Goal: Task Accomplishment & Management: Manage account settings

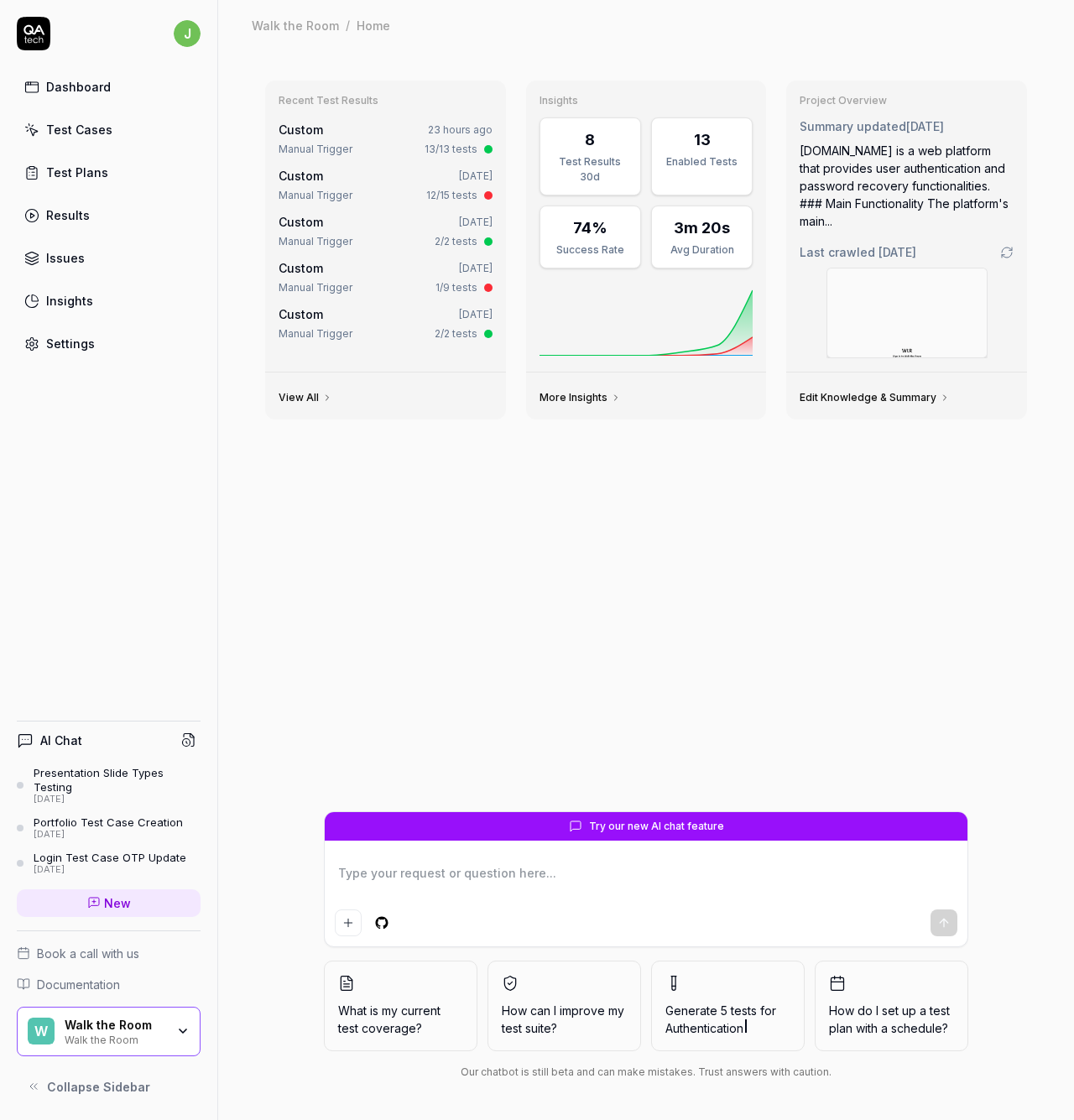
click at [96, 341] on link "Settings" at bounding box center [108, 344] width 184 height 33
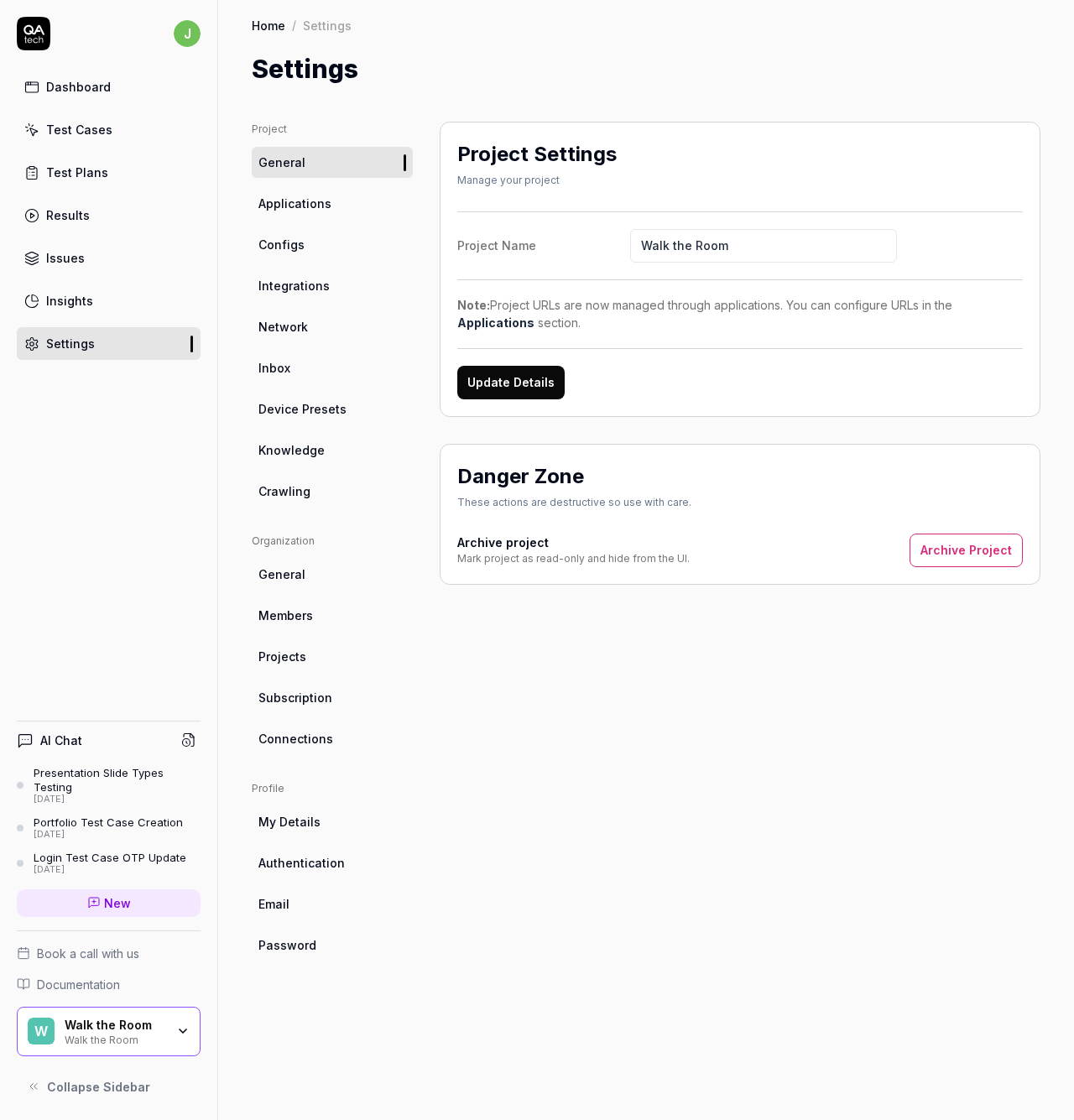
click at [288, 277] on span "Integrations" at bounding box center [293, 286] width 71 height 18
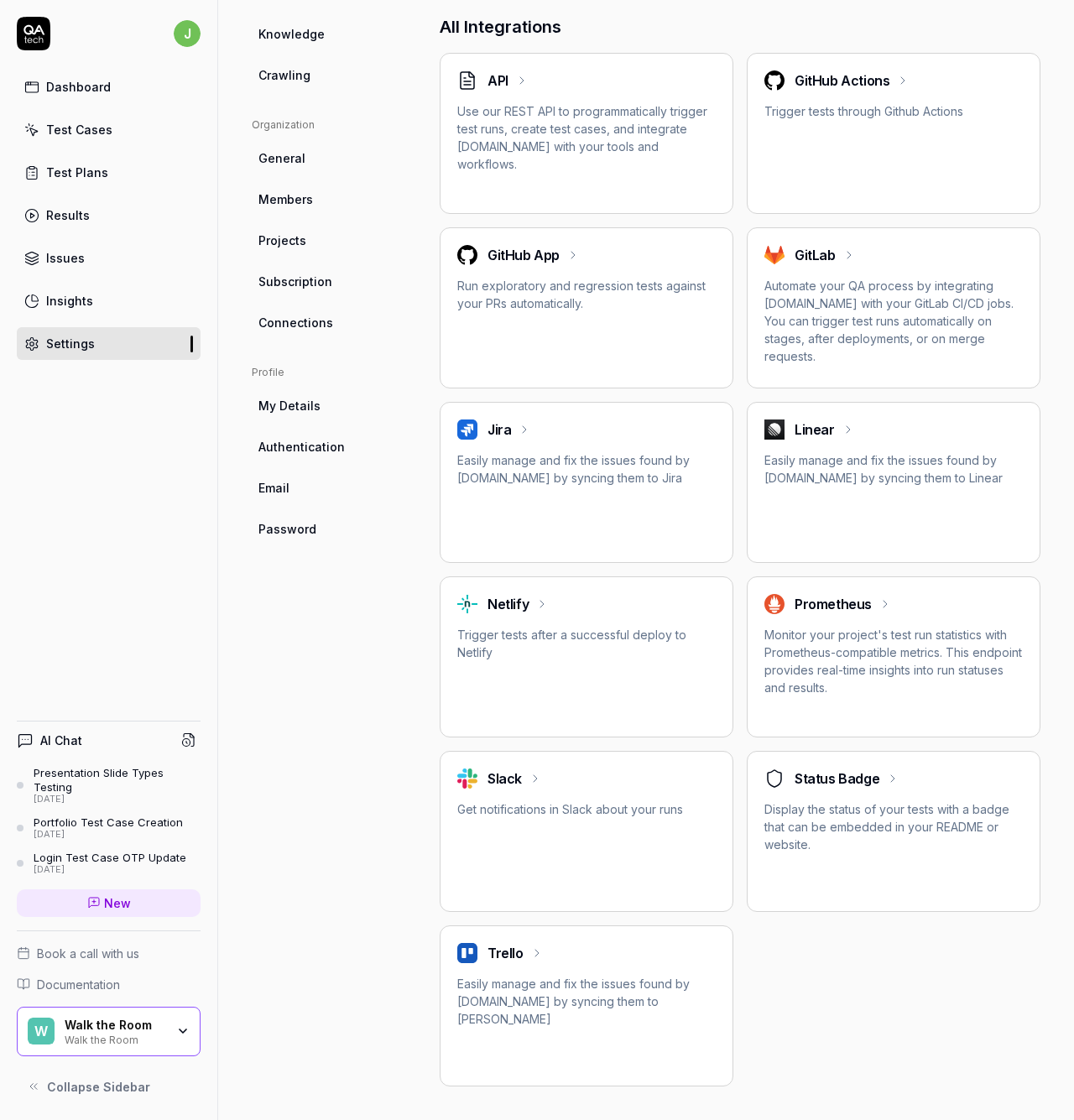
scroll to position [124, 0]
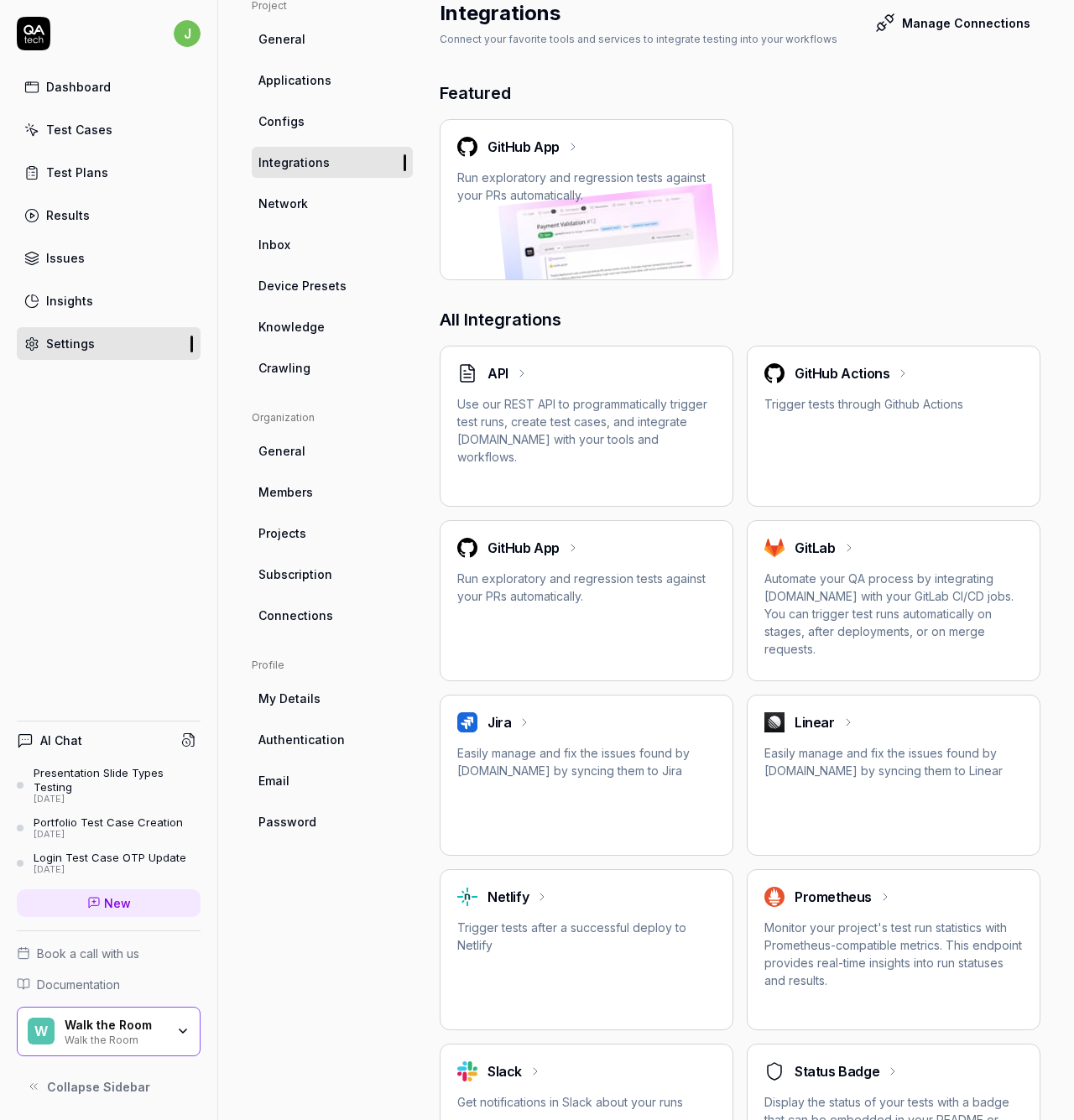
click at [522, 558] on h2 "GitHub App" at bounding box center [523, 548] width 72 height 20
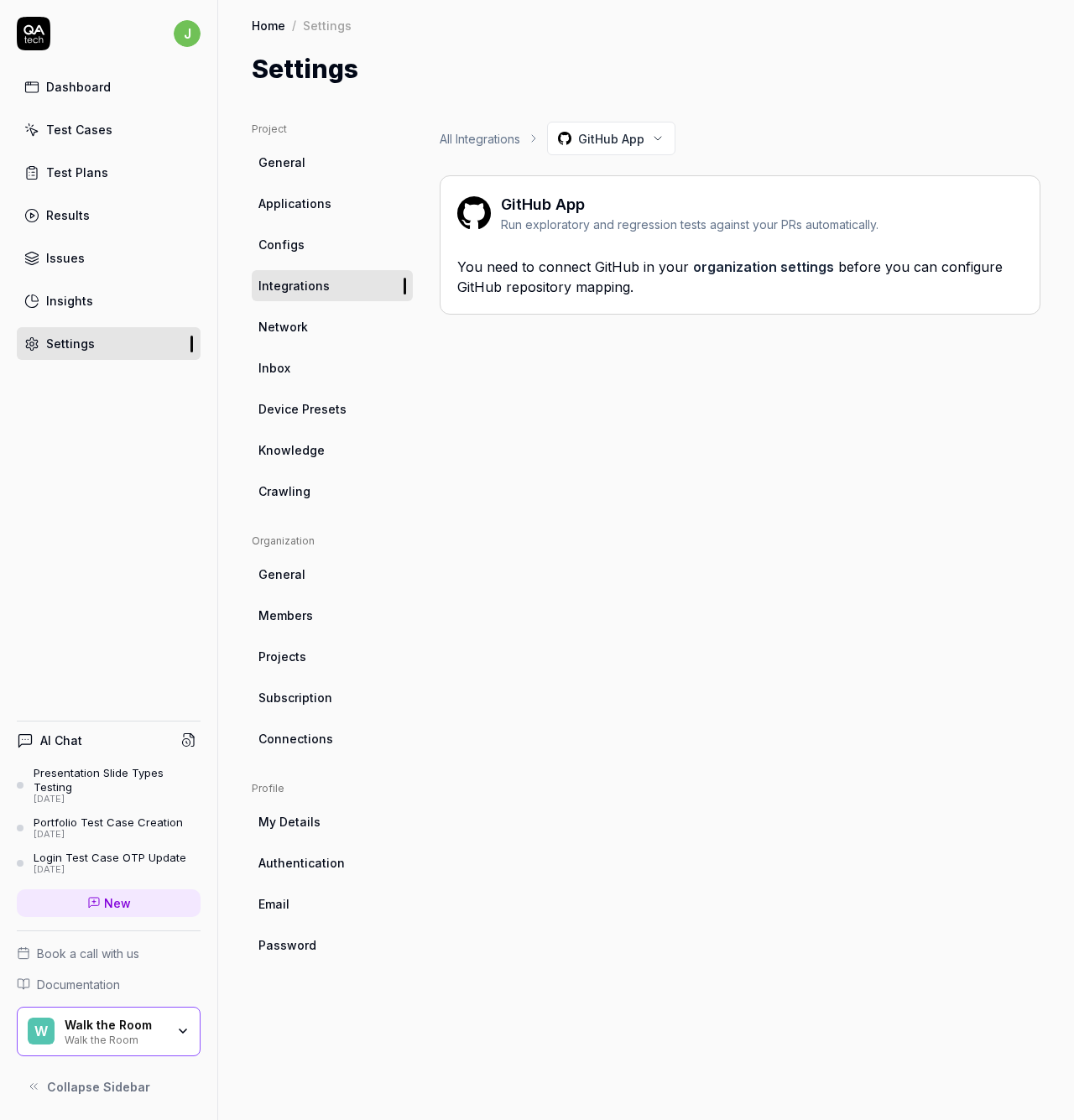
click at [711, 268] on link "organization settings" at bounding box center [763, 266] width 141 height 17
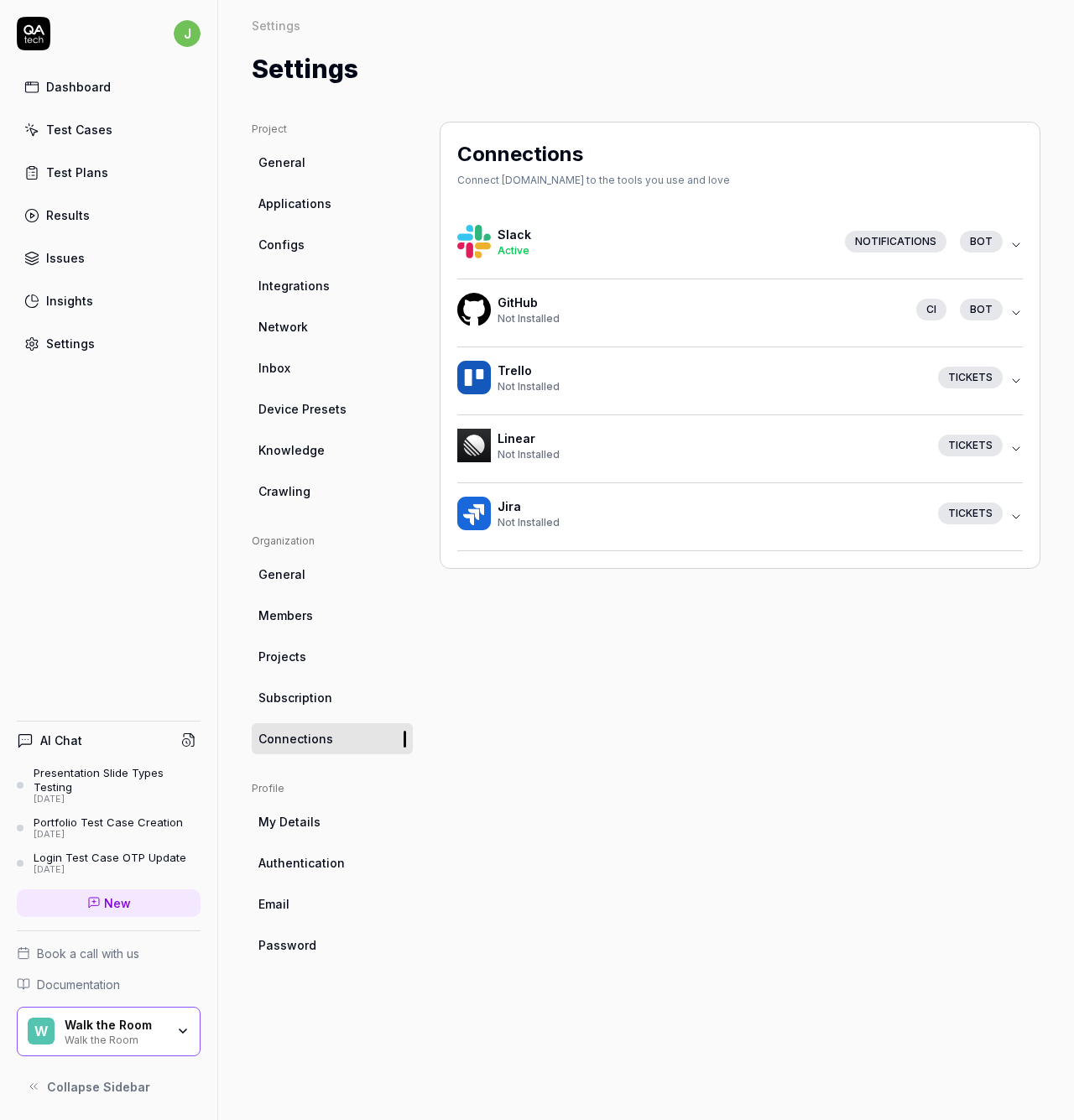
click at [934, 309] on div "CI" at bounding box center [931, 310] width 30 height 21
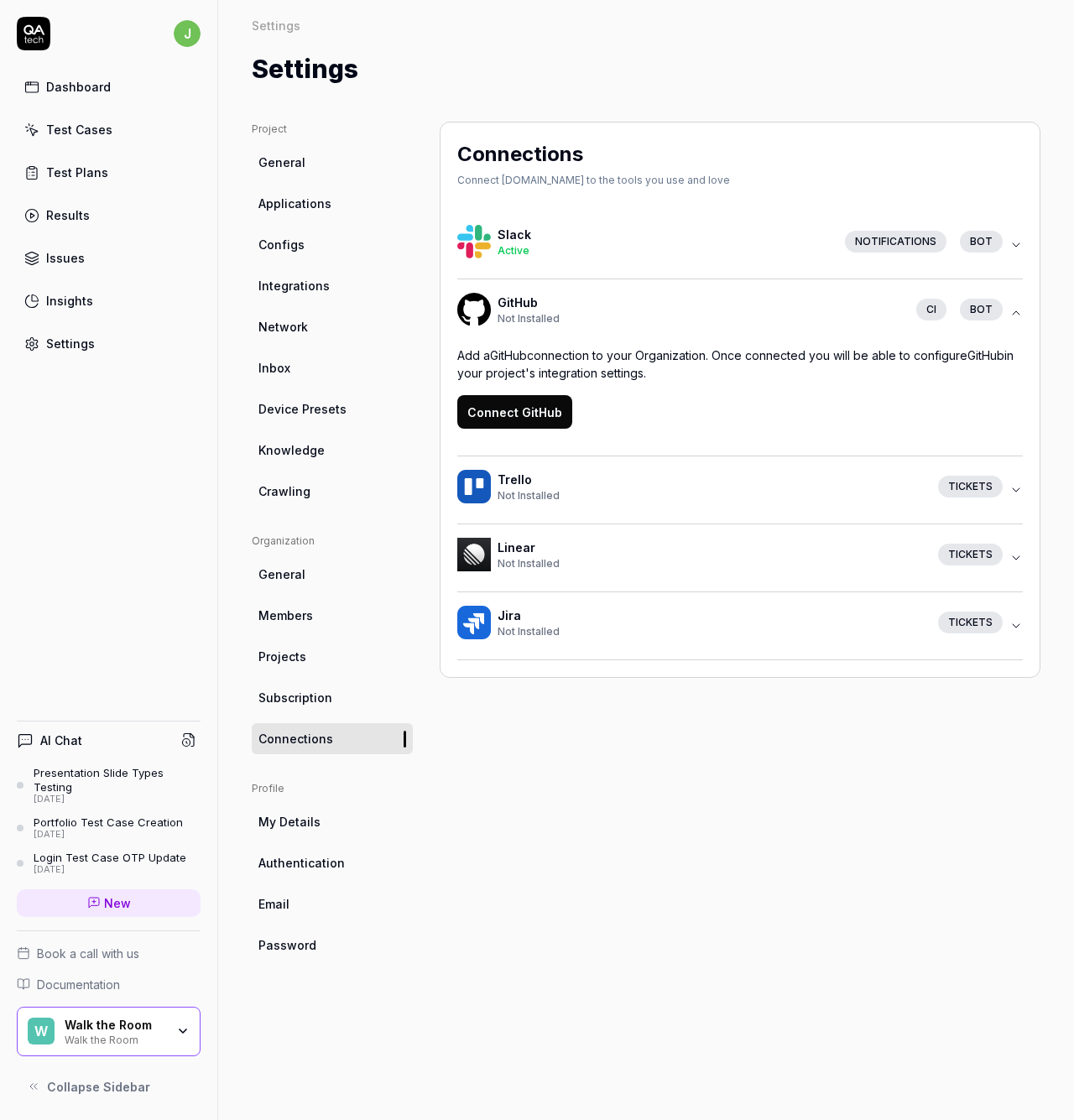
click at [539, 413] on button "Connect GitHub" at bounding box center [515, 412] width 115 height 33
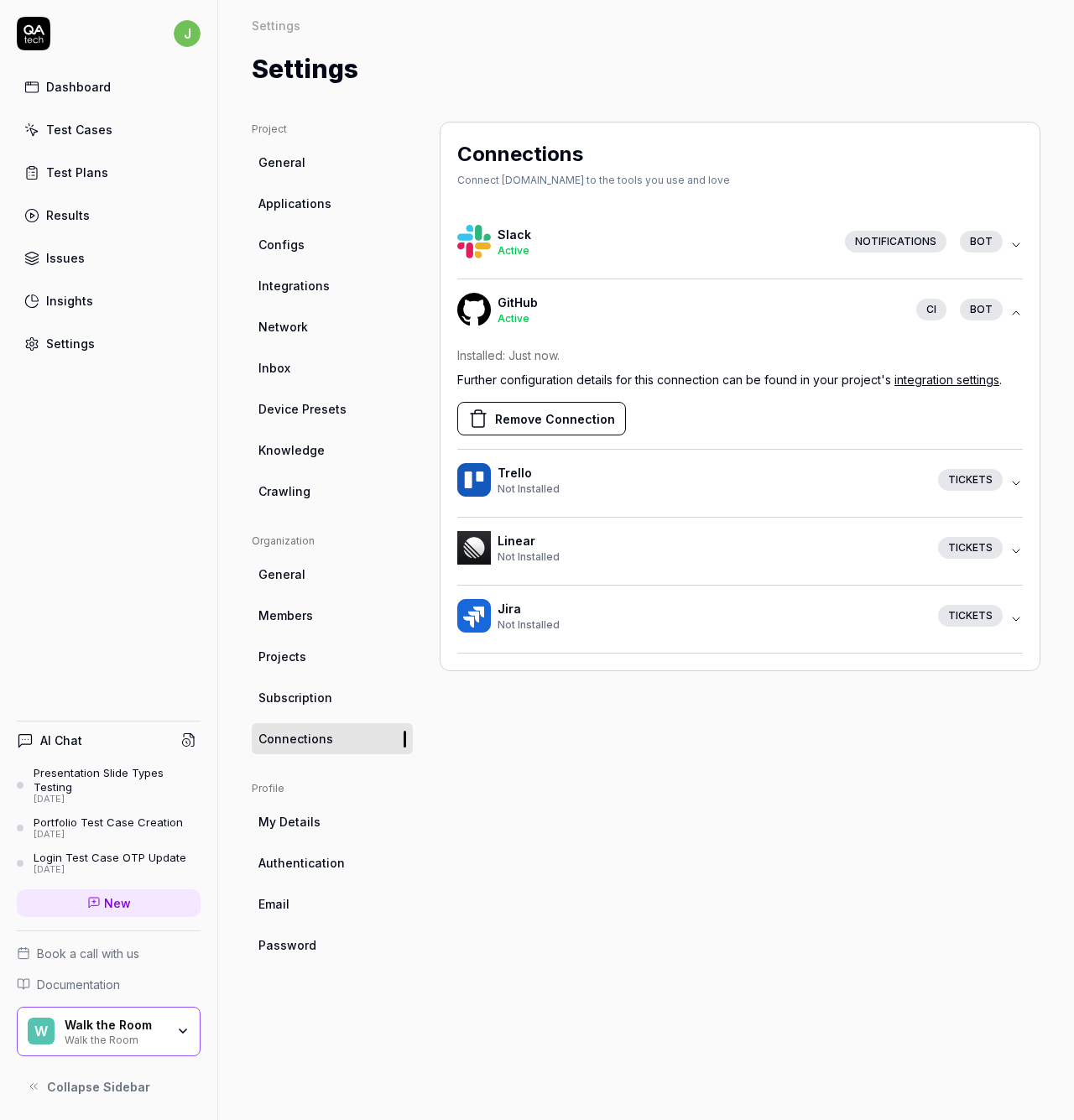
click at [326, 291] on link "Integrations" at bounding box center [331, 286] width 161 height 31
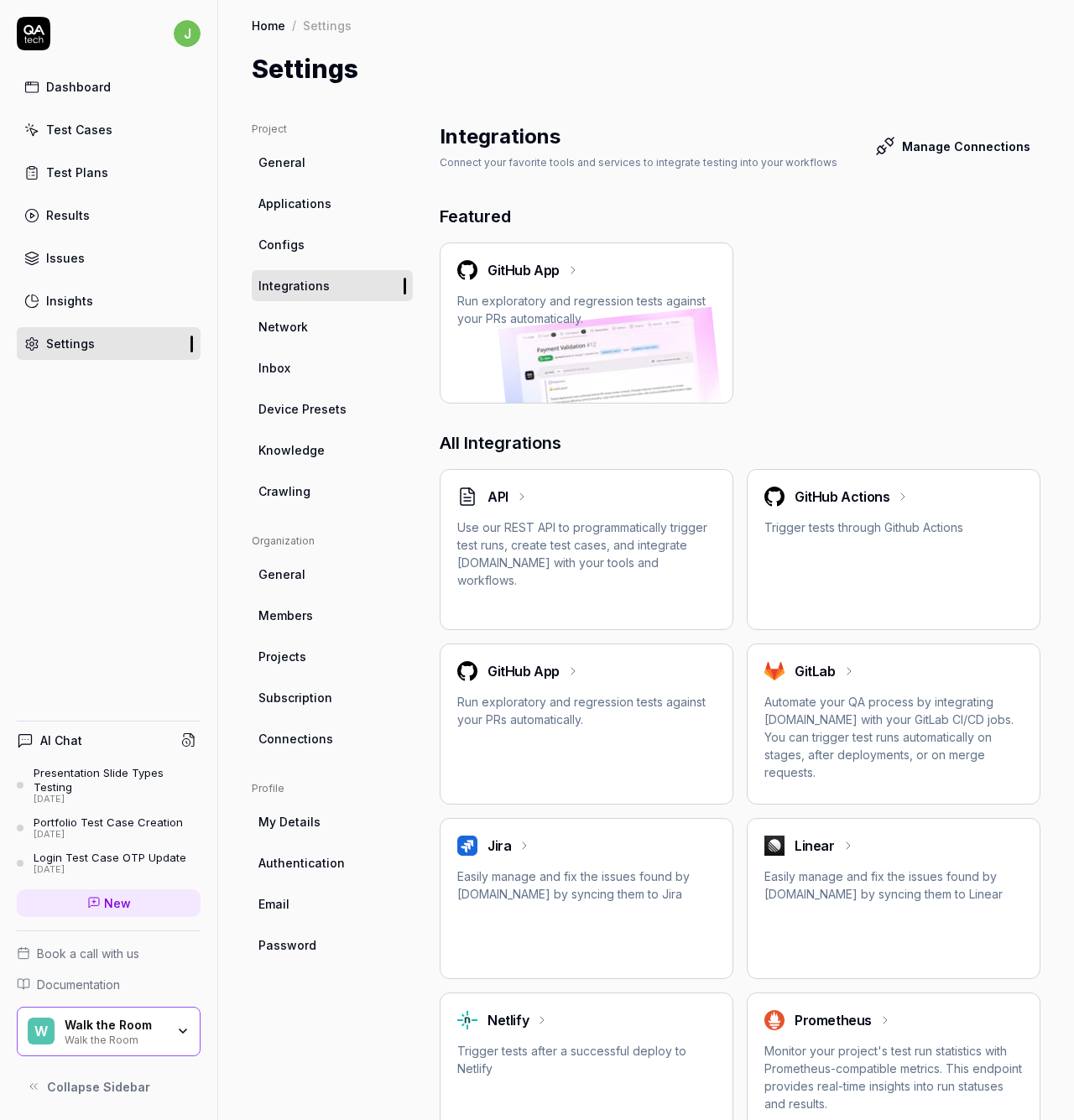
click at [831, 508] on div "GitHub Actions Trigger tests through Github Actions" at bounding box center [893, 511] width 258 height 50
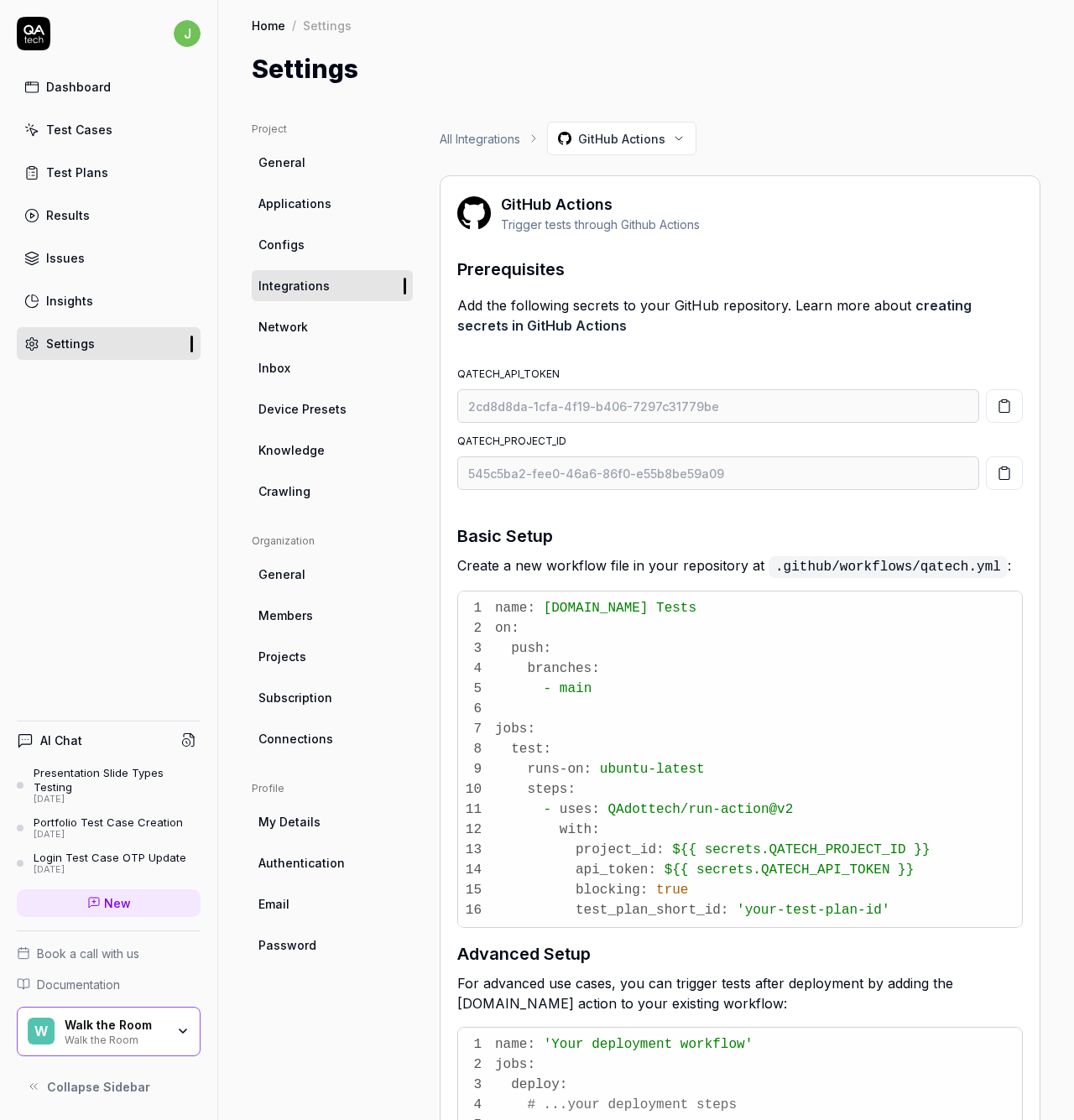
click at [673, 135] on html "j Dashboard Test Cases Test Plans Results Issues Insights Settings AI Chat Pres…" at bounding box center [537, 560] width 1074 height 1120
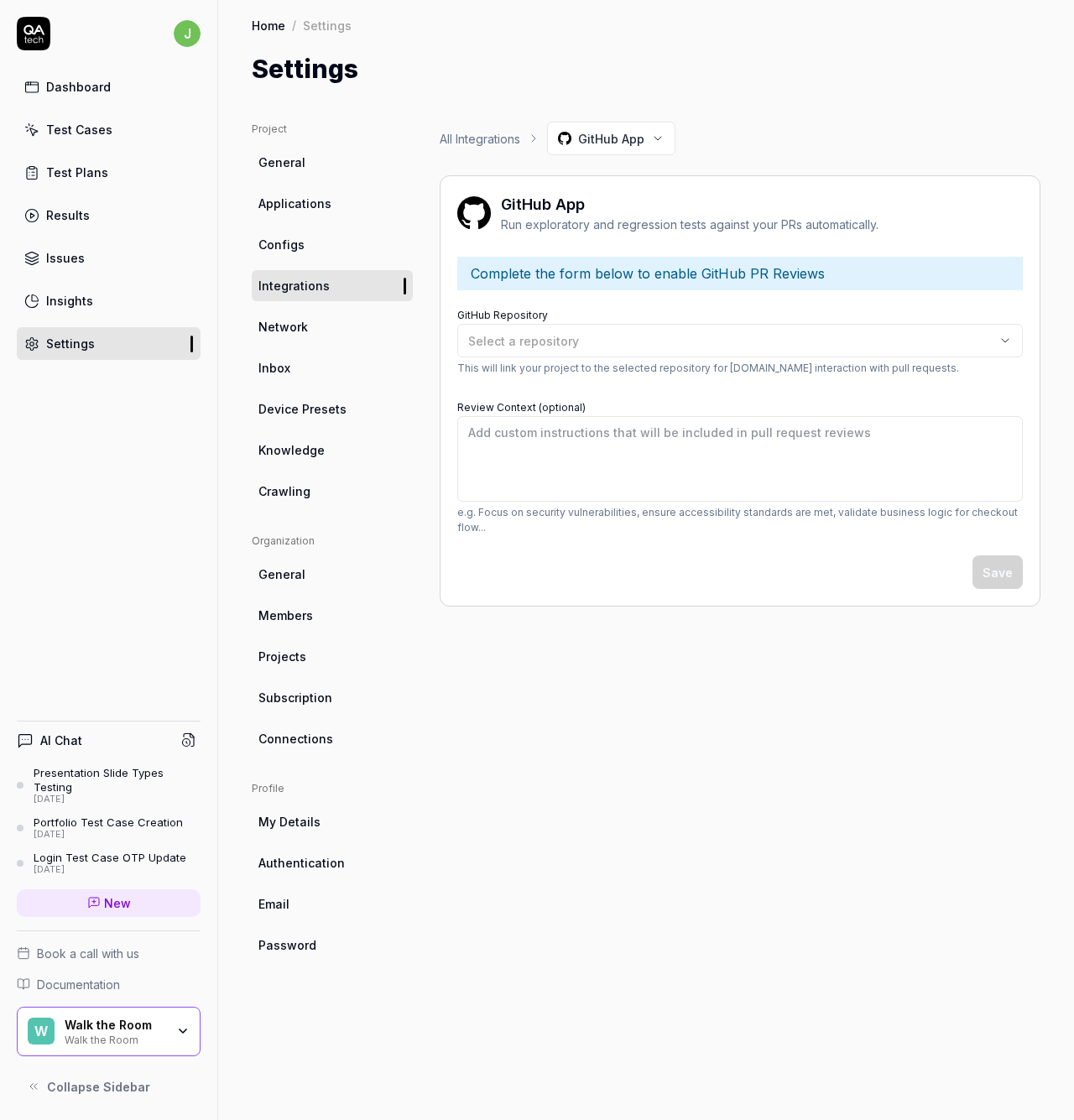
click at [646, 335] on div "Select a repository" at bounding box center [731, 341] width 527 height 18
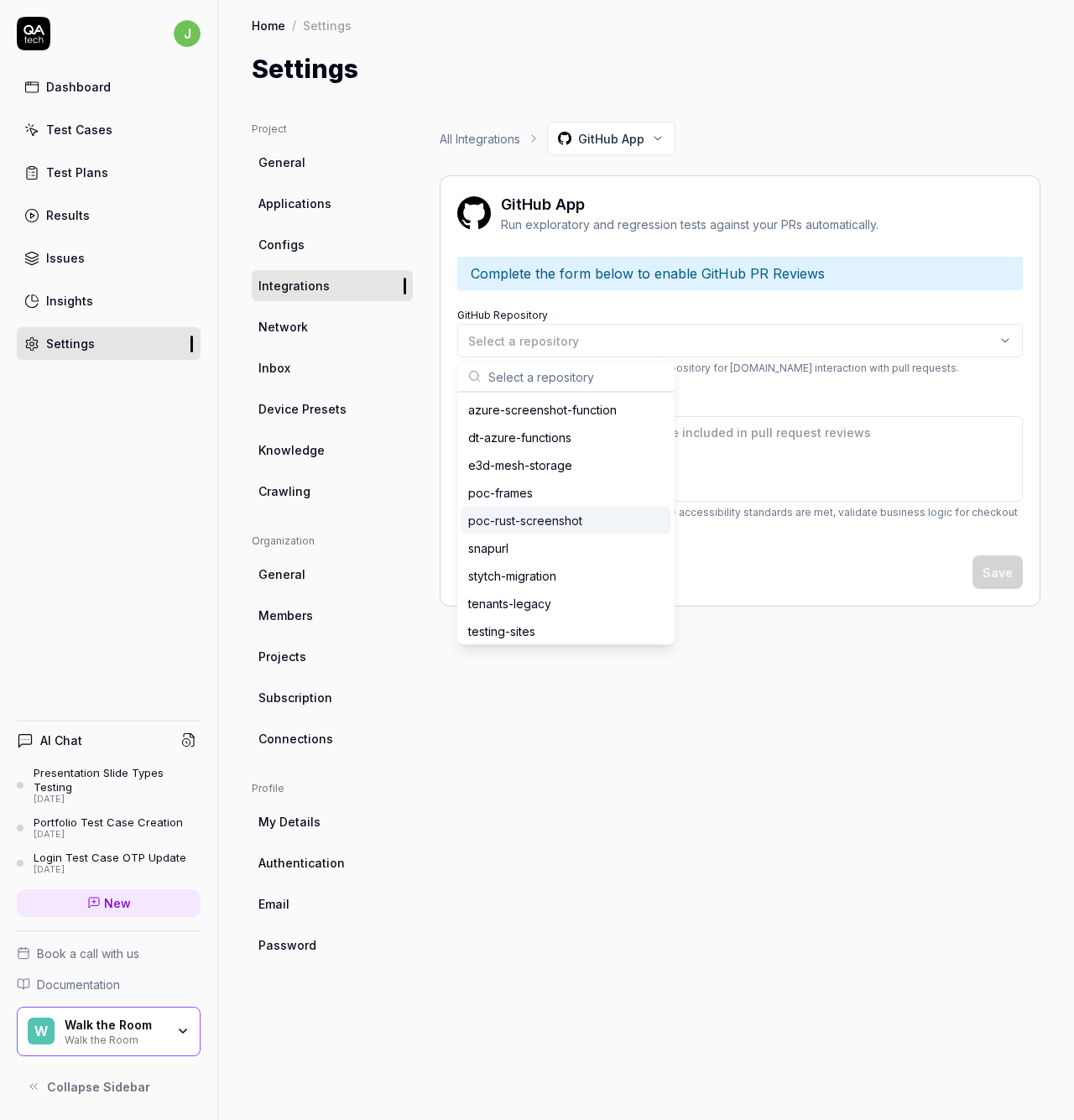
scroll to position [32, 0]
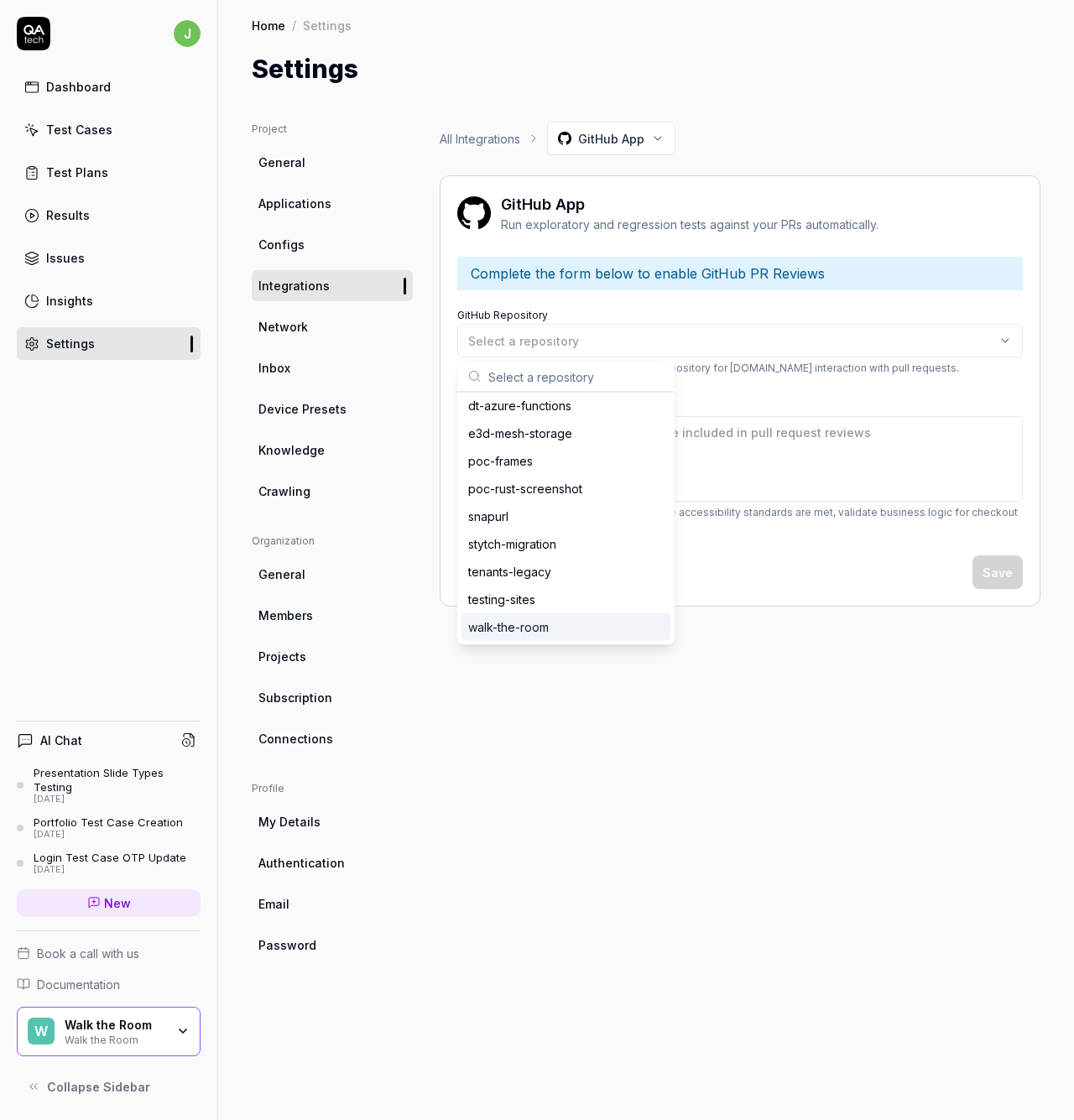
click at [560, 627] on div "walk-the-room" at bounding box center [566, 627] width 210 height 27
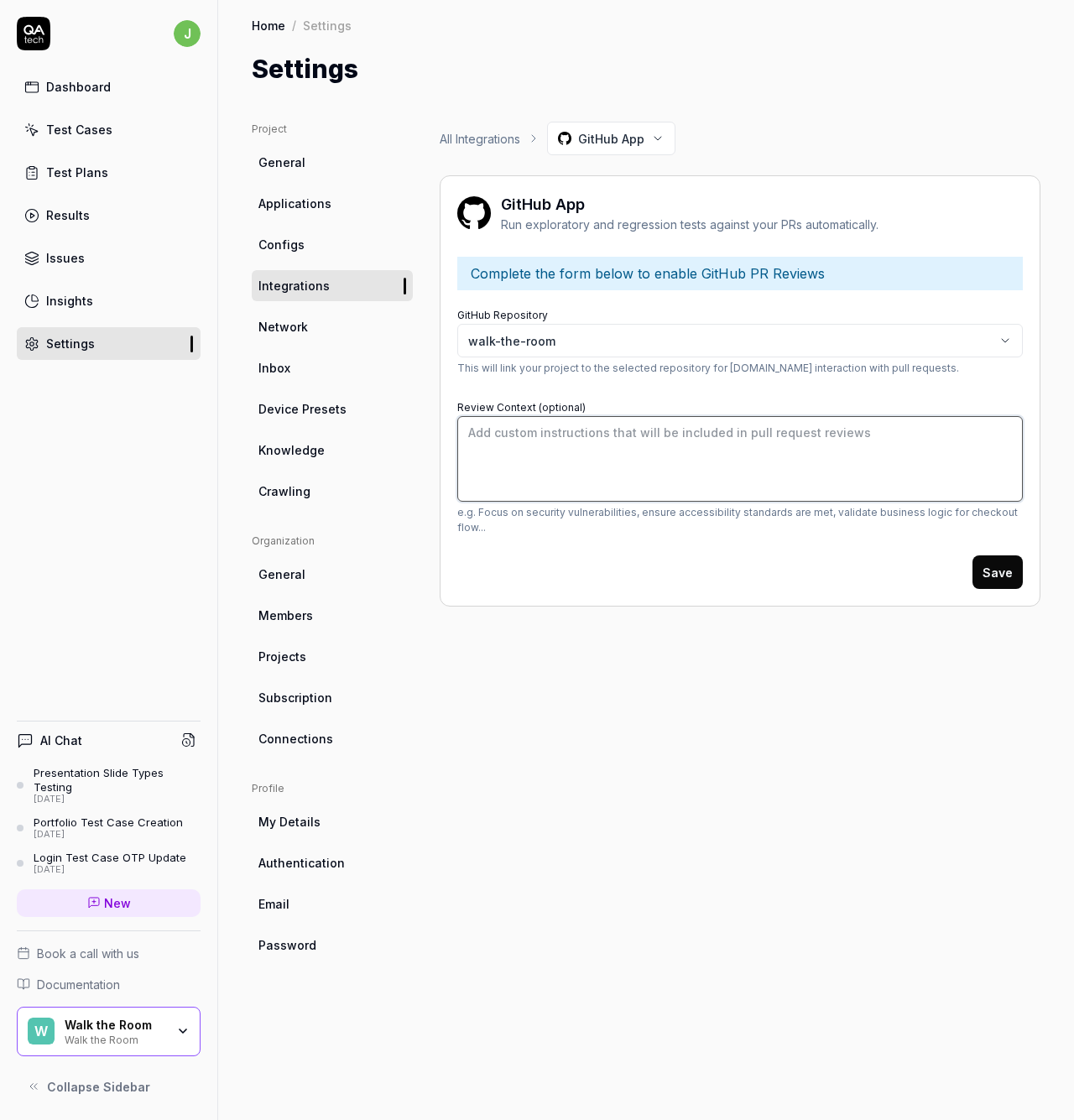
click at [606, 468] on textarea "Review Context (optional)" at bounding box center [740, 459] width 565 height 86
click at [994, 578] on button "Save" at bounding box center [998, 572] width 51 height 33
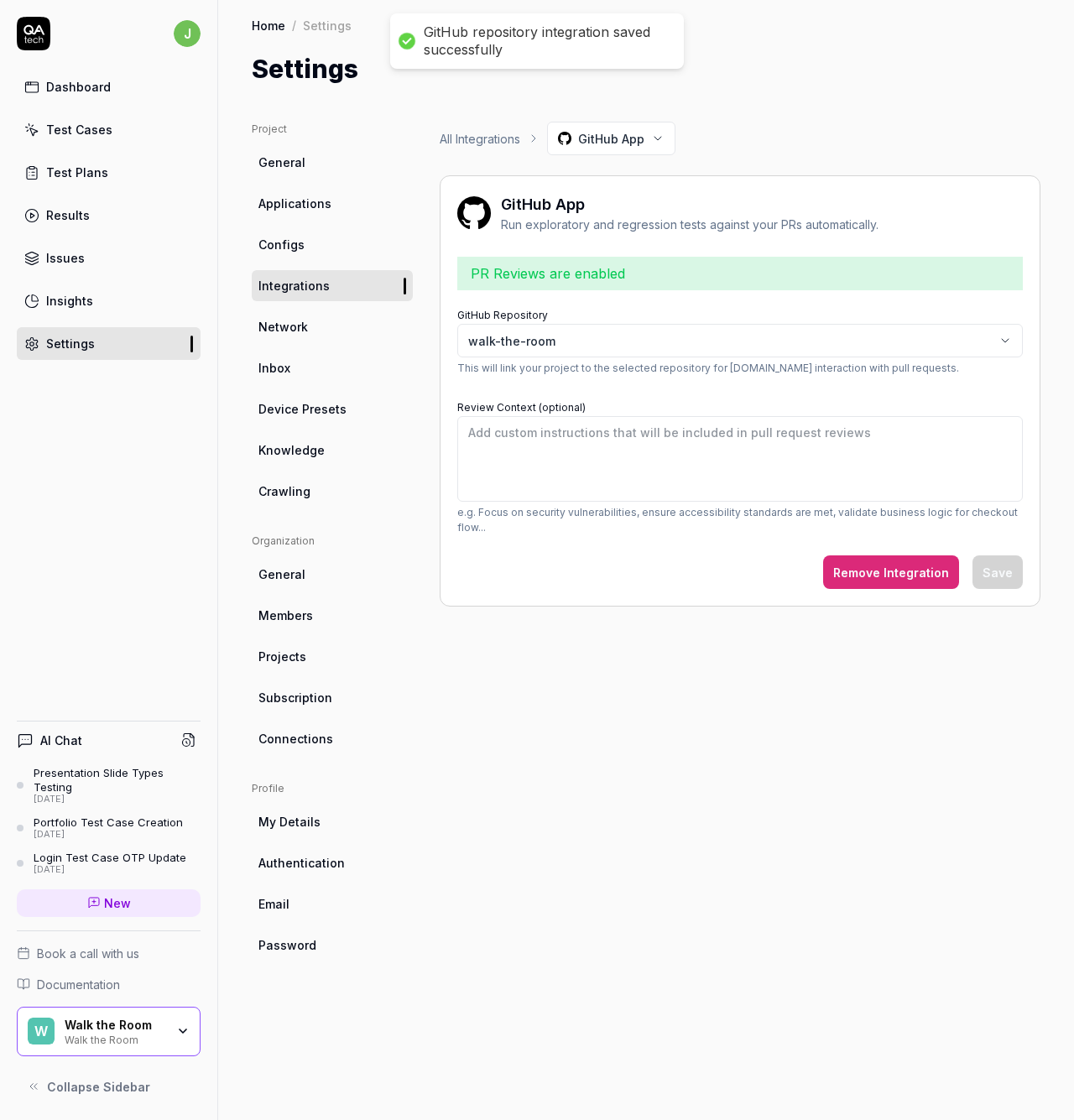
click at [716, 632] on div "All Integrations GitHub App GitHub App Run exploratory and regression tests aga…" at bounding box center [740, 604] width 600 height 965
click at [99, 347] on link "Settings" at bounding box center [108, 344] width 184 height 33
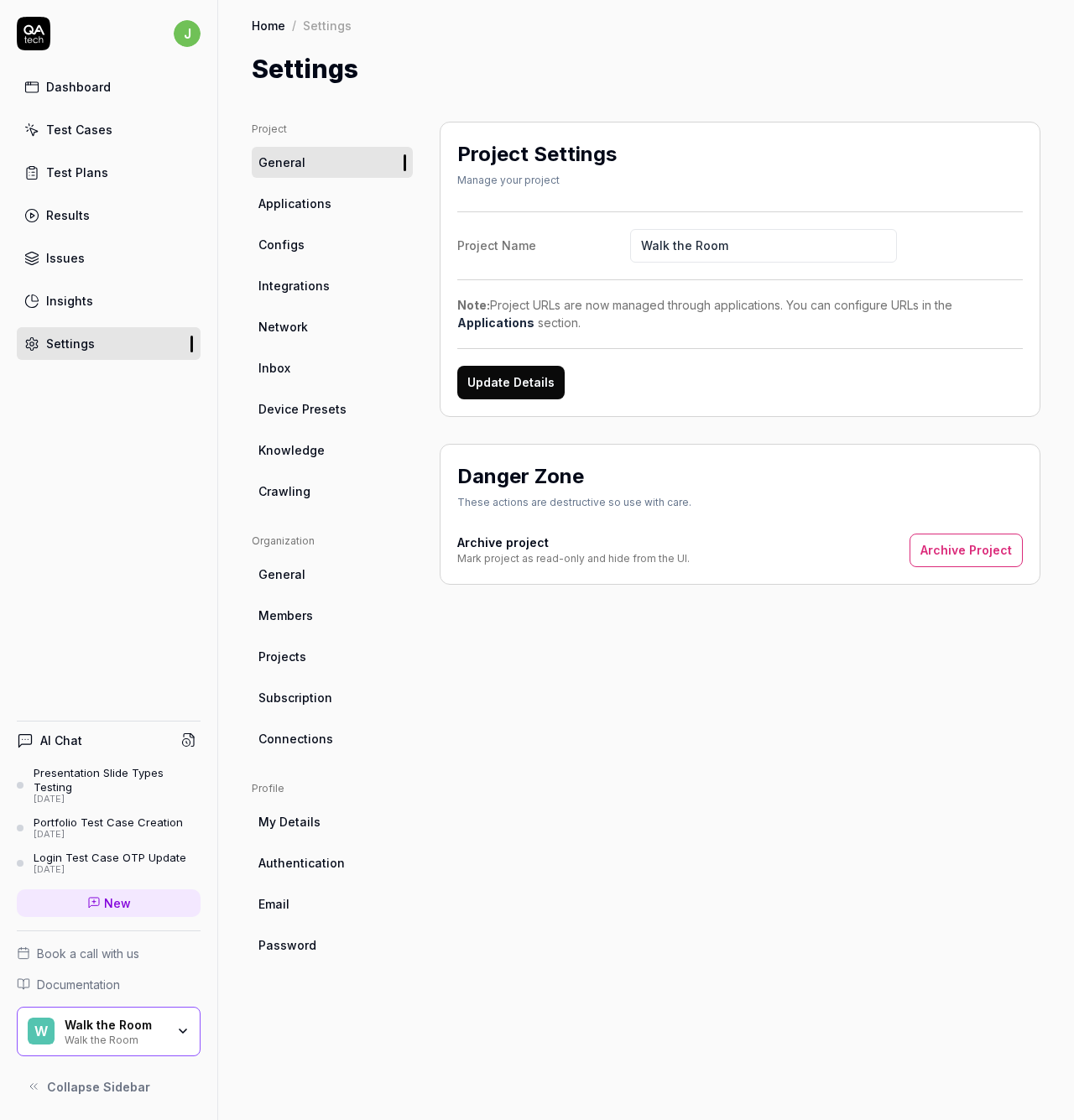
click at [88, 305] on div "Insights" at bounding box center [69, 301] width 47 height 18
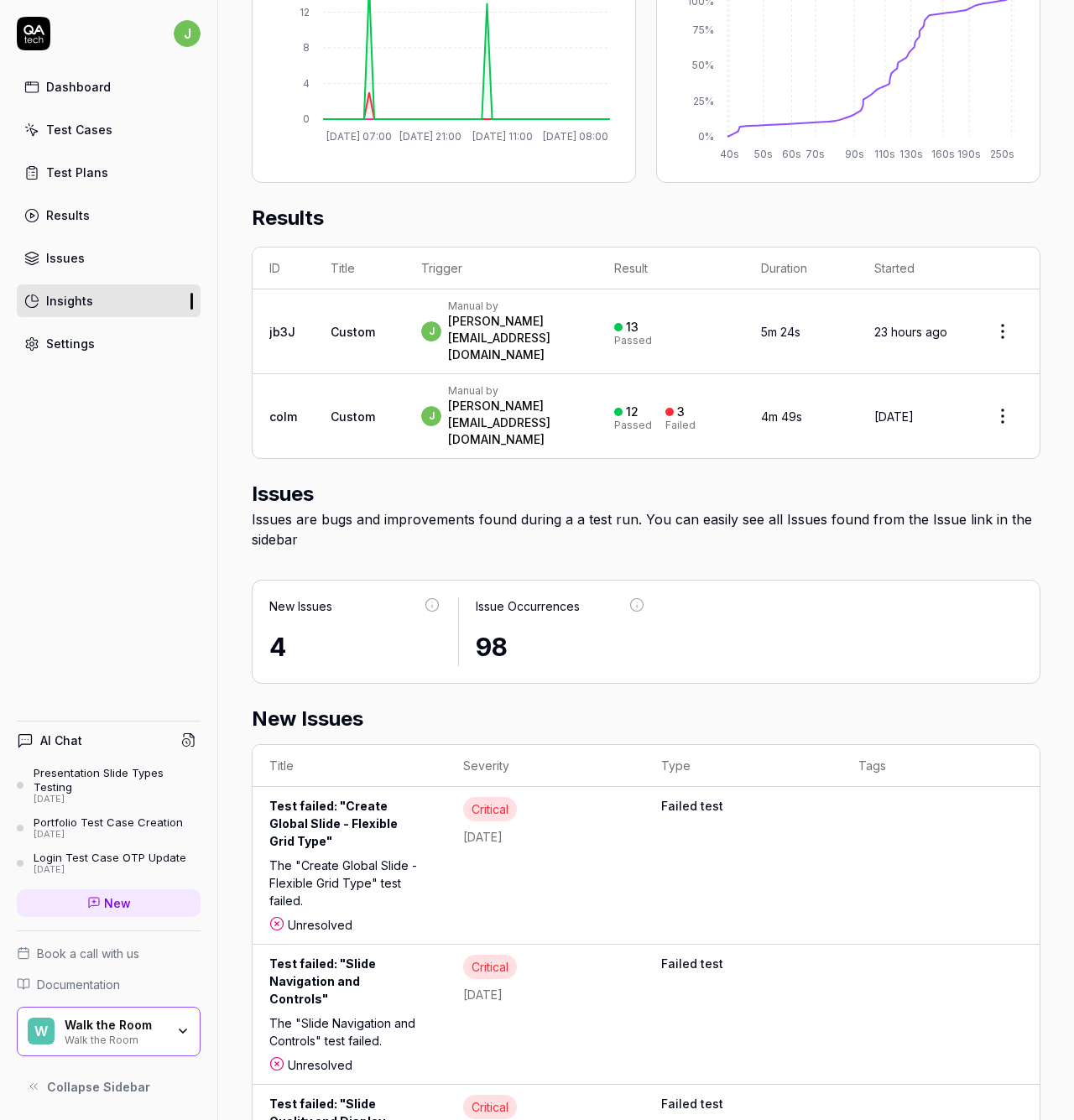
scroll to position [472, 0]
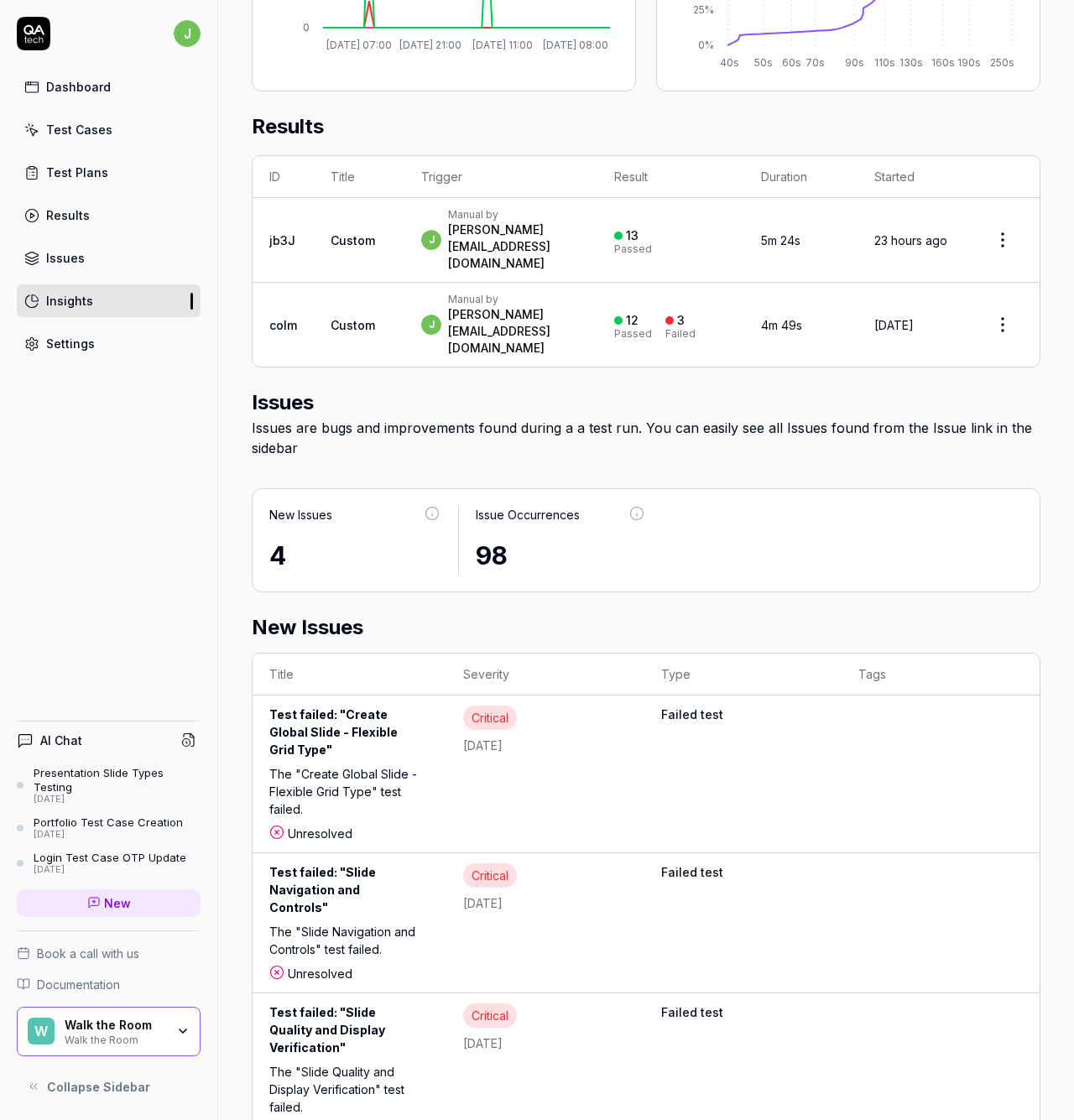
click at [288, 706] on div "Test failed: "Create Global Slide - Flexible Grid Type"" at bounding box center [349, 735] width 160 height 59
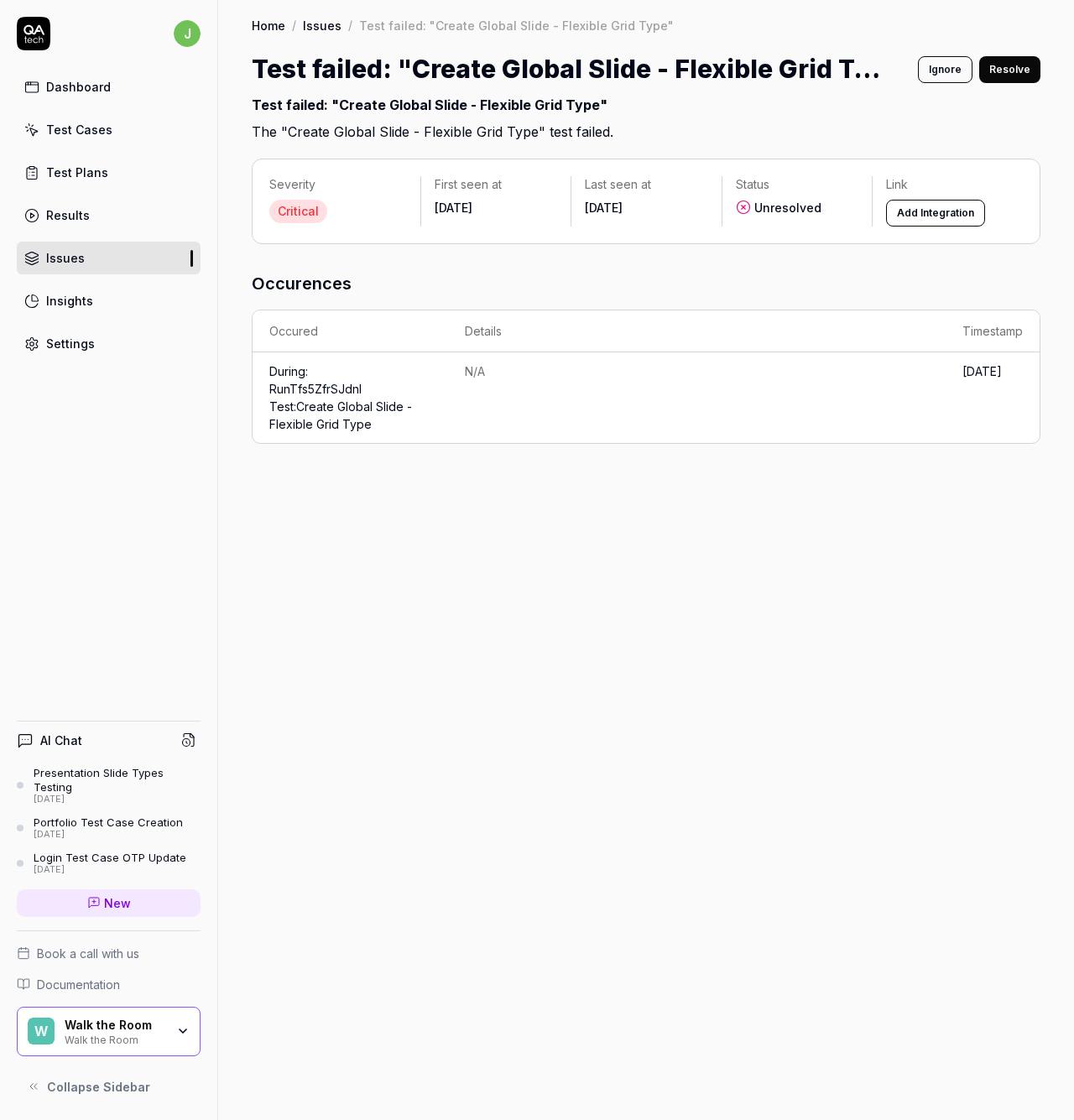
click at [1003, 67] on button "Resolve" at bounding box center [1010, 70] width 61 height 27
click at [921, 219] on button "Add Integration" at bounding box center [936, 213] width 99 height 27
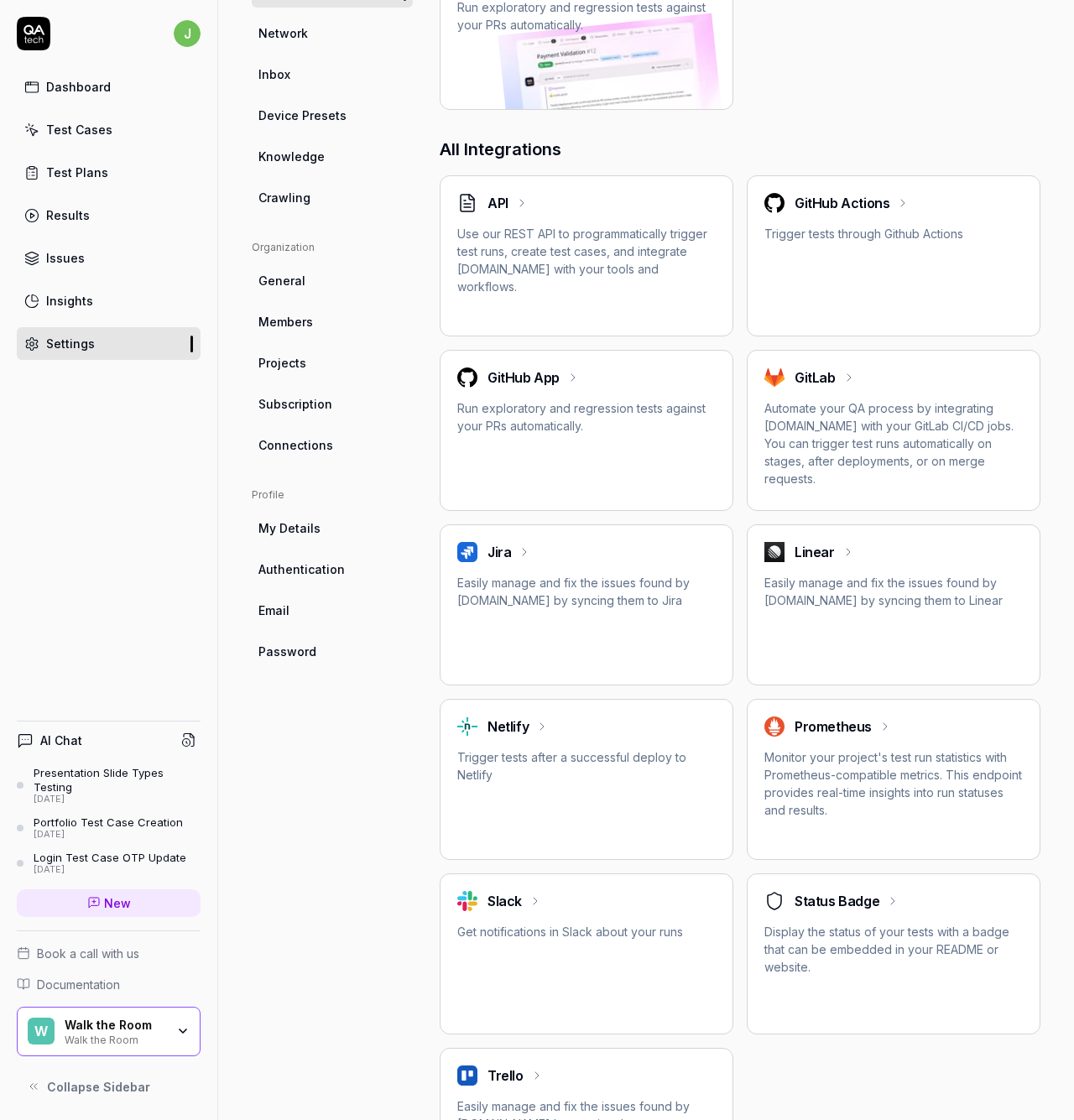
scroll to position [416, 0]
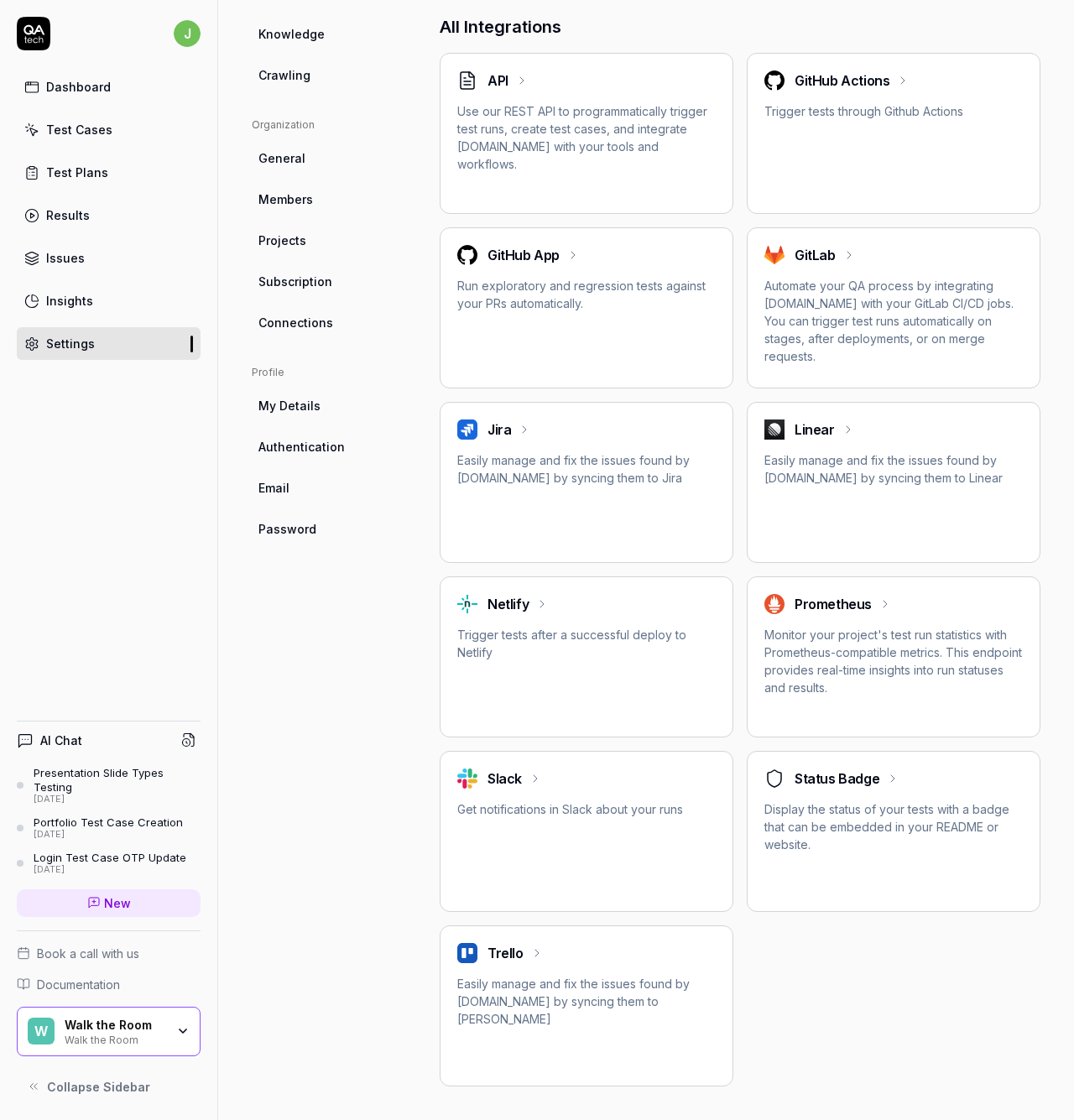
click at [784, 444] on div "Linear Easily manage and fix the issues found by QA.tech by syncing them to Lin…" at bounding box center [893, 452] width 258 height 67
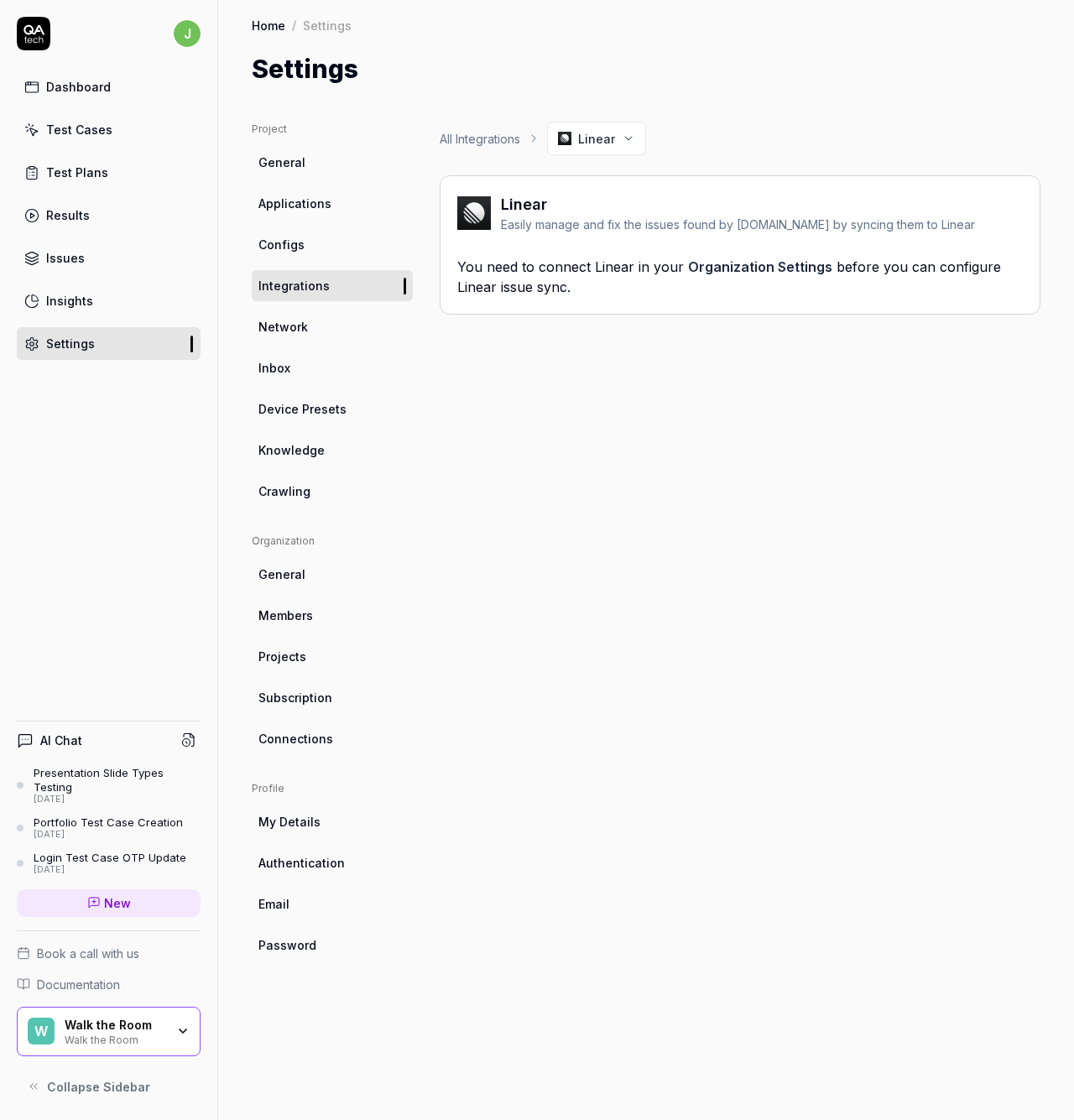
click at [66, 346] on div "Settings" at bounding box center [70, 344] width 49 height 18
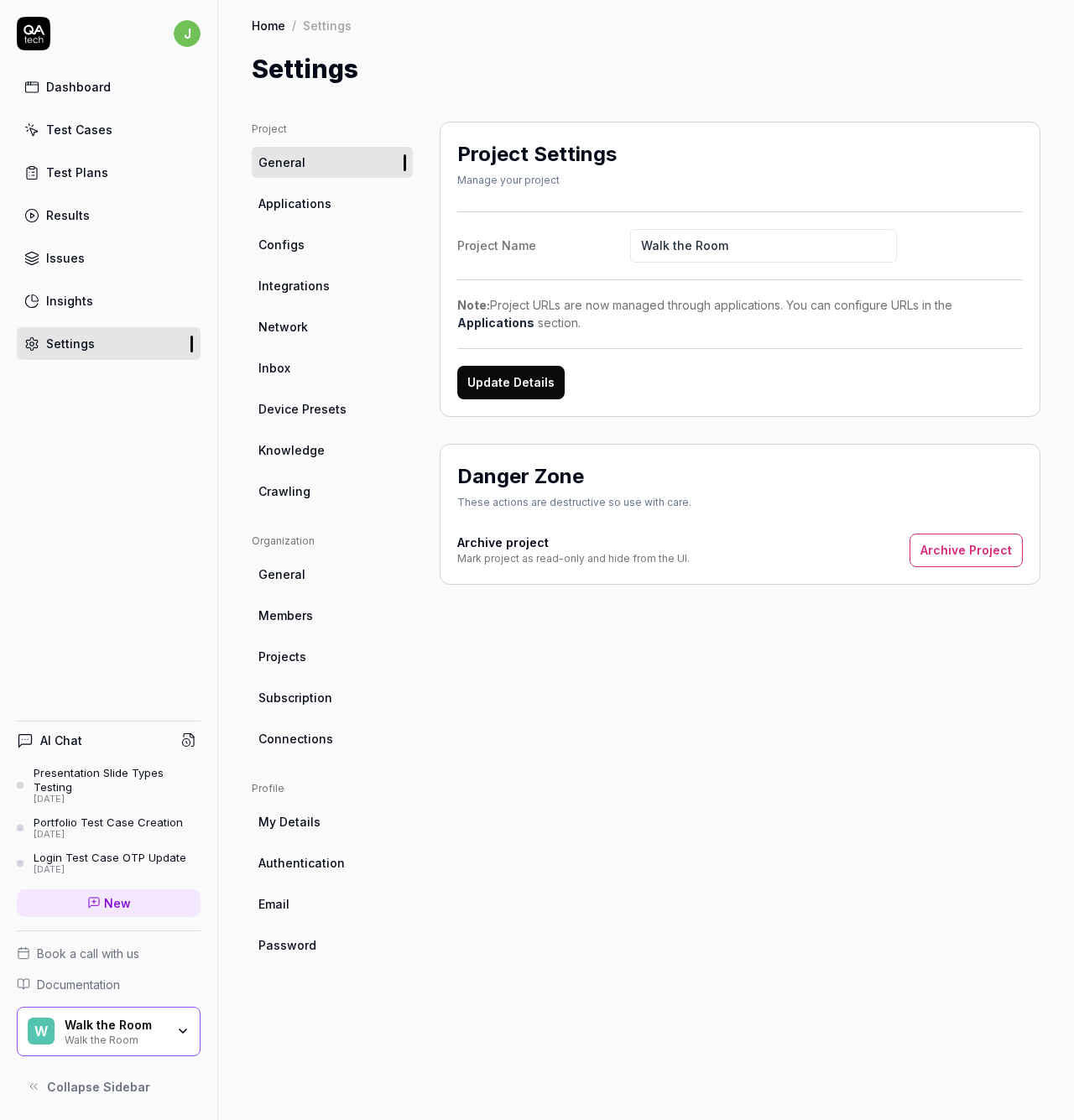
click at [315, 282] on span "Integrations" at bounding box center [293, 286] width 71 height 18
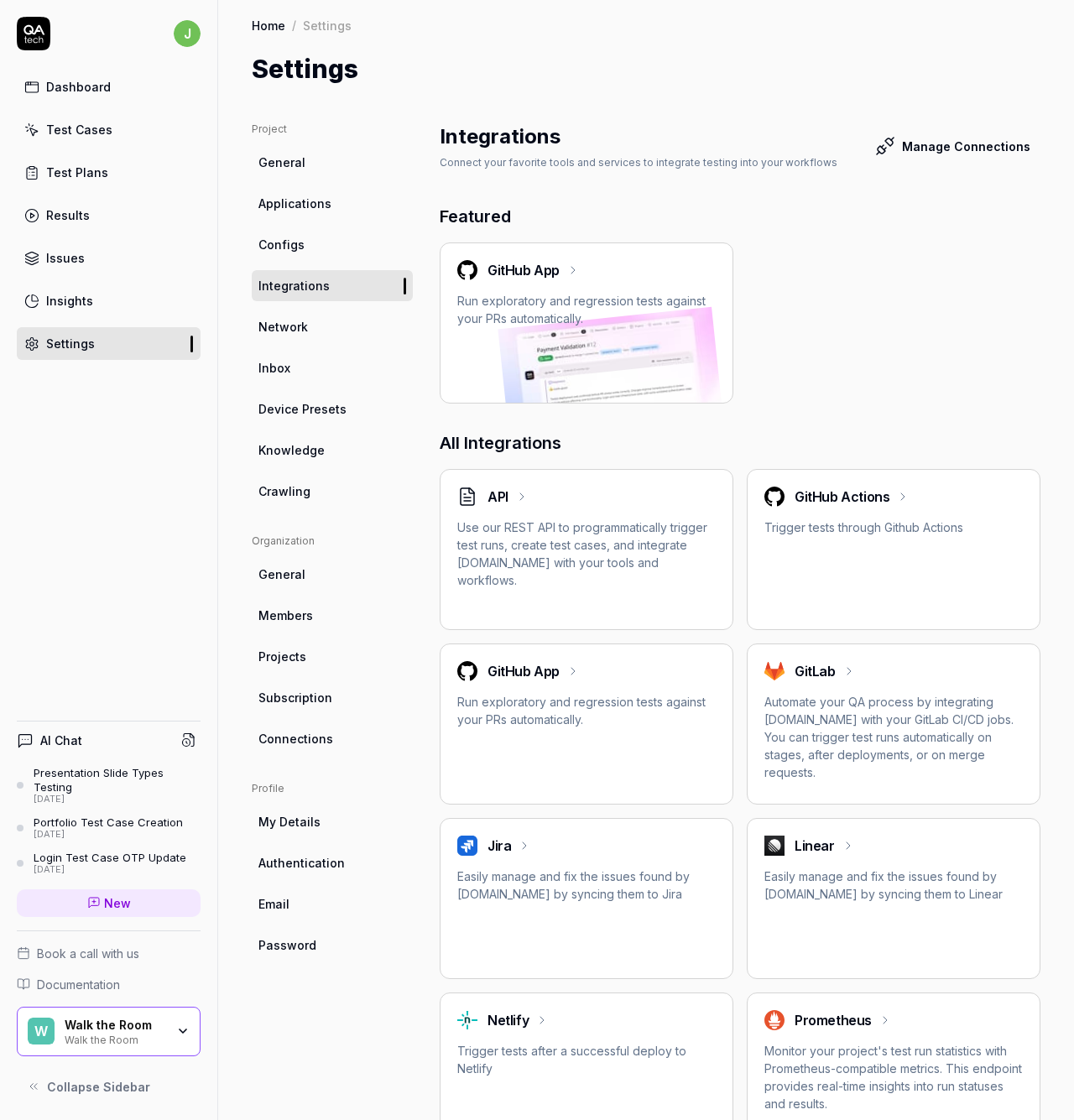
click at [826, 871] on p "Easily manage and fix the issues found by QA.tech by syncing them to Linear" at bounding box center [893, 885] width 258 height 35
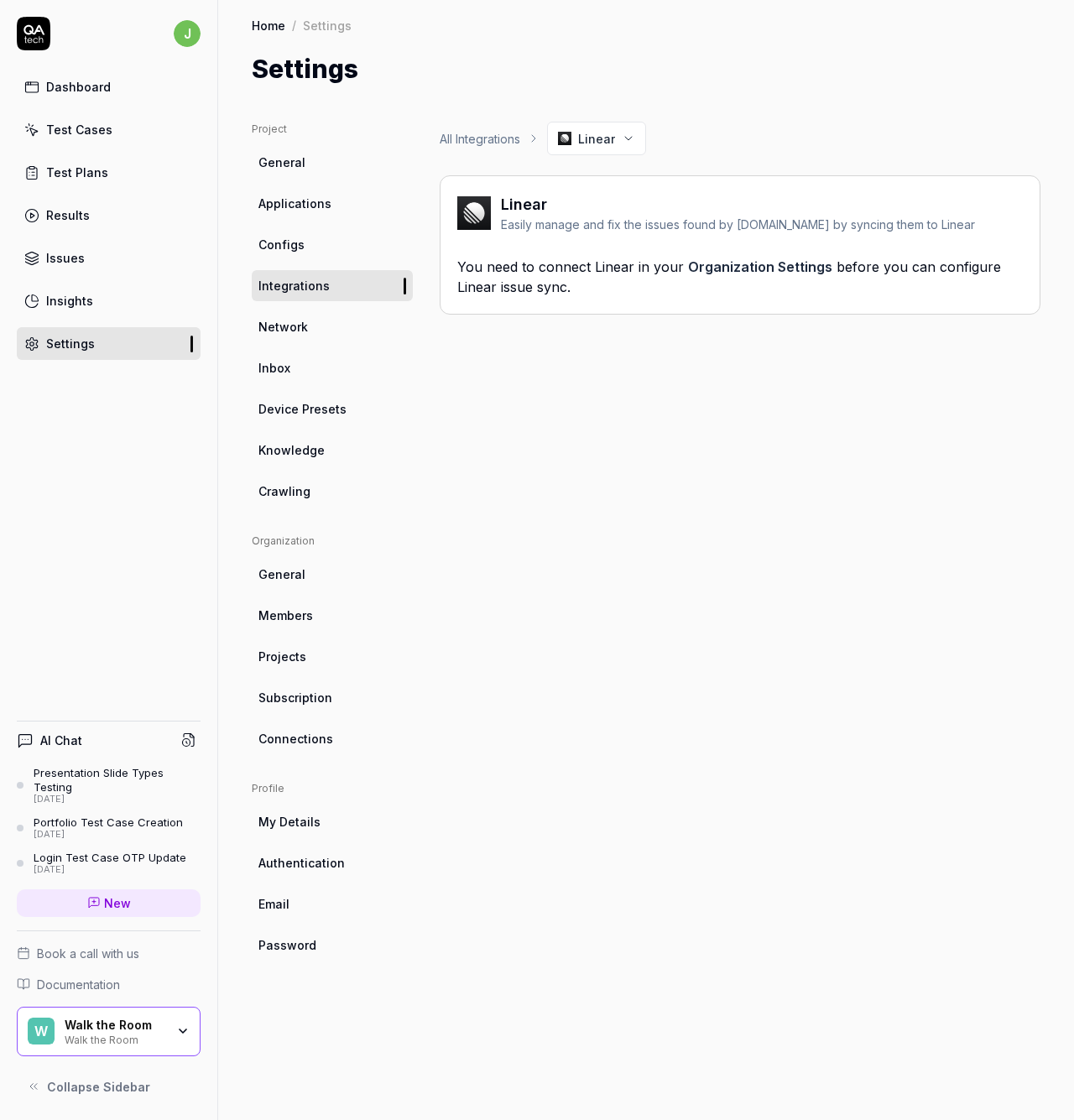
click at [730, 270] on link "Organization Settings" at bounding box center [760, 266] width 144 height 17
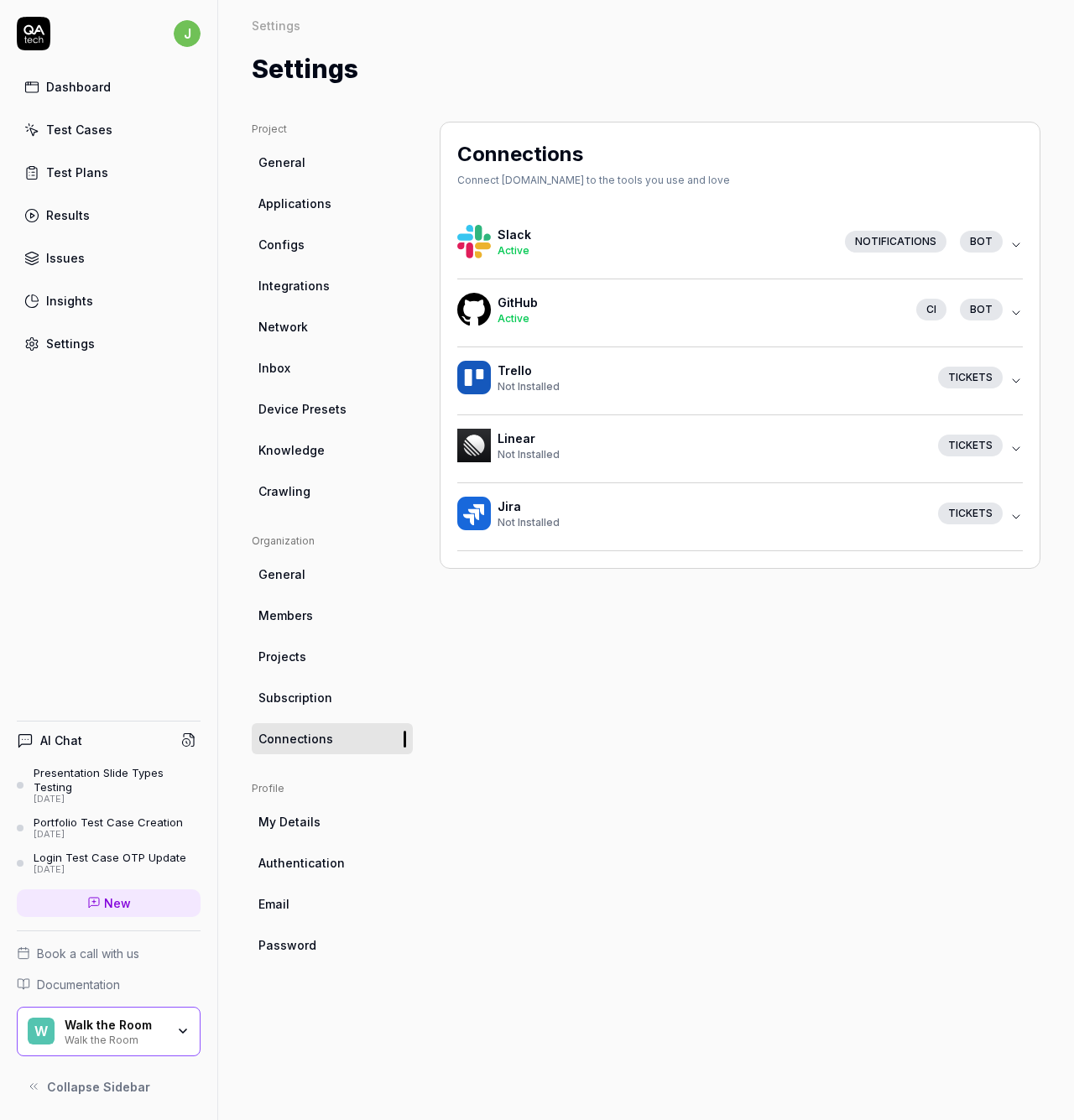
click at [1016, 451] on icon "button" at bounding box center [1016, 449] width 14 height 14
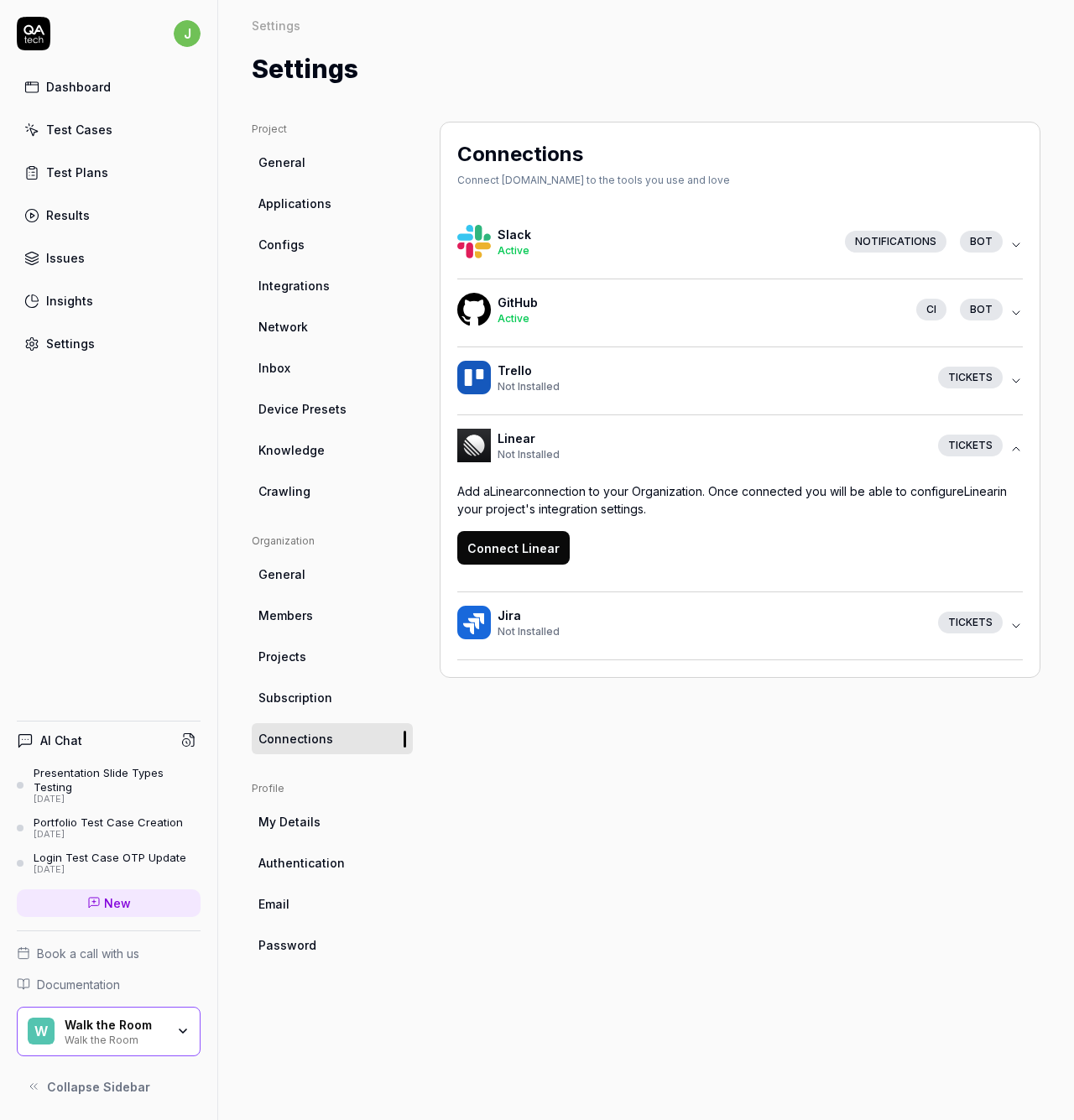
click at [504, 557] on button "Connect Linear" at bounding box center [513, 548] width 112 height 33
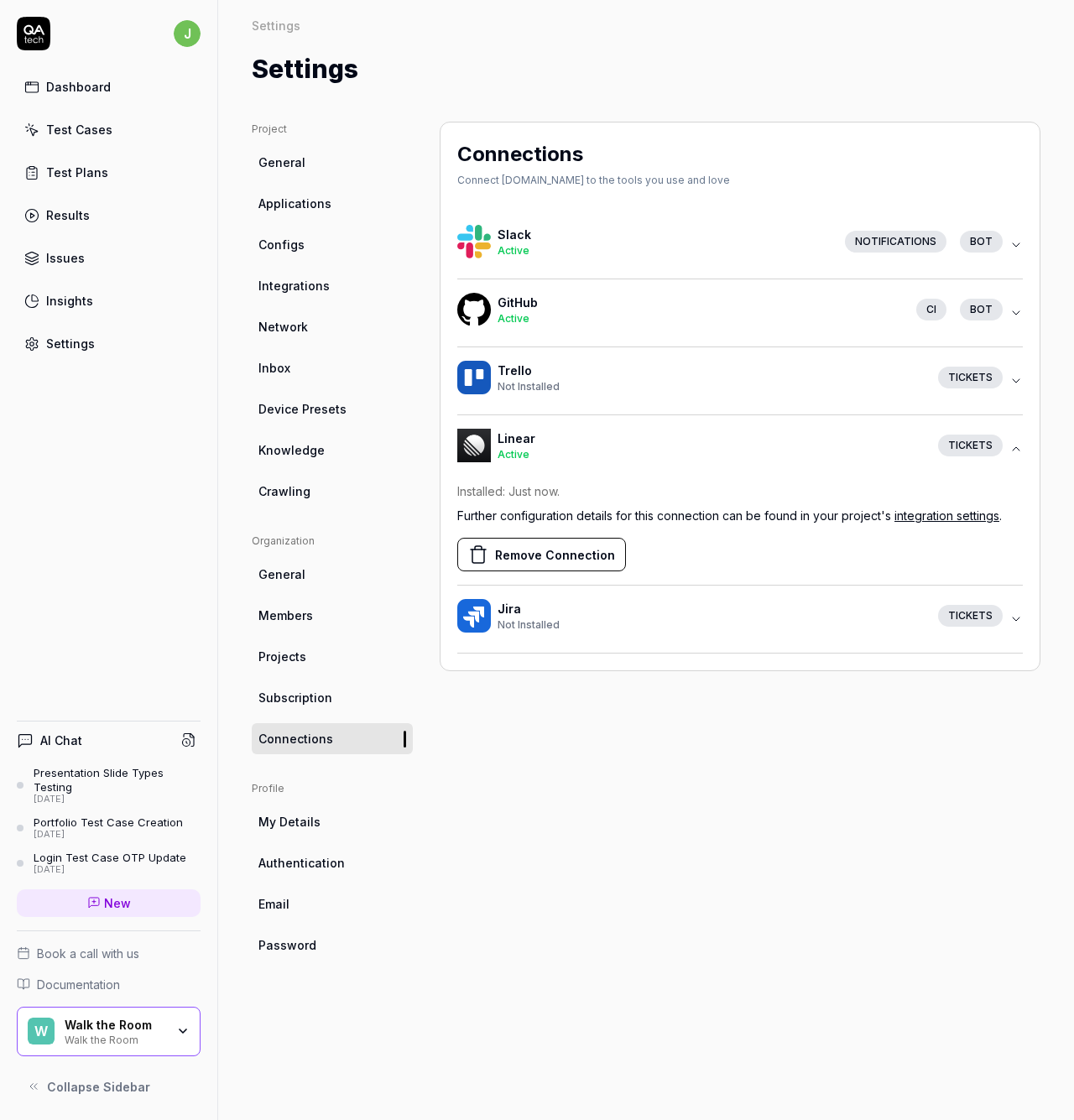
click at [310, 290] on span "Integrations" at bounding box center [293, 286] width 71 height 18
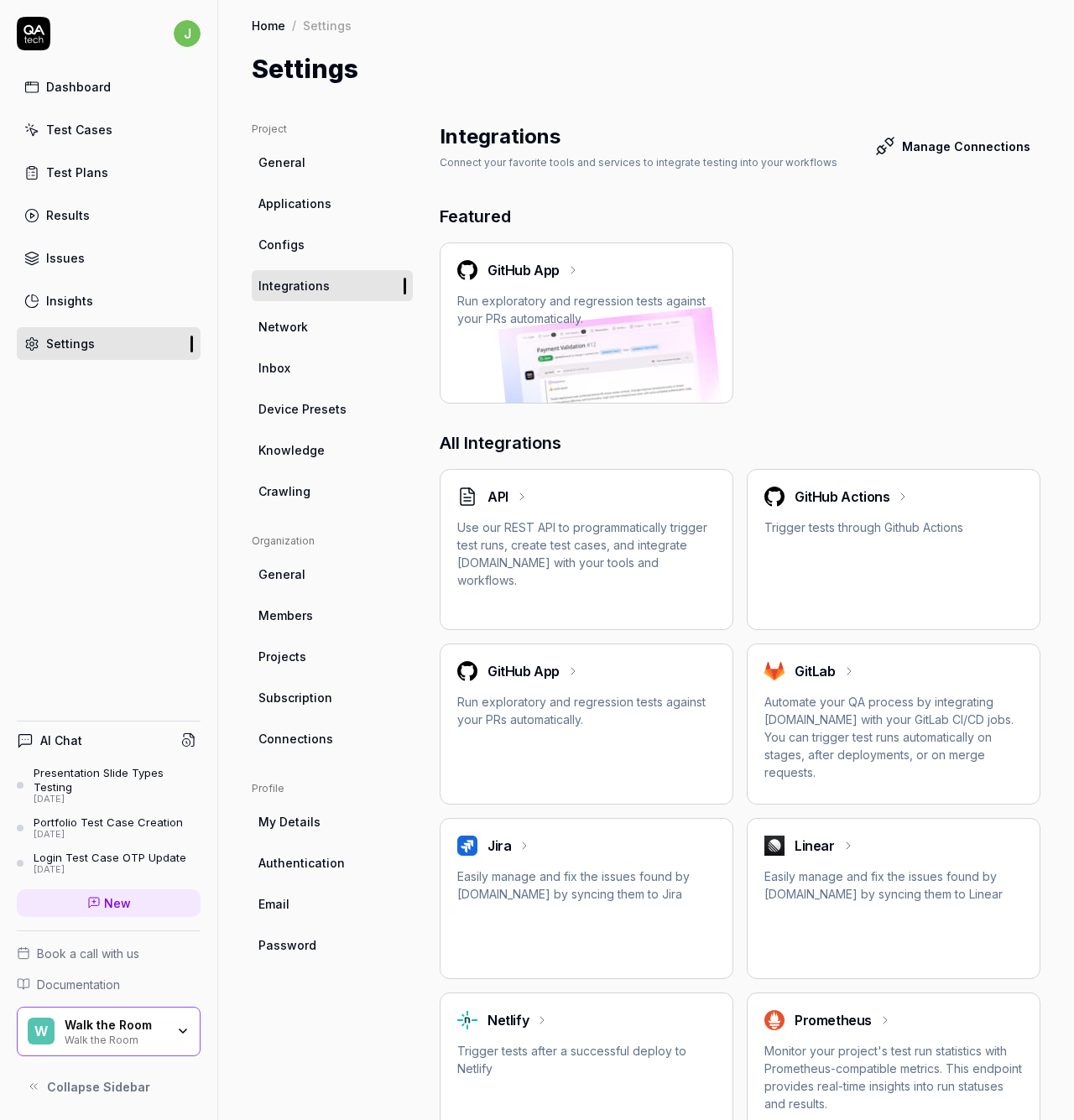
click at [825, 869] on p "Easily manage and fix the issues found by QA.tech by syncing them to Linear" at bounding box center [893, 885] width 258 height 35
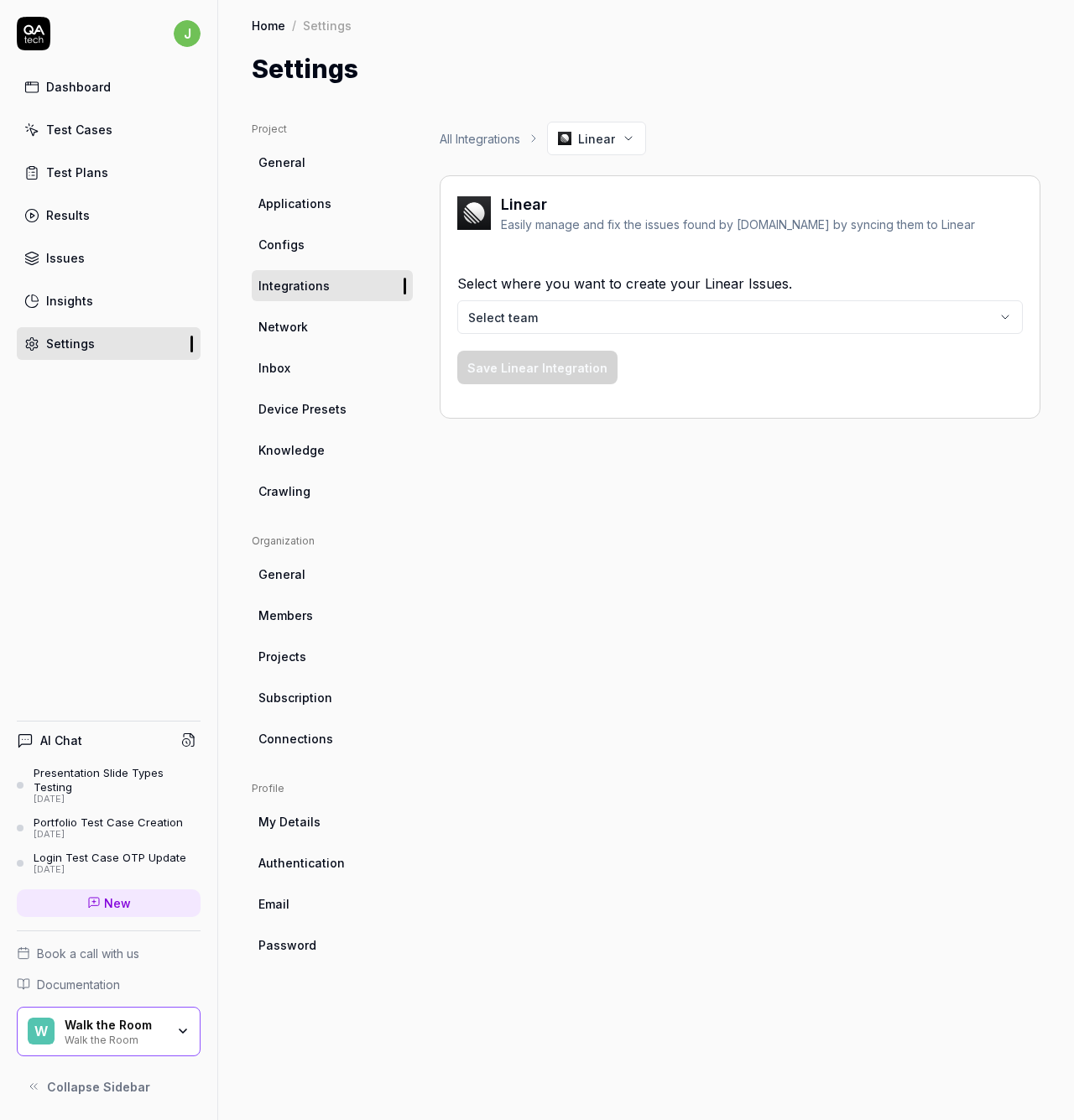
click at [547, 302] on html "j Dashboard Test Cases Test Plans Results Issues Insights Settings AI Chat Pres…" at bounding box center [537, 560] width 1074 height 1120
click at [683, 377] on div "Select where you want to create your Linear Issues. Solutions Save Linear Integ…" at bounding box center [740, 328] width 565 height 144
click at [589, 371] on button "Save Linear Integration" at bounding box center [537, 367] width 160 height 33
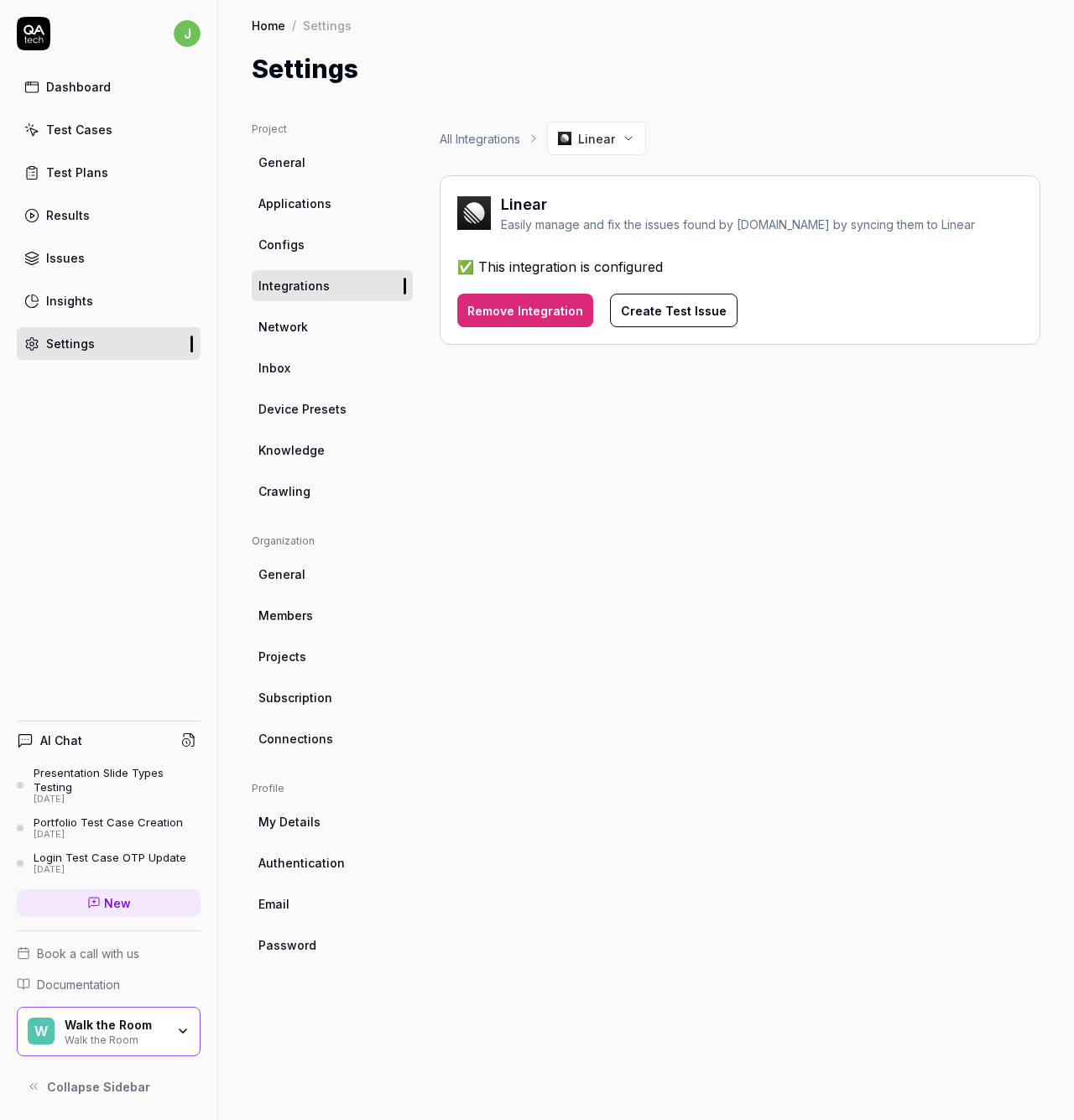
click at [631, 534] on div "All Integrations Linear Linear Easily manage and fix the issues found by QA.tec…" at bounding box center [740, 604] width 600 height 965
click at [75, 294] on div "Insights" at bounding box center [69, 301] width 47 height 18
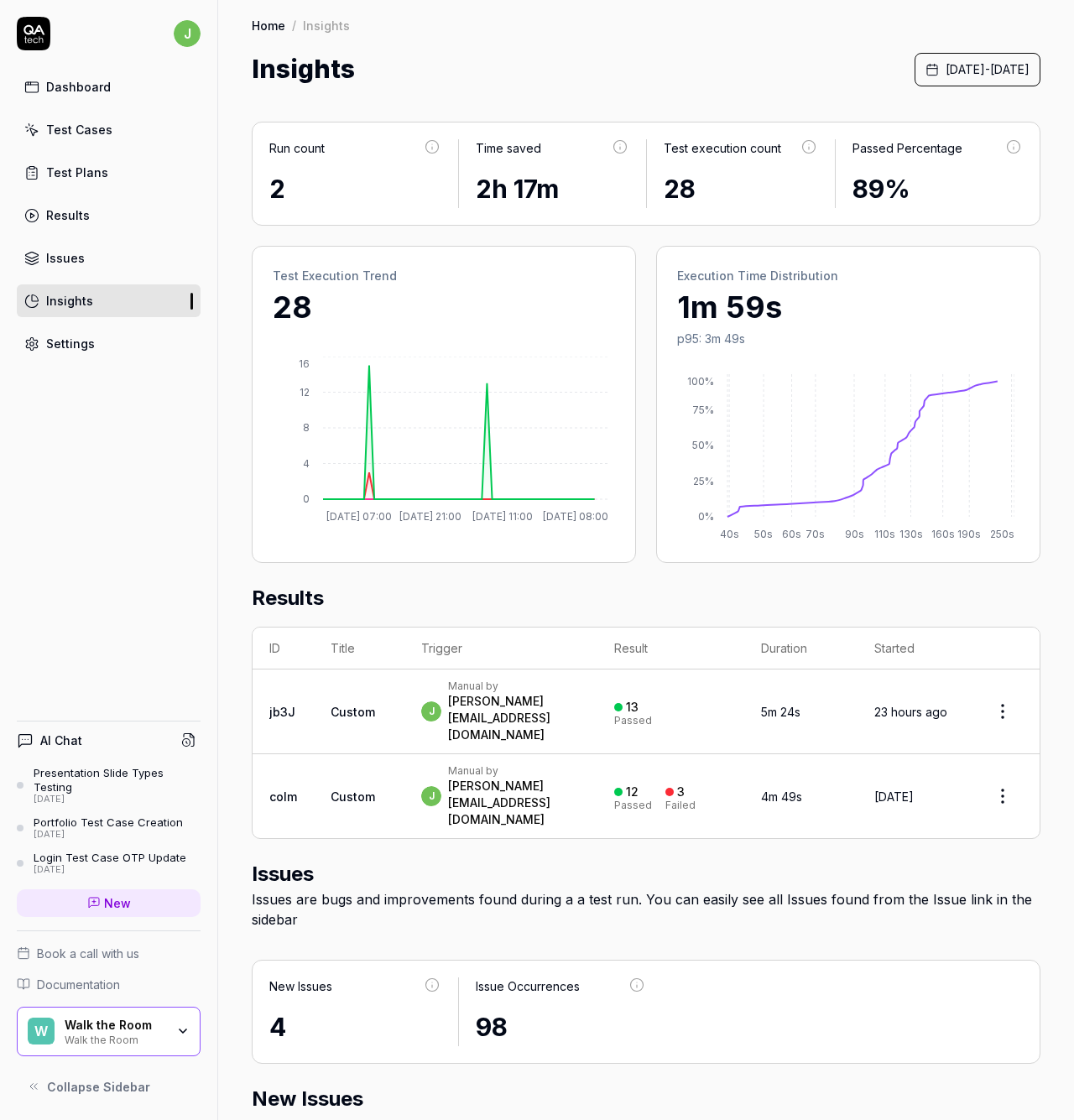
scroll to position [311, 0]
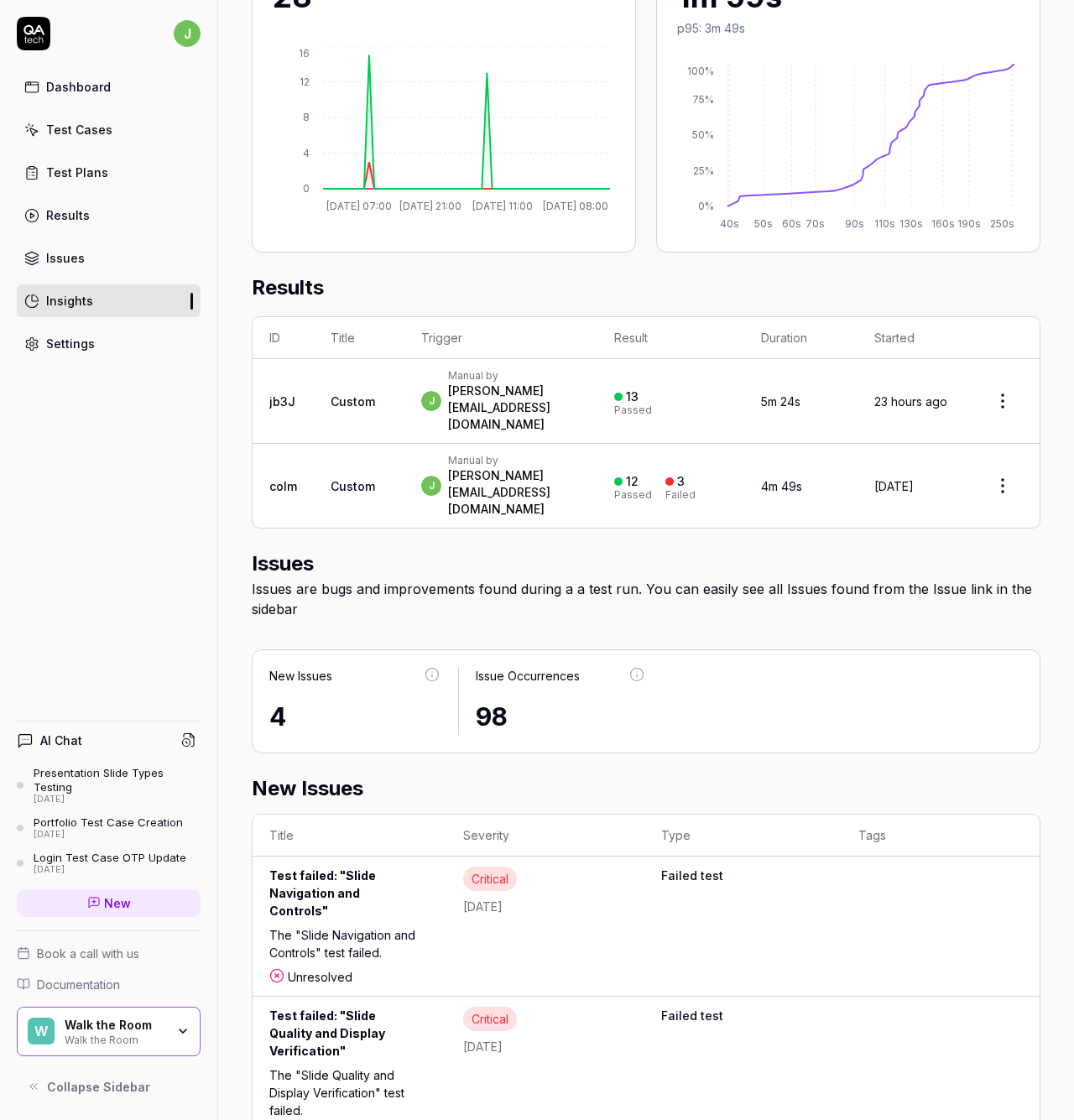
click at [280, 867] on div "Test failed: "Slide Navigation and Controls"" at bounding box center [349, 896] width 160 height 59
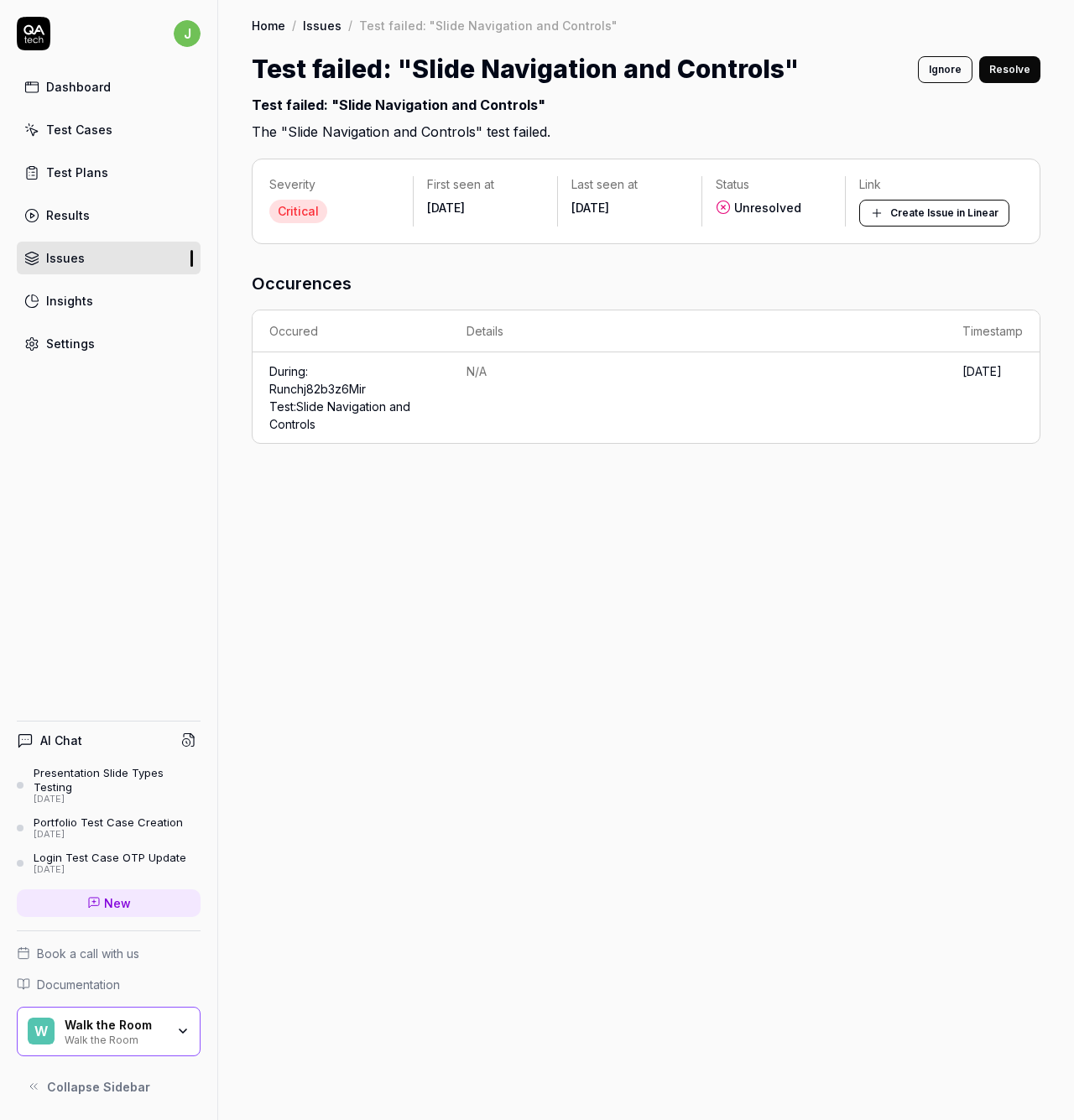
click at [1005, 71] on button "Resolve" at bounding box center [1010, 70] width 61 height 27
click at [122, 262] on link "Issues" at bounding box center [108, 258] width 184 height 33
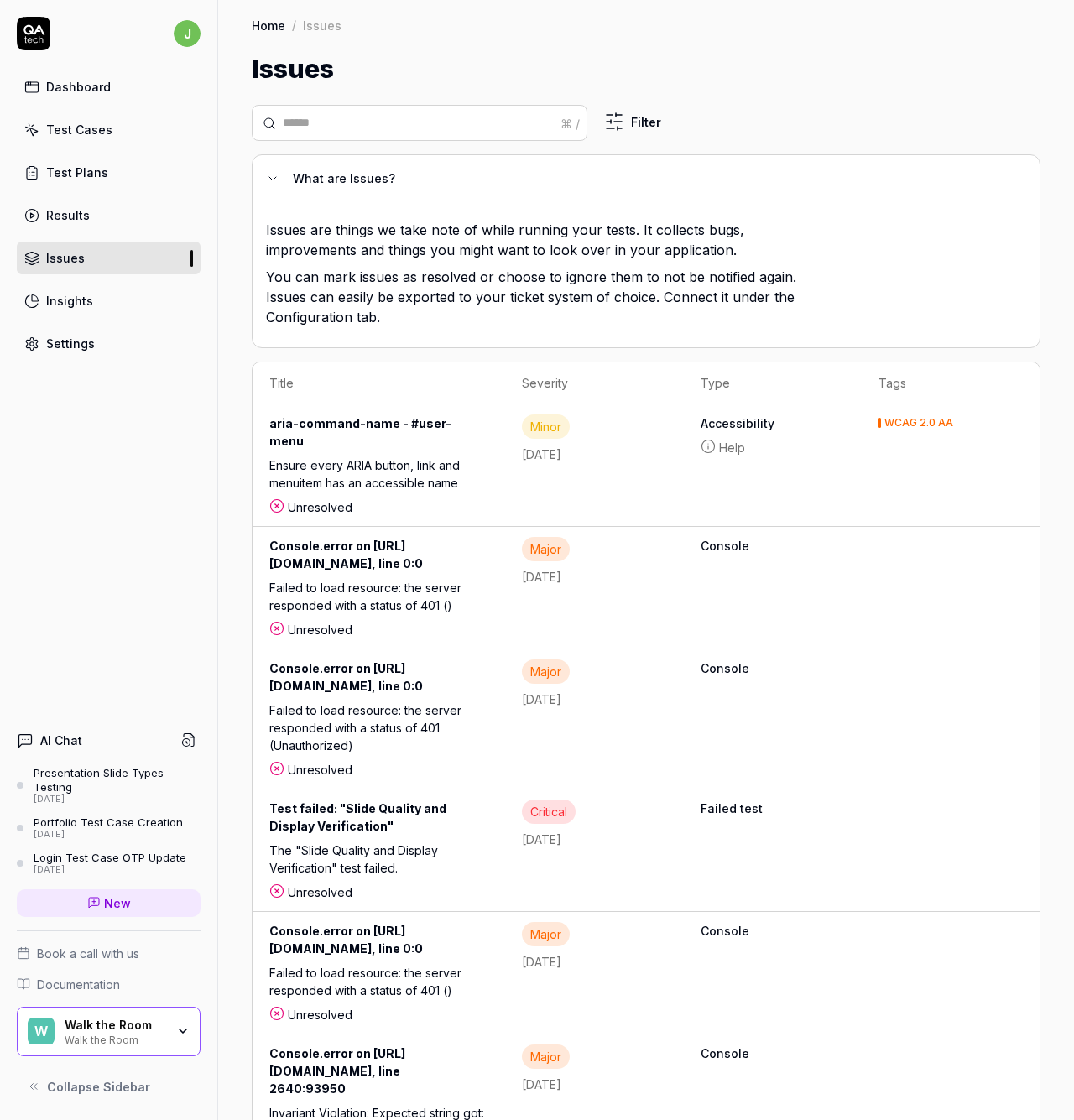
click at [488, 456] on div "Ensure every ARIA button, link and menuitem has an accessible name" at bounding box center [378, 477] width 219 height 42
click at [488, 579] on div "Failed to load resource: the server responded with a status of 401 ()" at bounding box center [378, 599] width 219 height 42
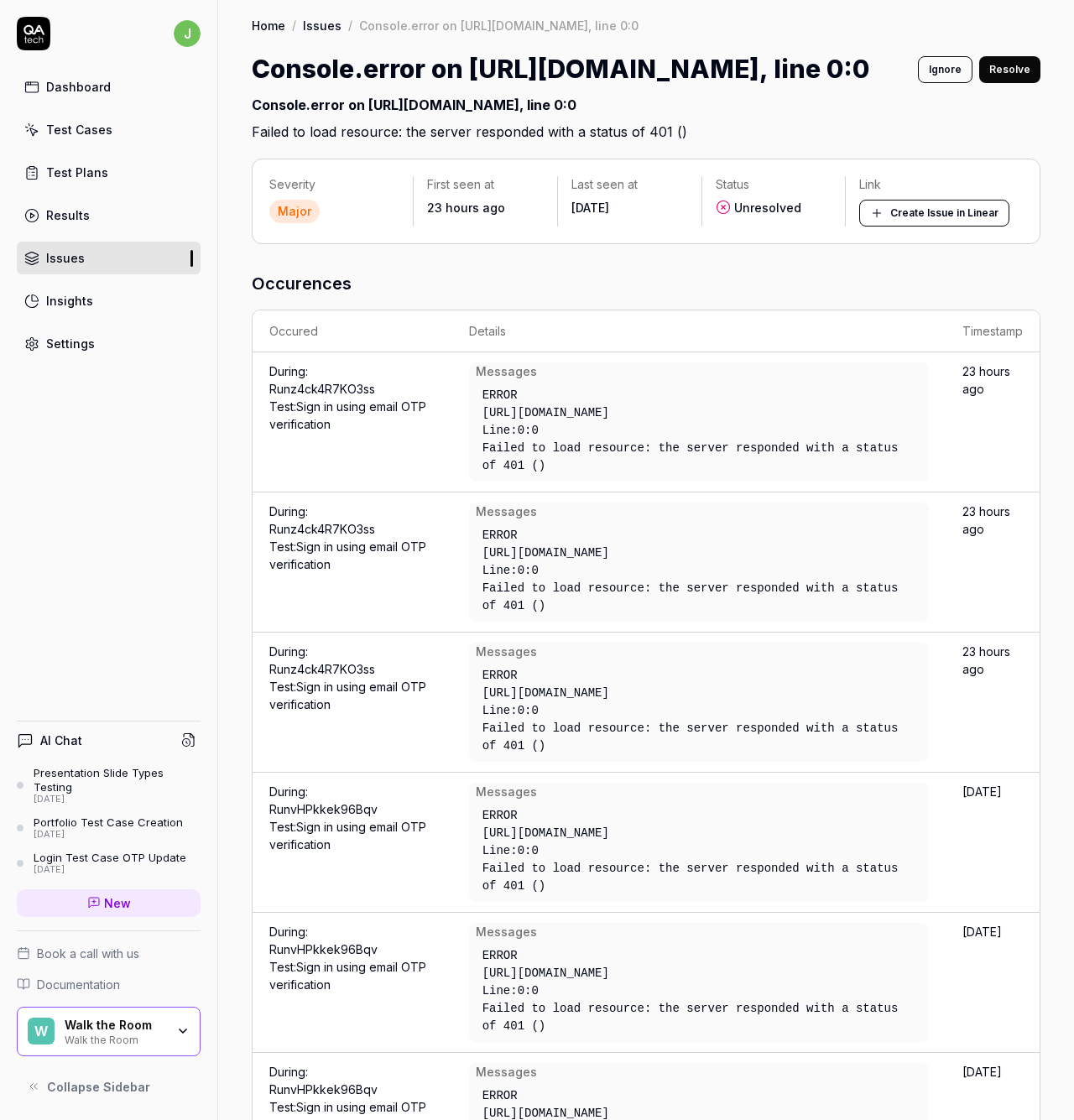
click at [920, 70] on button "Ignore" at bounding box center [945, 70] width 55 height 27
click at [318, 23] on link "Issues" at bounding box center [323, 24] width 39 height 17
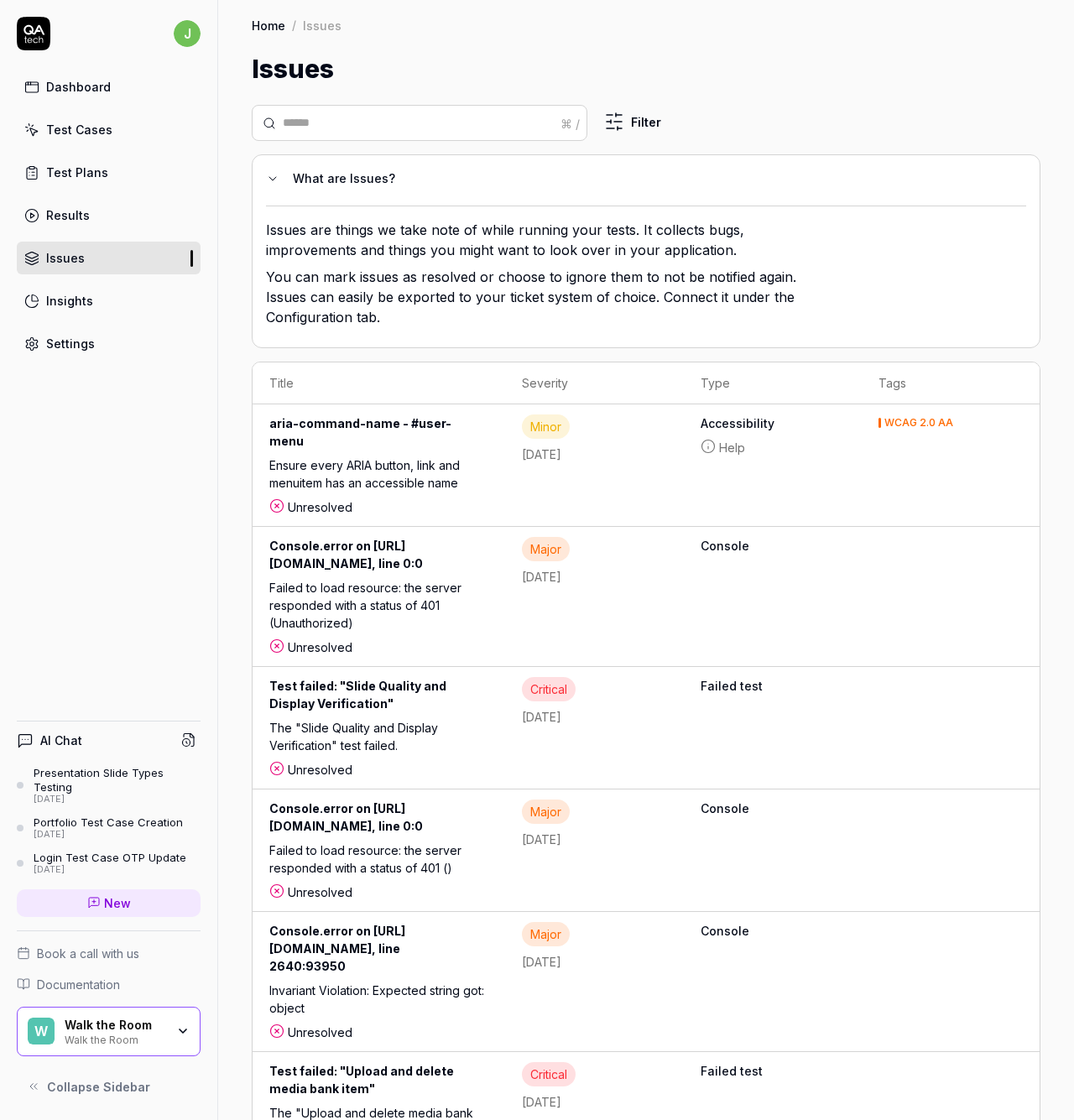
click at [454, 719] on div "The "Slide Quality and Display Verification" test failed." at bounding box center [378, 740] width 219 height 42
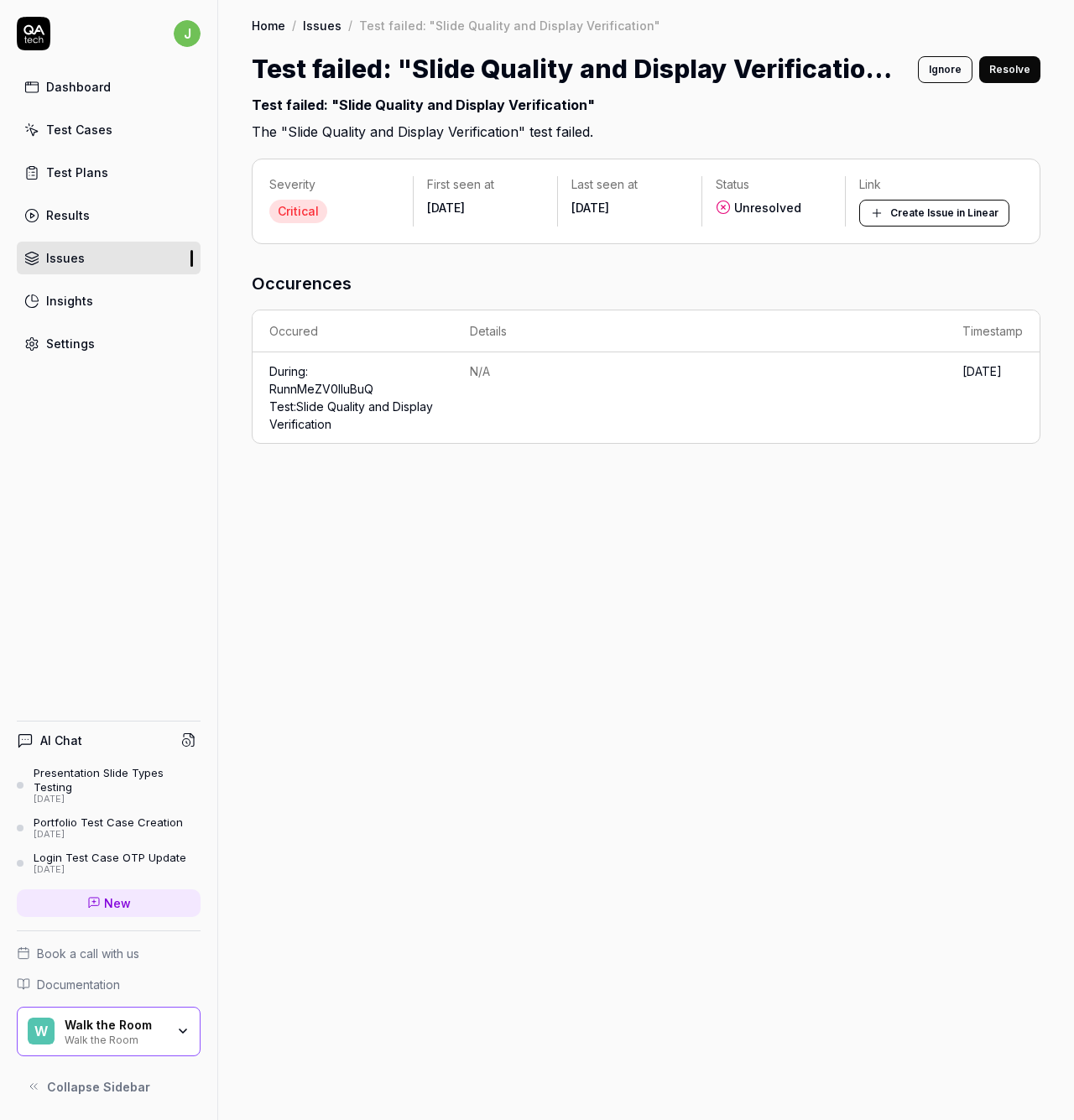
click at [940, 74] on button "Ignore" at bounding box center [945, 70] width 55 height 27
click at [1001, 68] on button "Revert" at bounding box center [1013, 70] width 56 height 27
click at [997, 75] on button "Resolve" at bounding box center [1010, 70] width 61 height 27
click at [86, 267] on link "Issues" at bounding box center [108, 258] width 184 height 33
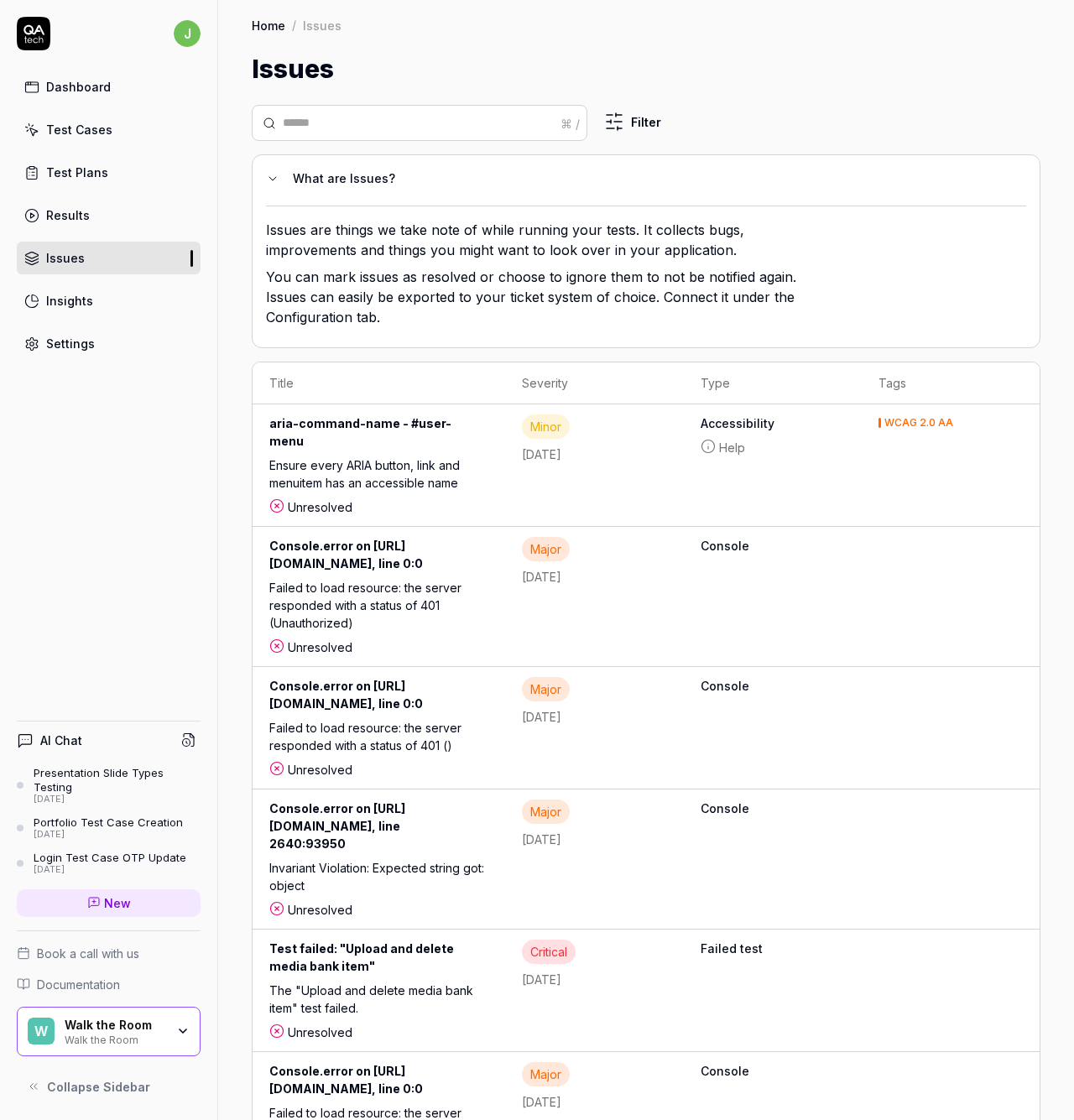
click at [390, 579] on div "Failed to load resource: the server responded with a status of 401 (Unauthorize…" at bounding box center [378, 608] width 219 height 59
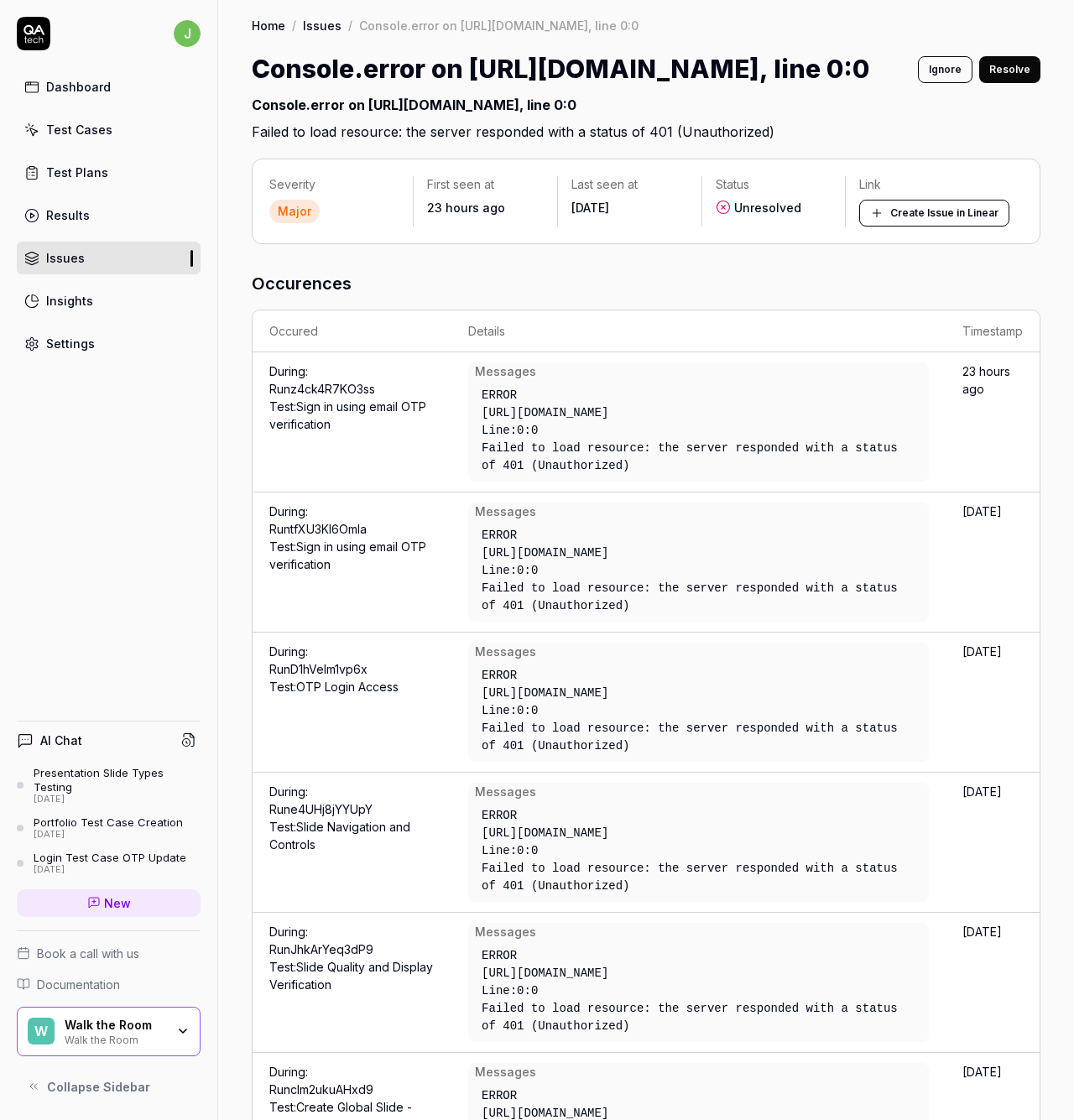
click at [932, 69] on button "Ignore" at bounding box center [945, 70] width 55 height 27
click at [112, 260] on link "Issues" at bounding box center [108, 258] width 184 height 33
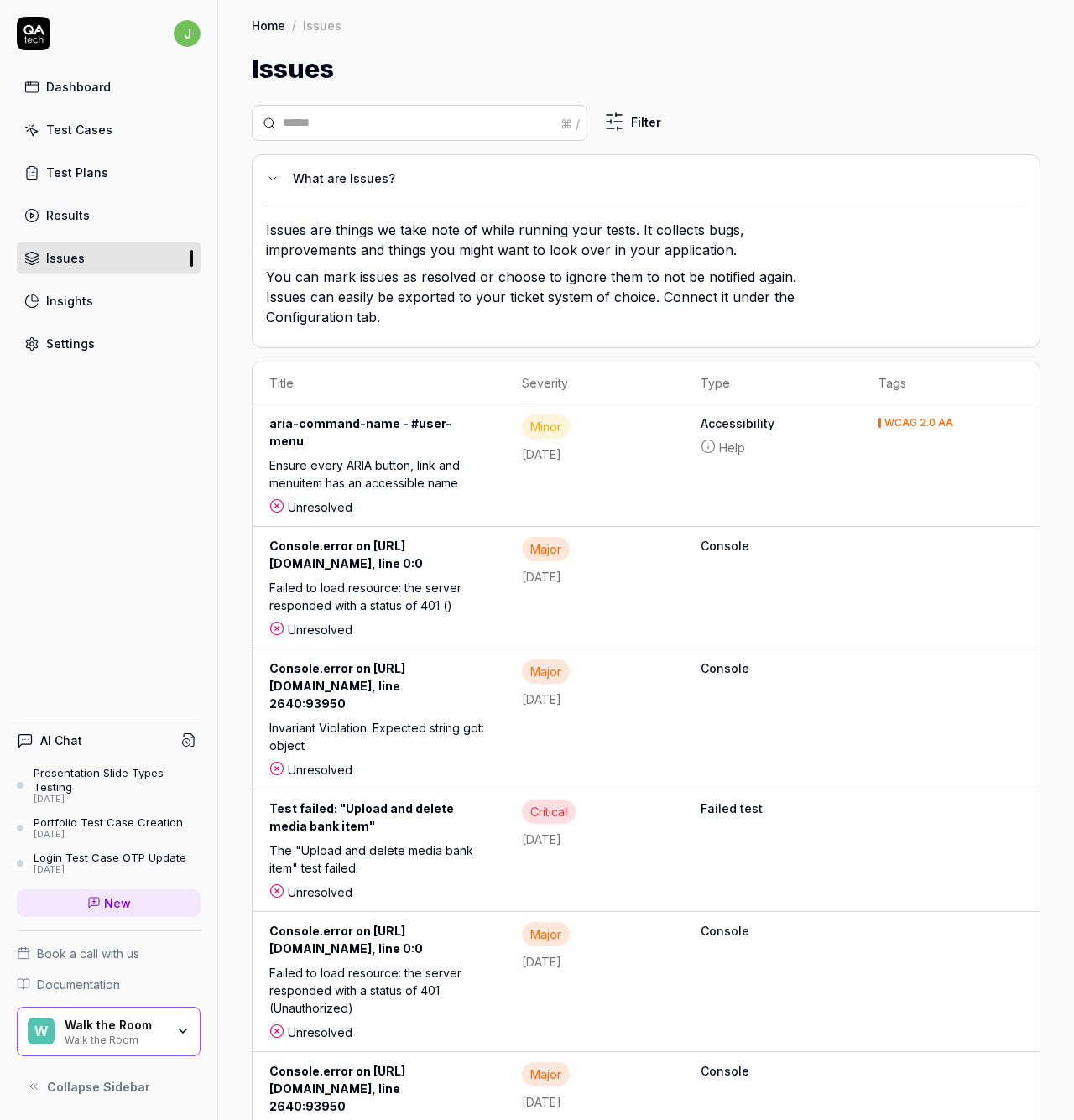
click at [488, 556] on div "Console.error on https://auth.stage.walktheroom.com/api/refresh, line 0:0" at bounding box center [378, 558] width 219 height 42
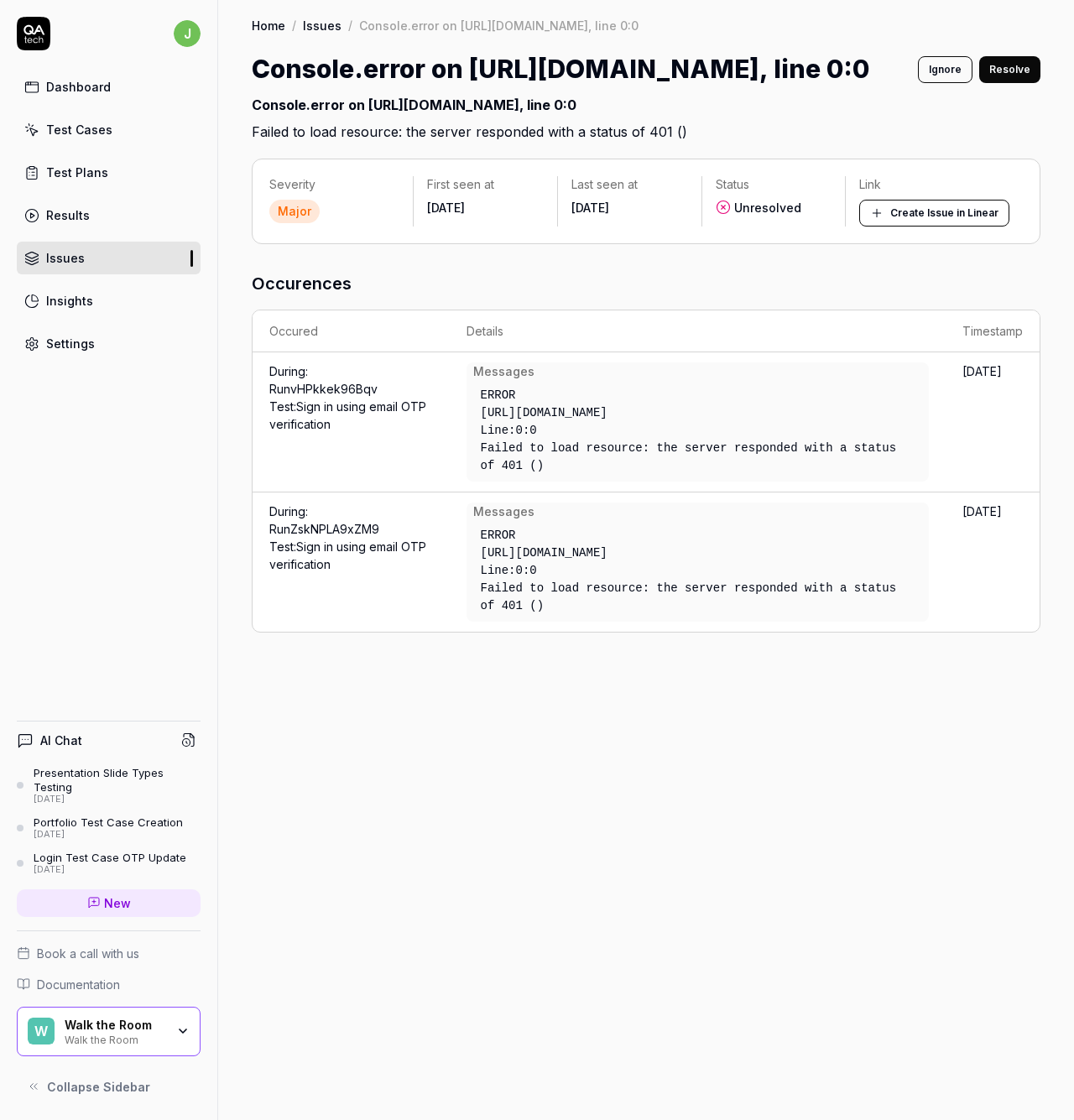
click at [940, 69] on button "Ignore" at bounding box center [945, 70] width 55 height 27
click at [88, 262] on link "Issues" at bounding box center [108, 258] width 184 height 33
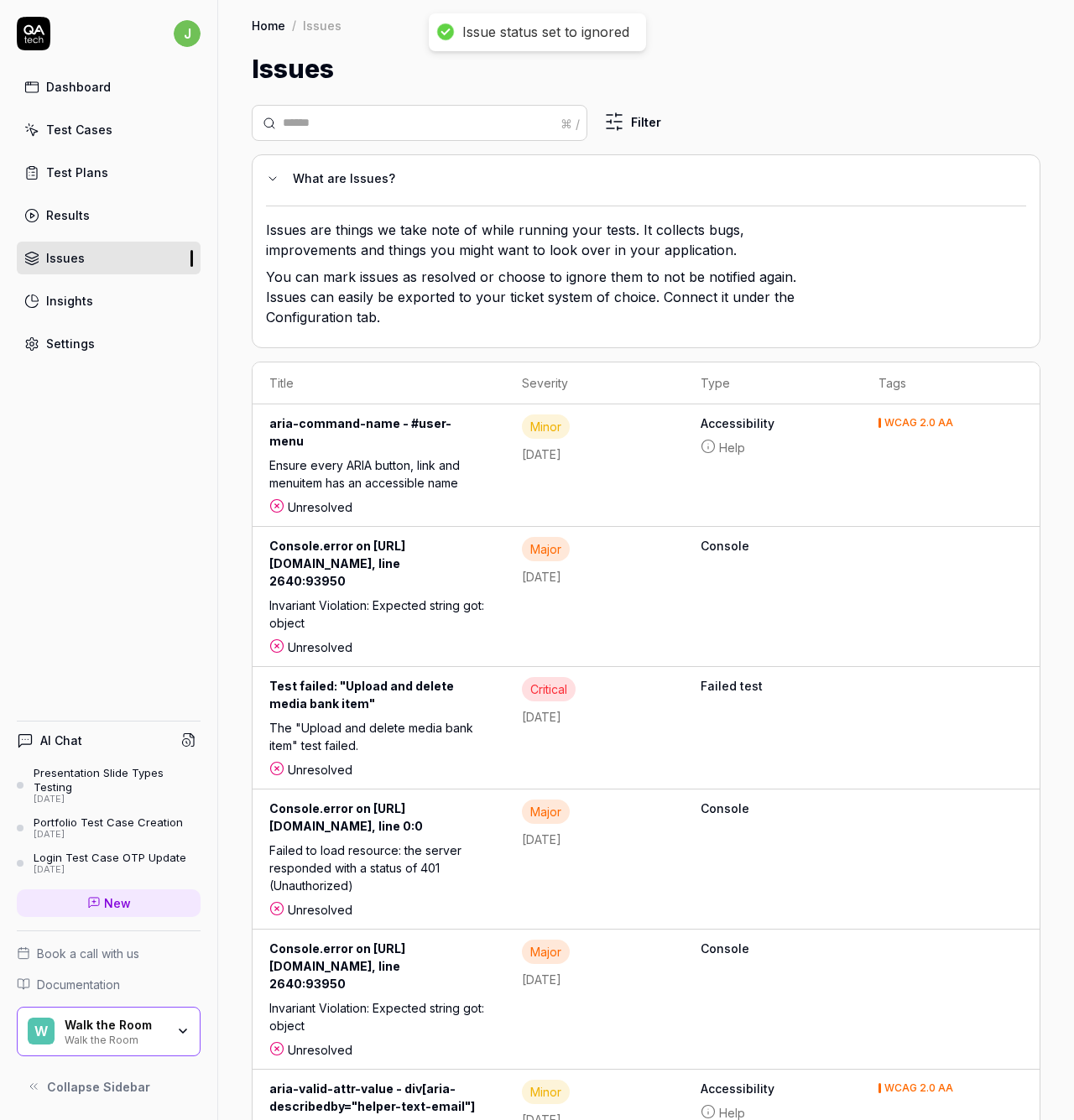
click at [488, 552] on div "Console.error on https://platform.stage.walktheroom.com/assets/index-DA8G-p1J.j…" at bounding box center [378, 566] width 219 height 59
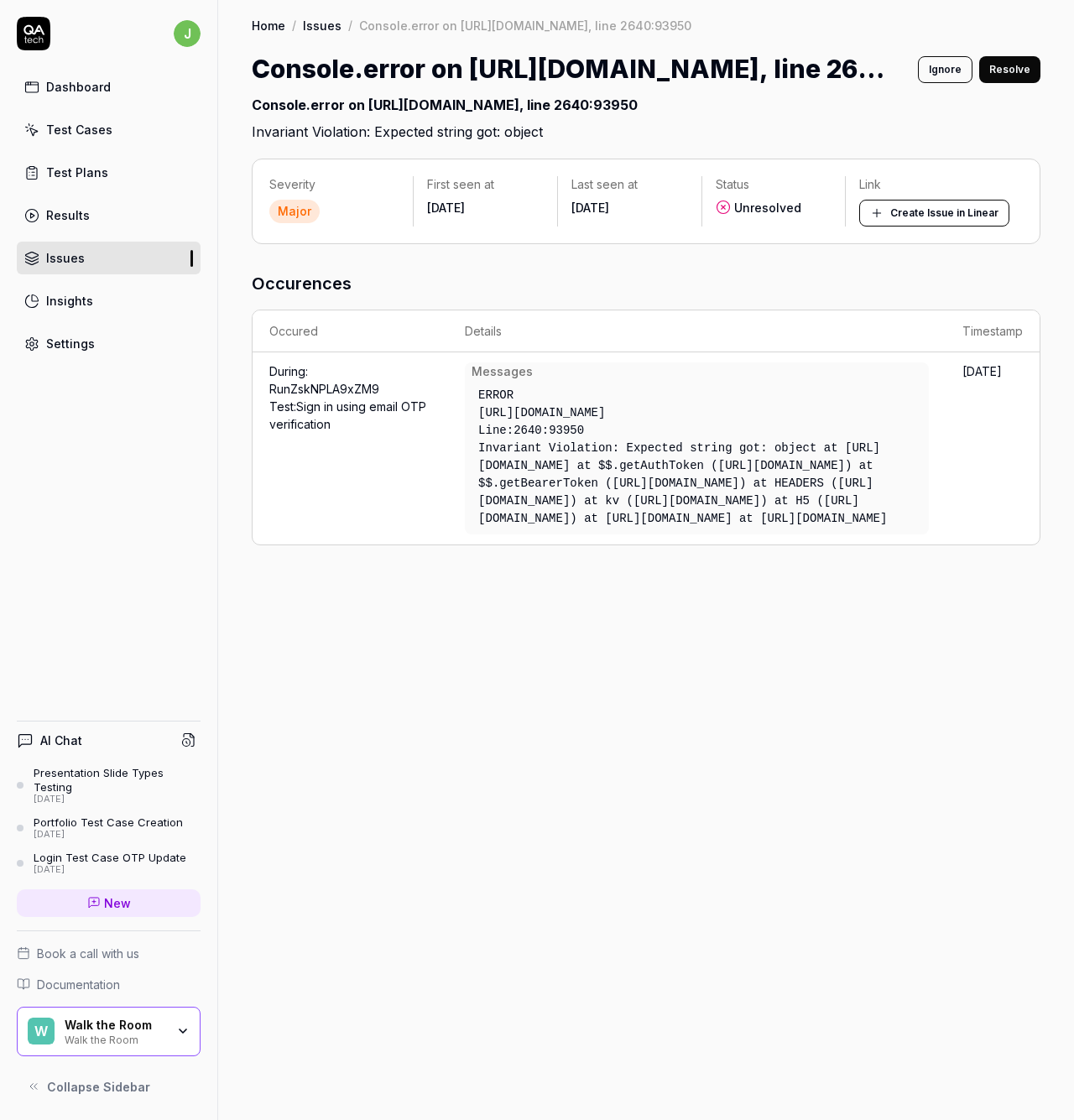
click at [956, 55] on div "Ignore Resolve" at bounding box center [974, 69] width 134 height 38
click at [112, 256] on link "Issues" at bounding box center [108, 258] width 184 height 33
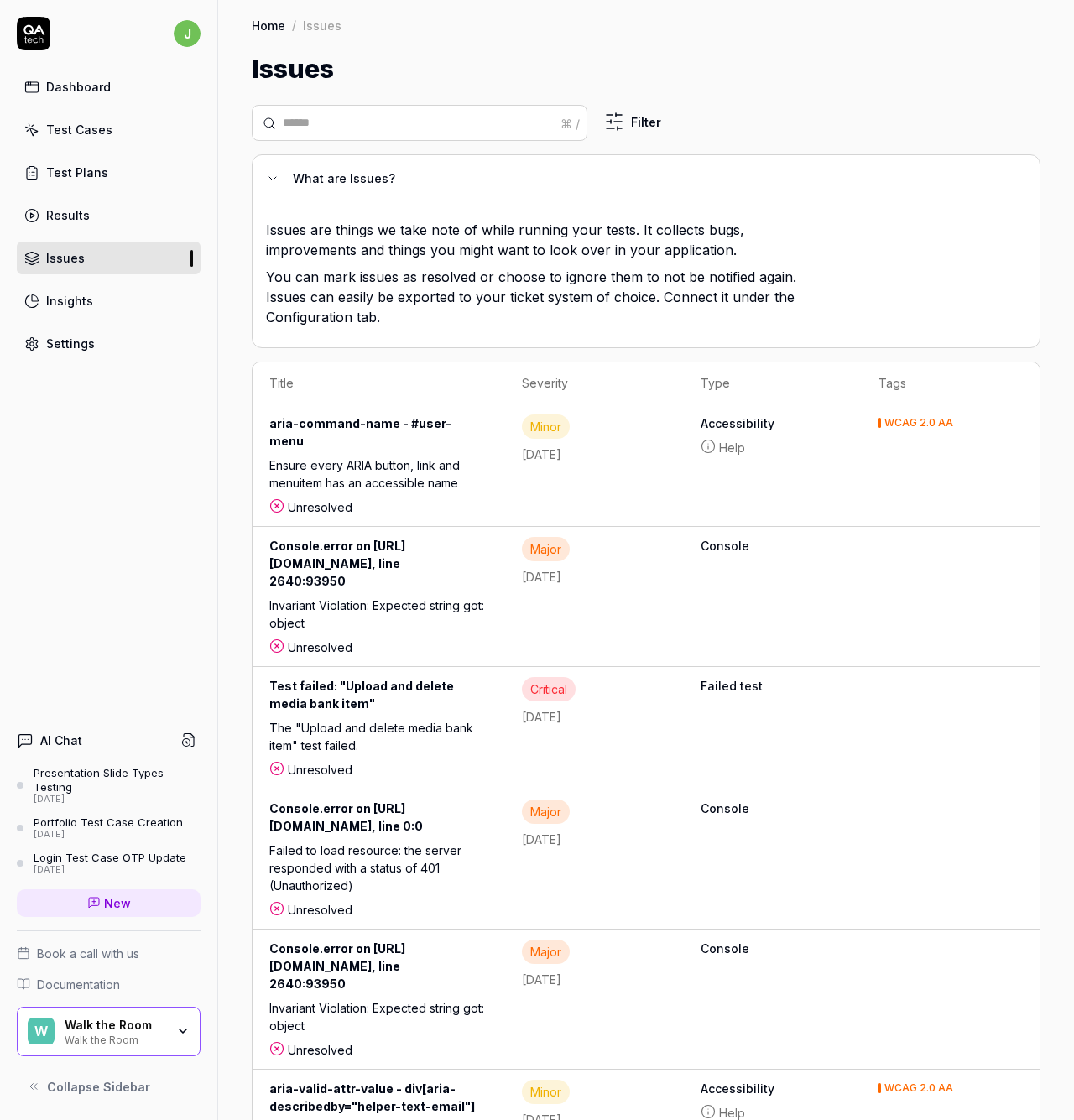
scroll to position [221, 0]
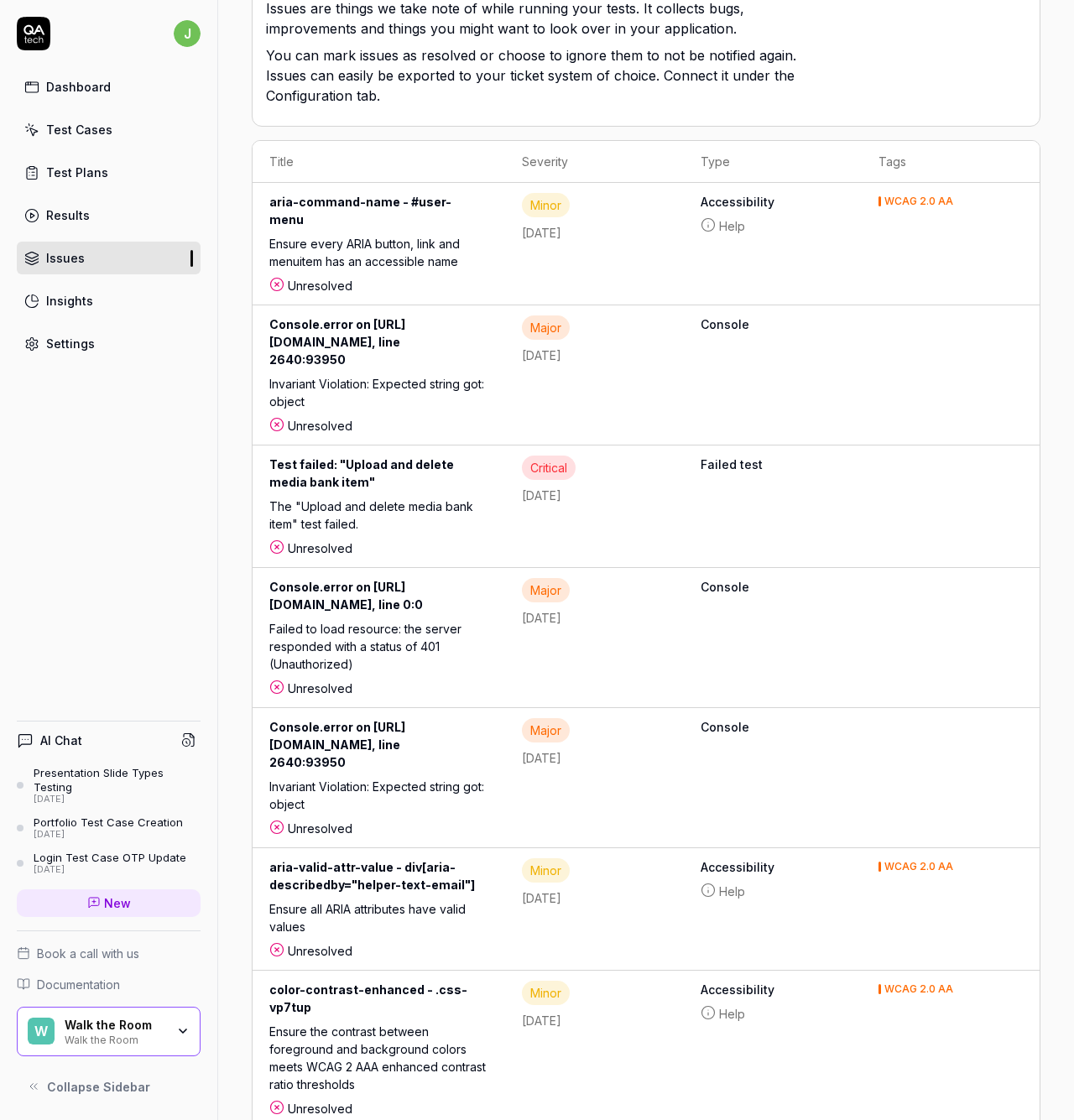
click at [465, 346] on div "Console.error on https://platform.stage.walktheroom.com/assets/index-DA8G-p1J.j…" at bounding box center [378, 345] width 219 height 59
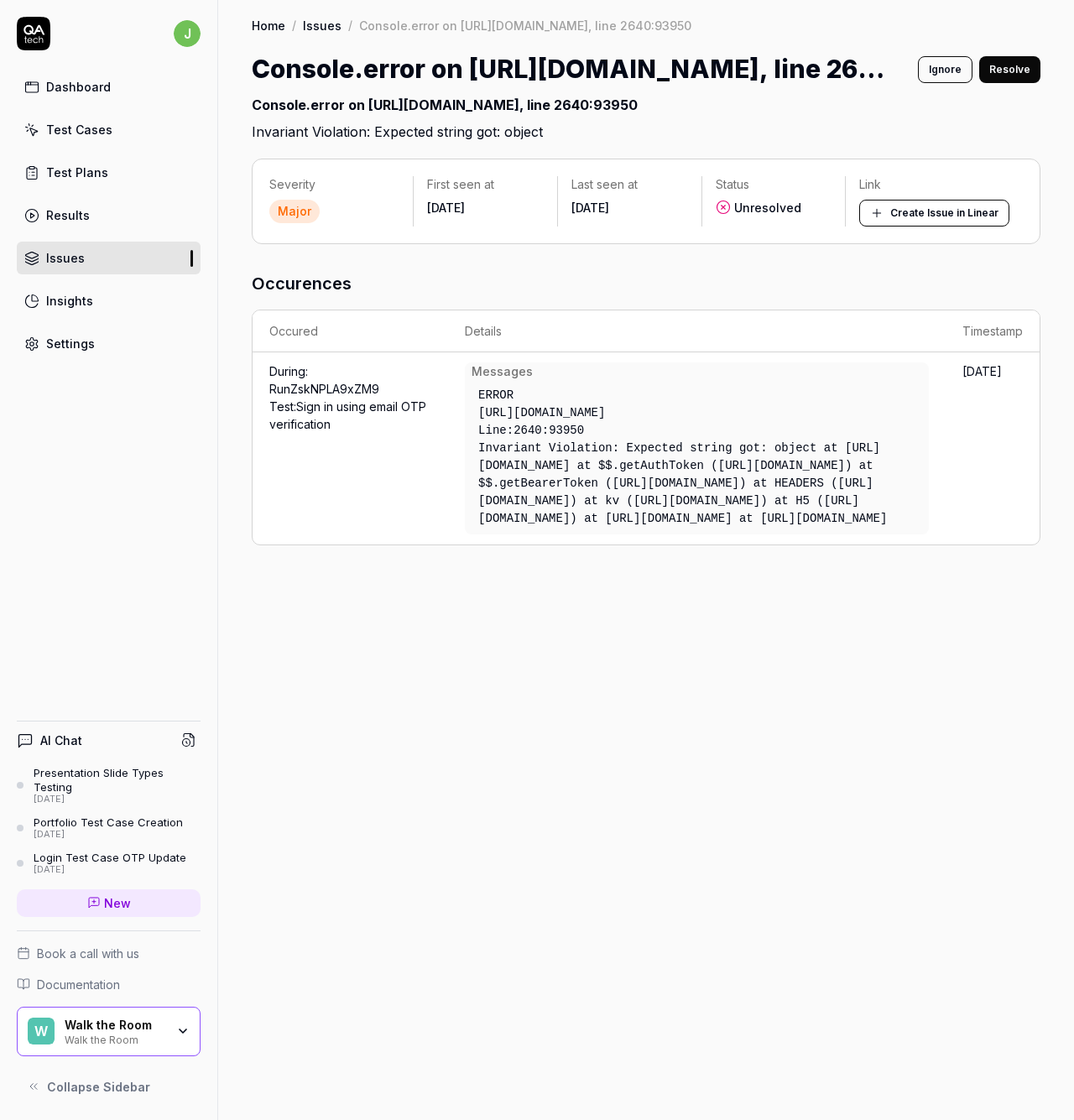
click at [947, 67] on button "Ignore" at bounding box center [945, 70] width 55 height 27
click at [92, 259] on link "Issues" at bounding box center [108, 258] width 184 height 33
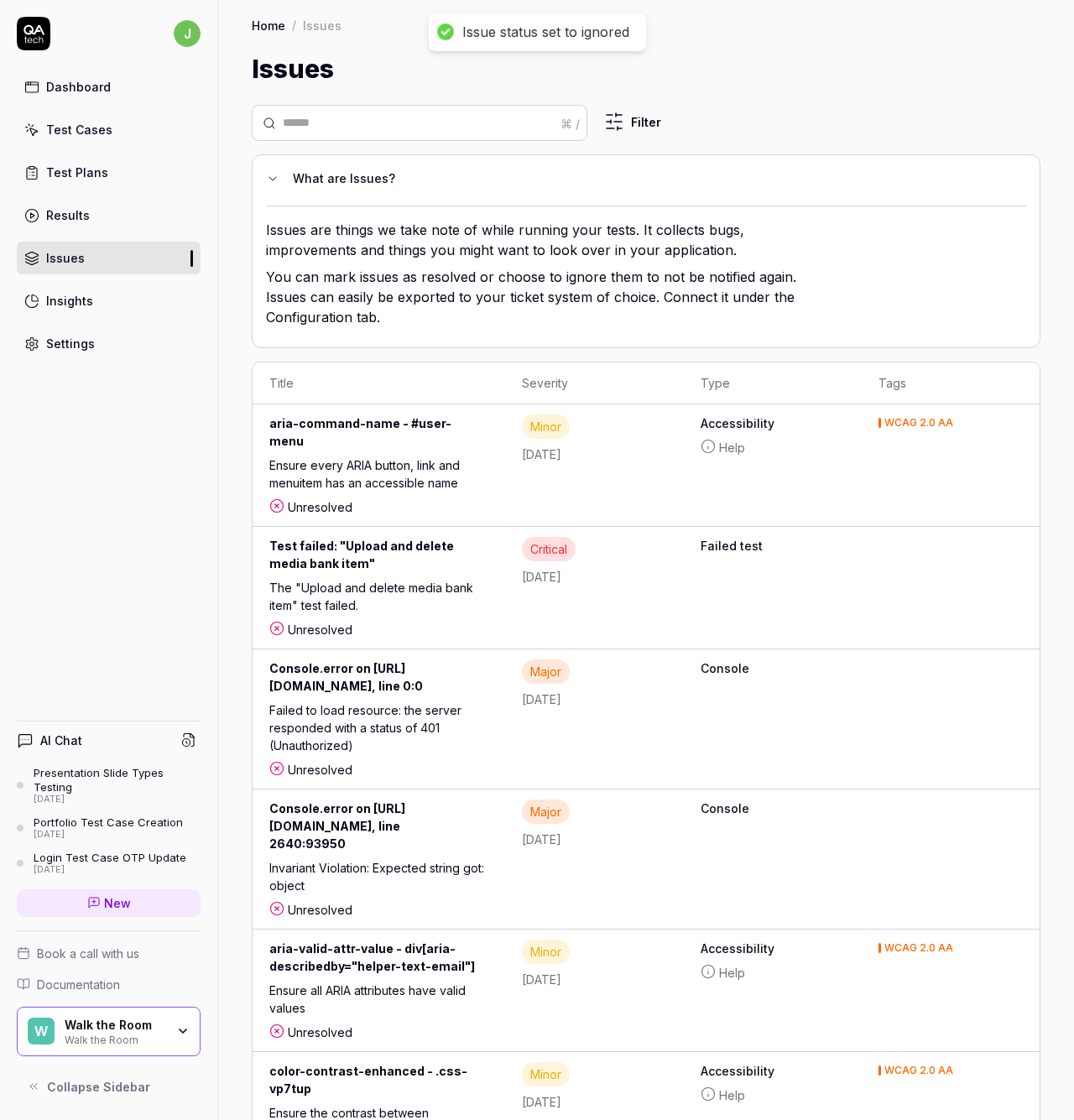
click at [475, 537] on div "Test failed: "Upload and delete media bank item"" at bounding box center [378, 558] width 219 height 42
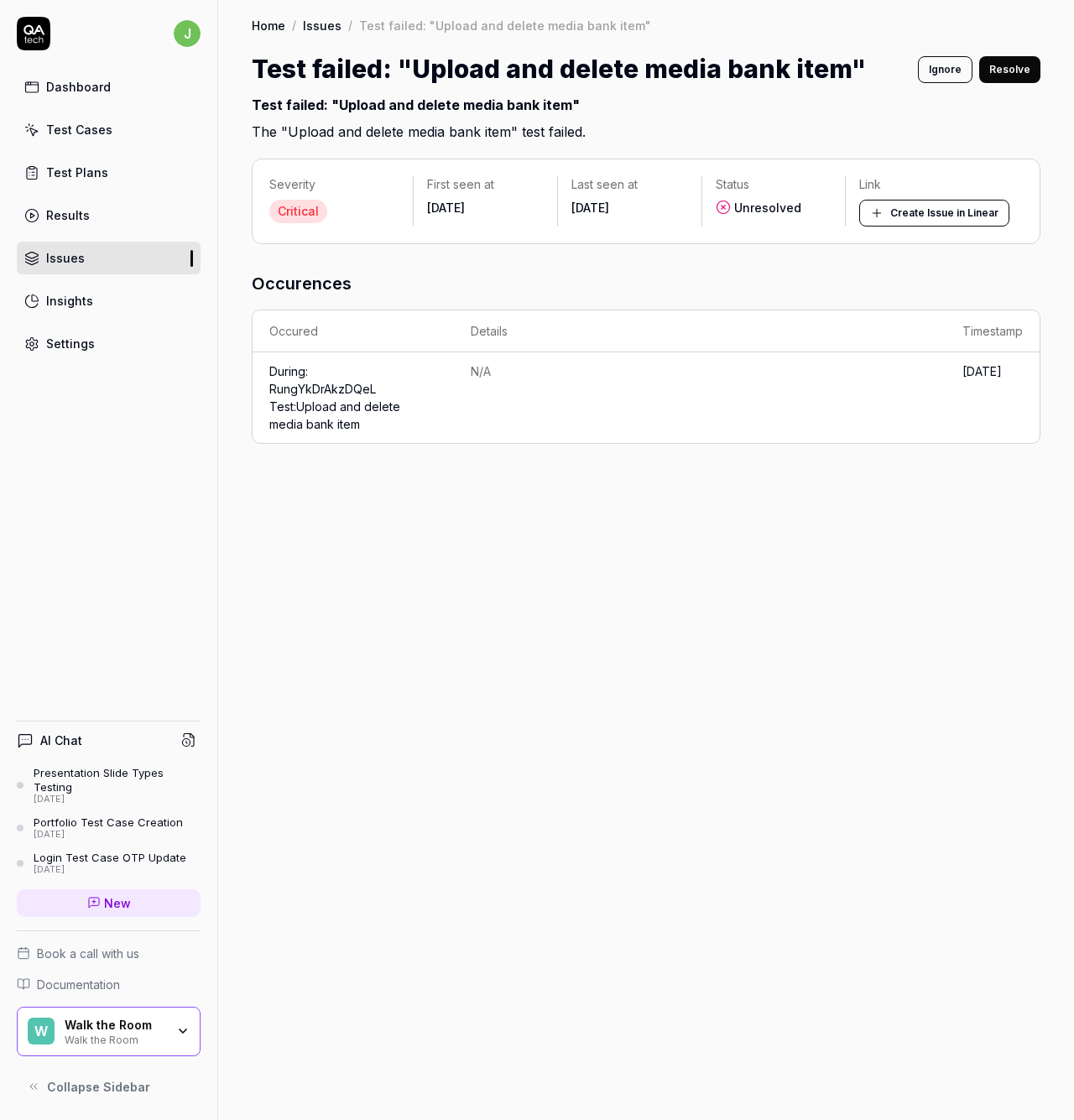
click at [1020, 66] on button "Resolve" at bounding box center [1010, 70] width 61 height 27
click at [91, 258] on link "Issues" at bounding box center [108, 258] width 184 height 33
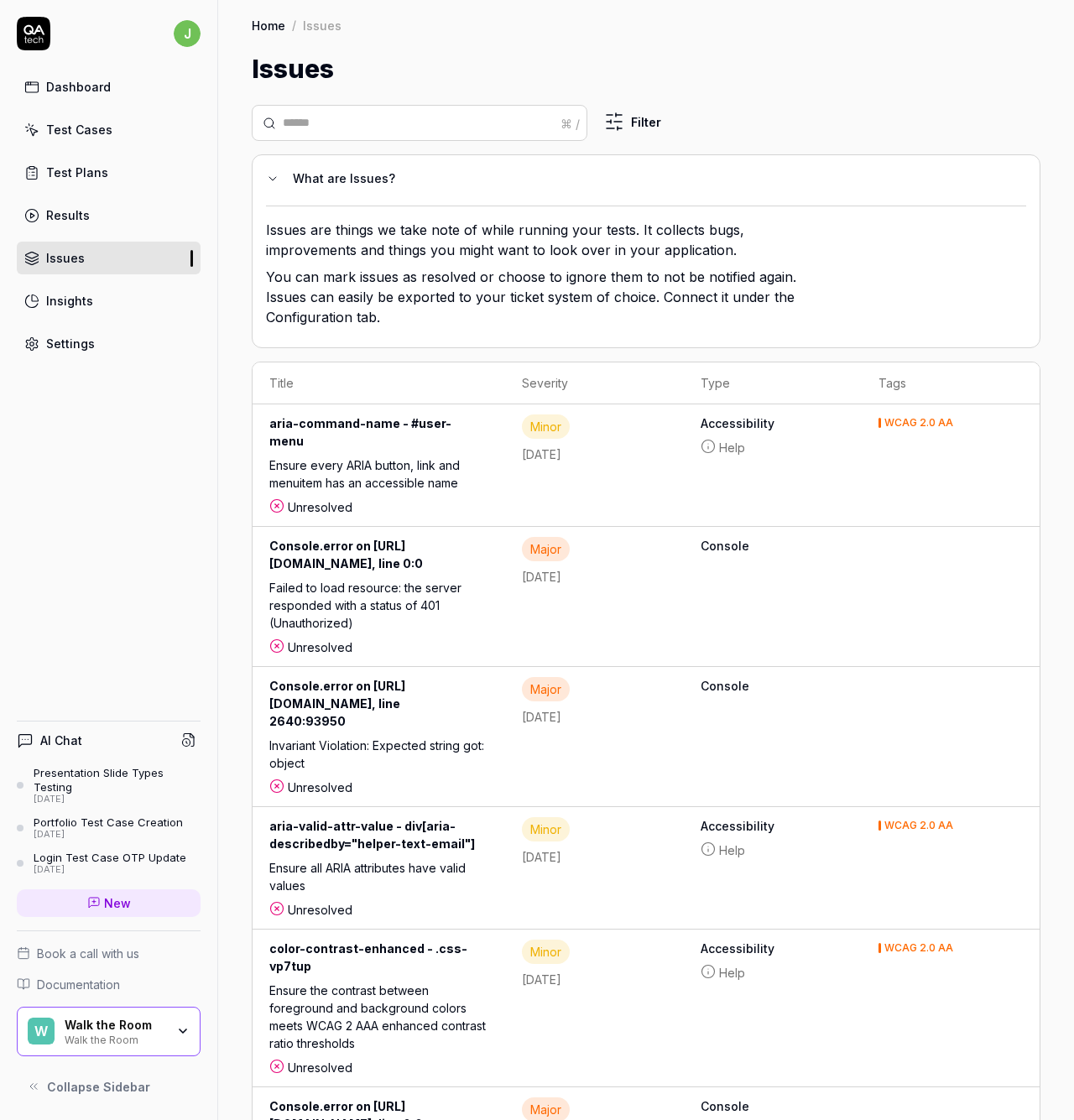
click at [488, 560] on div "Console.error on https://api.stage.walktheroom.com/business/0199702b-c64c-72b8-…" at bounding box center [378, 558] width 219 height 42
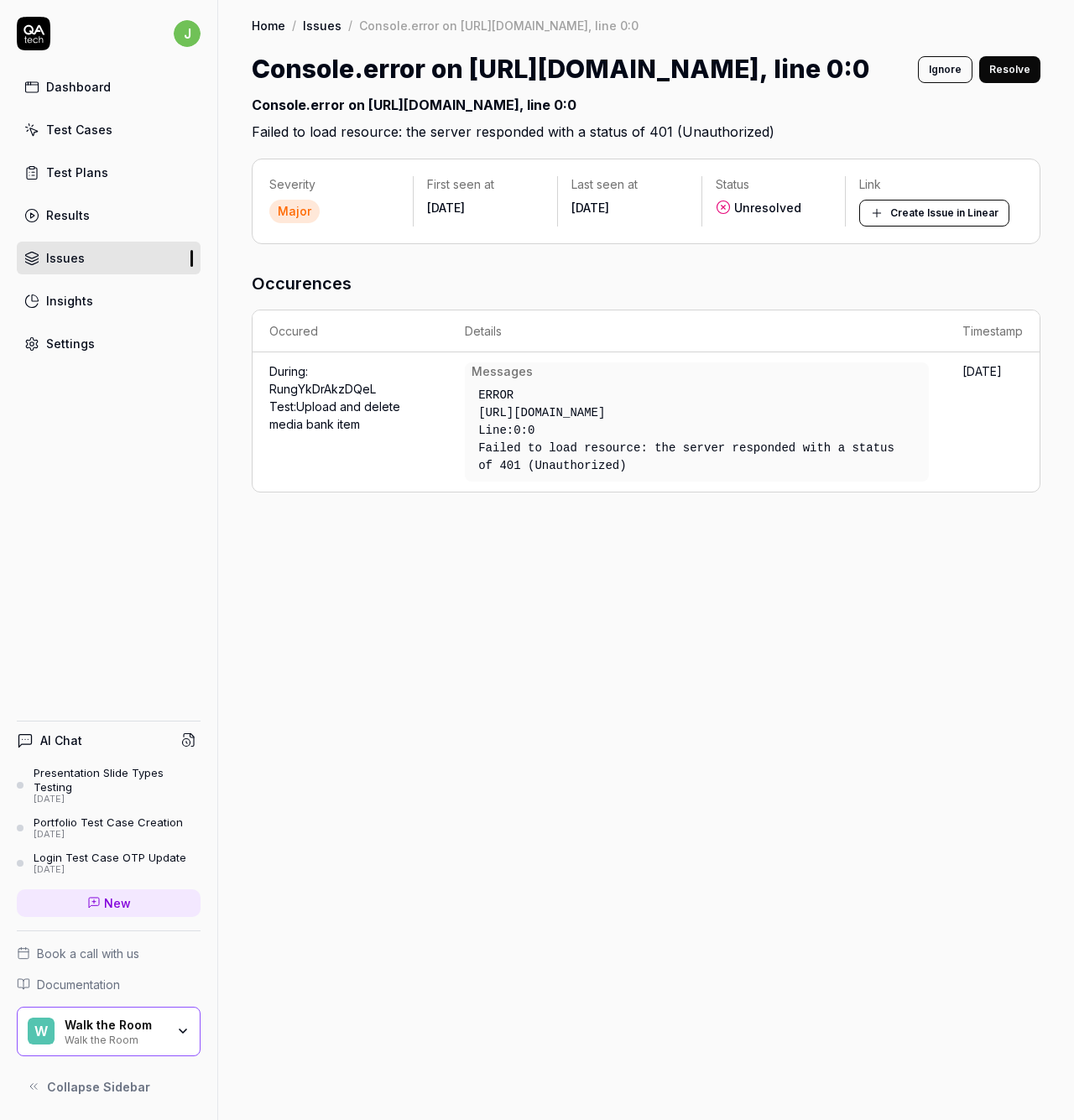
click at [957, 69] on button "Ignore" at bounding box center [945, 70] width 55 height 27
click at [63, 256] on div "Issues" at bounding box center [65, 258] width 39 height 18
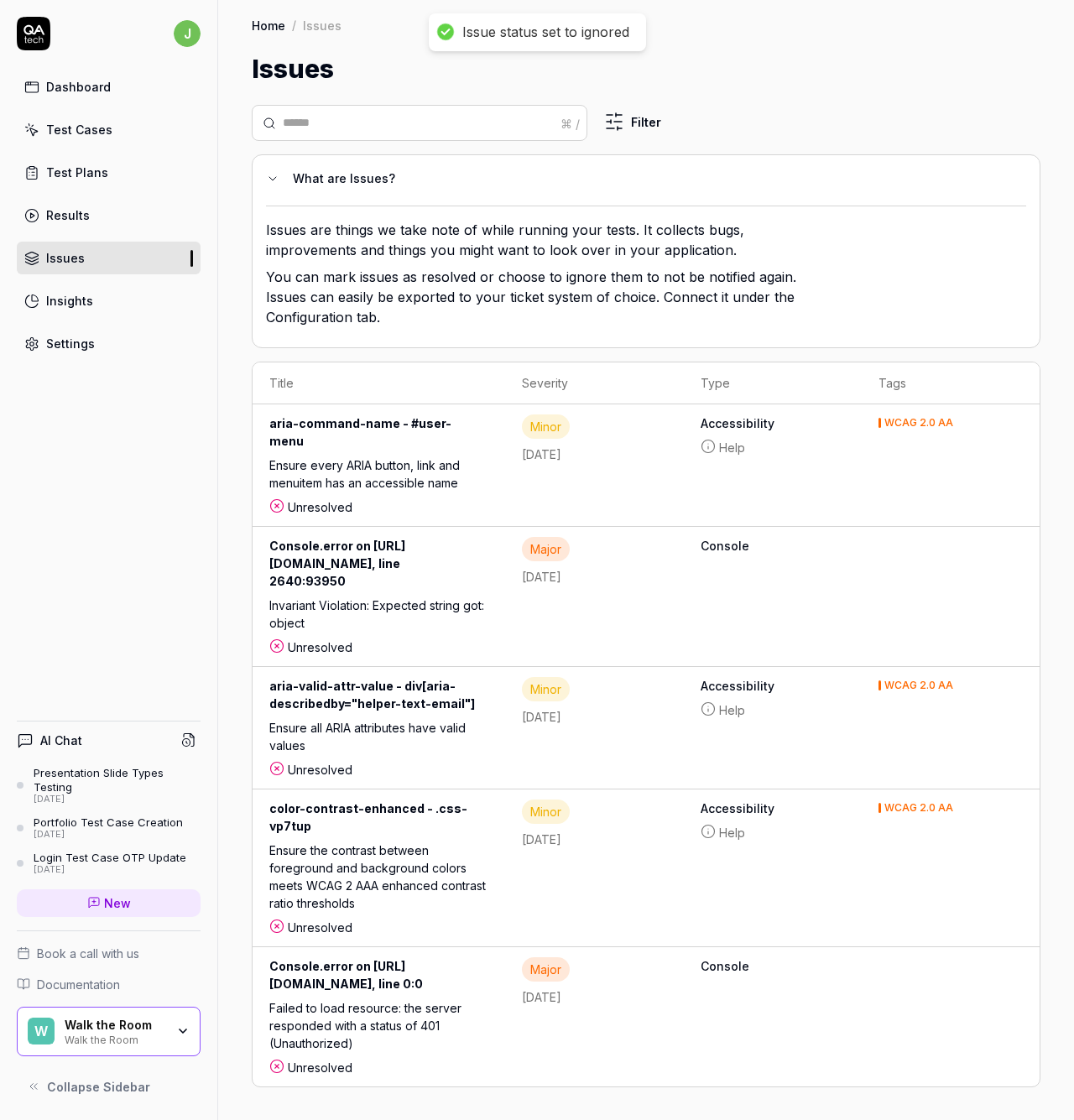
click at [488, 553] on div "Console.error on https://platform.stage.walktheroom.com/assets/index-B1gePB_F.j…" at bounding box center [378, 566] width 219 height 59
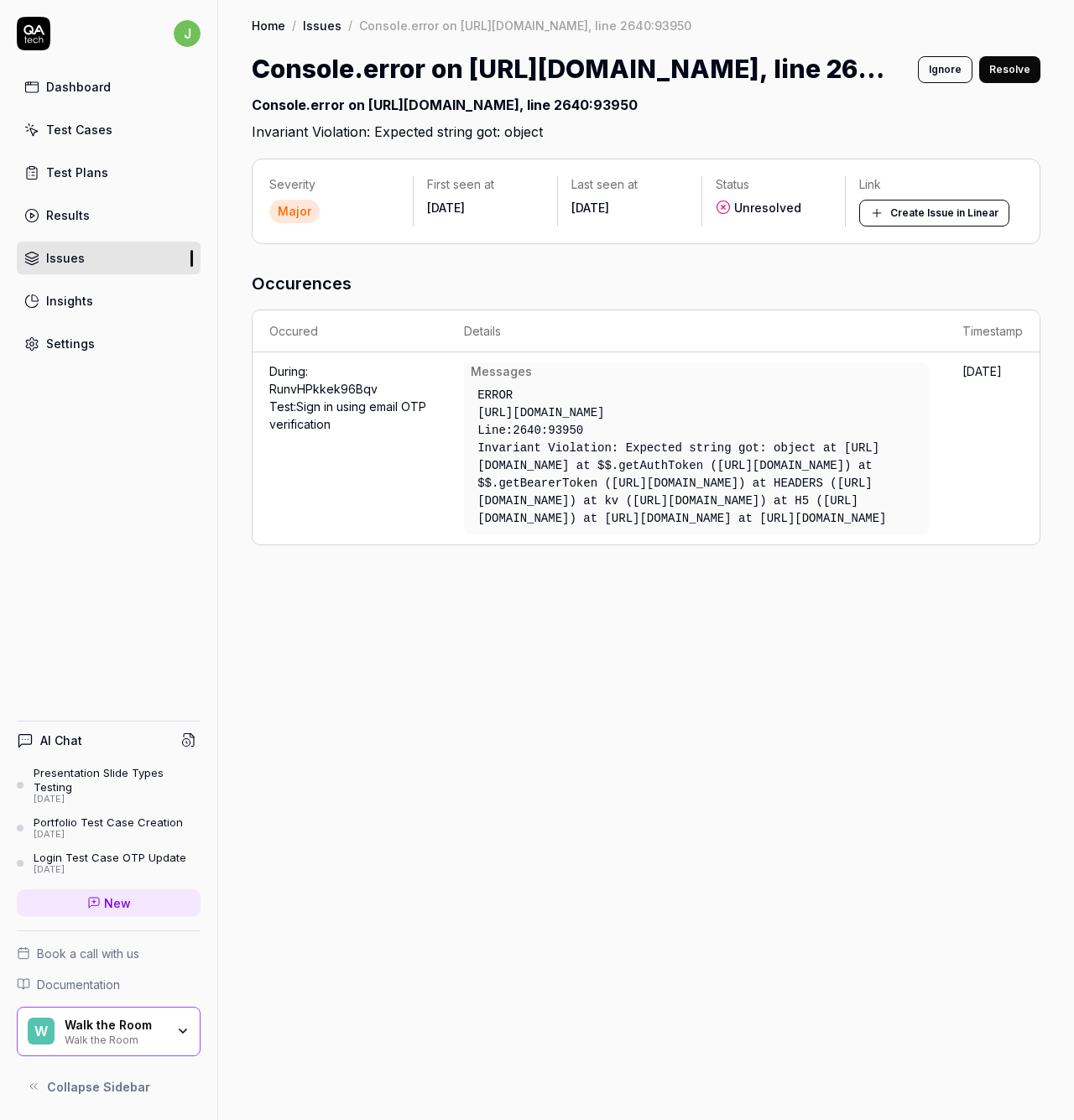
click at [938, 72] on button "Ignore" at bounding box center [945, 70] width 55 height 27
click at [62, 252] on div "Issues" at bounding box center [65, 258] width 39 height 18
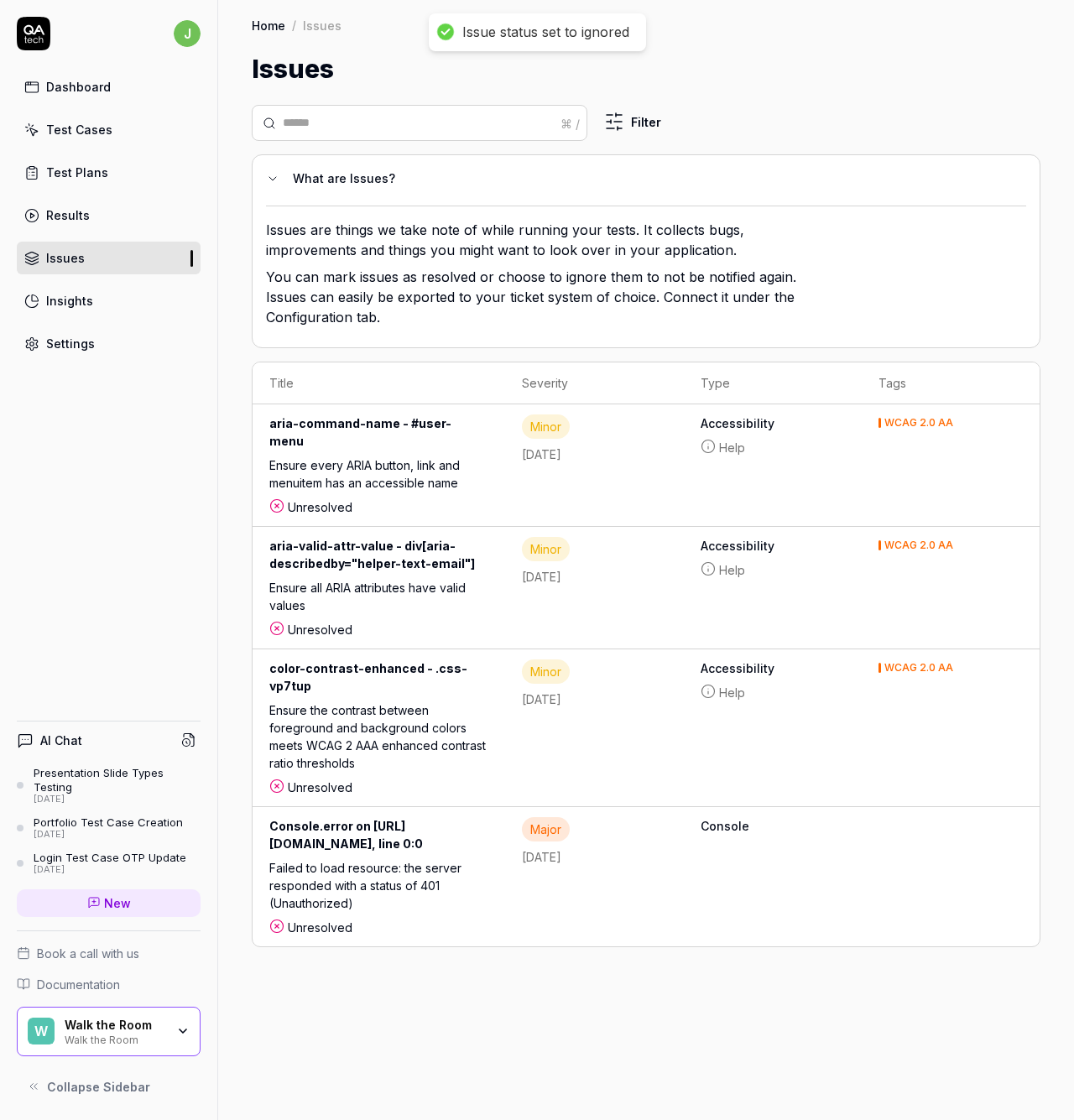
click at [456, 818] on div "Console.error on https://api-staging-solutions.walktheroom.com/account, line 0:0" at bounding box center [378, 838] width 219 height 42
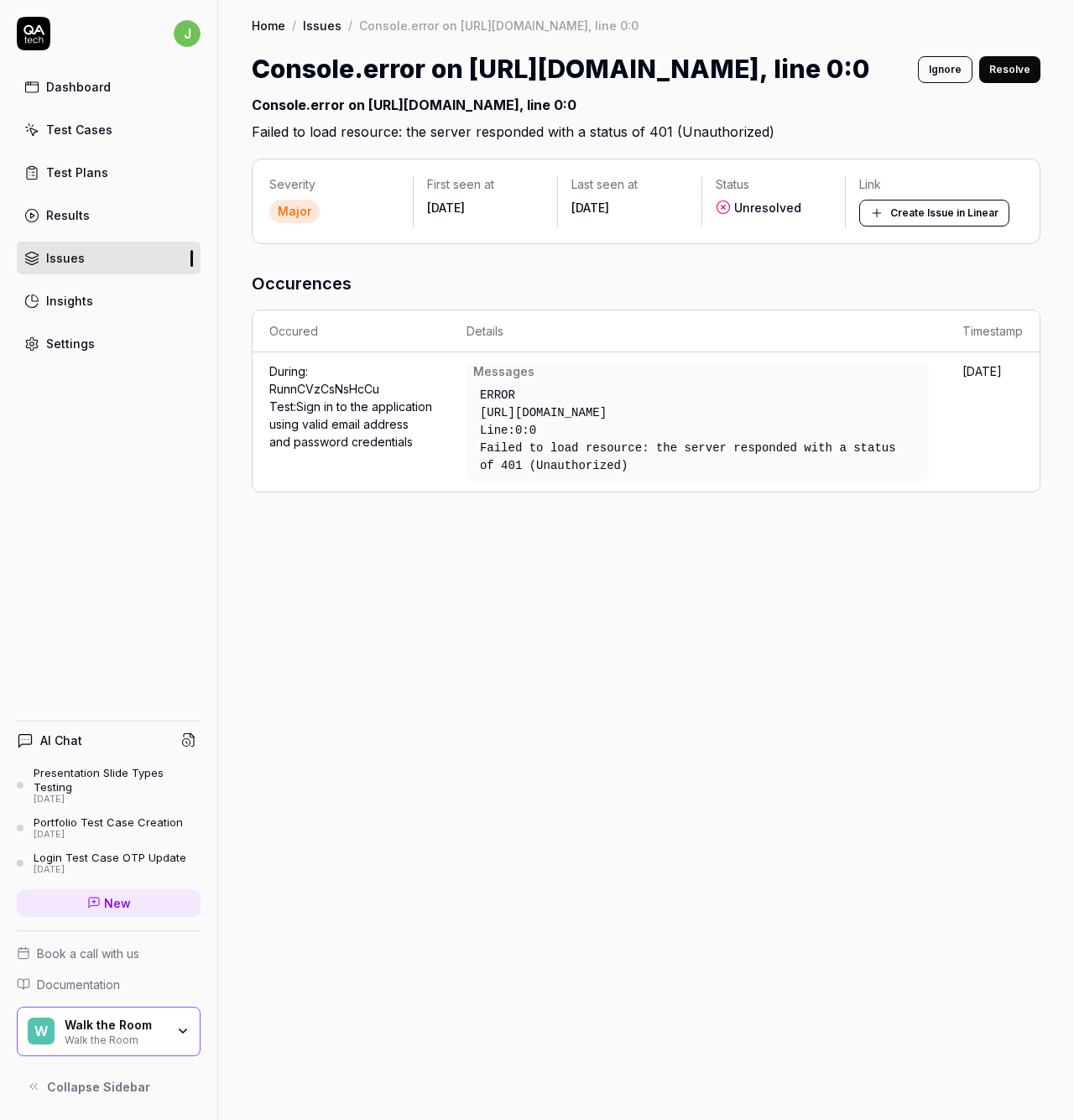
drag, startPoint x: 940, startPoint y: 66, endPoint x: 873, endPoint y: 92, distance: 71.9
click at [940, 66] on button "Ignore" at bounding box center [945, 70] width 55 height 27
click at [69, 262] on div "Issues" at bounding box center [65, 258] width 39 height 18
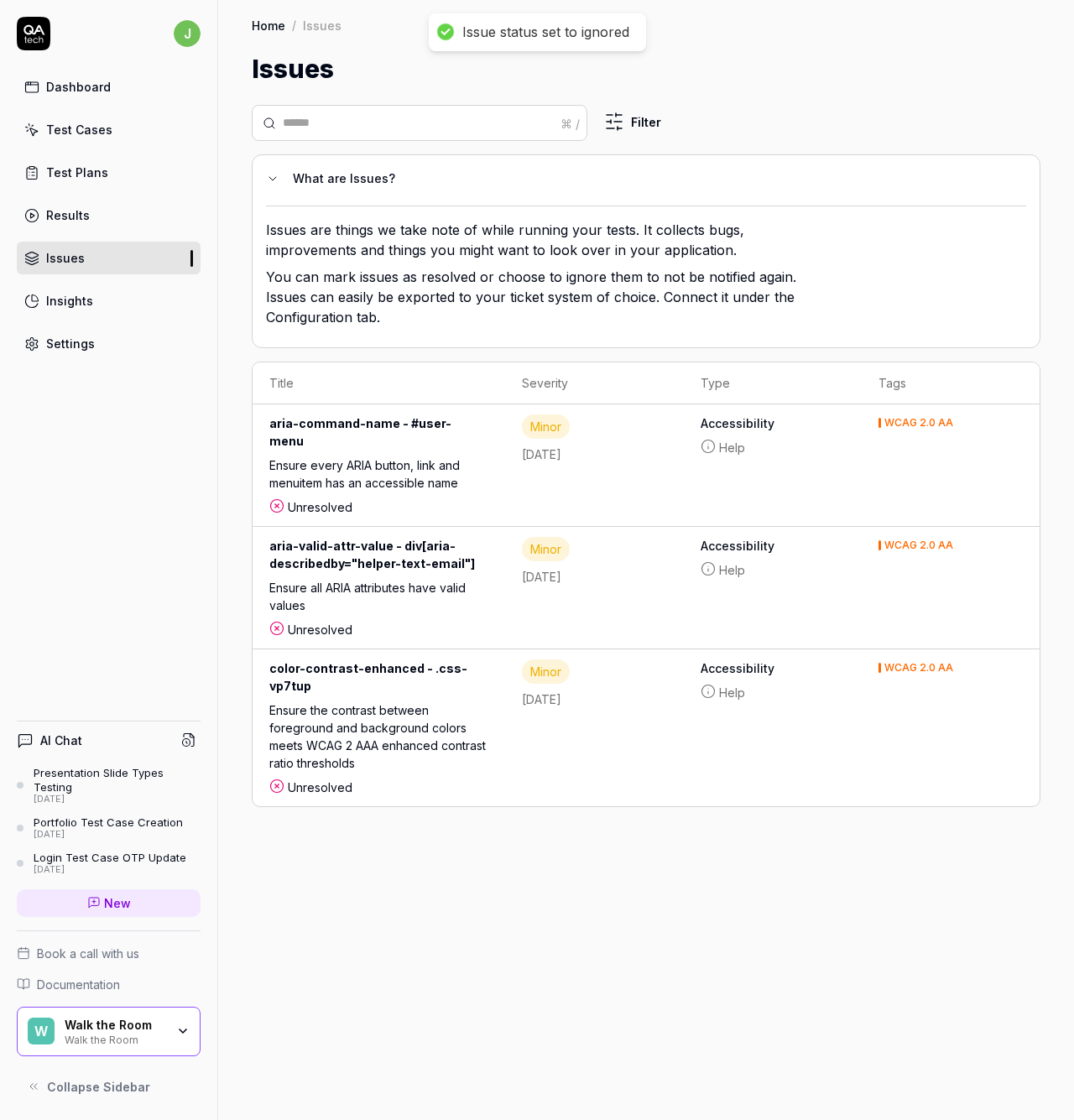
click at [449, 683] on div "color-contrast-enhanced - .css-vp7tup" at bounding box center [378, 680] width 219 height 42
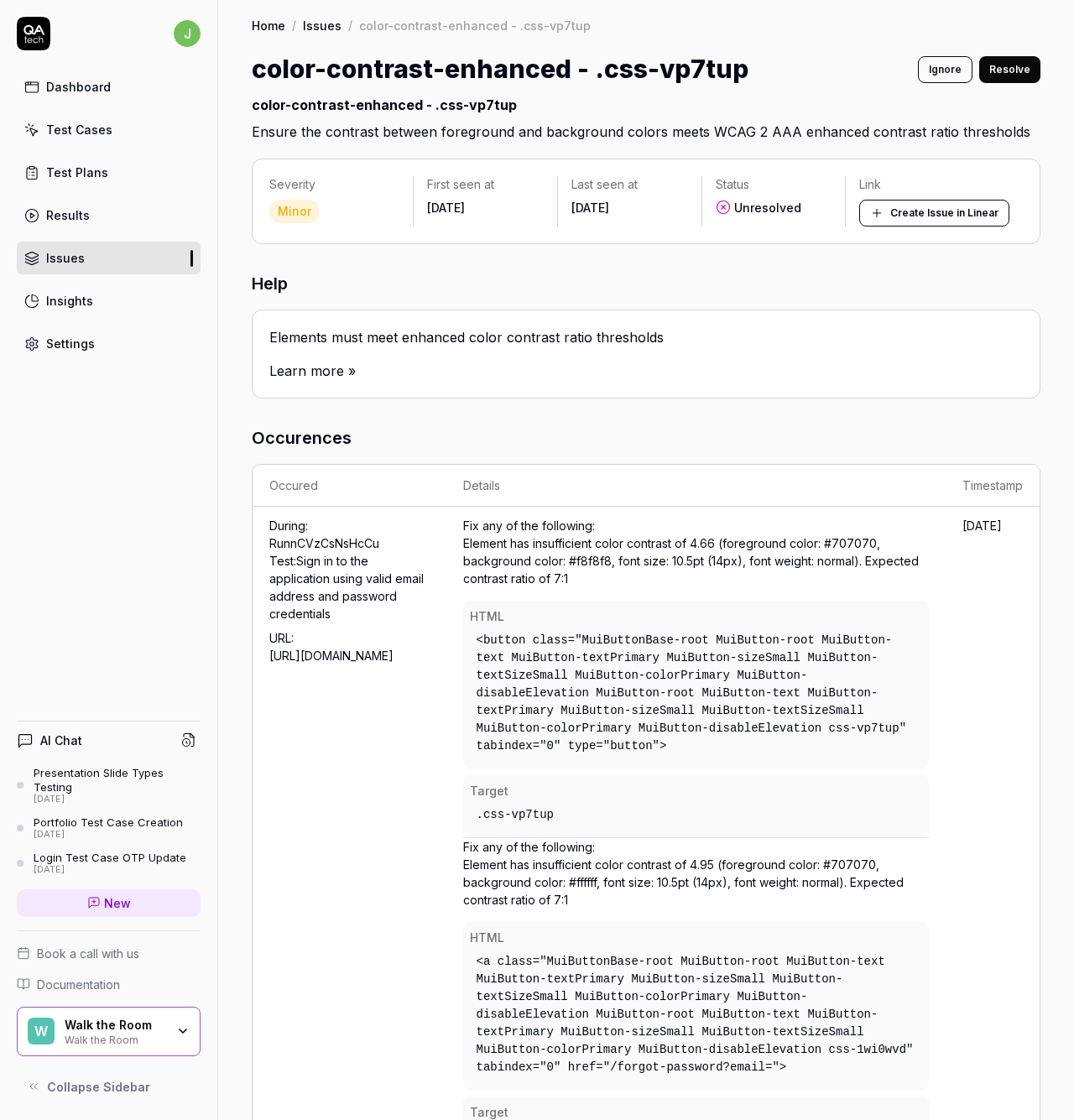
click at [931, 76] on button "Ignore" at bounding box center [945, 70] width 55 height 27
click at [99, 262] on link "Issues" at bounding box center [108, 258] width 184 height 33
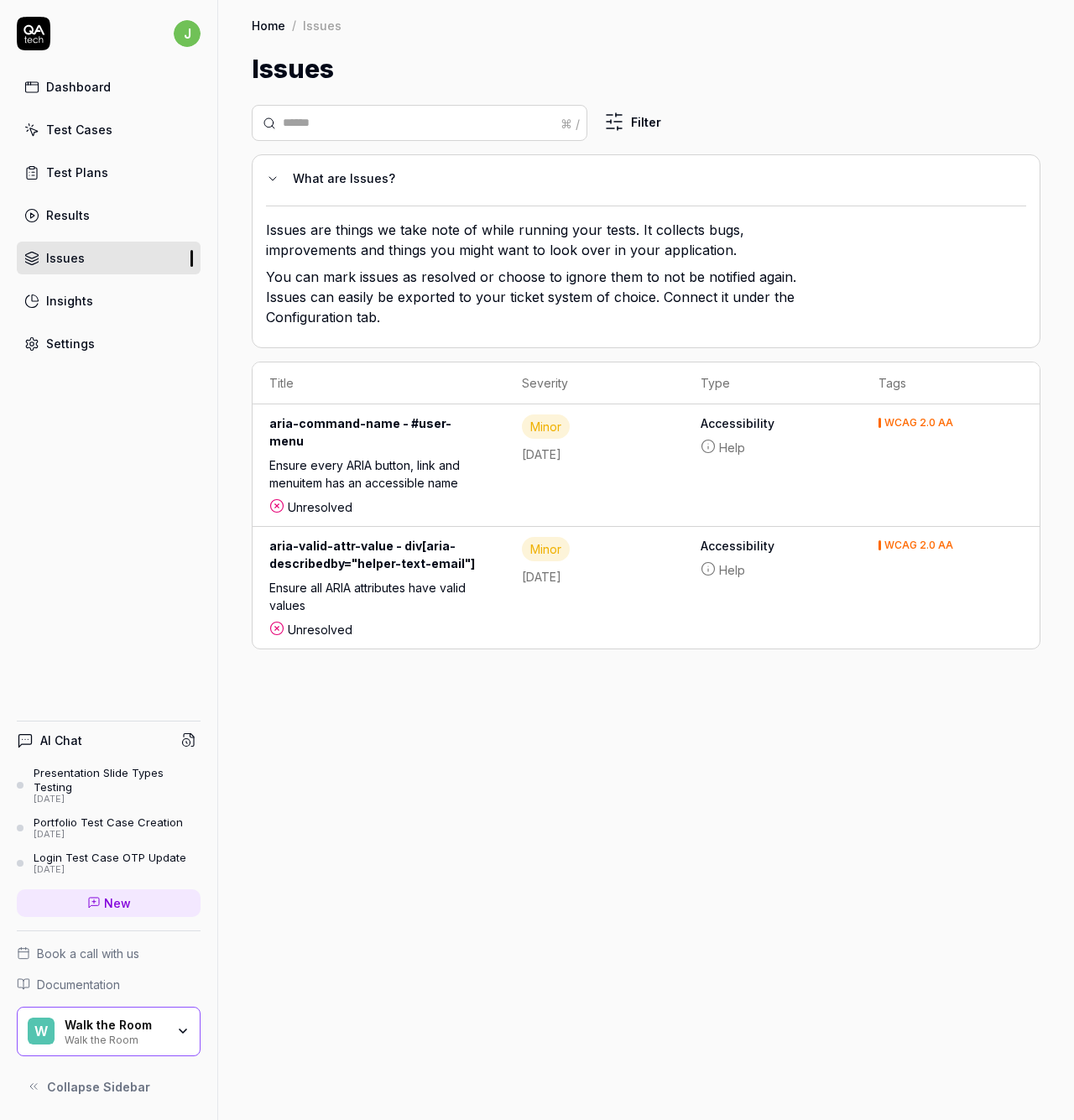
click at [401, 569] on div "aria-valid-attr-value - div[aria-describedby="helper-text-email"]" at bounding box center [378, 558] width 219 height 42
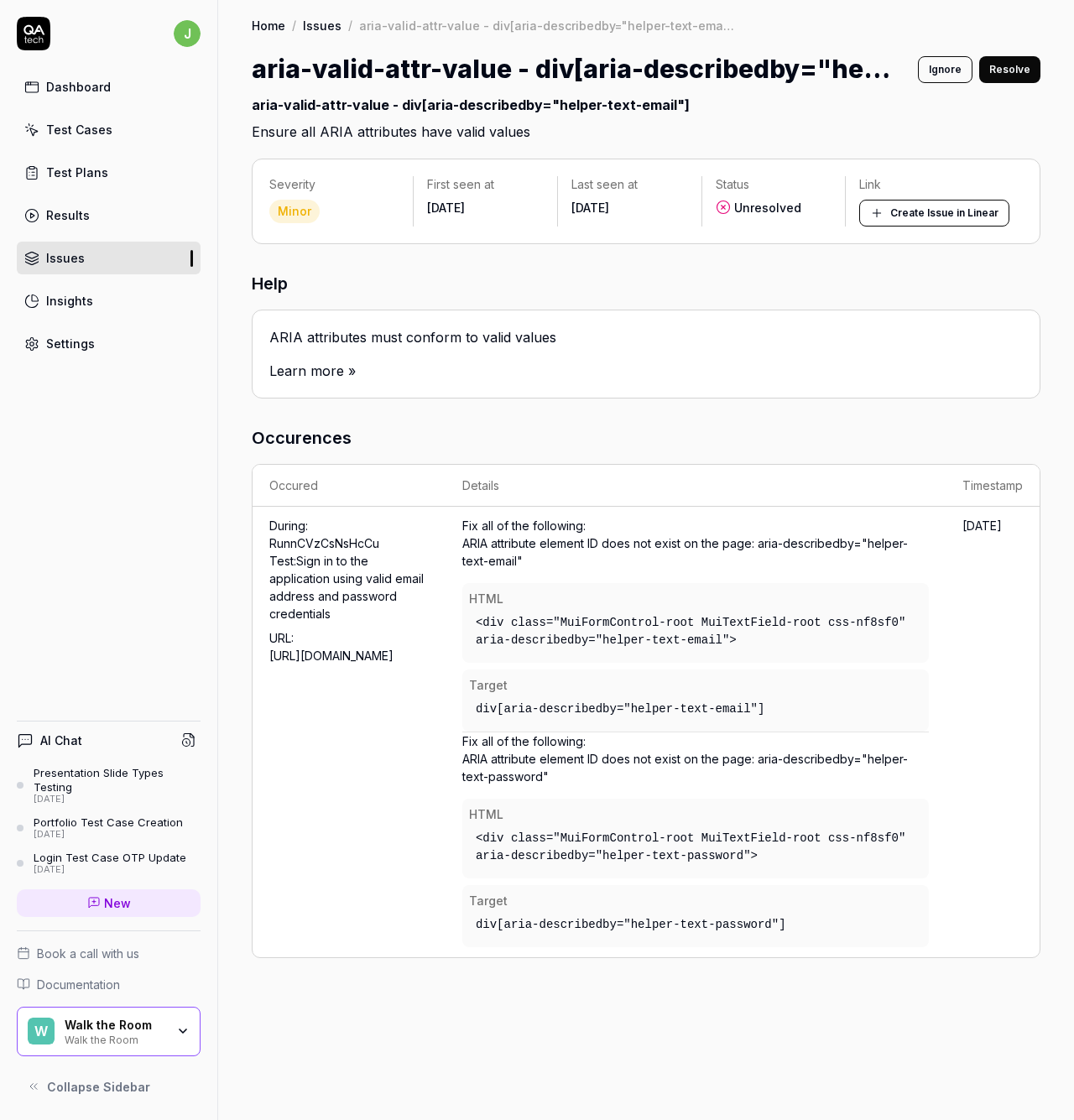
click at [108, 253] on link "Issues" at bounding box center [108, 258] width 184 height 33
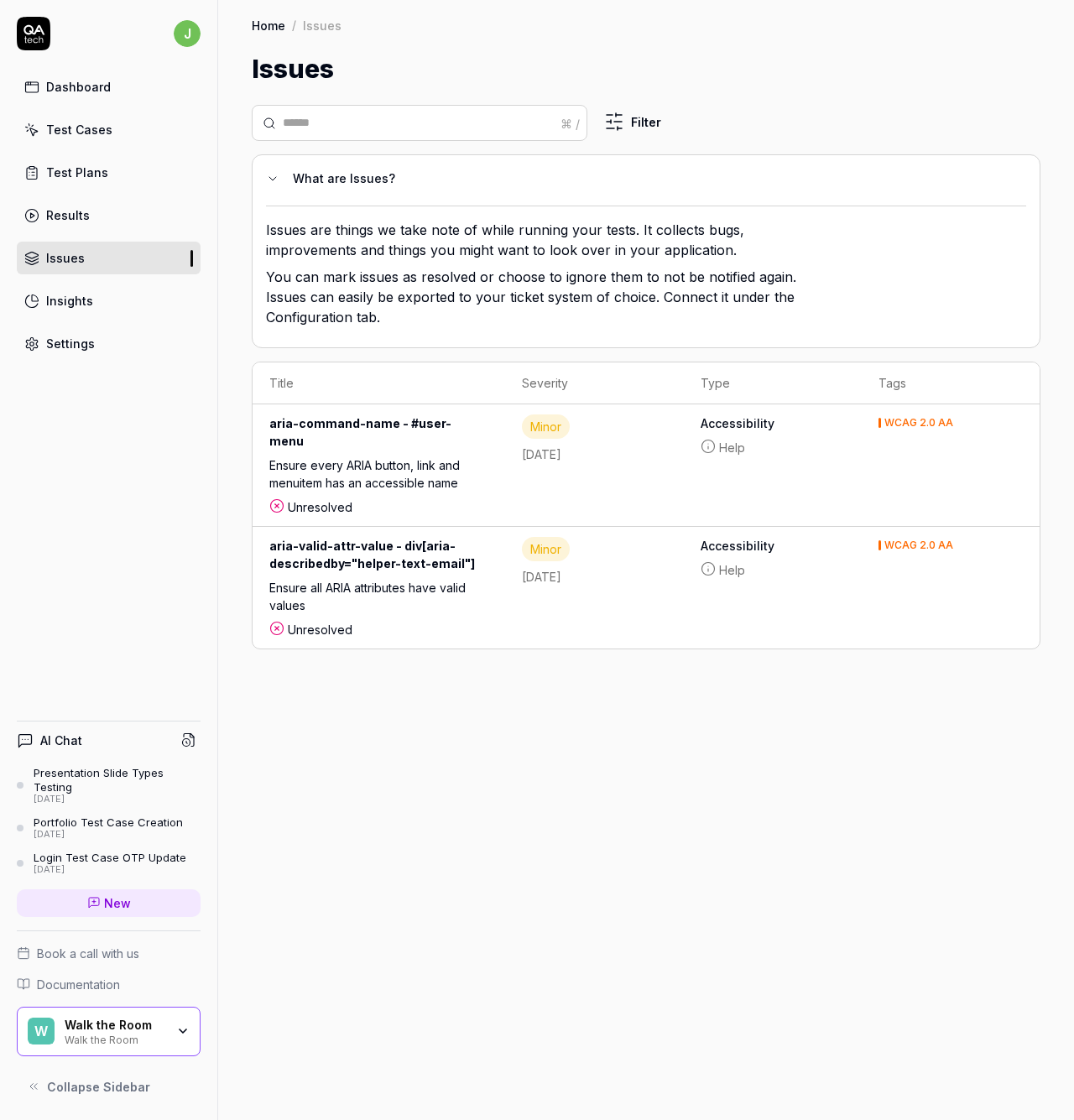
click at [99, 222] on link "Results" at bounding box center [108, 215] width 184 height 33
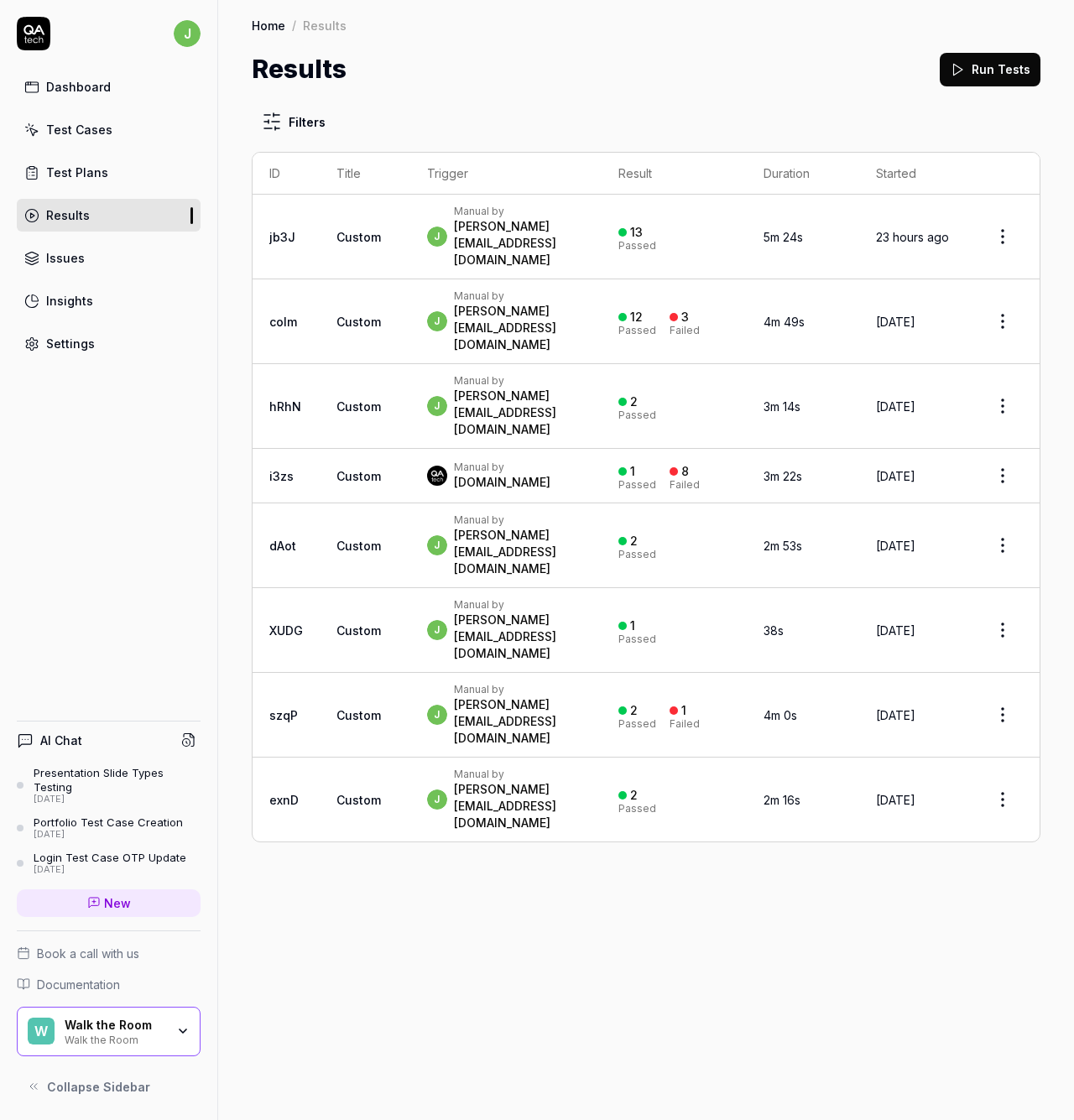
click at [97, 168] on div "Test Plans" at bounding box center [77, 173] width 62 height 18
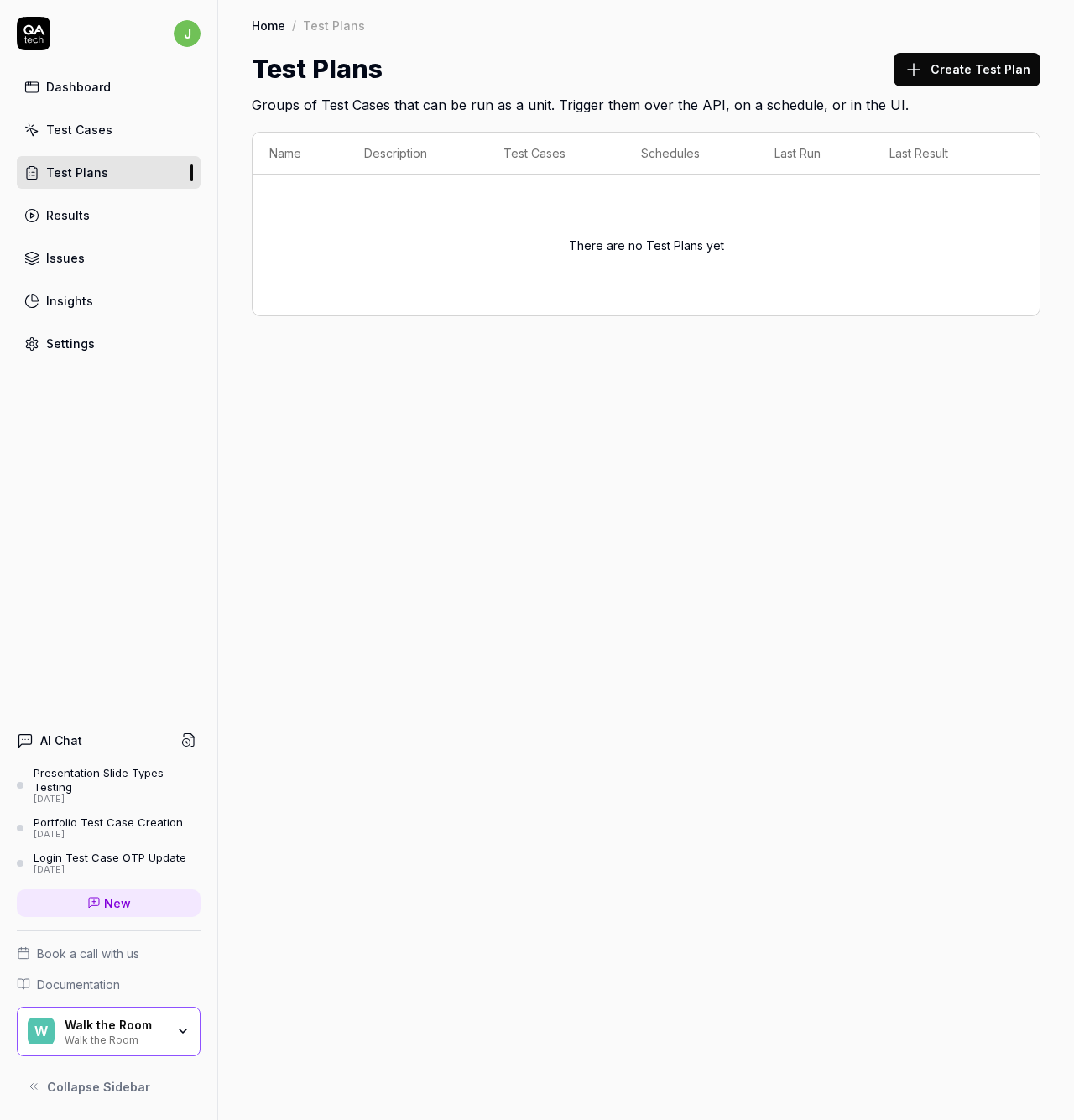
click at [80, 127] on div "Test Cases" at bounding box center [79, 130] width 66 height 18
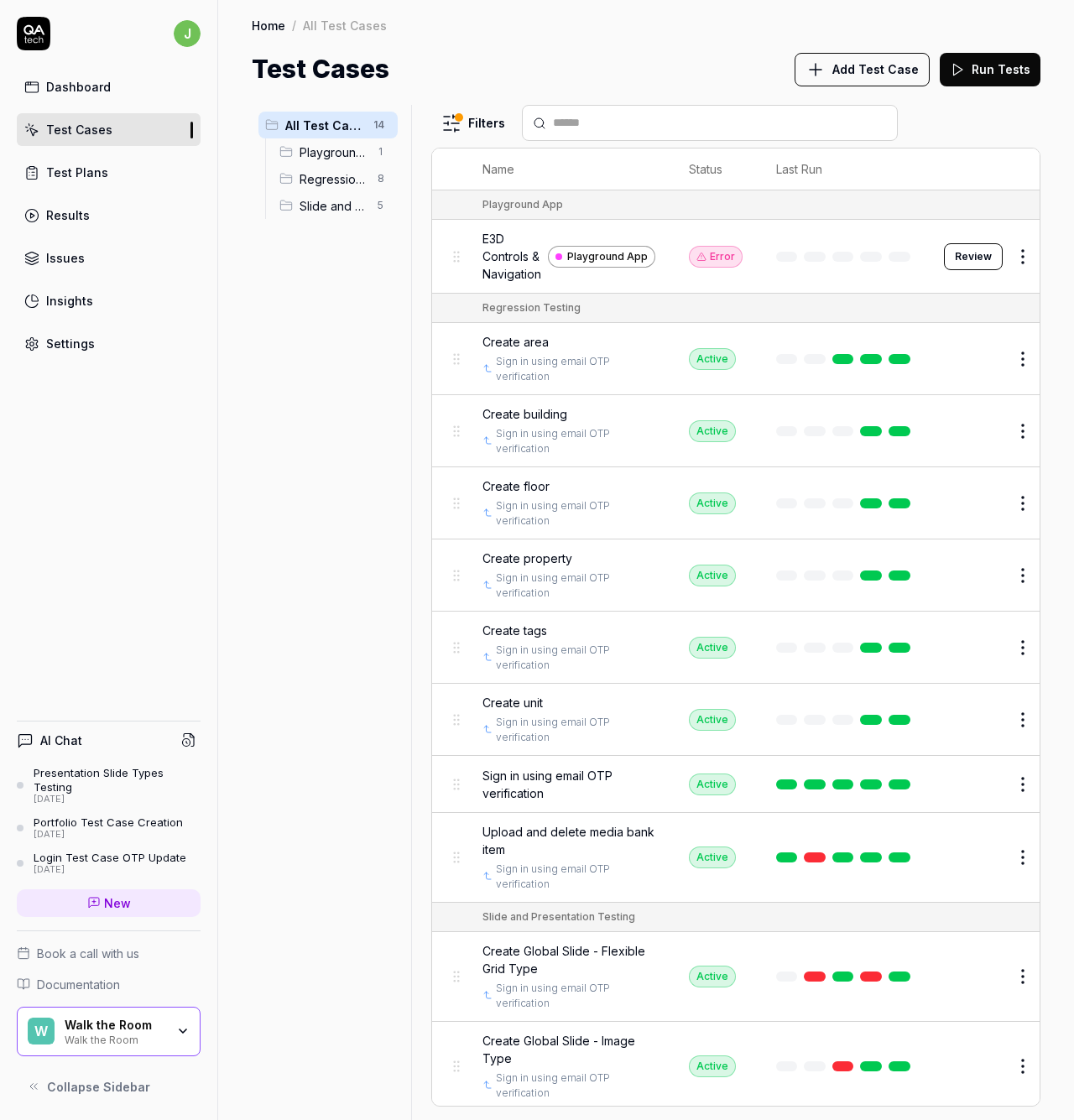
click at [469, 121] on html "j Dashboard Test Cases Test Plans Results Issues Insights Settings AI Chat Pres…" at bounding box center [537, 560] width 1074 height 1120
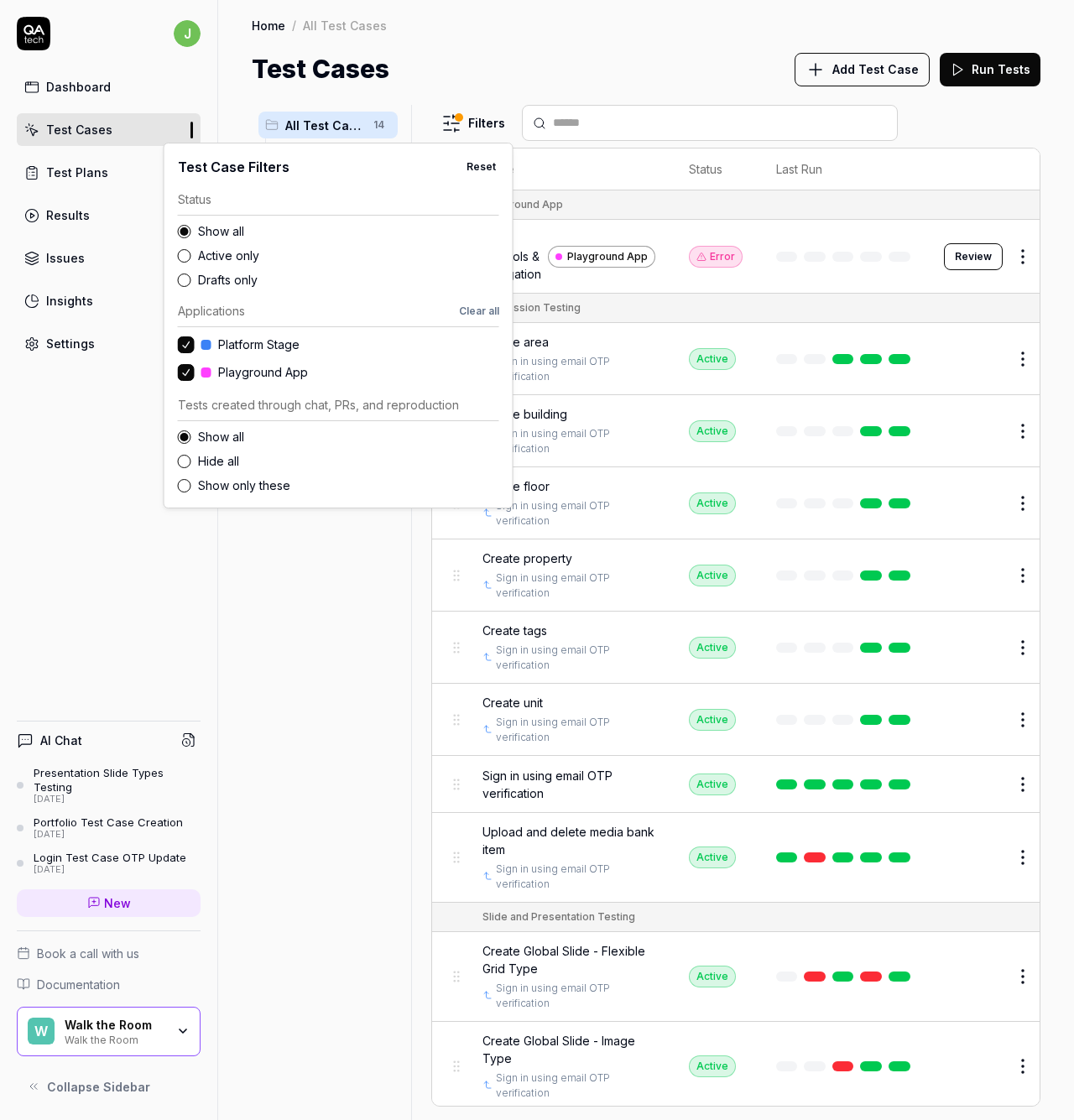
click at [469, 120] on html "j Dashboard Test Cases Test Plans Results Issues Insights Settings AI Chat Pres…" at bounding box center [537, 560] width 1074 height 1120
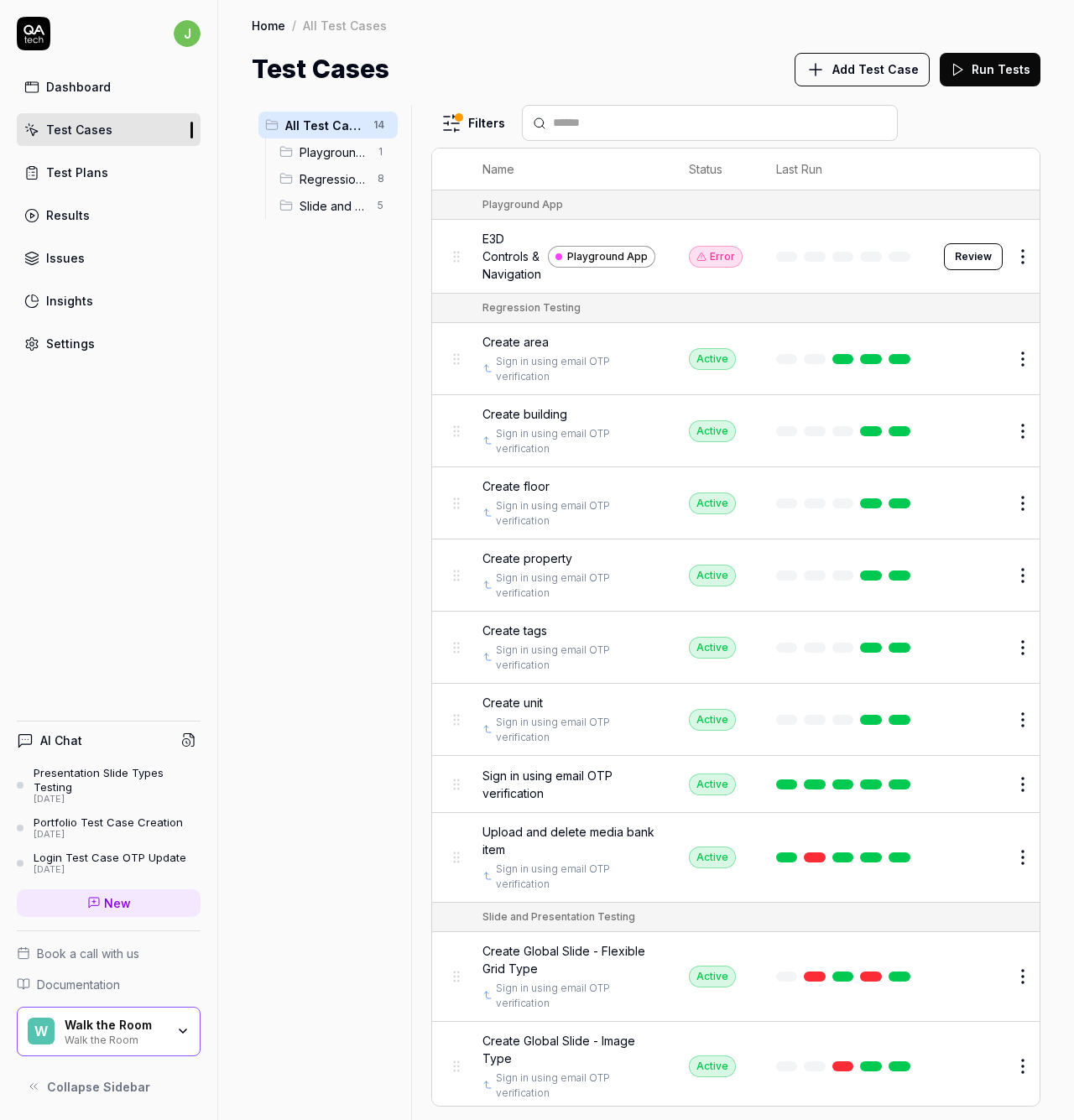
click at [489, 83] on div "Test Cases Add Test Case Run Tests" at bounding box center [645, 69] width 788 height 38
click at [459, 117] on html "j Dashboard Test Cases Test Plans Results Issues Insights Settings AI Chat Pres…" at bounding box center [537, 560] width 1074 height 1120
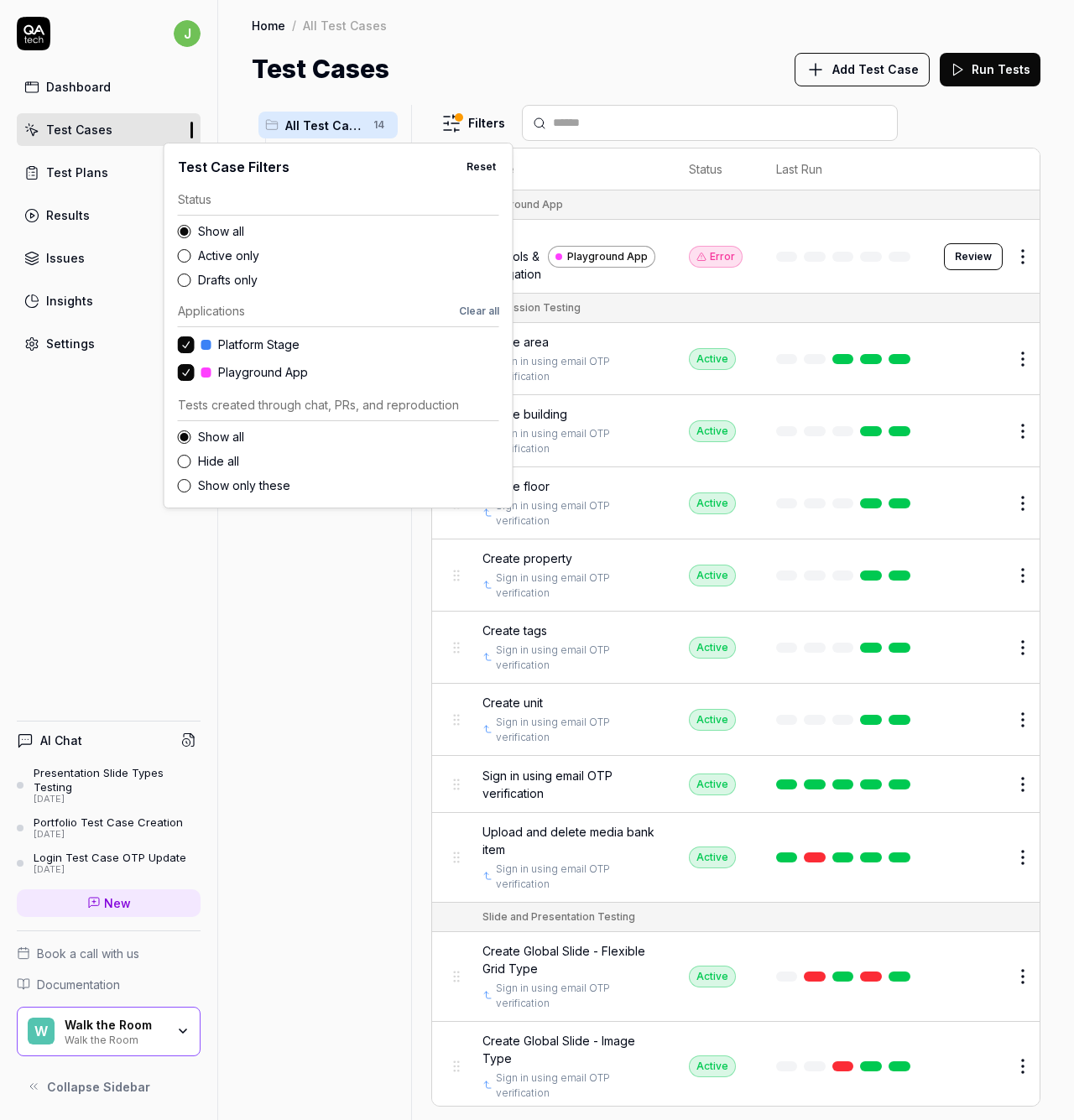
click at [510, 67] on html "j Dashboard Test Cases Test Plans Results Issues Insights Settings AI Chat Pres…" at bounding box center [537, 560] width 1074 height 1120
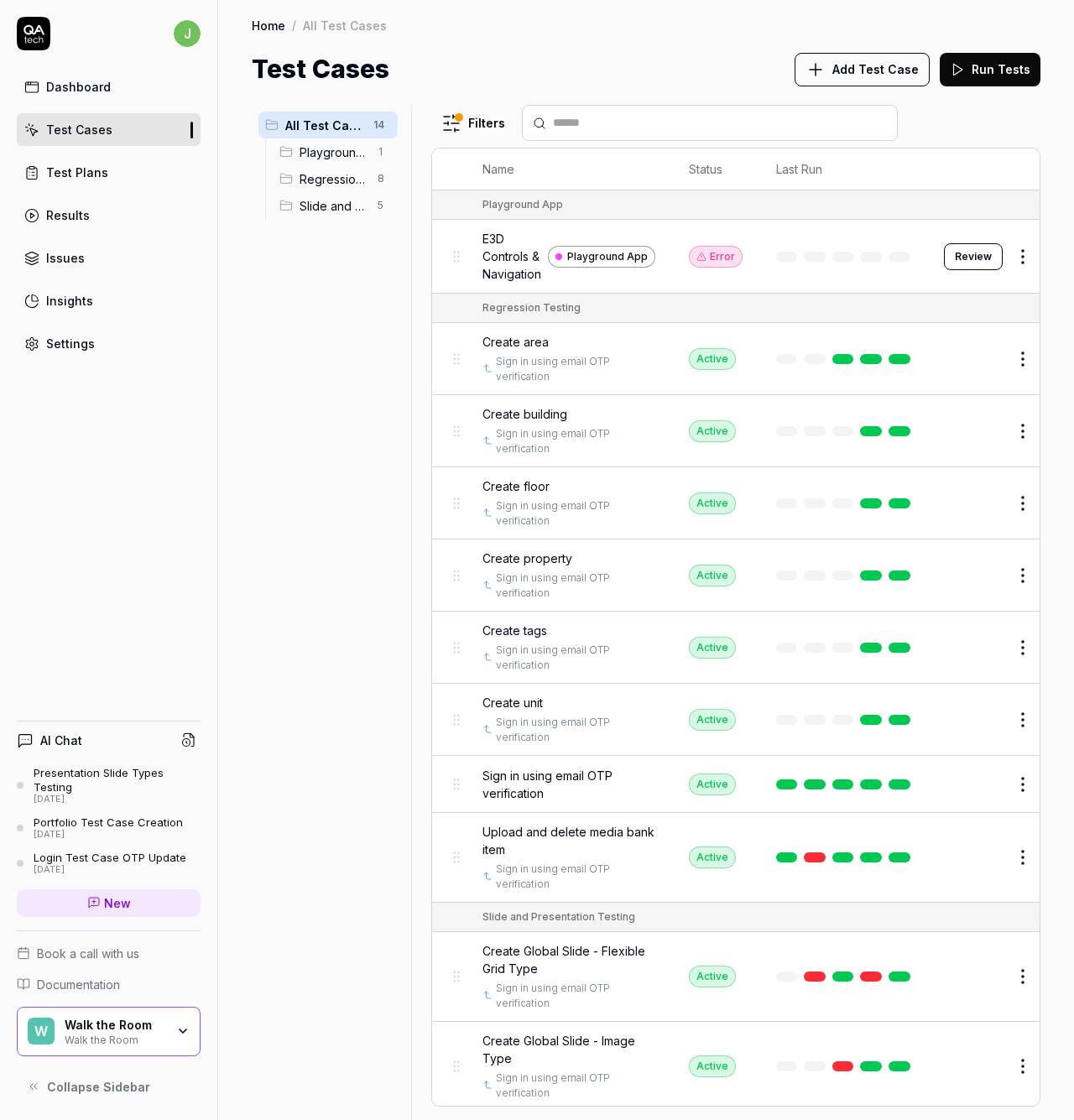
click at [62, 342] on div "Settings" at bounding box center [70, 344] width 49 height 18
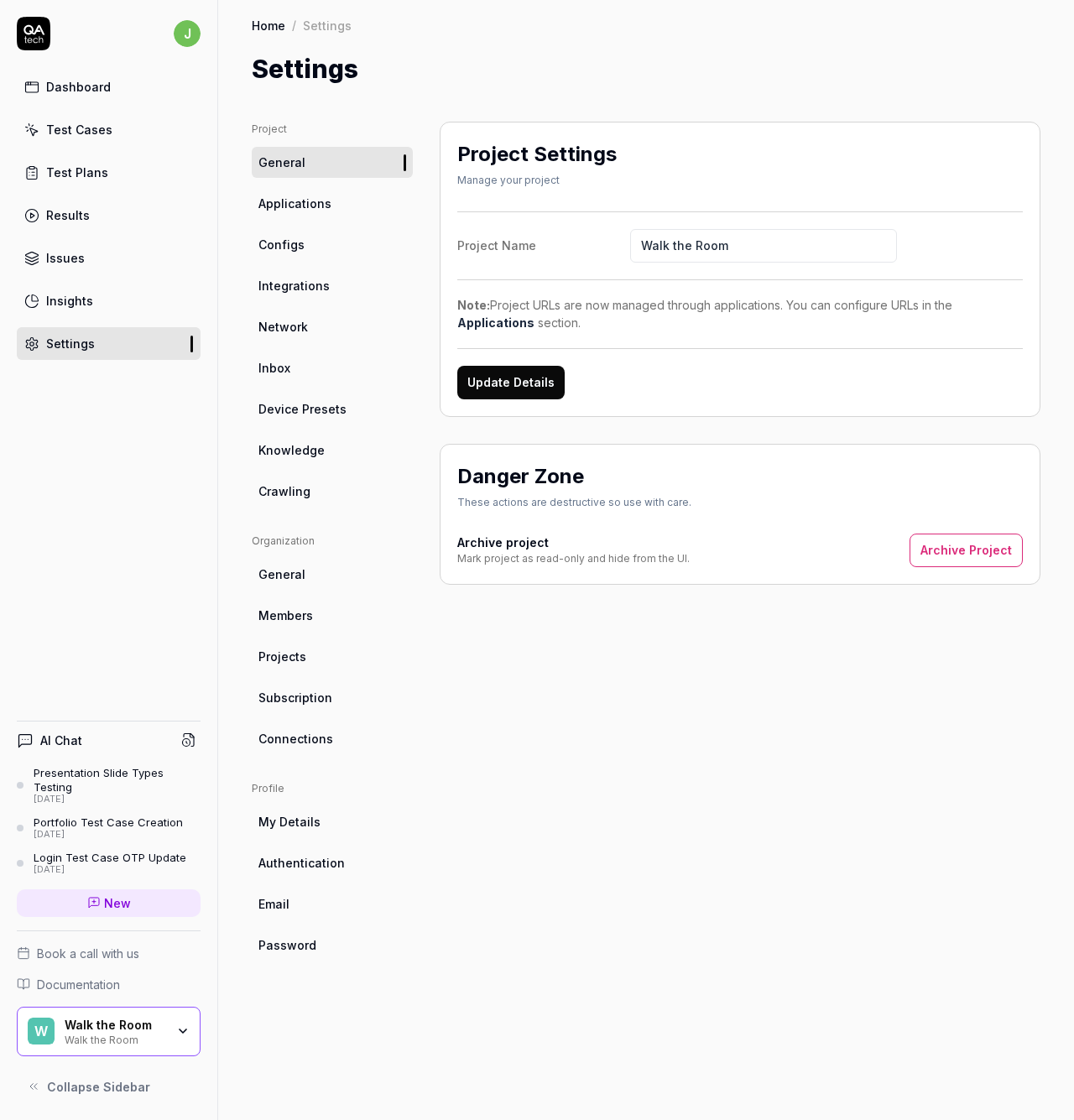
click at [308, 486] on span "Crawling" at bounding box center [284, 491] width 52 height 18
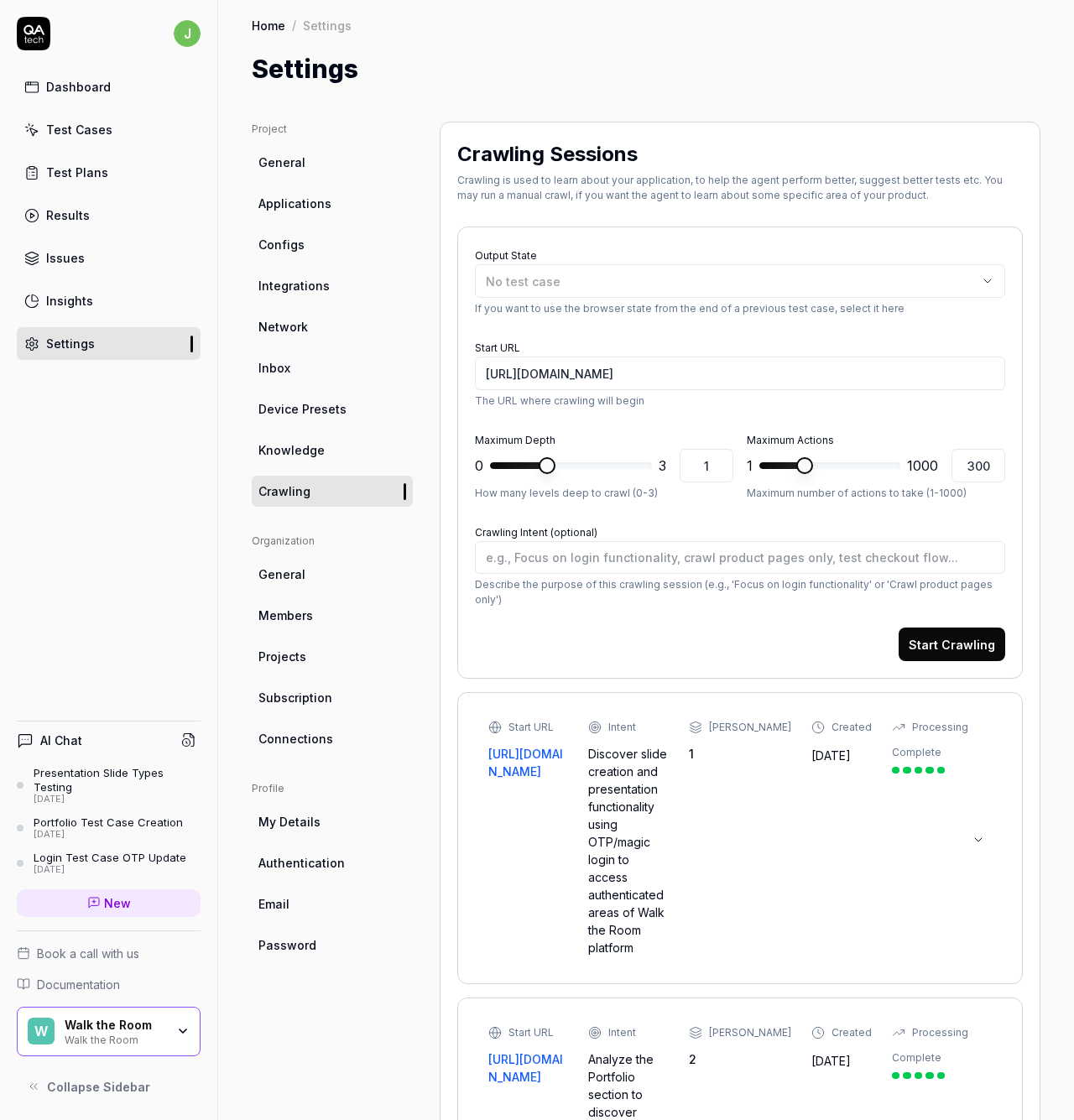
click at [329, 448] on link "Knowledge" at bounding box center [331, 450] width 161 height 31
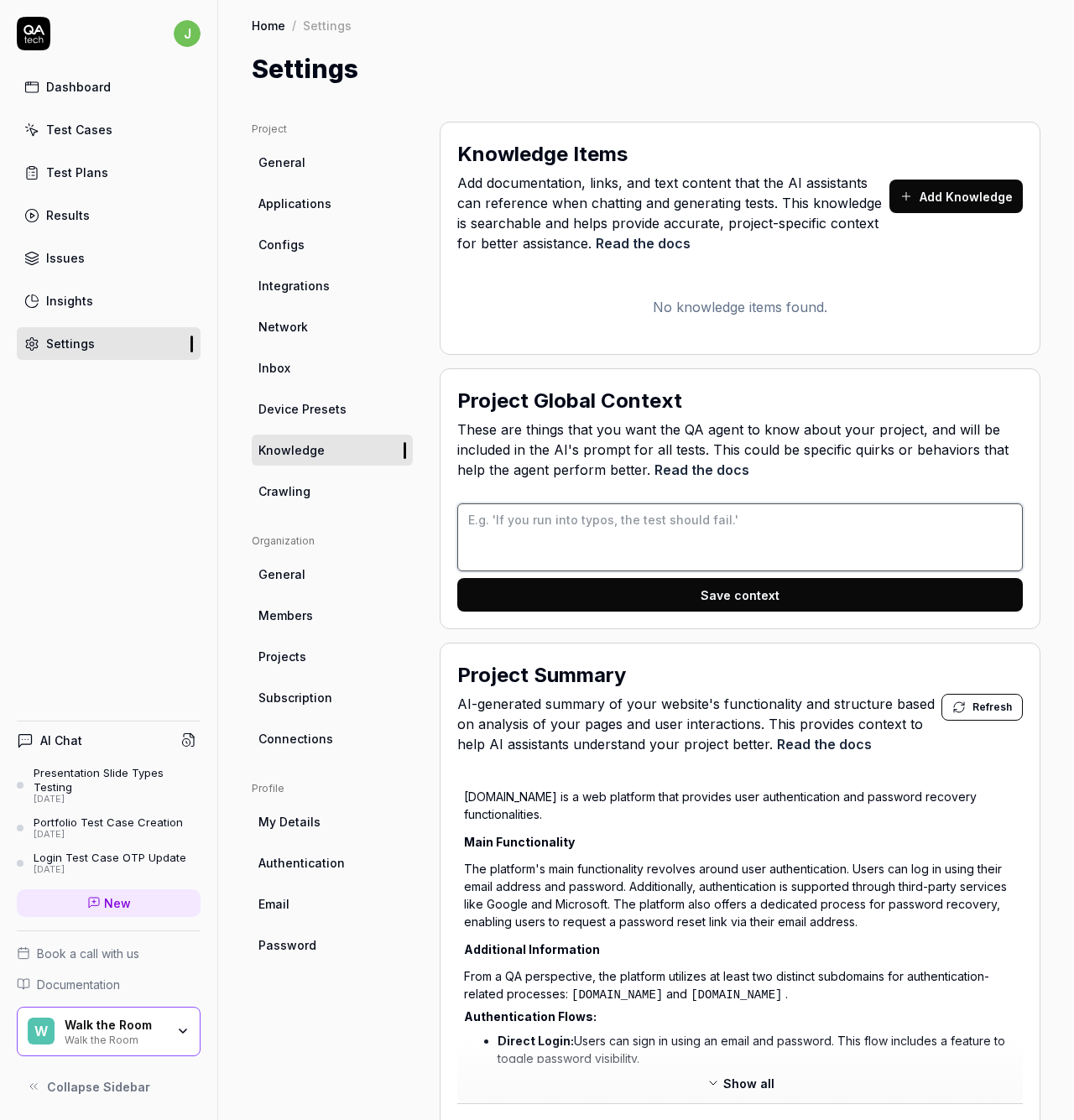
click at [745, 518] on textarea at bounding box center [740, 538] width 565 height 68
click at [341, 401] on span "Device Presets" at bounding box center [302, 409] width 88 height 18
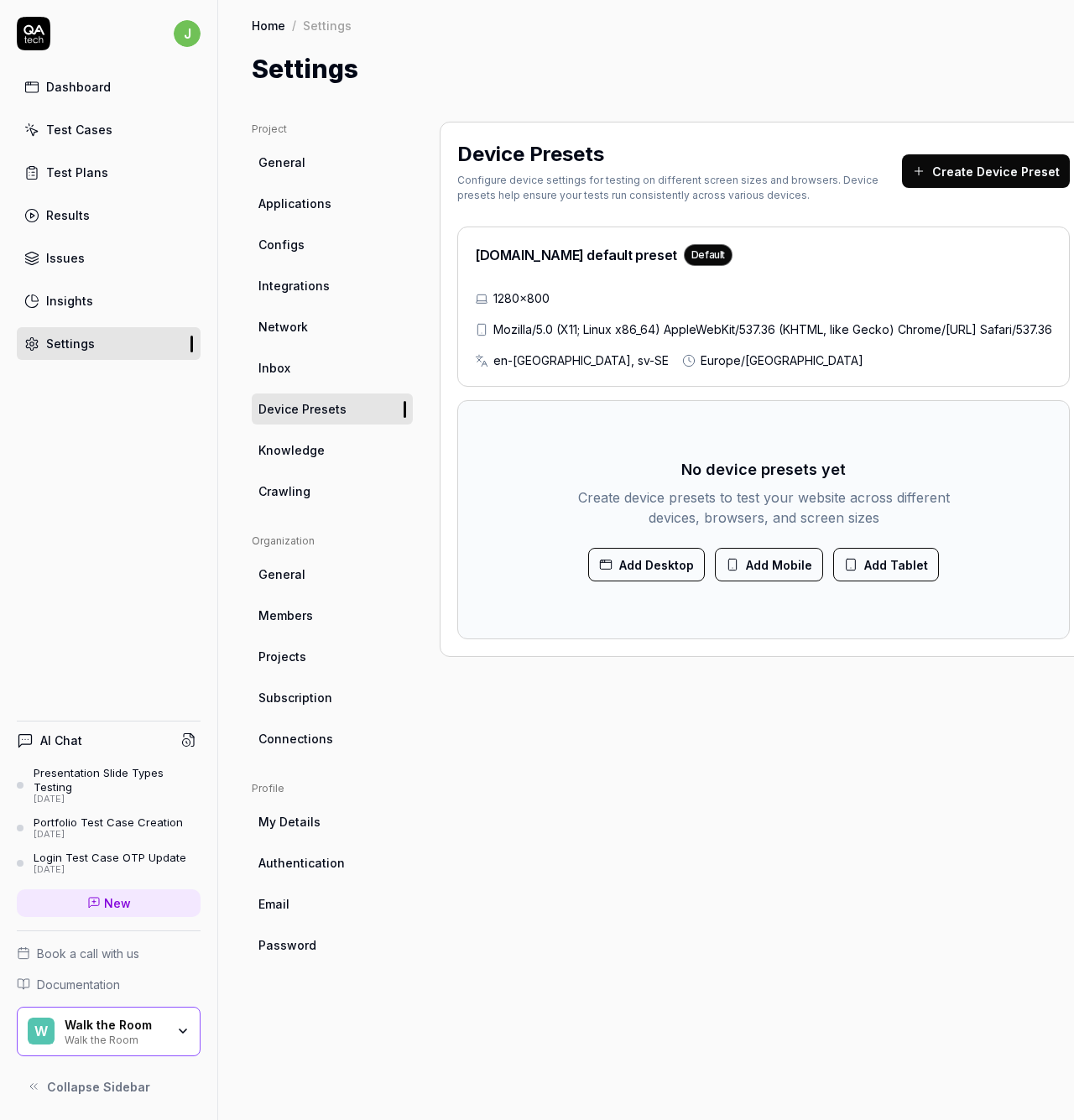
click at [327, 371] on link "Inbox" at bounding box center [331, 368] width 161 height 31
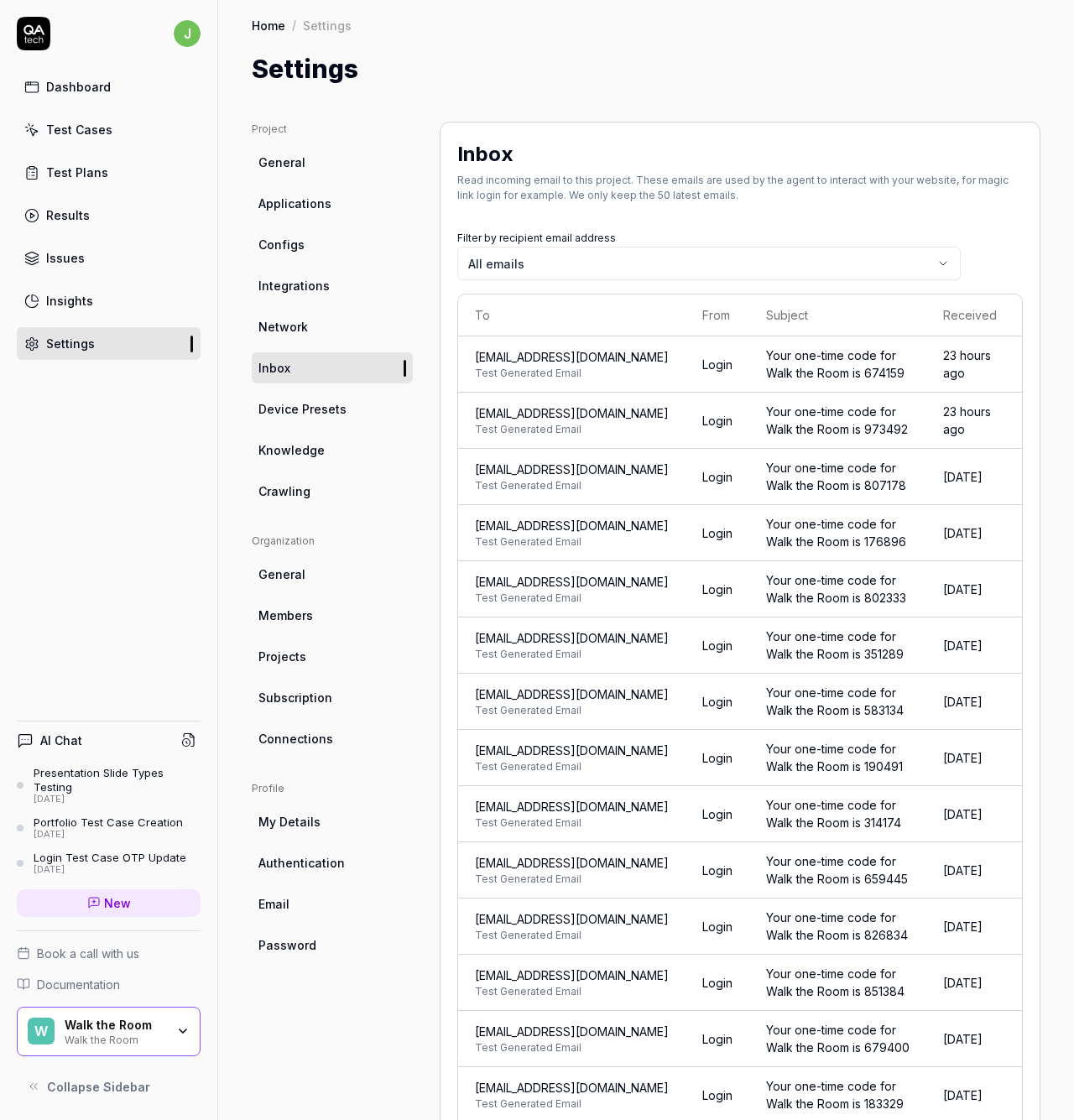
click at [341, 312] on link "Network" at bounding box center [331, 327] width 161 height 31
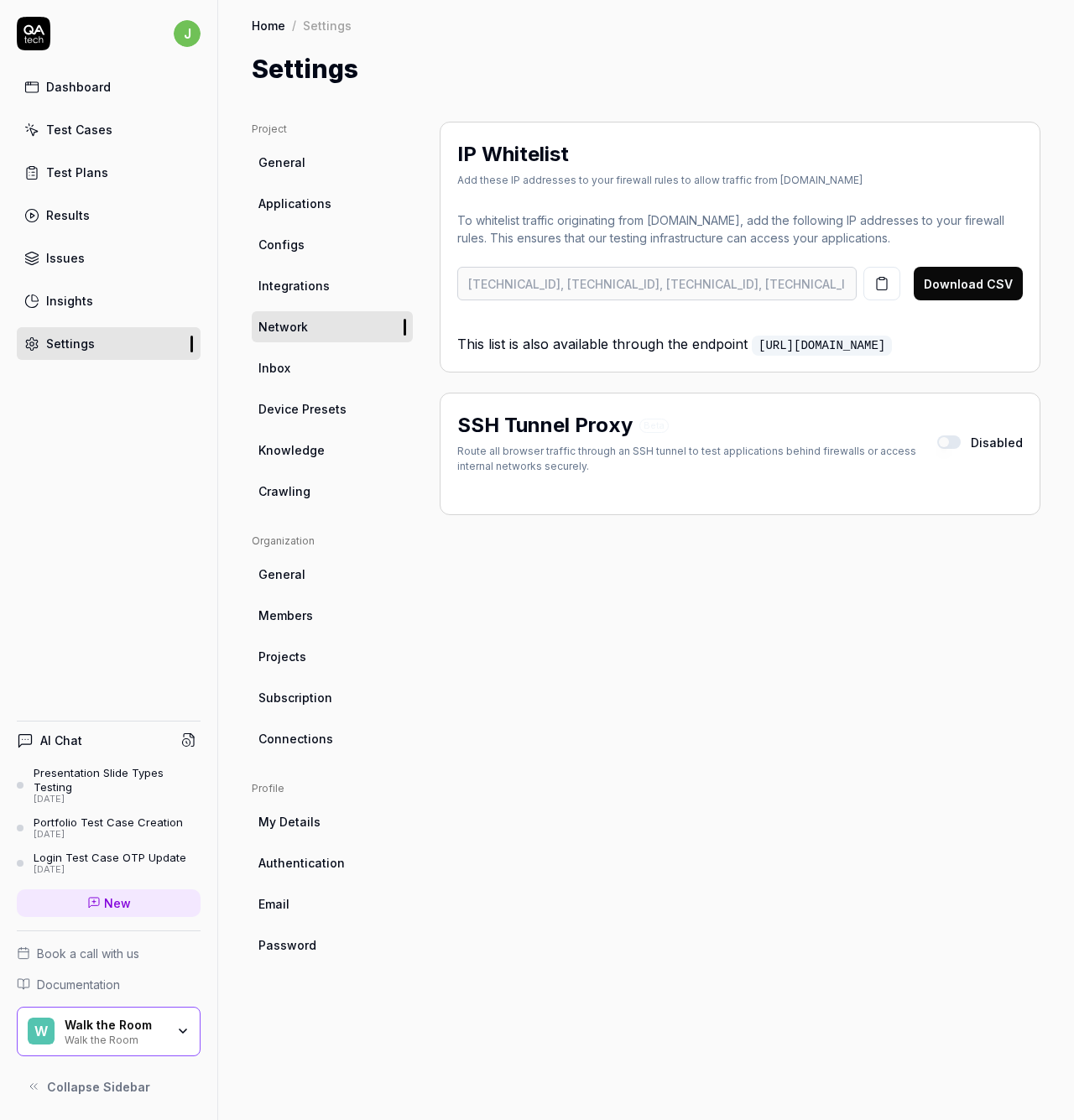
click at [335, 291] on link "Integrations" at bounding box center [331, 286] width 161 height 31
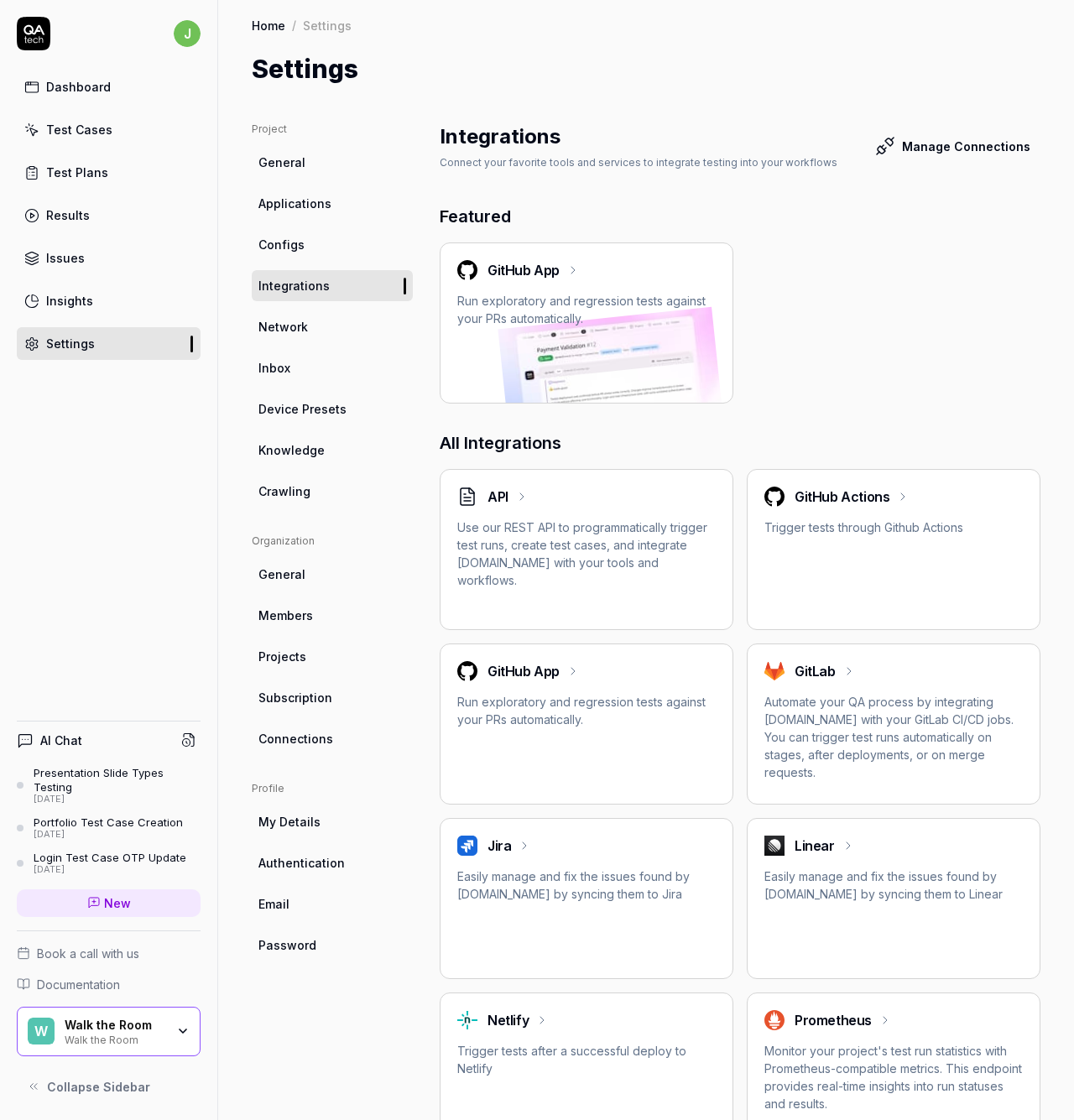
click at [306, 251] on link "Configs" at bounding box center [331, 245] width 161 height 31
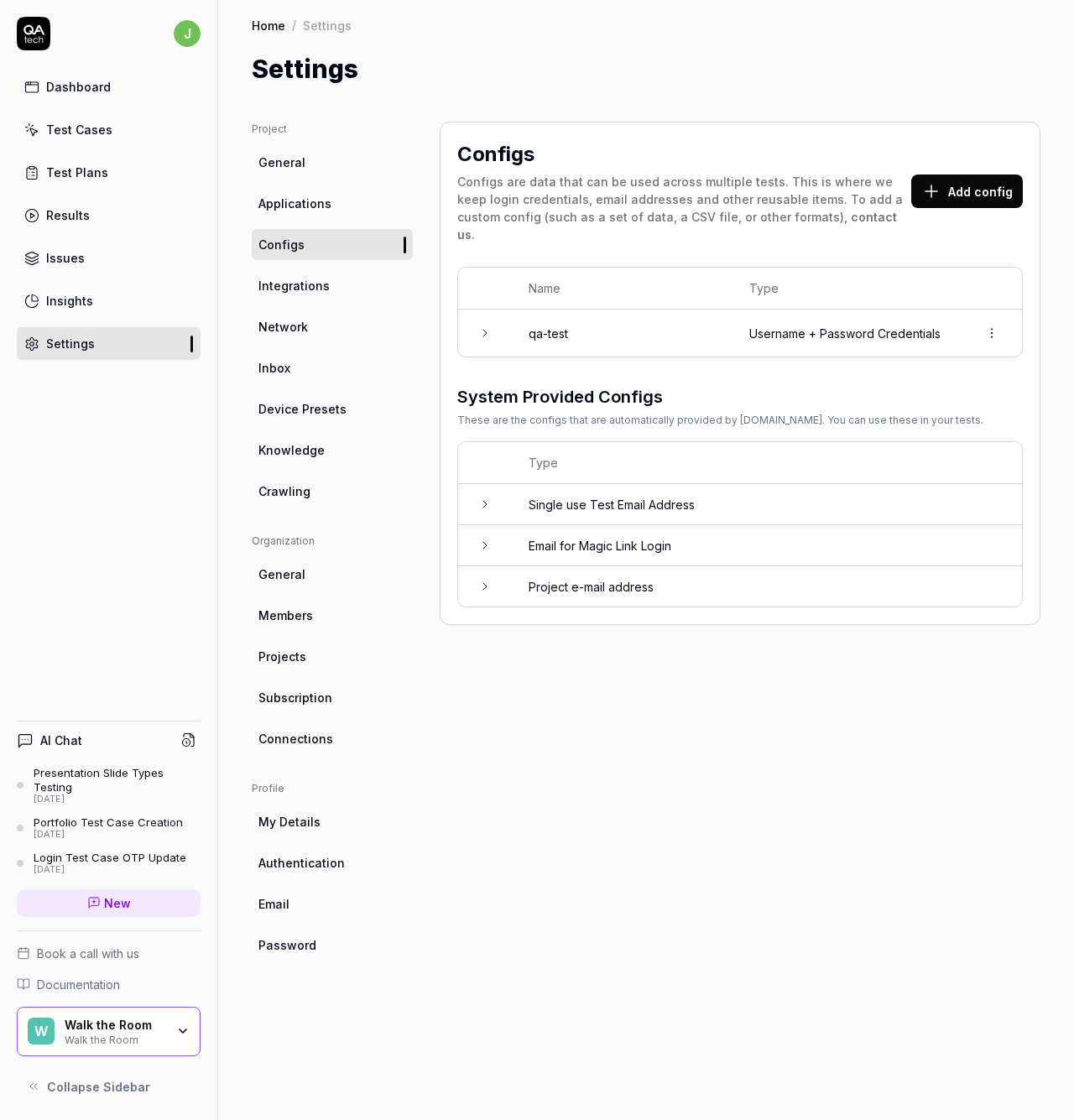
click at [326, 209] on span "Applications" at bounding box center [294, 204] width 73 height 18
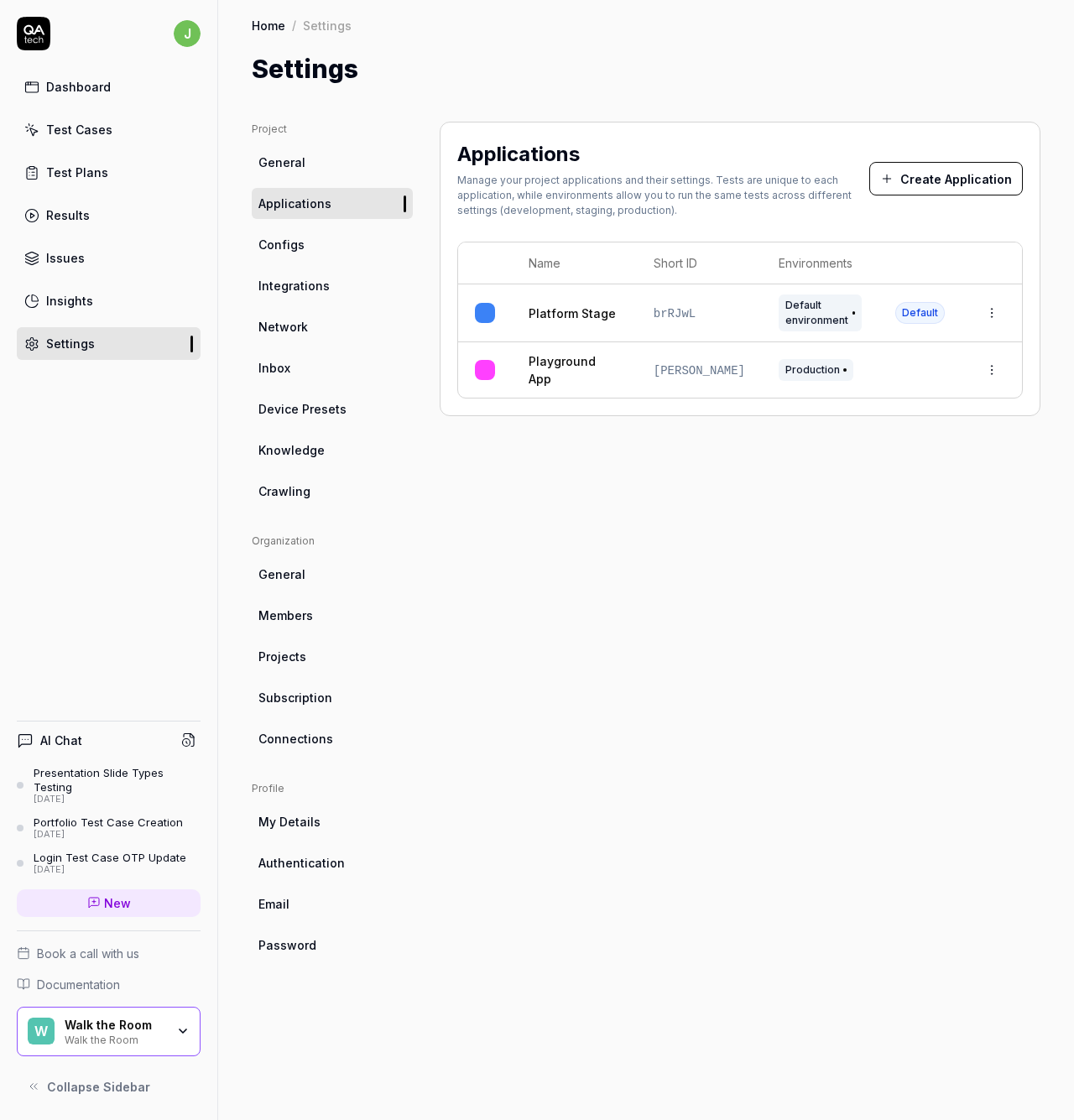
click at [298, 578] on span "General" at bounding box center [282, 574] width 47 height 18
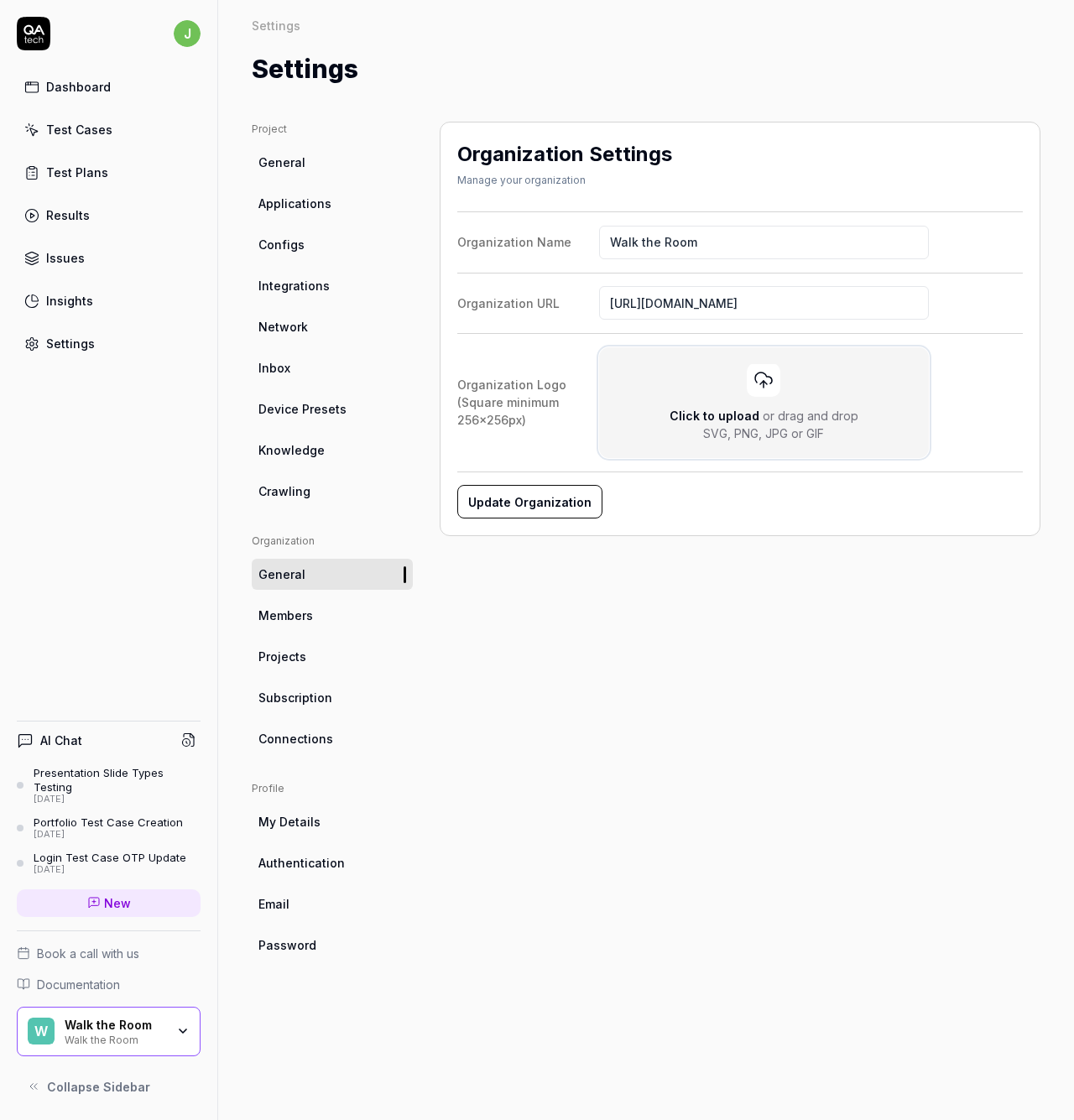
click at [745, 389] on div "Click to upload or drag and drop SVG, PNG, JPG or GIF" at bounding box center [764, 403] width 296 height 79
click at [0, 0] on input "Click to upload or drag and drop SVG, PNG, JPG or GIF" at bounding box center [0, 0] width 0 height 0
click at [757, 377] on icon at bounding box center [763, 380] width 20 height 20
click at [0, 0] on input "Click to upload or drag and drop SVG, PNG, JPG or GIF" at bounding box center [0, 0] width 0 height 0
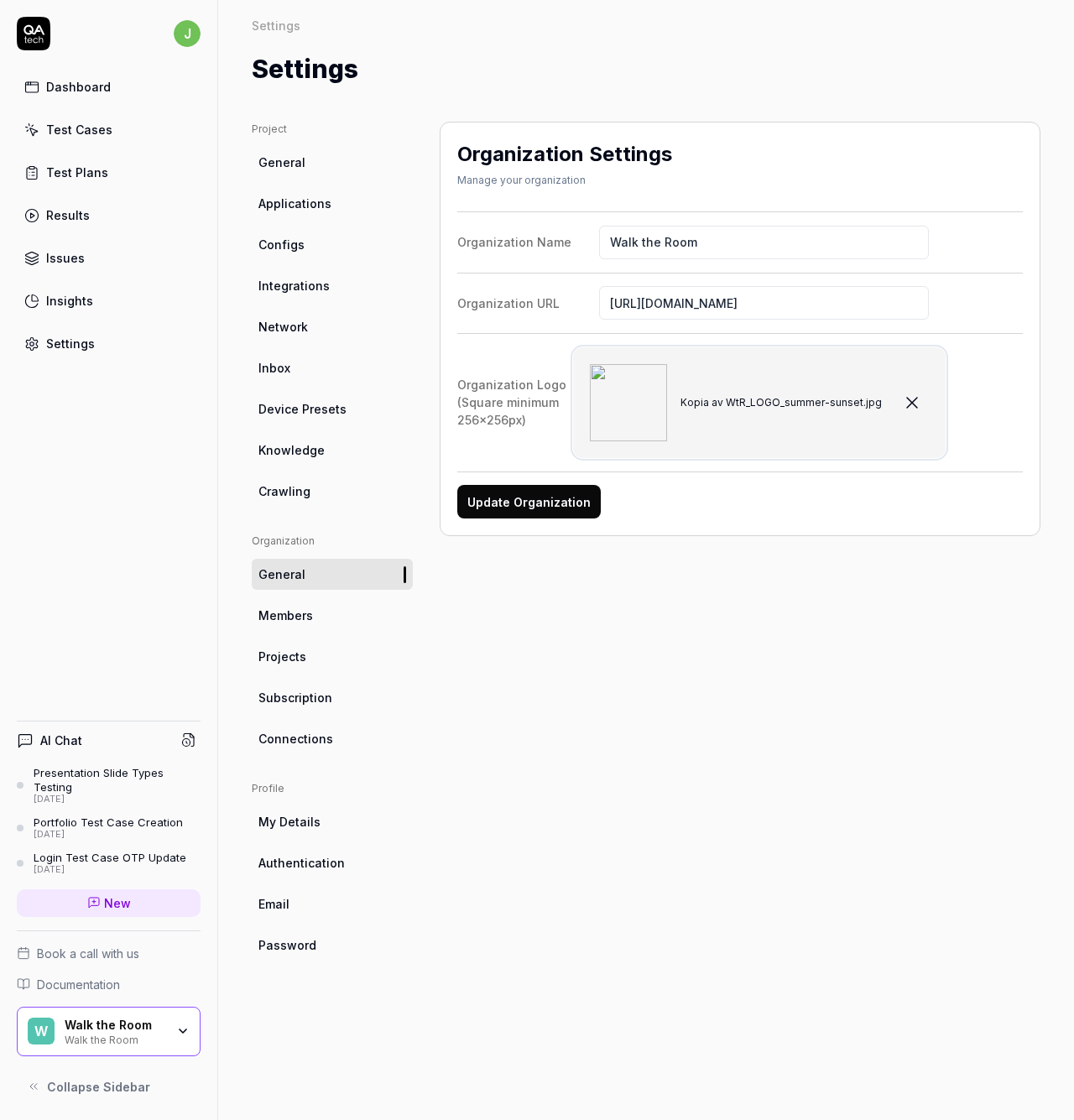
click at [908, 406] on icon "button" at bounding box center [912, 403] width 10 height 10
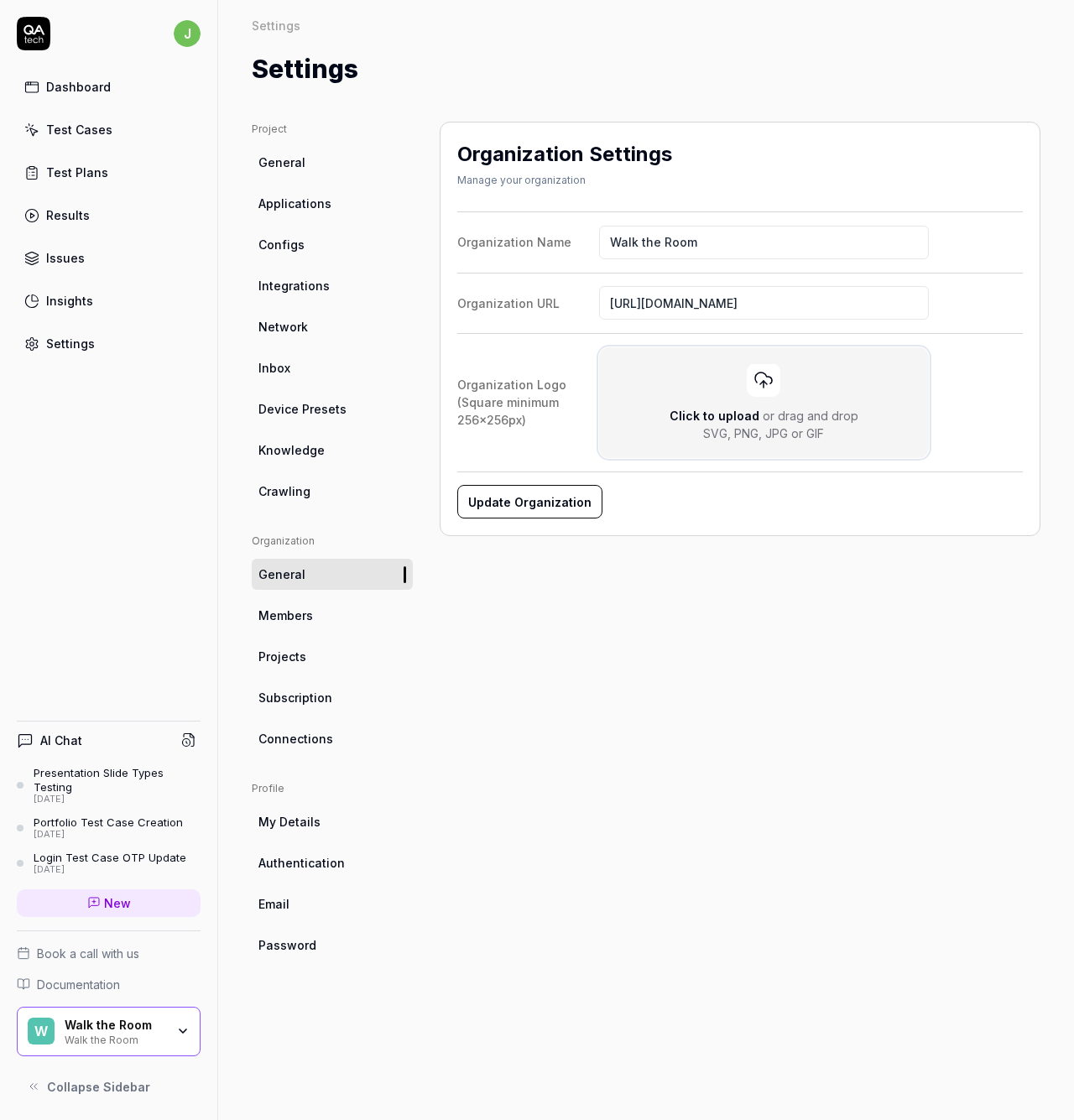
click at [752, 382] on div at bounding box center [763, 380] width 33 height 33
click at [0, 0] on input "Click to upload or drag and drop SVG, PNG, JPG or GIF" at bounding box center [0, 0] width 0 height 0
click at [907, 398] on button "Kopia av WtR_LOGO_peach.jpg" at bounding box center [895, 403] width 33 height 33
click at [529, 511] on button "Update Organization" at bounding box center [529, 502] width 145 height 33
click at [774, 402] on div "Click to upload or drag and drop SVG, PNG, JPG or GIF" at bounding box center [764, 403] width 296 height 79
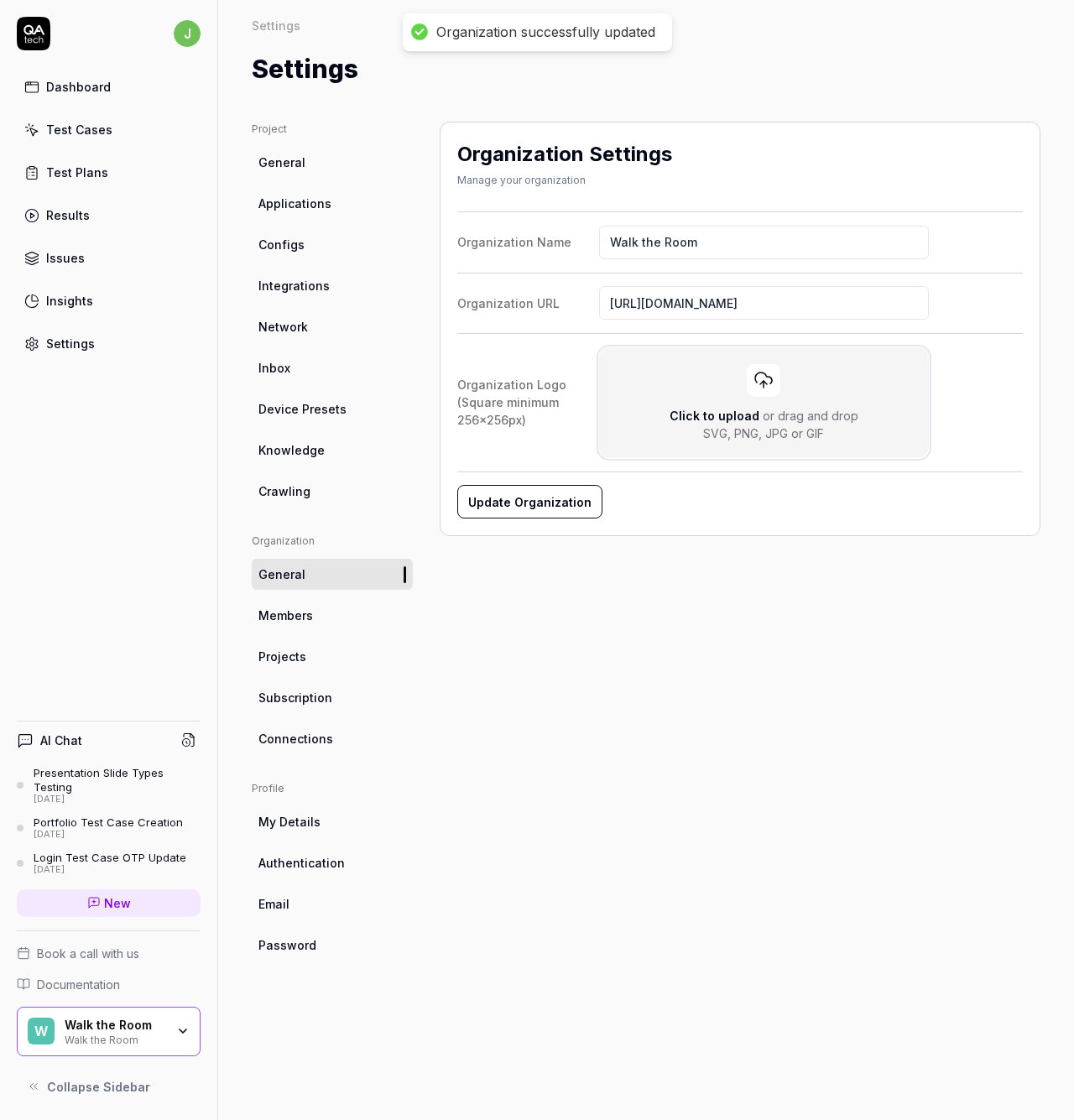
click at [0, 0] on input "Click to upload or drag and drop SVG, PNG, JPG or GIF" at bounding box center [0, 0] width 0 height 0
click at [779, 405] on div "Click to upload or drag and drop SVG, PNG, JPG or GIF" at bounding box center [764, 403] width 296 height 79
click at [0, 0] on input "Click to upload or drag and drop SVG, PNG, JPG or GIF" at bounding box center [0, 0] width 0 height 0
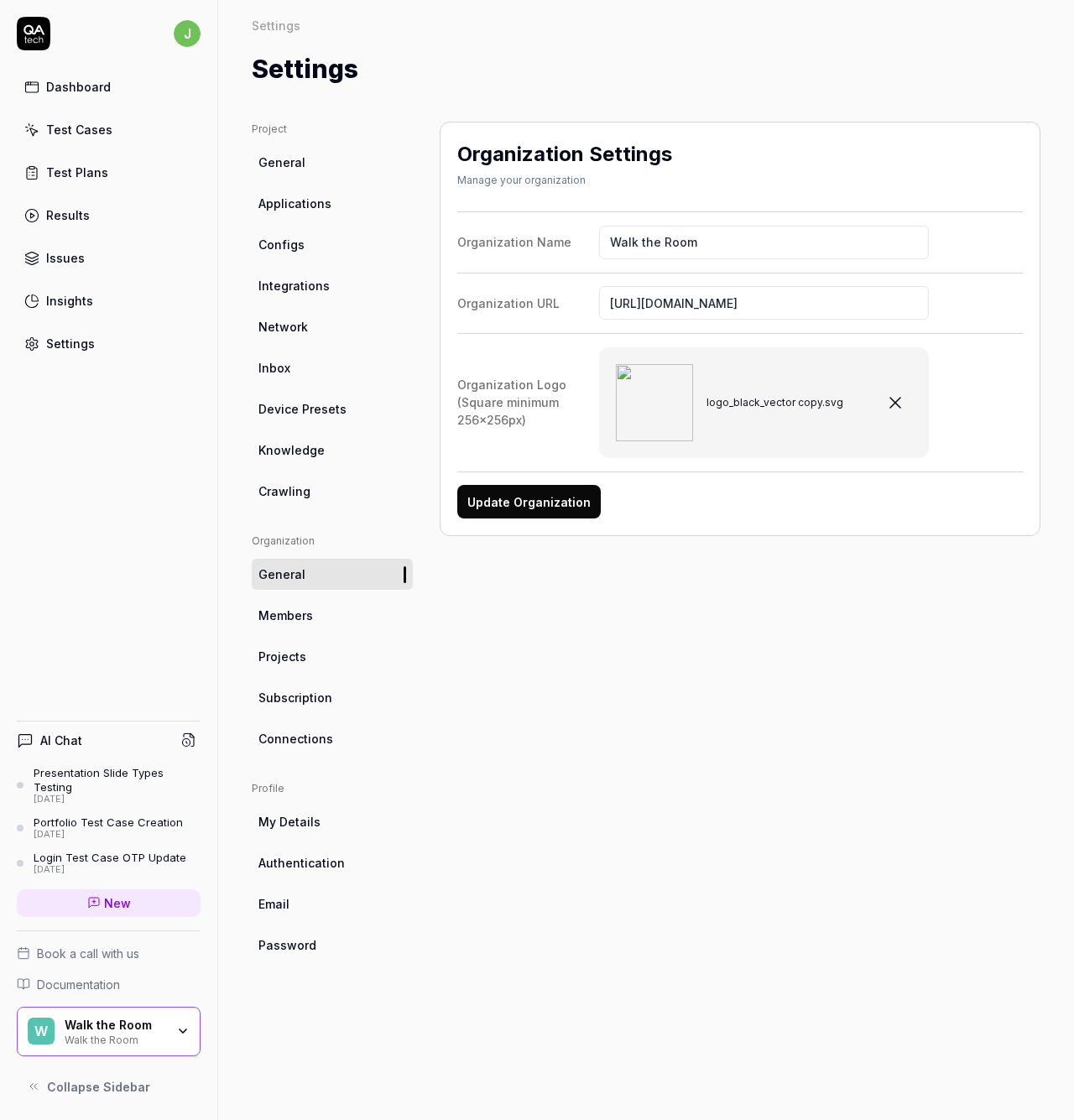
click at [718, 542] on div "Organization Settings Manage your organization Organization Name Walk the Room …" at bounding box center [740, 604] width 600 height 965
click at [528, 504] on button "Update Organization" at bounding box center [528, 502] width 143 height 33
click at [760, 748] on div "Organization Settings Manage your organization Organization Name Walk the Room …" at bounding box center [740, 604] width 600 height 965
click at [73, 89] on div "Dashboard" at bounding box center [78, 87] width 64 height 18
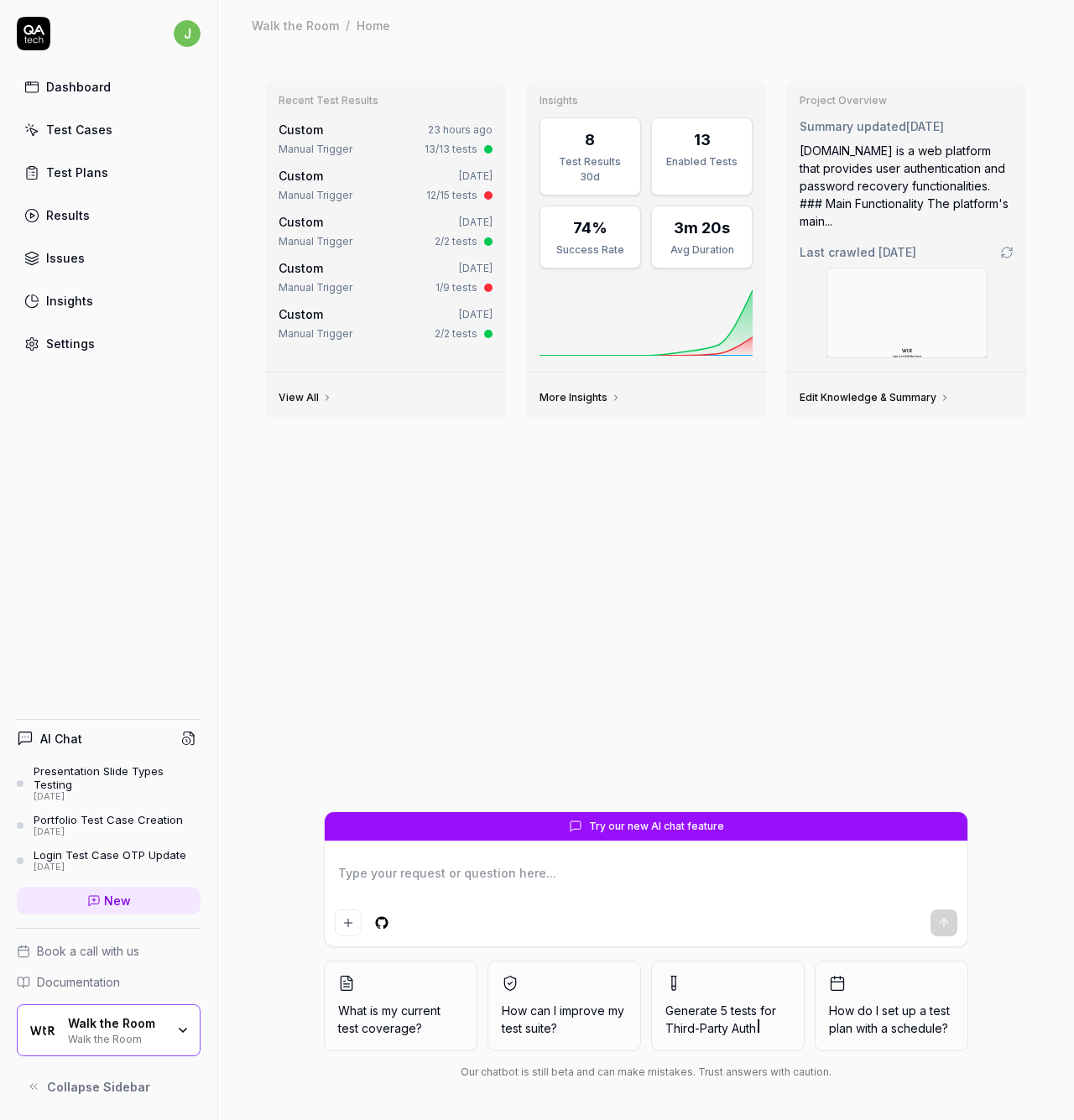
type textarea "*"
click at [52, 201] on link "Results" at bounding box center [108, 215] width 184 height 33
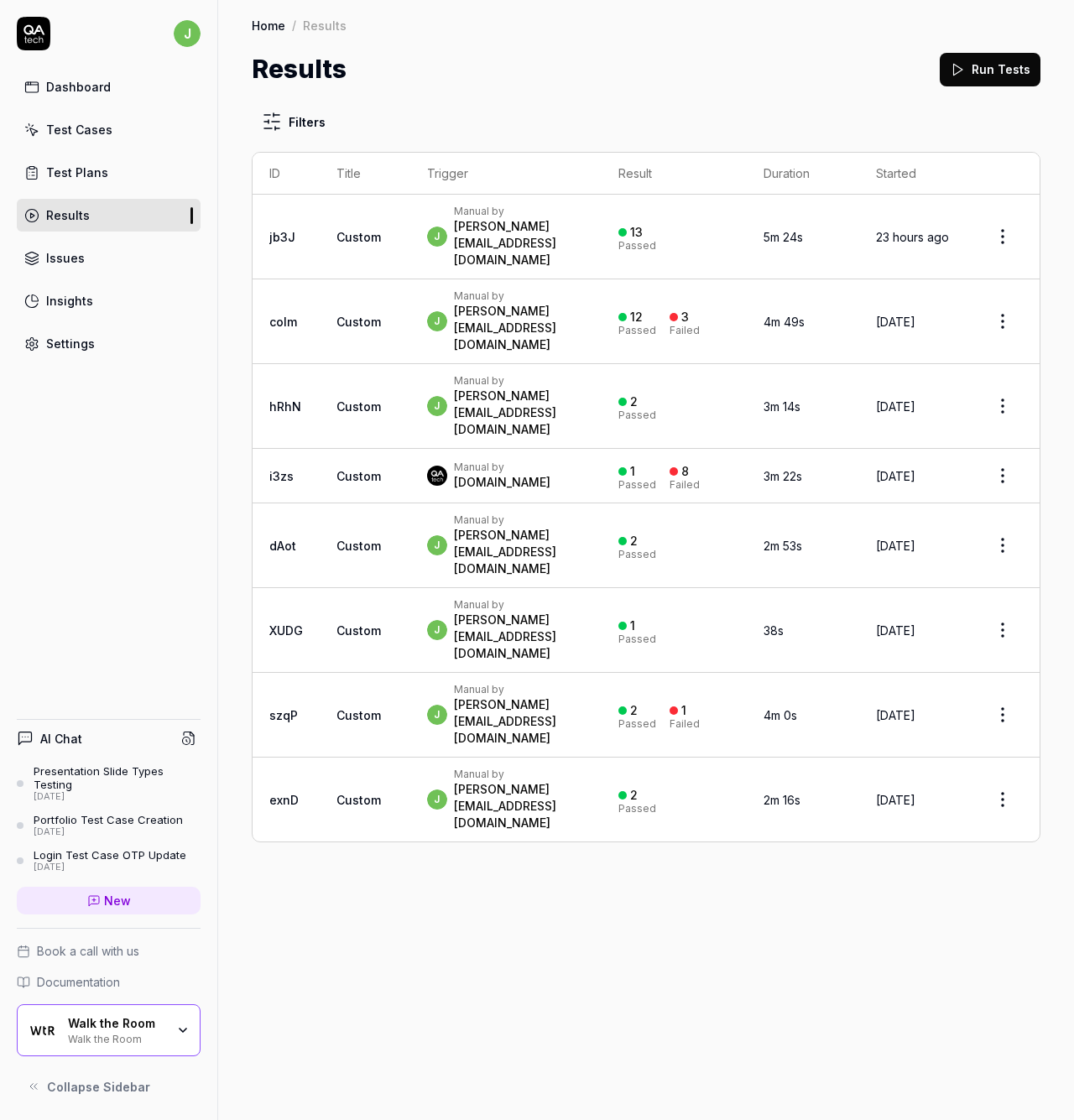
click at [116, 340] on link "Settings" at bounding box center [108, 344] width 184 height 33
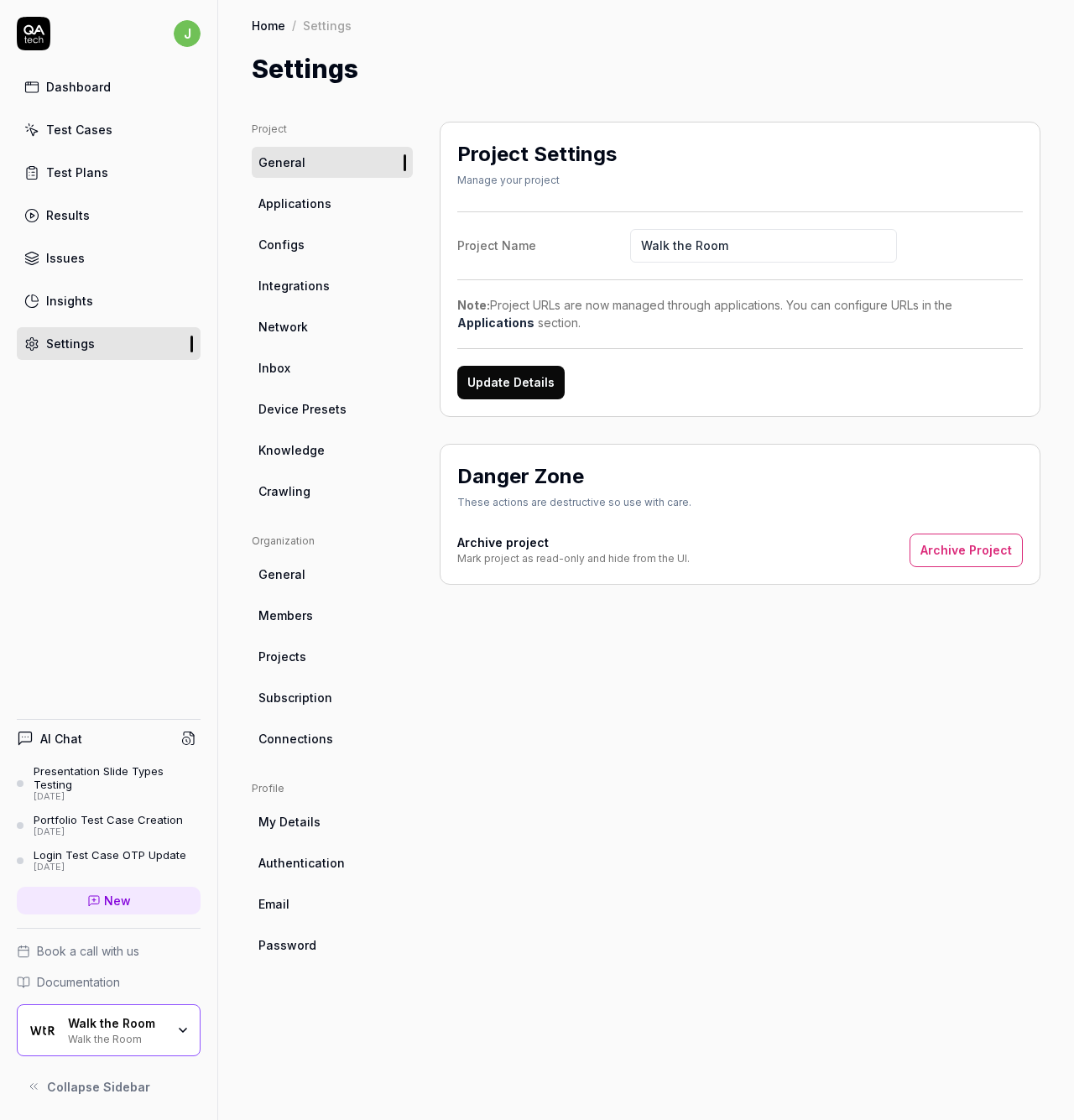
click at [347, 828] on link "My Details" at bounding box center [331, 822] width 161 height 31
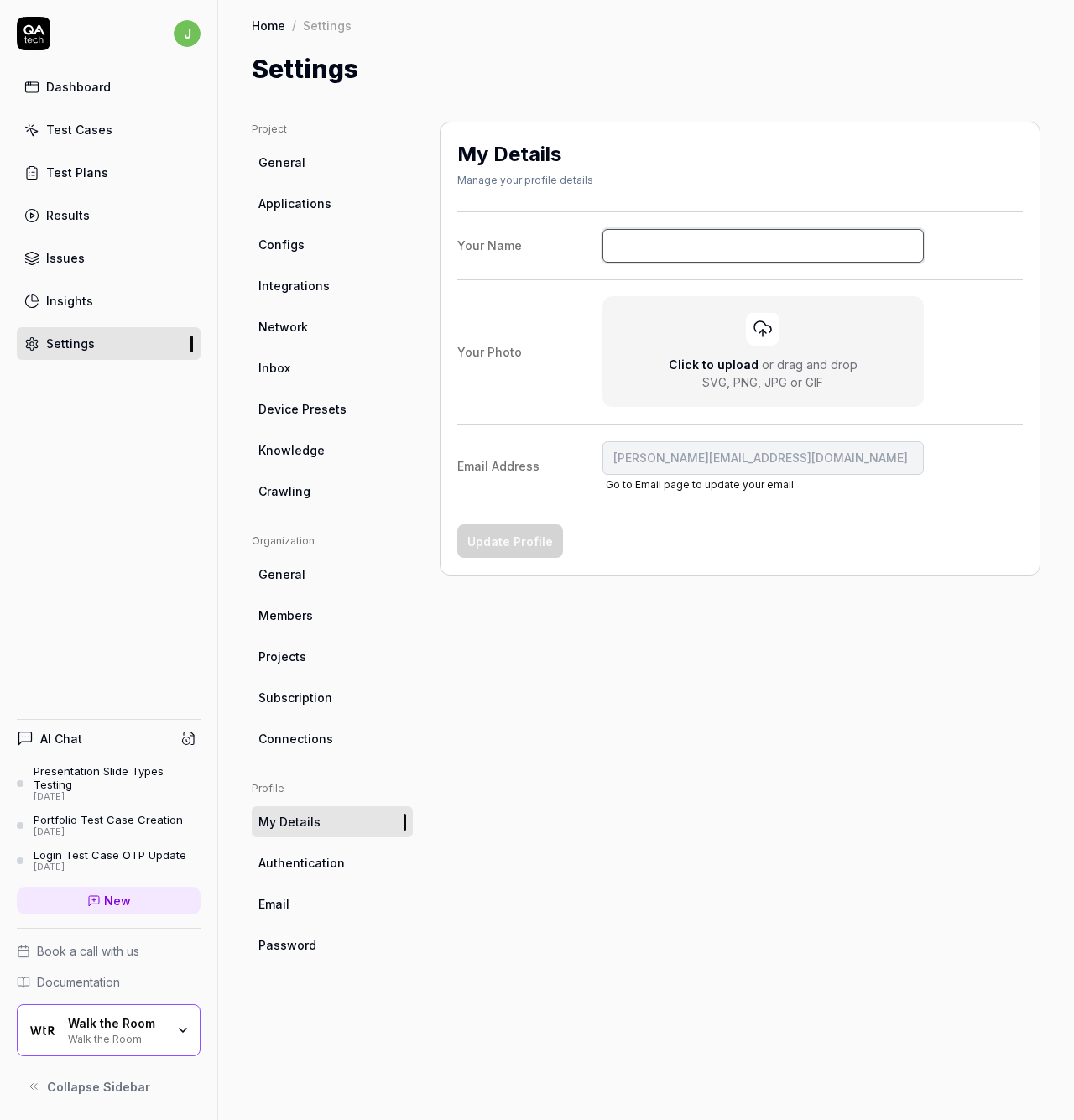
click at [674, 236] on input "Your Name" at bounding box center [763, 246] width 323 height 33
click at [781, 331] on div "Click to upload or drag and drop SVG, PNG, JPG or GIF" at bounding box center [763, 351] width 288 height 79
click at [0, 0] on input "Click to upload or drag and drop SVG, PNG, JPG or GIF" at bounding box center [0, 0] width 0 height 0
click at [718, 328] on div "Click to upload or drag and drop SVG, PNG, JPG or GIF" at bounding box center [763, 351] width 288 height 79
click at [0, 0] on input "Click to upload or drag and drop SVG, PNG, JPG or GIF" at bounding box center [0, 0] width 0 height 0
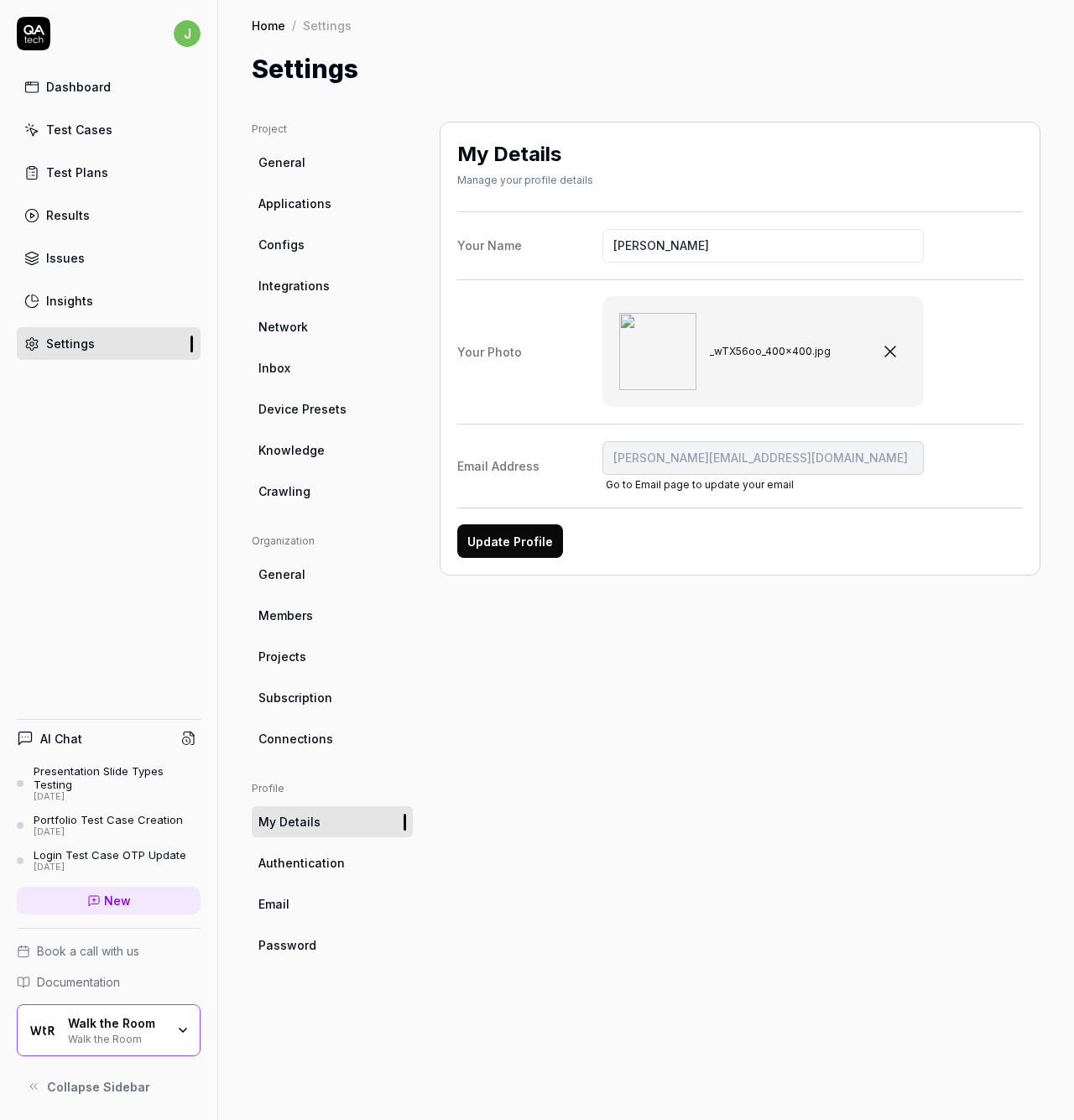
click at [842, 637] on div "My Details Manage your profile details Your Name Johan Dahl Your Photo _wTX56oo…" at bounding box center [740, 604] width 600 height 965
click at [515, 544] on button "Update Profile" at bounding box center [510, 541] width 105 height 33
type input "[PERSON_NAME]"
click at [332, 863] on span "Authentication" at bounding box center [301, 863] width 87 height 18
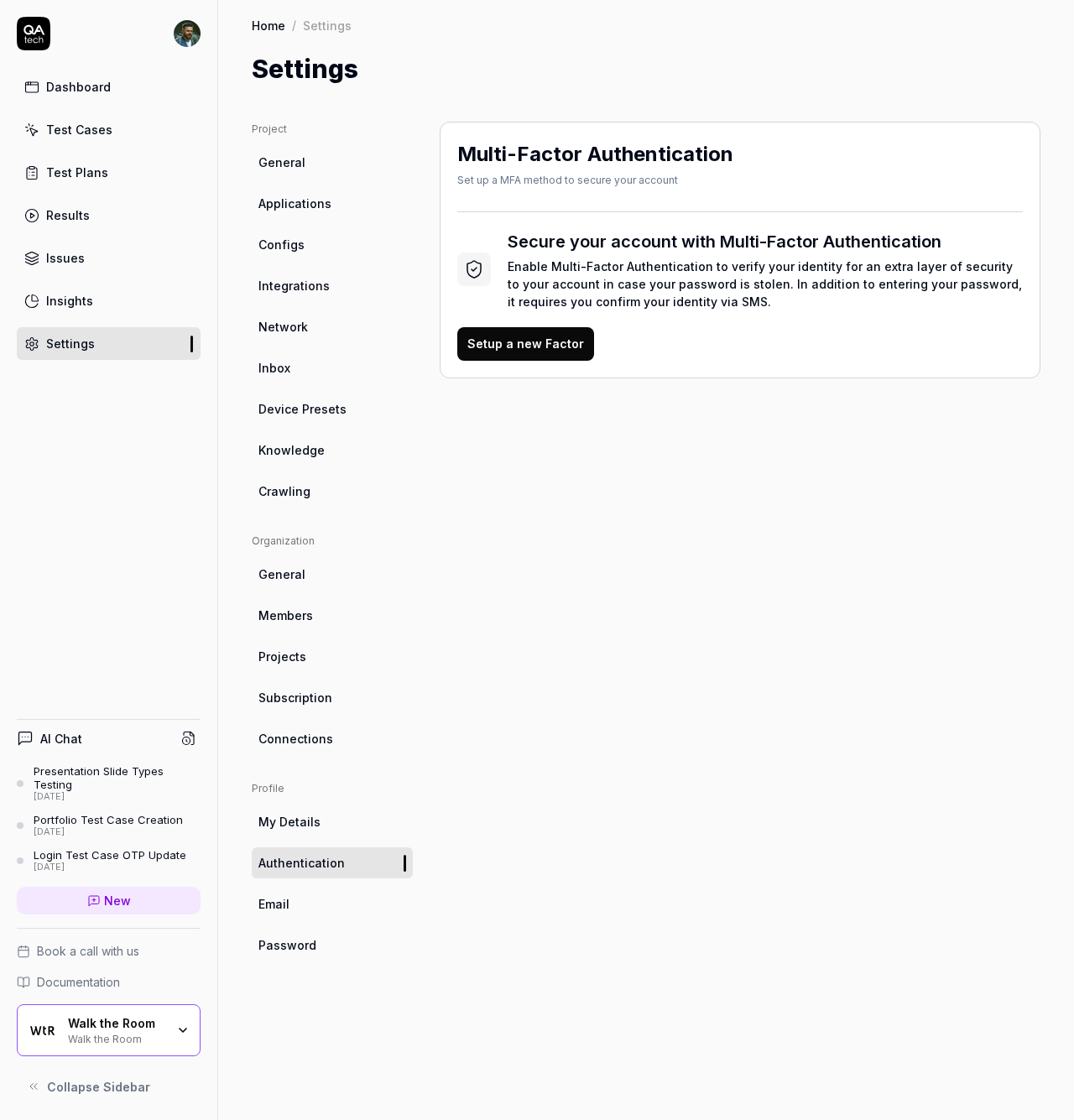
click at [333, 914] on link "Email" at bounding box center [331, 905] width 161 height 31
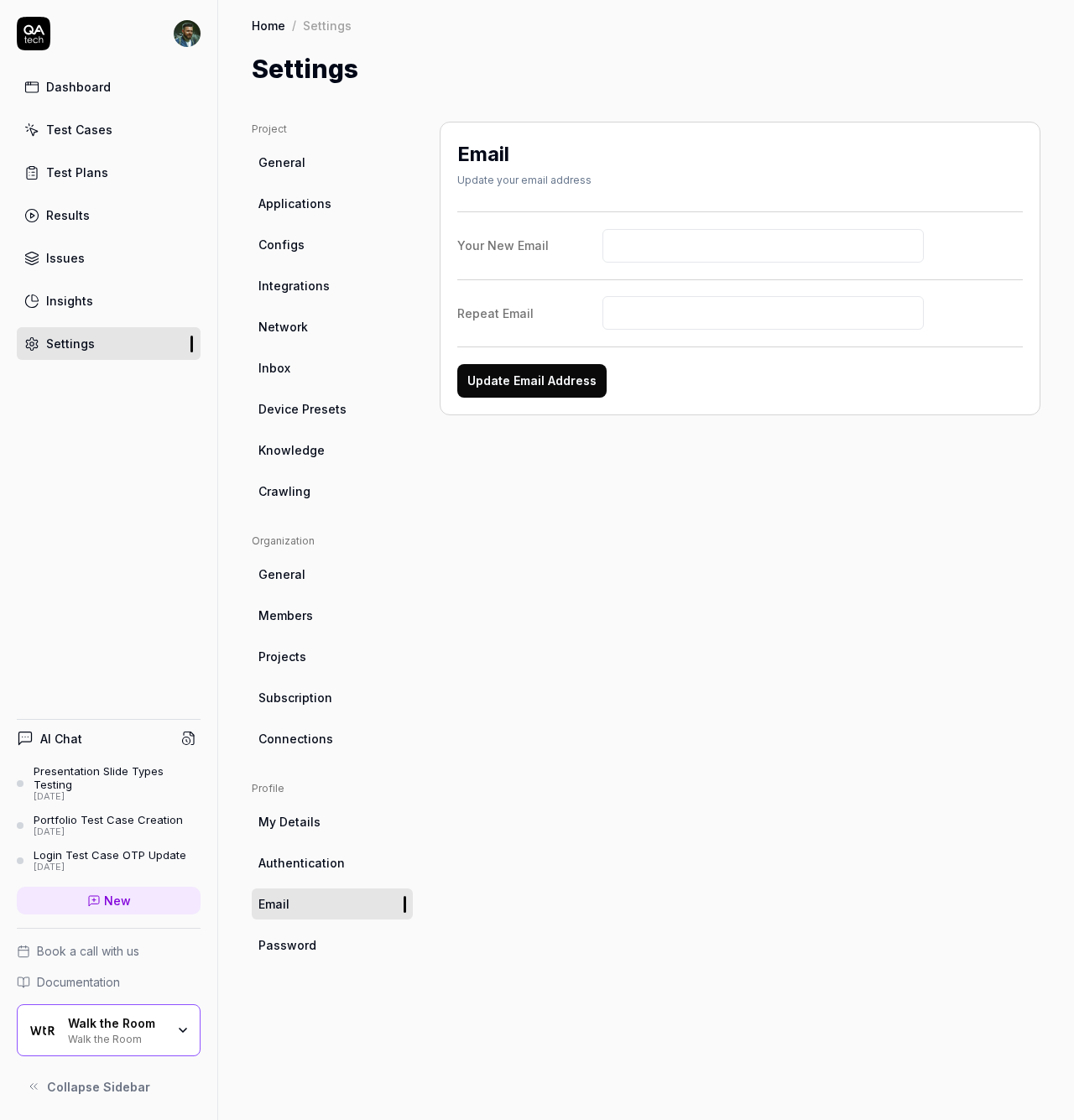
click at [354, 948] on link "Password" at bounding box center [331, 946] width 161 height 31
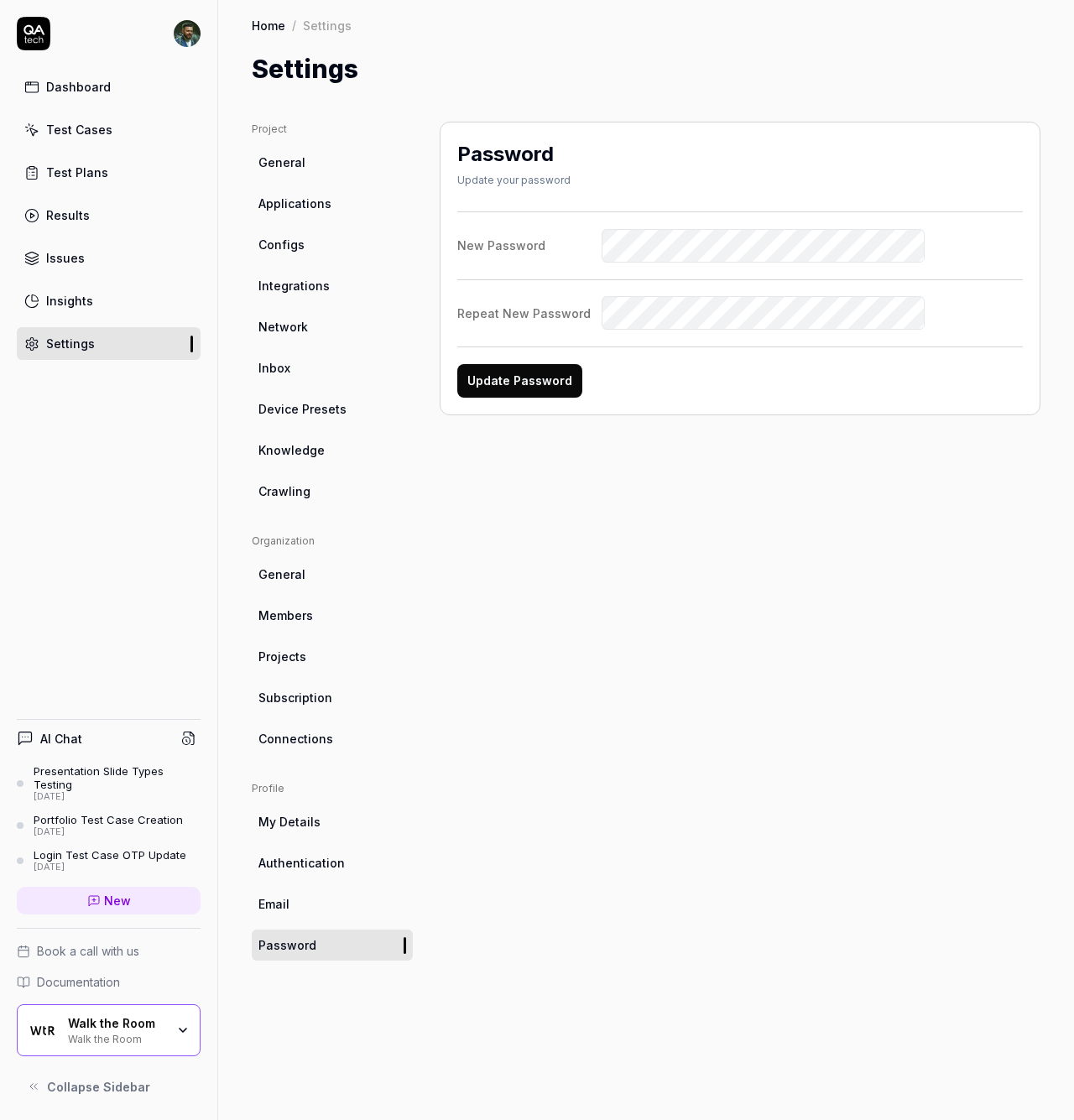
click at [326, 746] on span "Connections" at bounding box center [295, 739] width 75 height 18
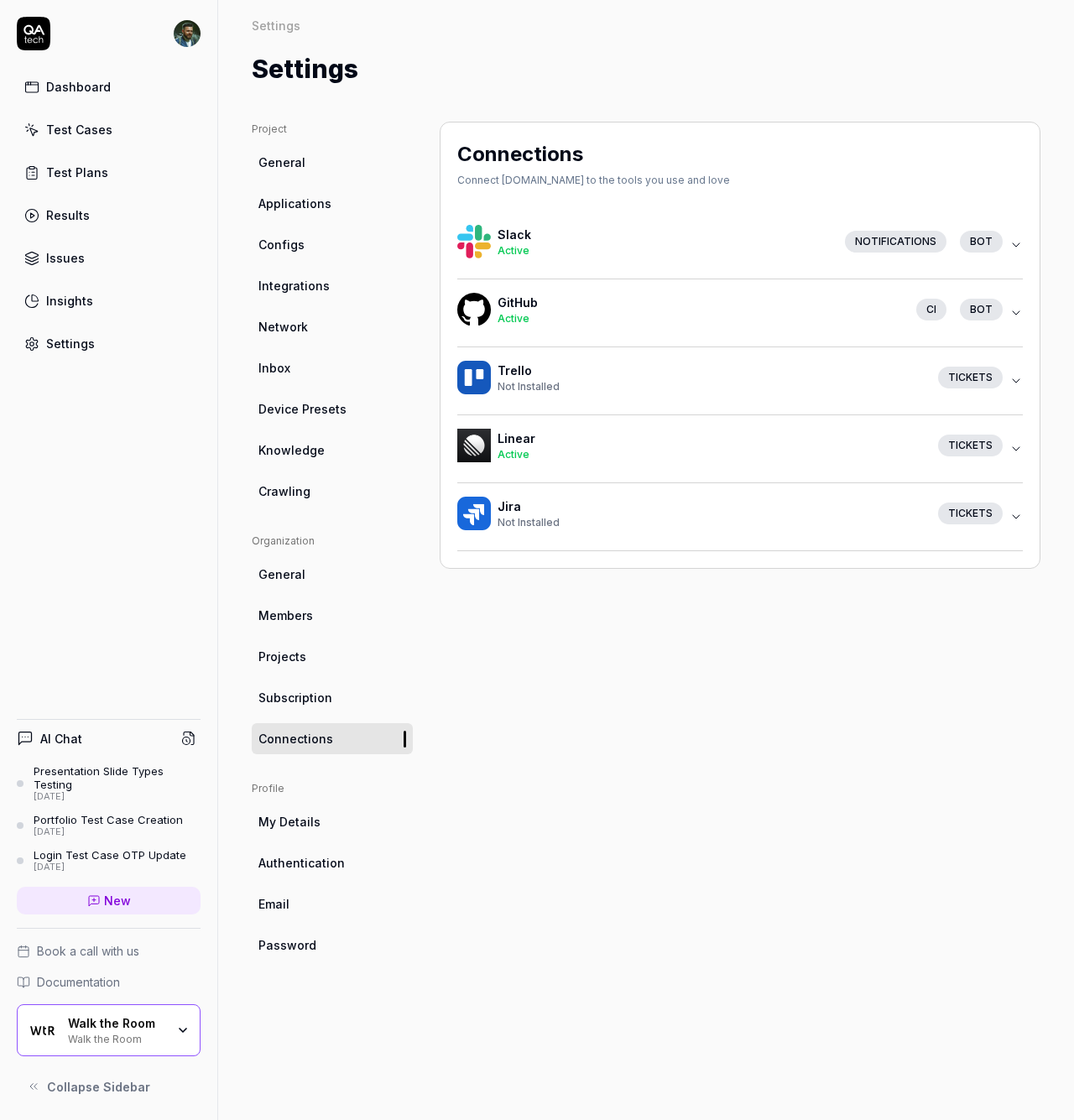
click at [300, 710] on link "Subscription" at bounding box center [331, 698] width 161 height 31
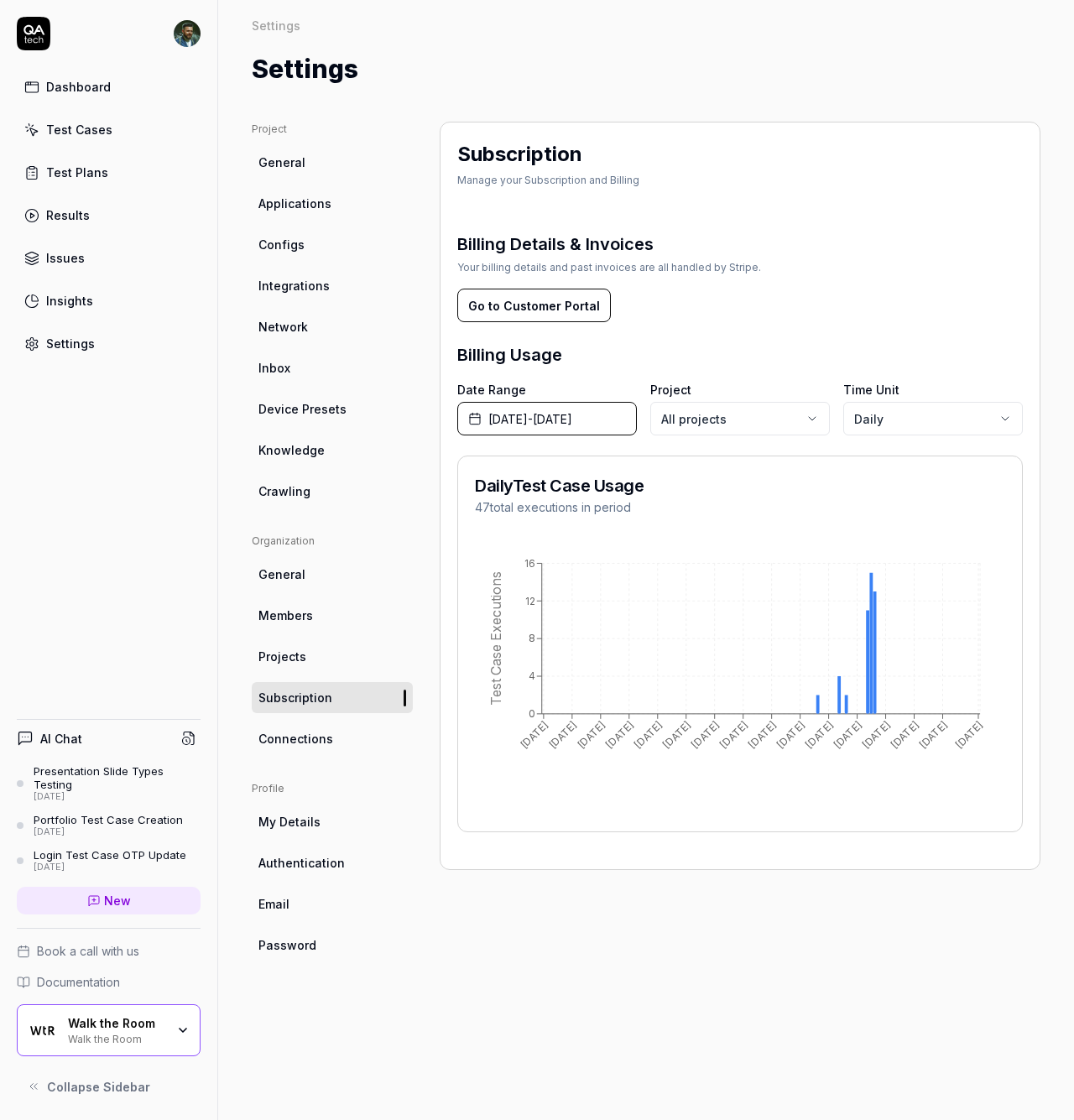
click at [298, 664] on span "Projects" at bounding box center [282, 657] width 48 height 18
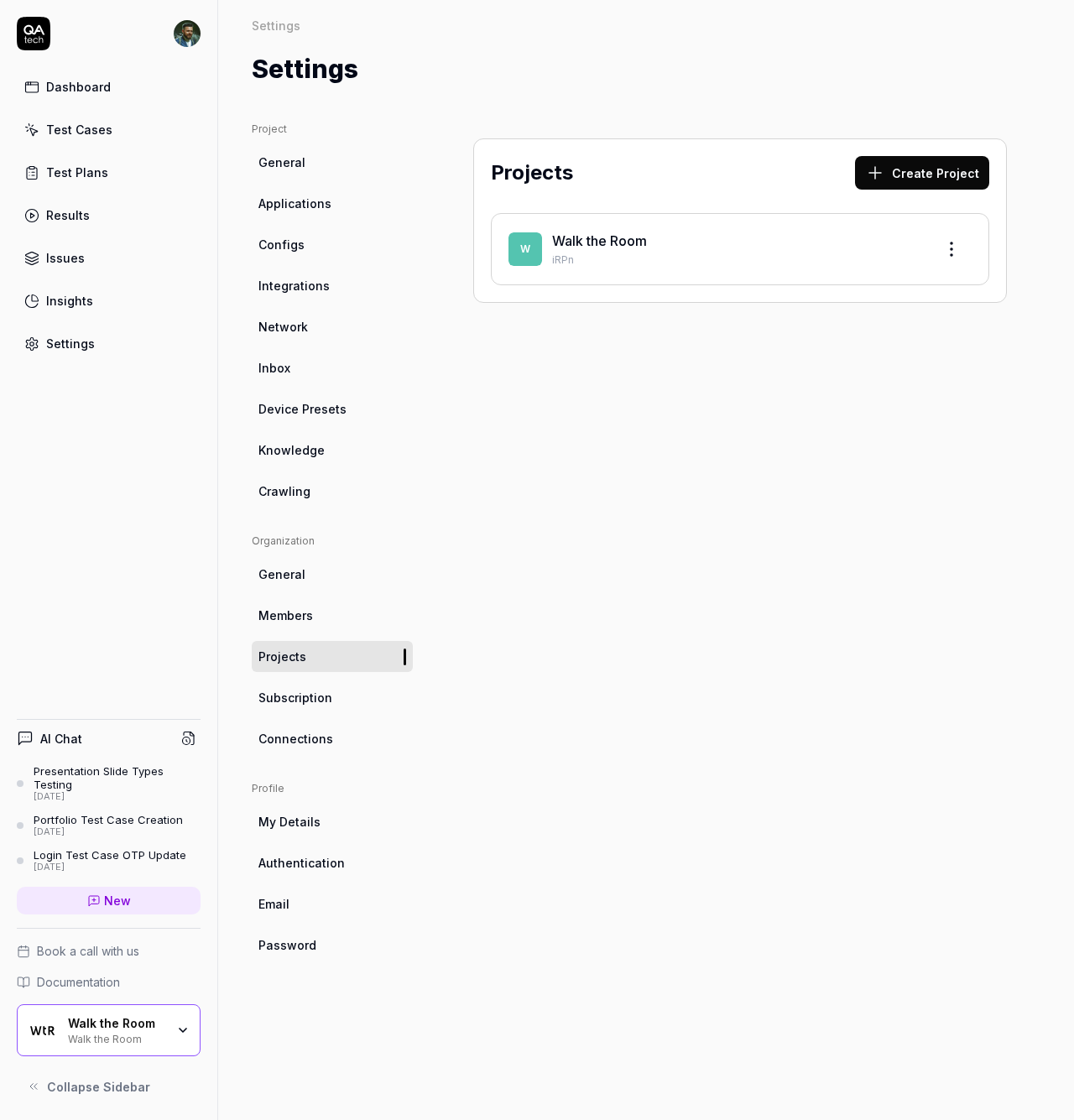
click at [323, 621] on link "Members" at bounding box center [331, 616] width 161 height 31
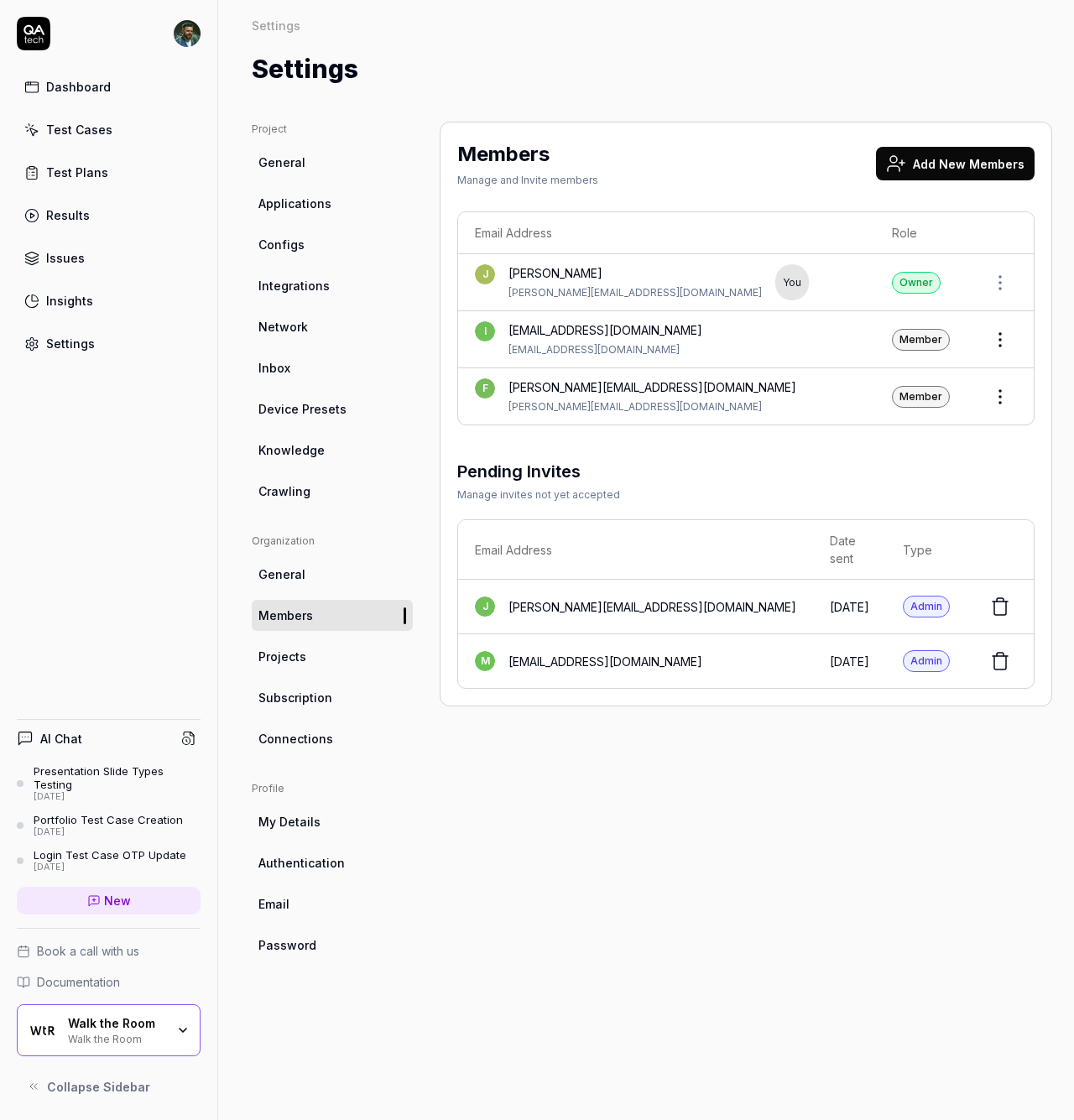
click at [275, 571] on span "General" at bounding box center [282, 574] width 47 height 18
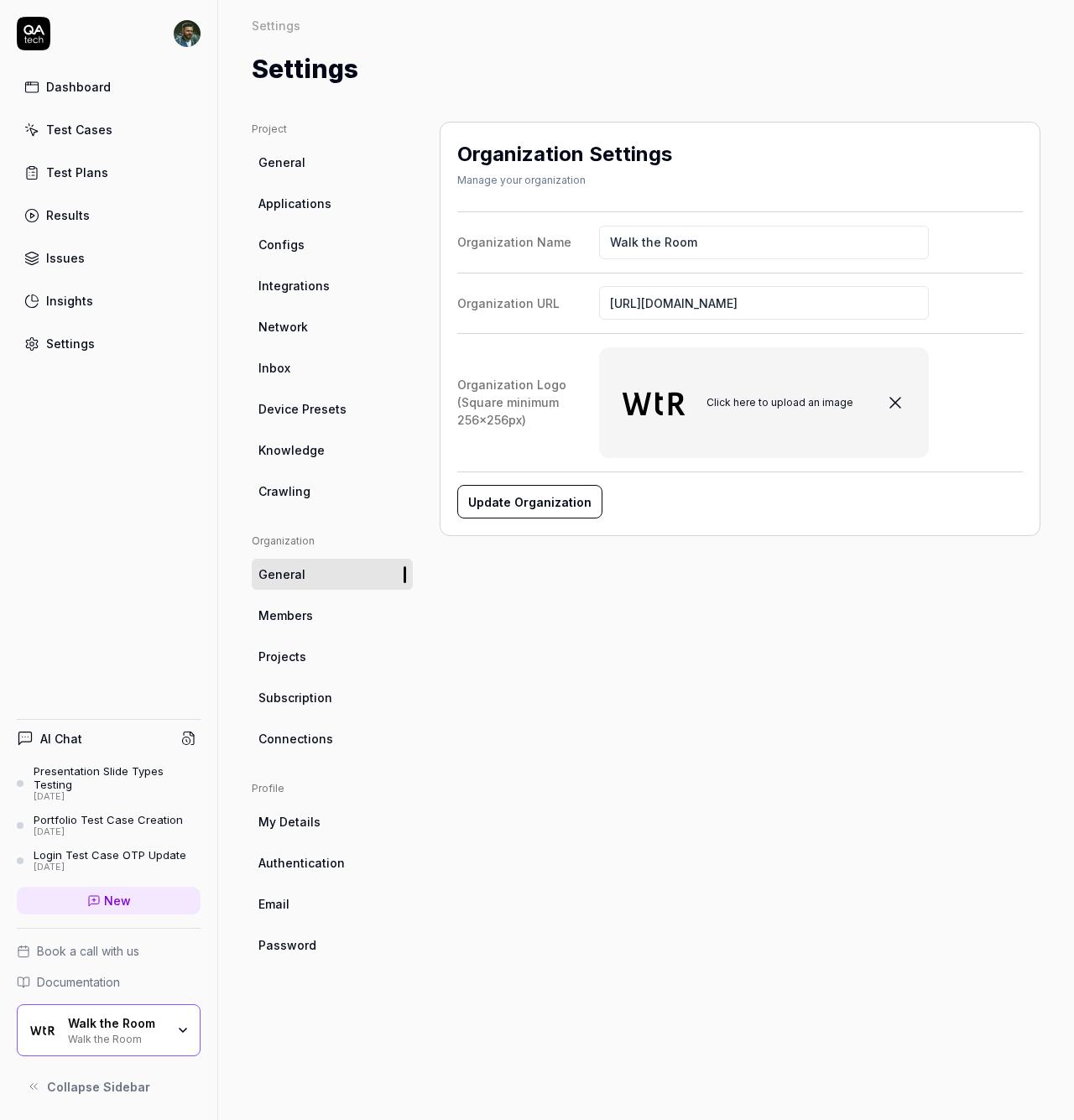
click at [309, 290] on span "Integrations" at bounding box center [293, 286] width 71 height 18
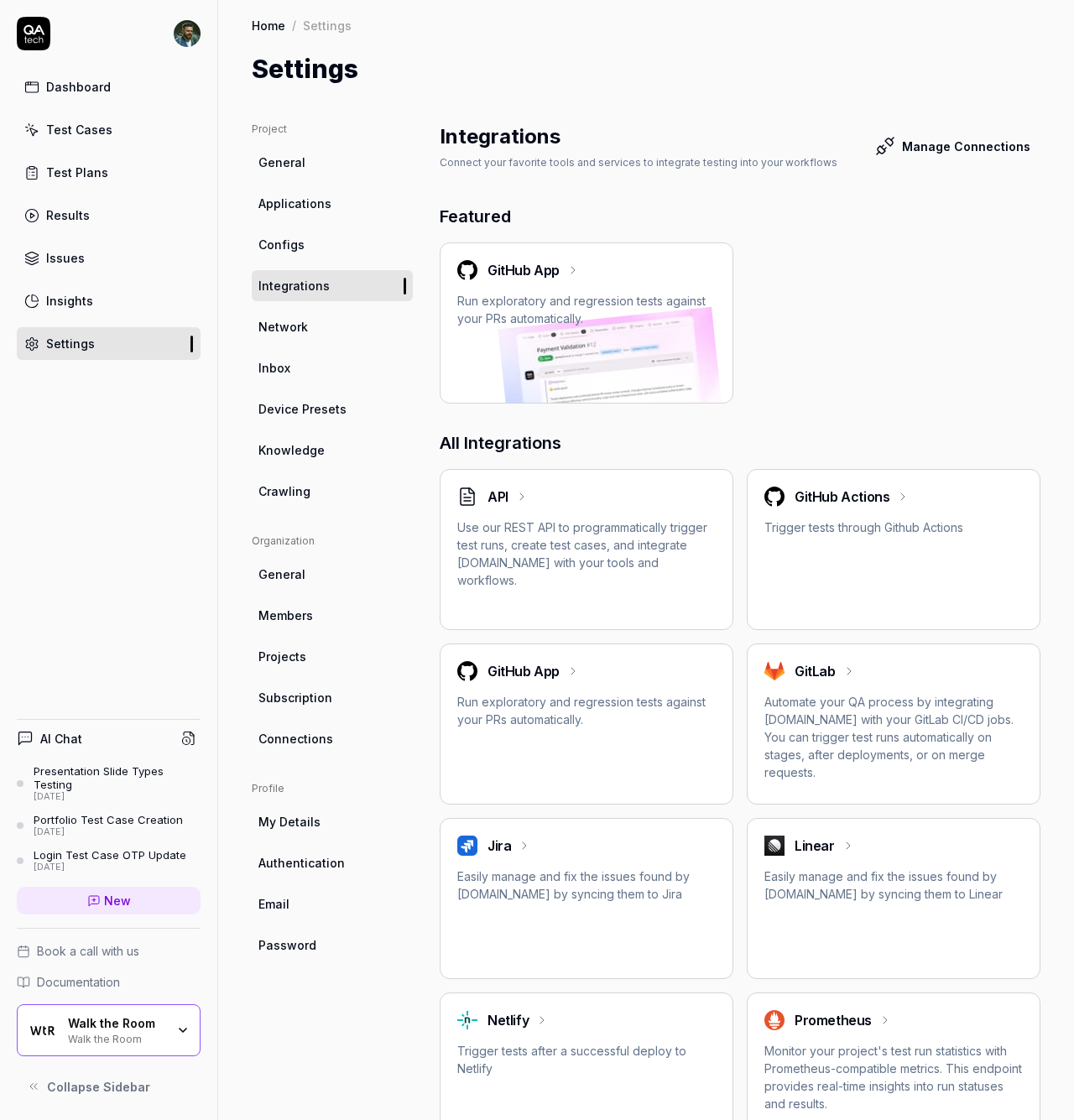
click at [528, 678] on h2 "GitHub App" at bounding box center [523, 671] width 72 height 20
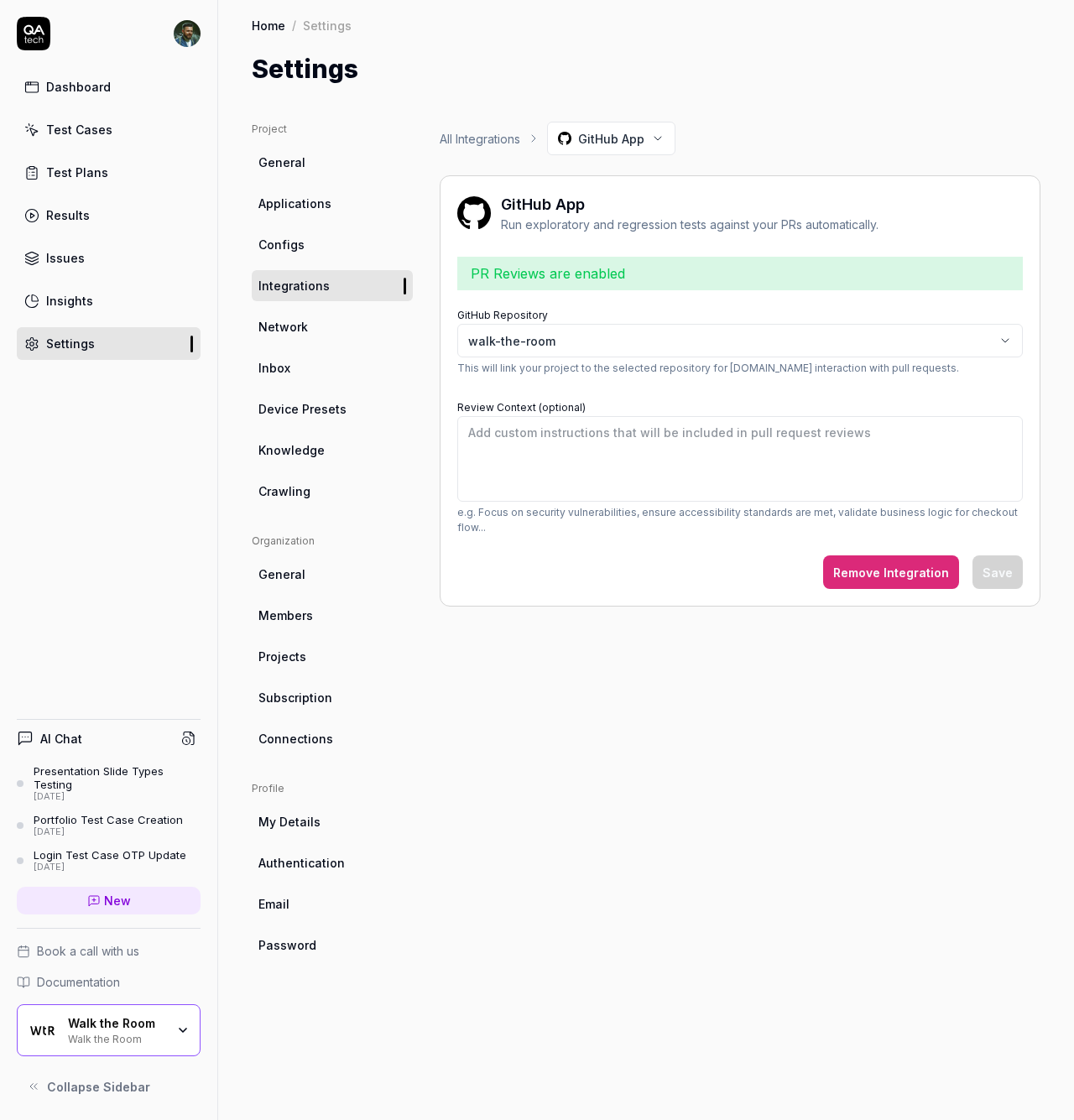
click at [307, 327] on link "Network" at bounding box center [331, 327] width 161 height 31
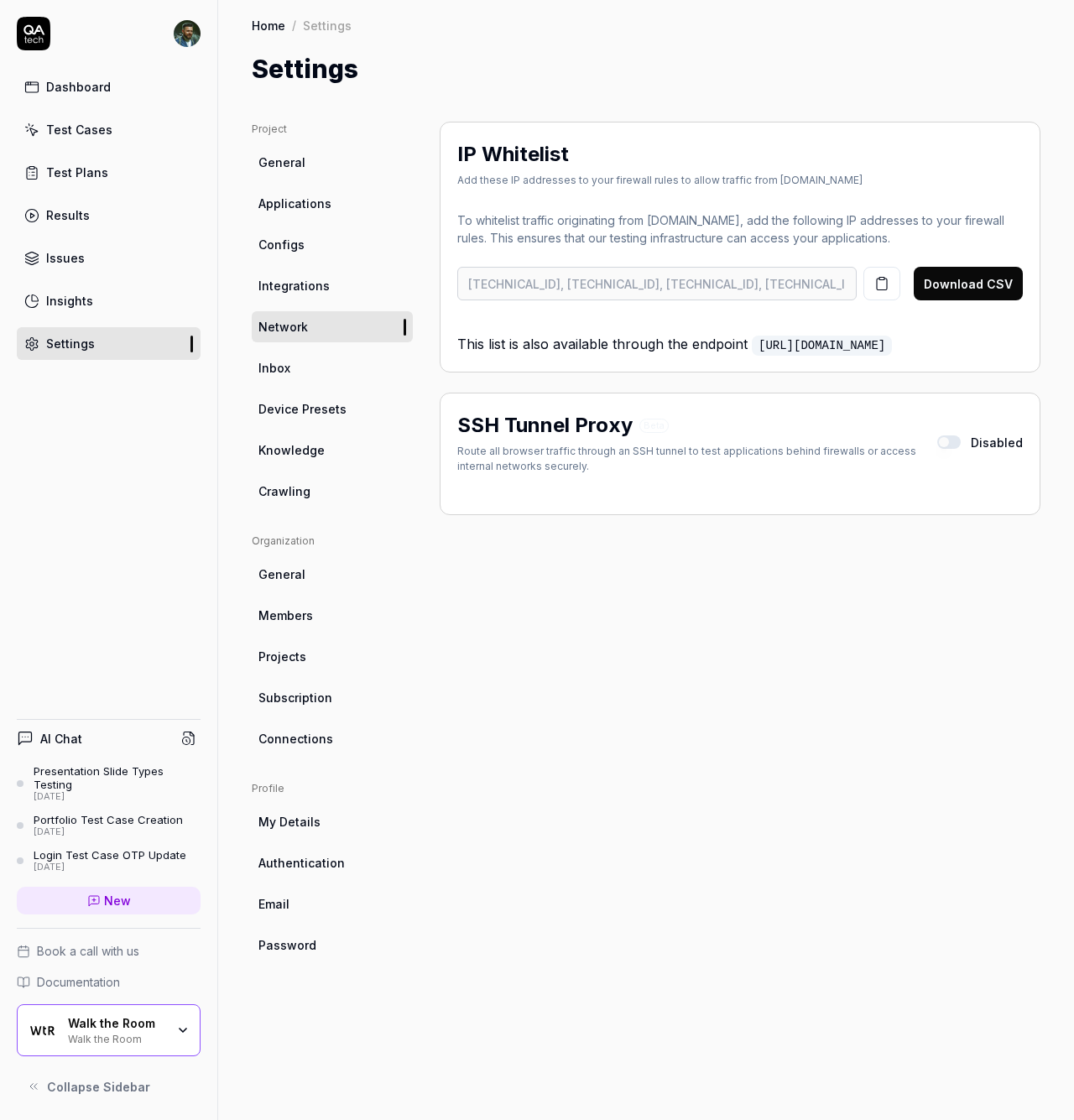
click at [398, 367] on link "Inbox" at bounding box center [331, 368] width 161 height 31
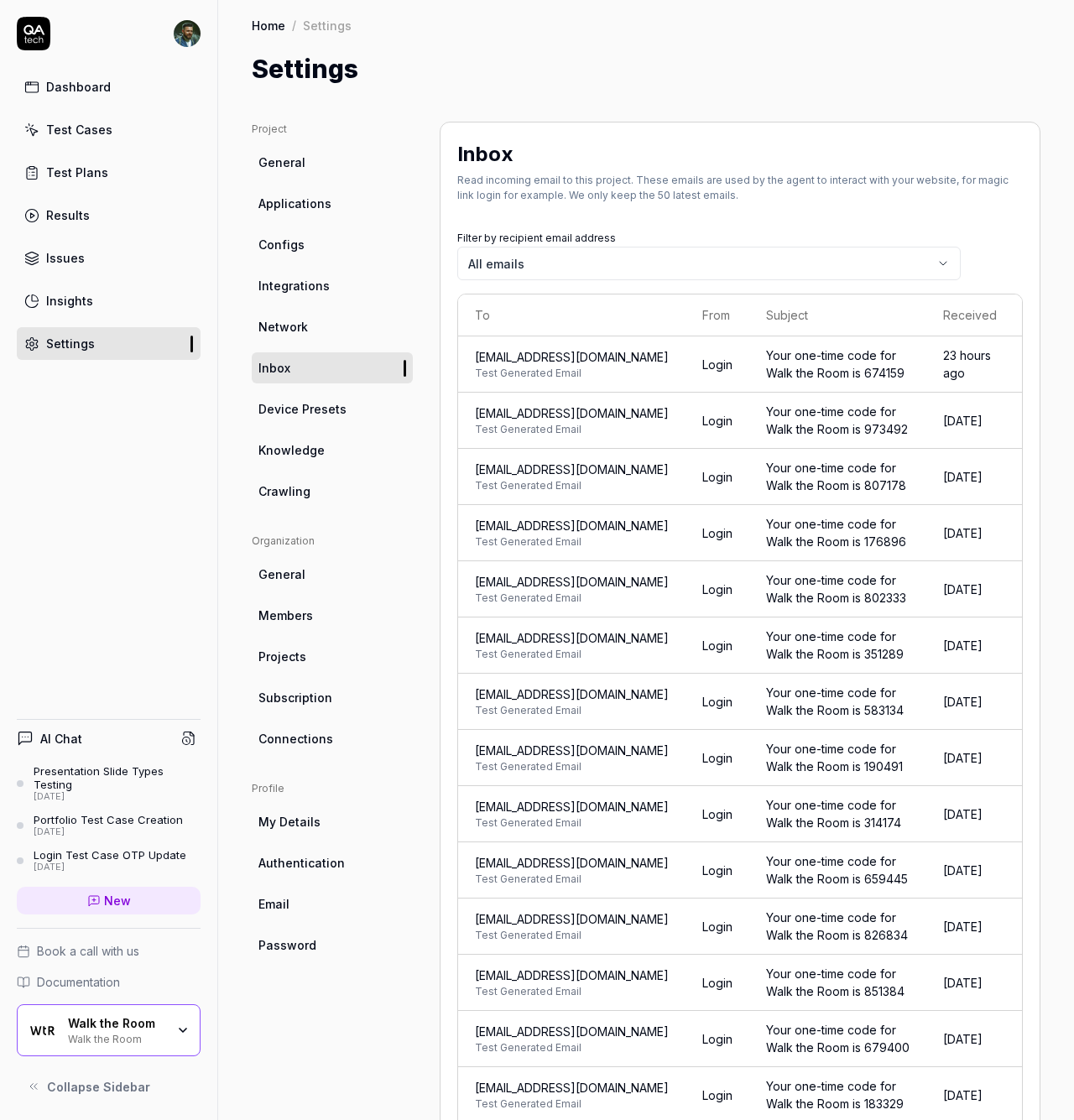
click at [347, 301] on ul "Project General Applications Configs Integrations Network Inbox Device Presets …" at bounding box center [331, 314] width 161 height 385
click at [345, 280] on link "Integrations" at bounding box center [331, 286] width 161 height 31
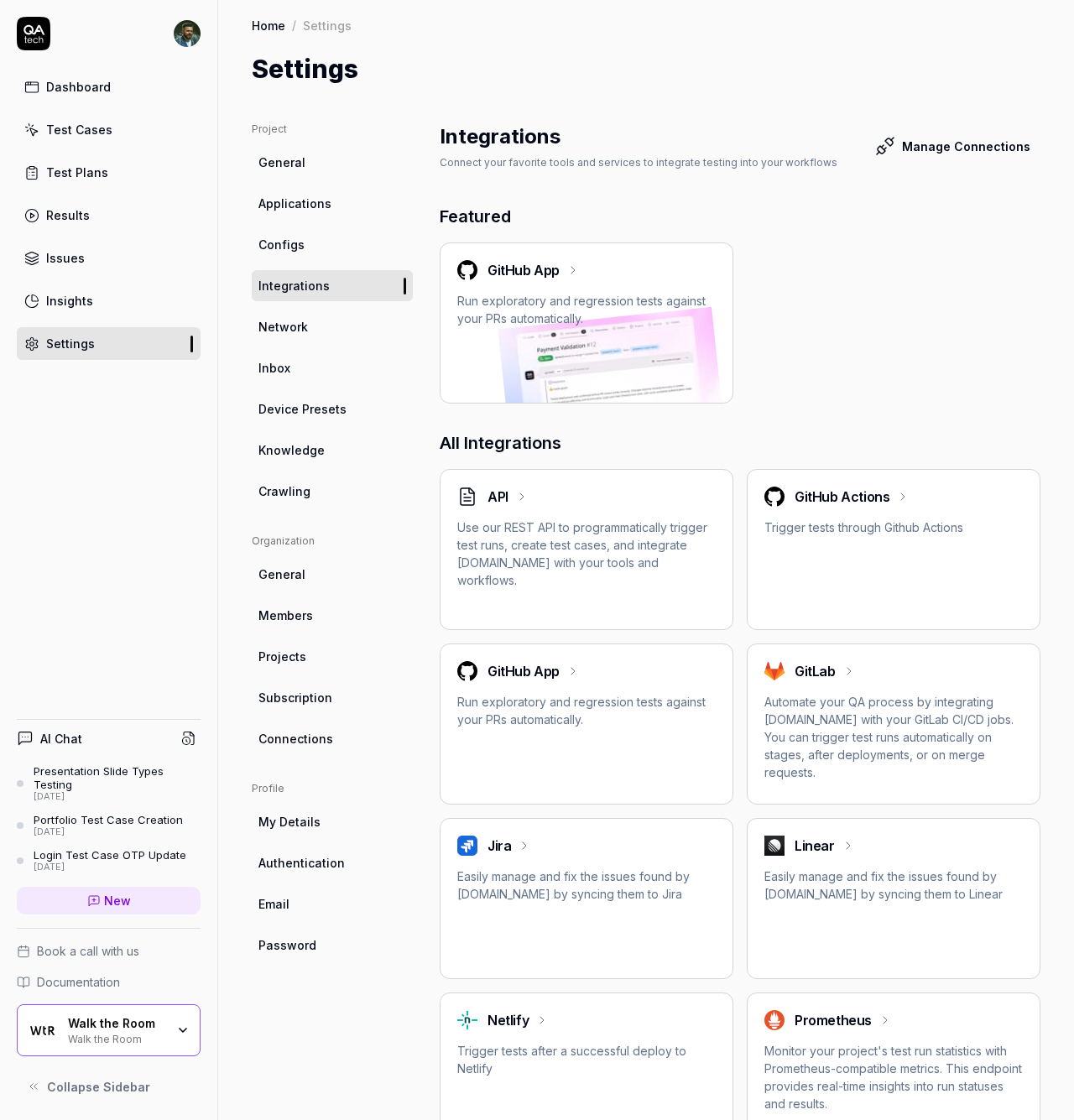
click at [327, 246] on link "Configs" at bounding box center [331, 245] width 161 height 31
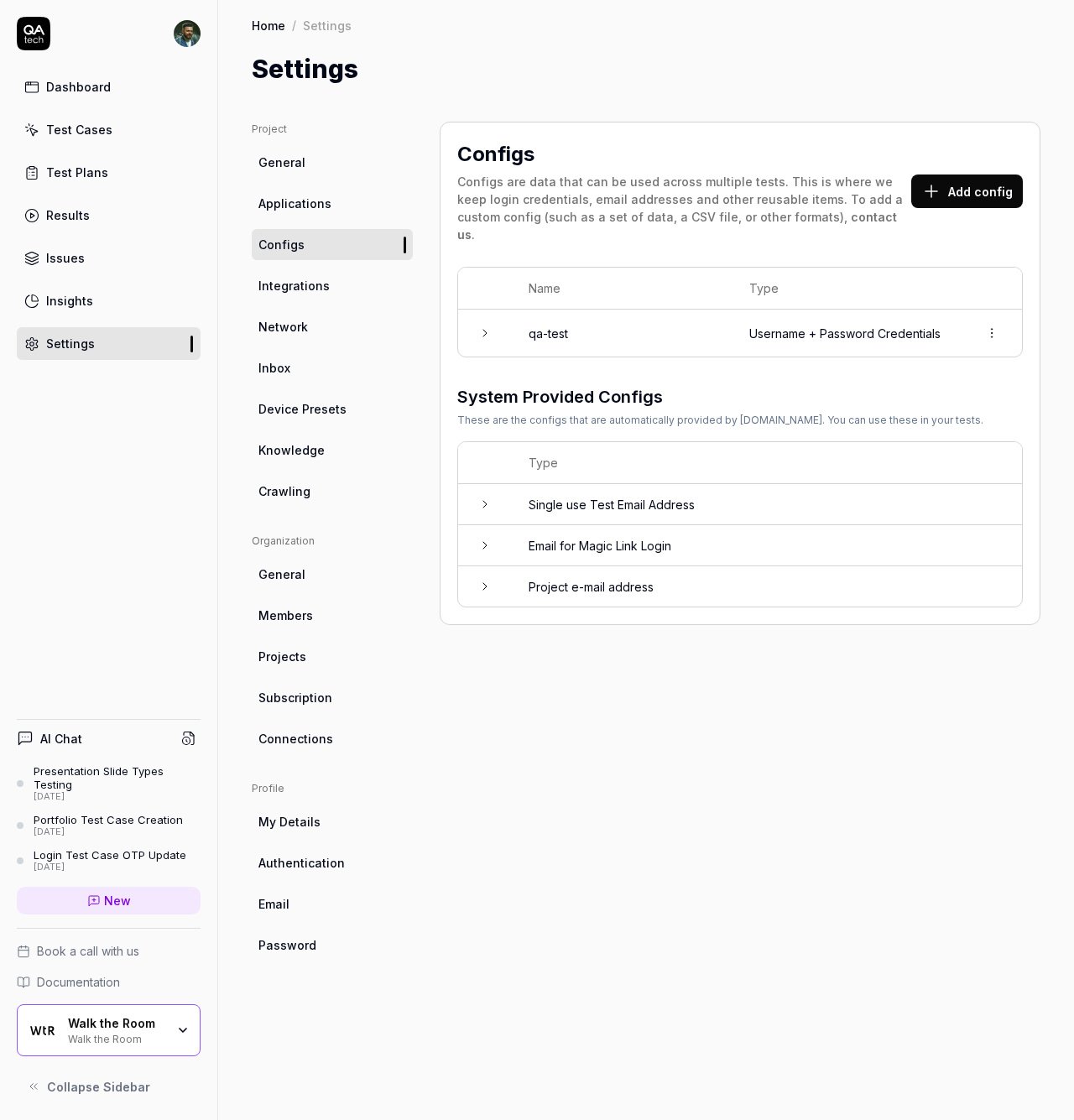
click at [342, 292] on link "Integrations" at bounding box center [331, 286] width 161 height 31
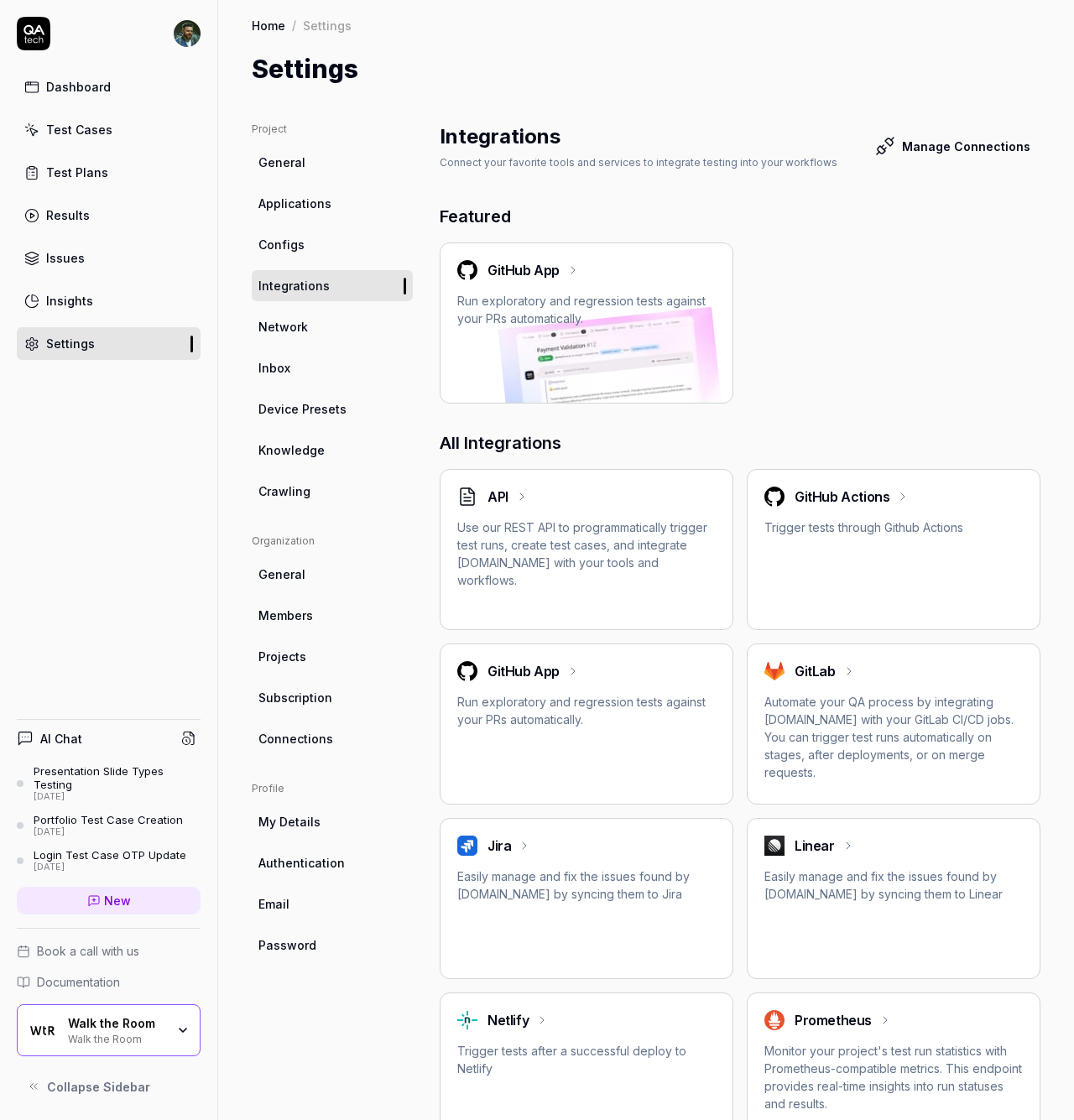
click at [874, 520] on p "Trigger tests through Github Actions" at bounding box center [893, 527] width 258 height 18
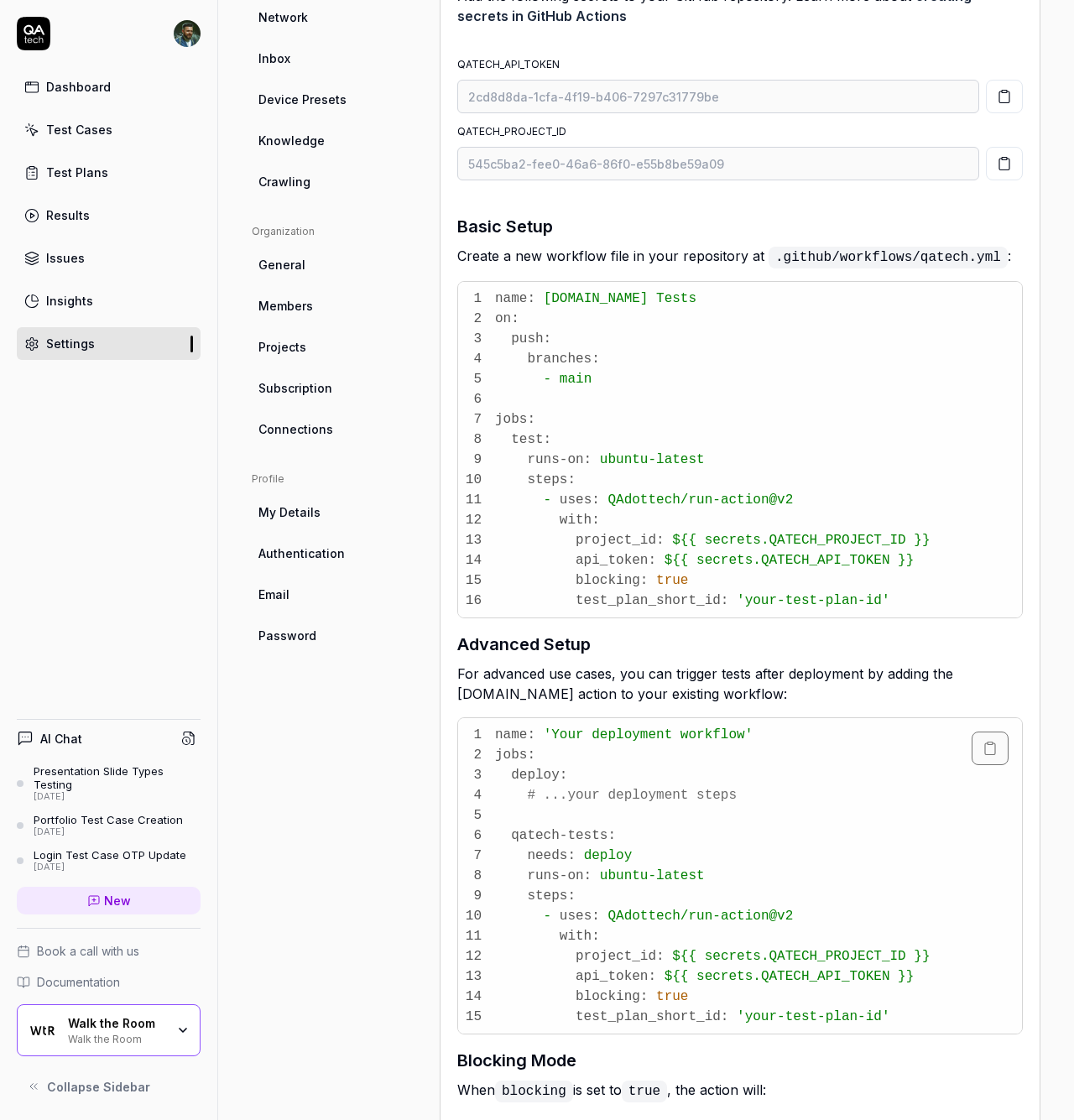
scroll to position [121, 0]
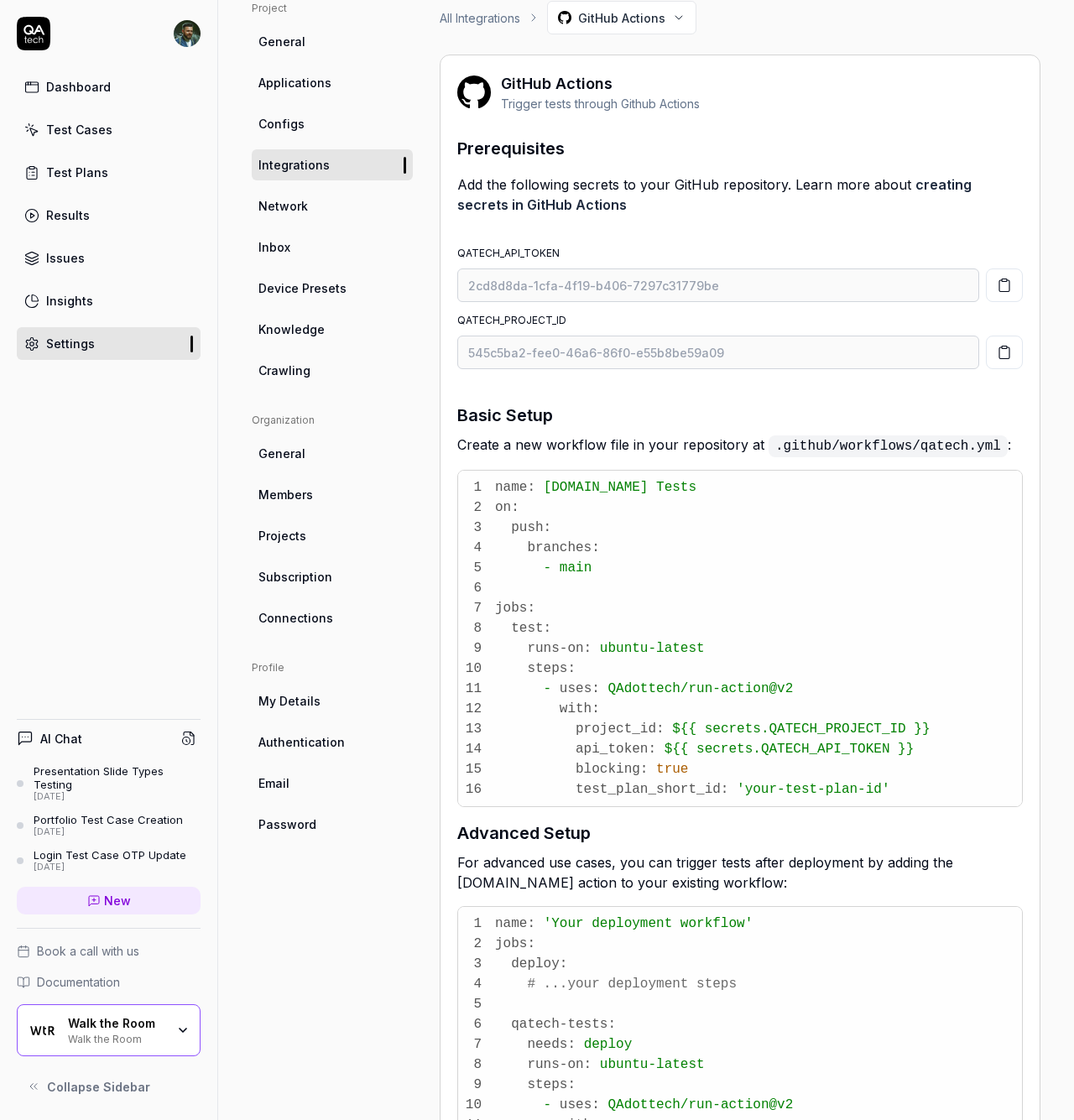
click at [321, 163] on span "Integrations" at bounding box center [293, 165] width 71 height 18
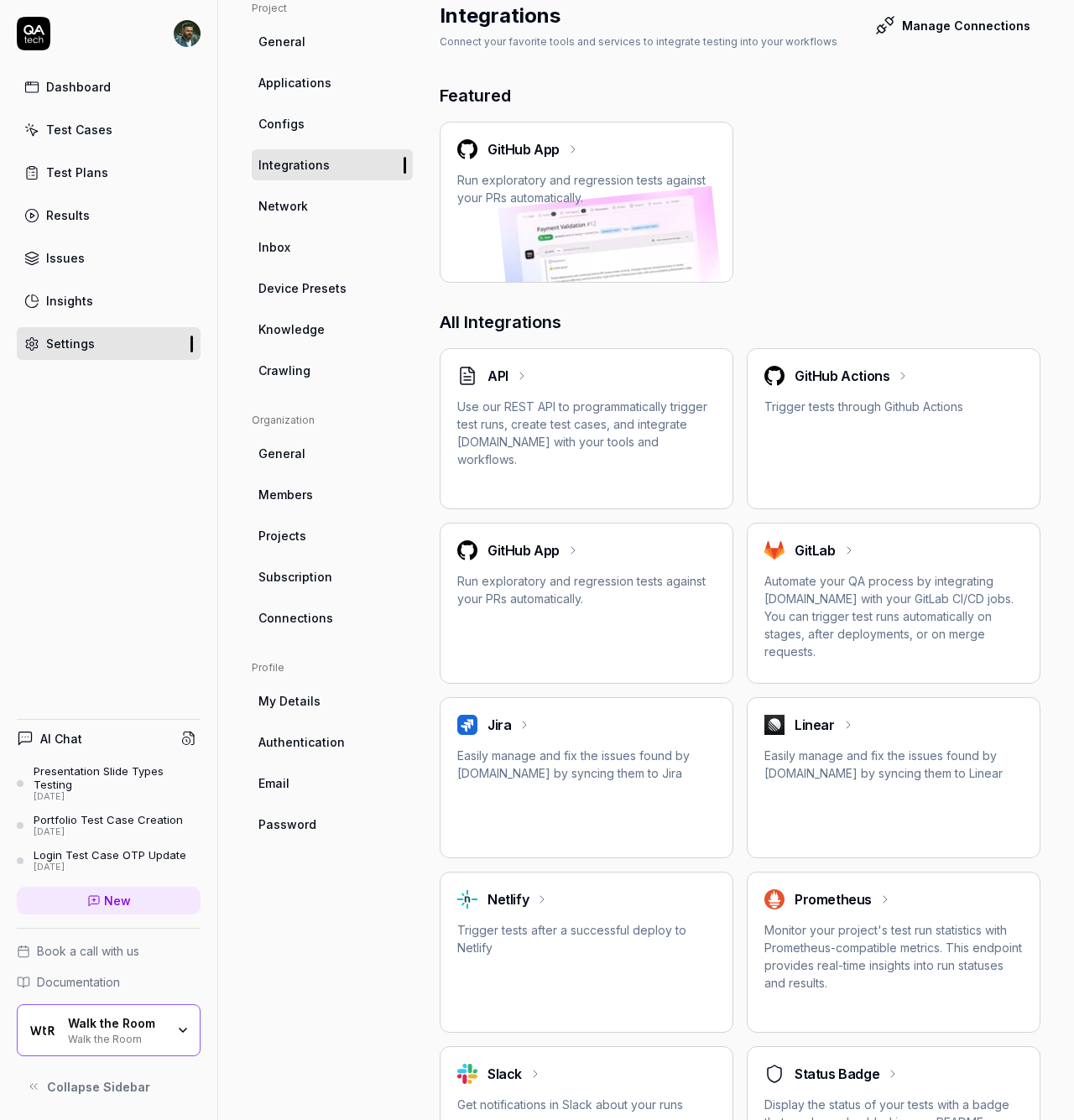
click at [554, 164] on div "GitHub App Run exploratory and regression tests against your PRs automatically." at bounding box center [586, 173] width 258 height 67
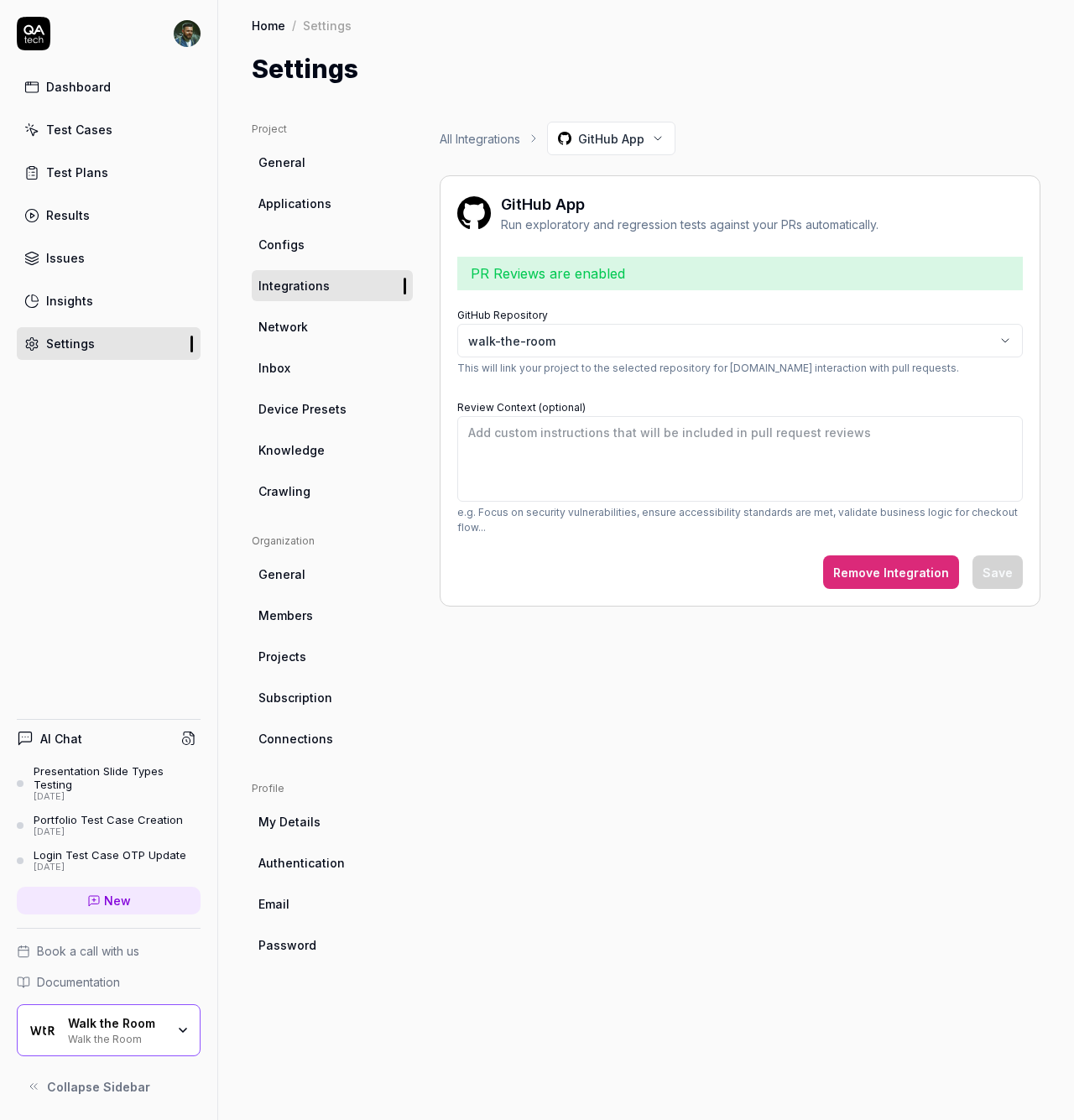
click at [650, 337] on div "walk-the-room" at bounding box center [731, 341] width 527 height 18
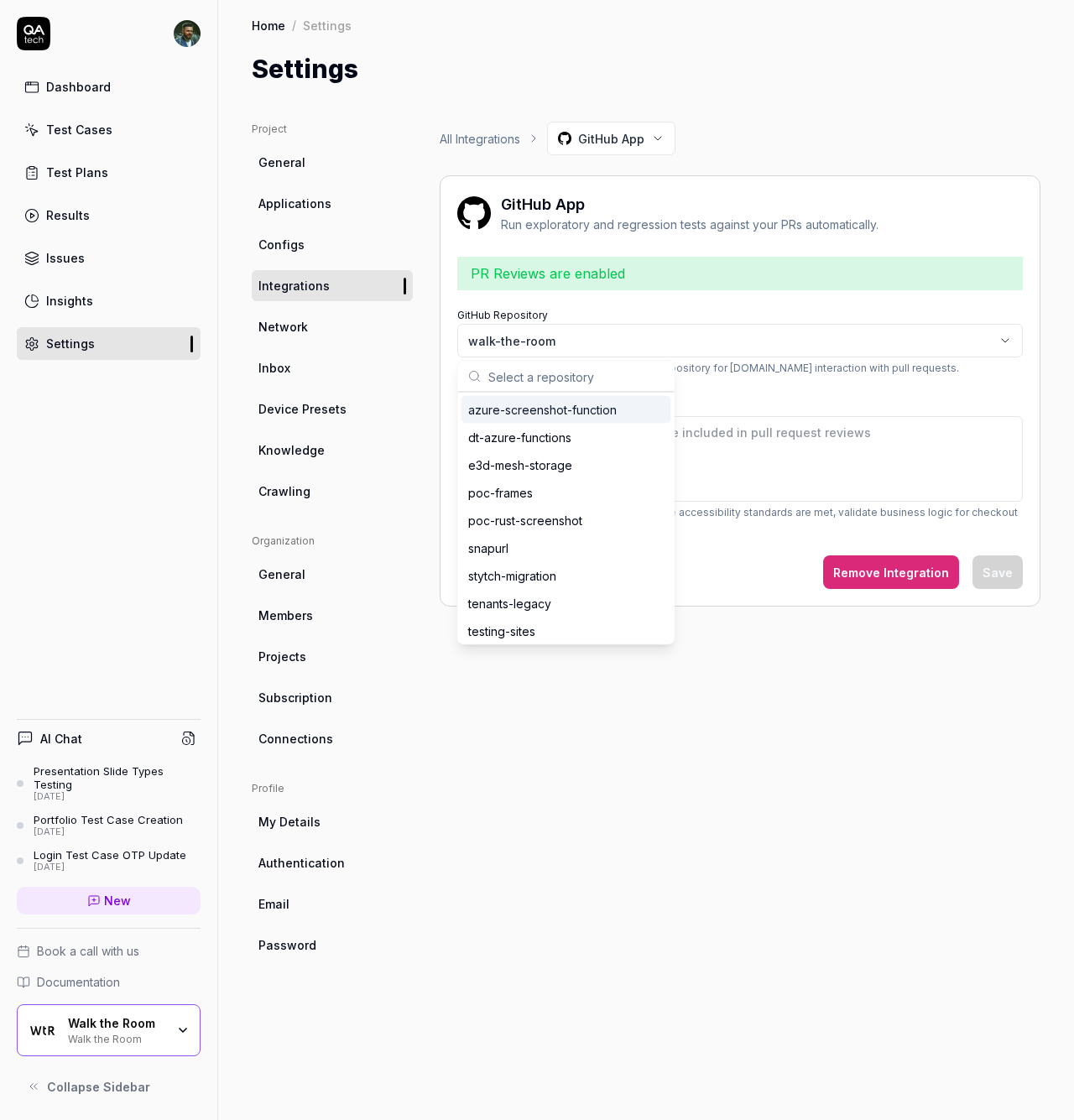
click at [650, 337] on div "walk-the-room" at bounding box center [731, 341] width 527 height 18
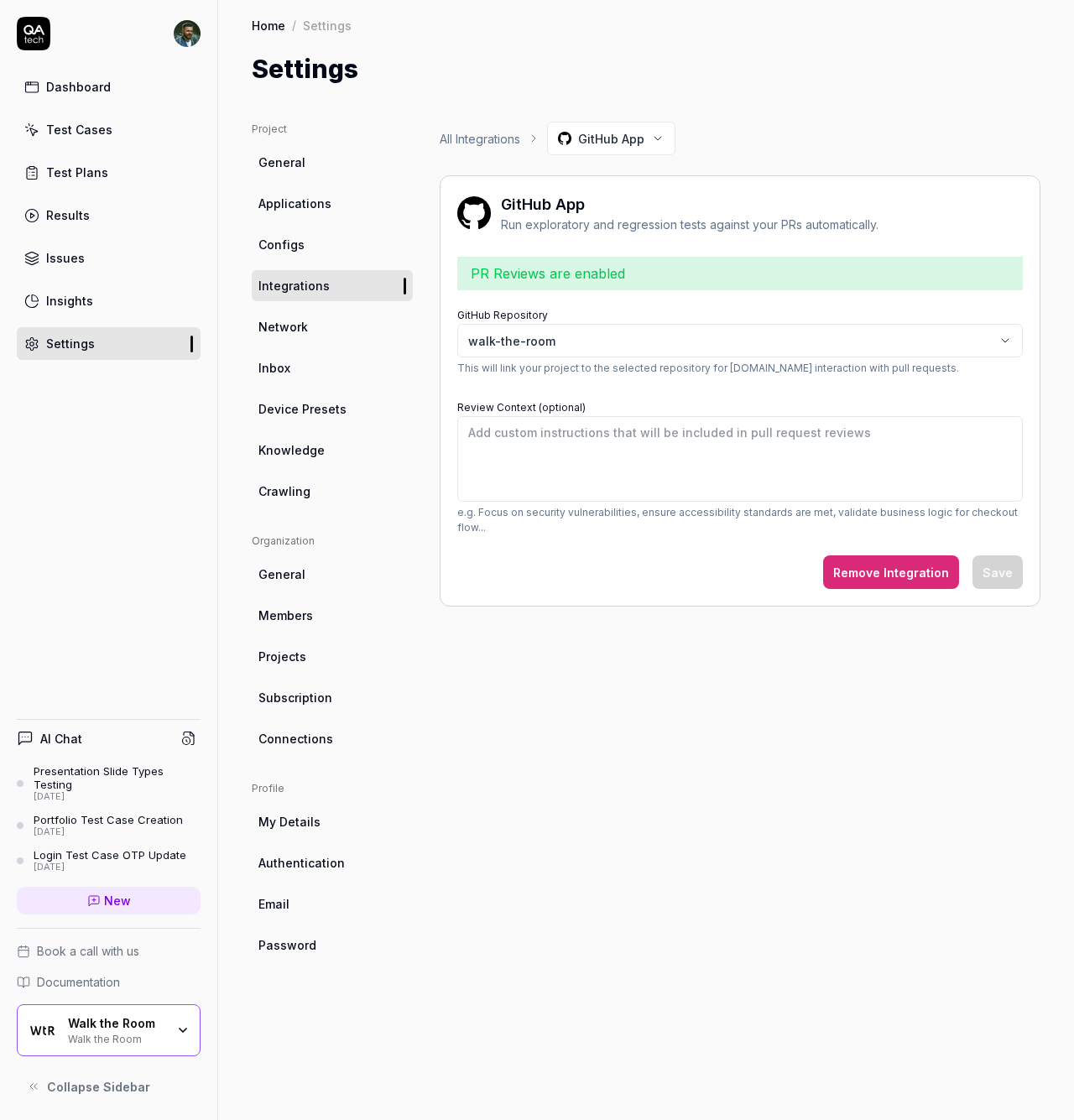
click at [911, 569] on button "Remove Integration" at bounding box center [891, 572] width 135 height 33
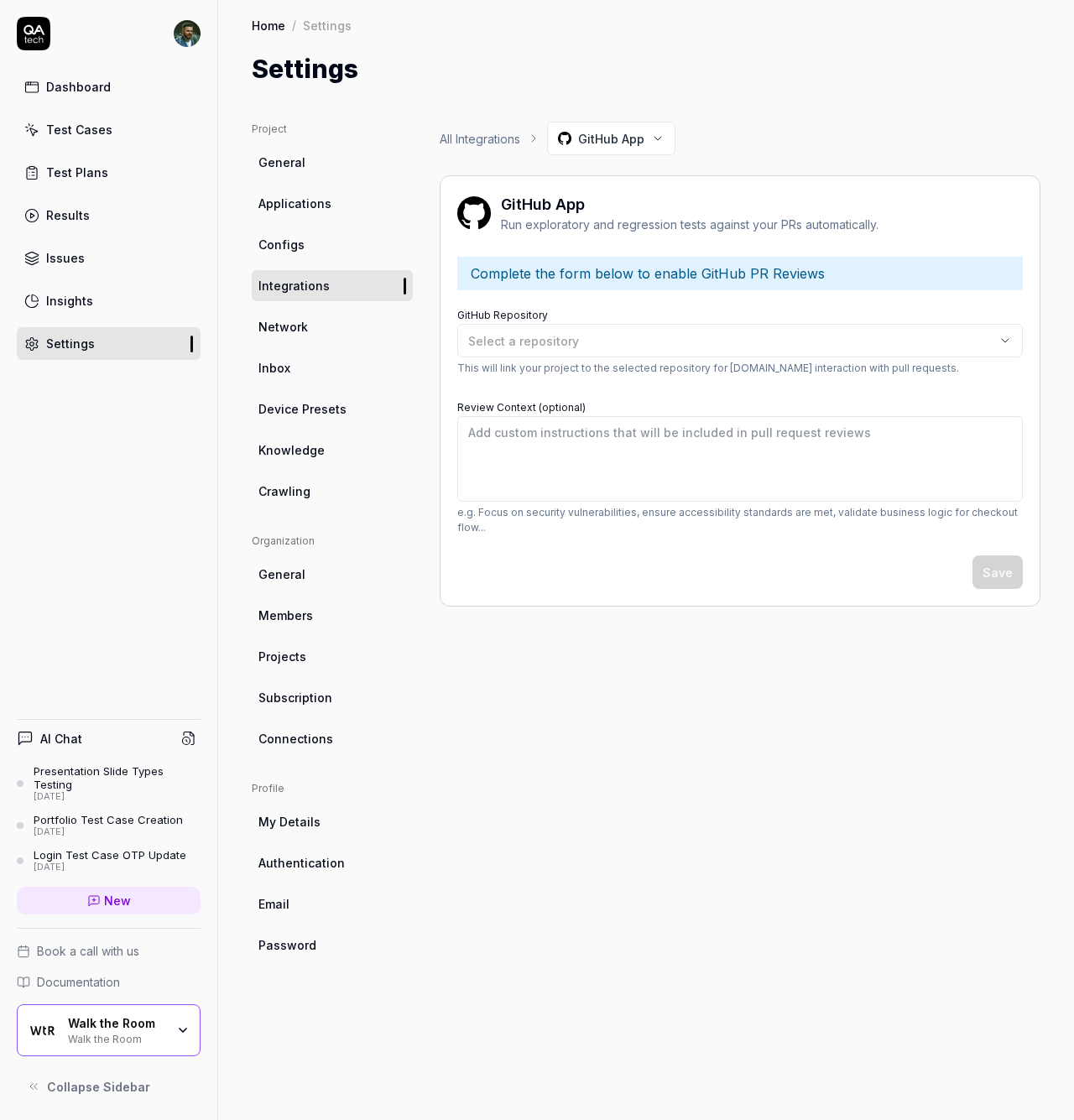
click at [638, 148] on html "Dashboard Test Cases Test Plans Results Issues Insights Settings AI Chat Presen…" at bounding box center [537, 560] width 1074 height 1120
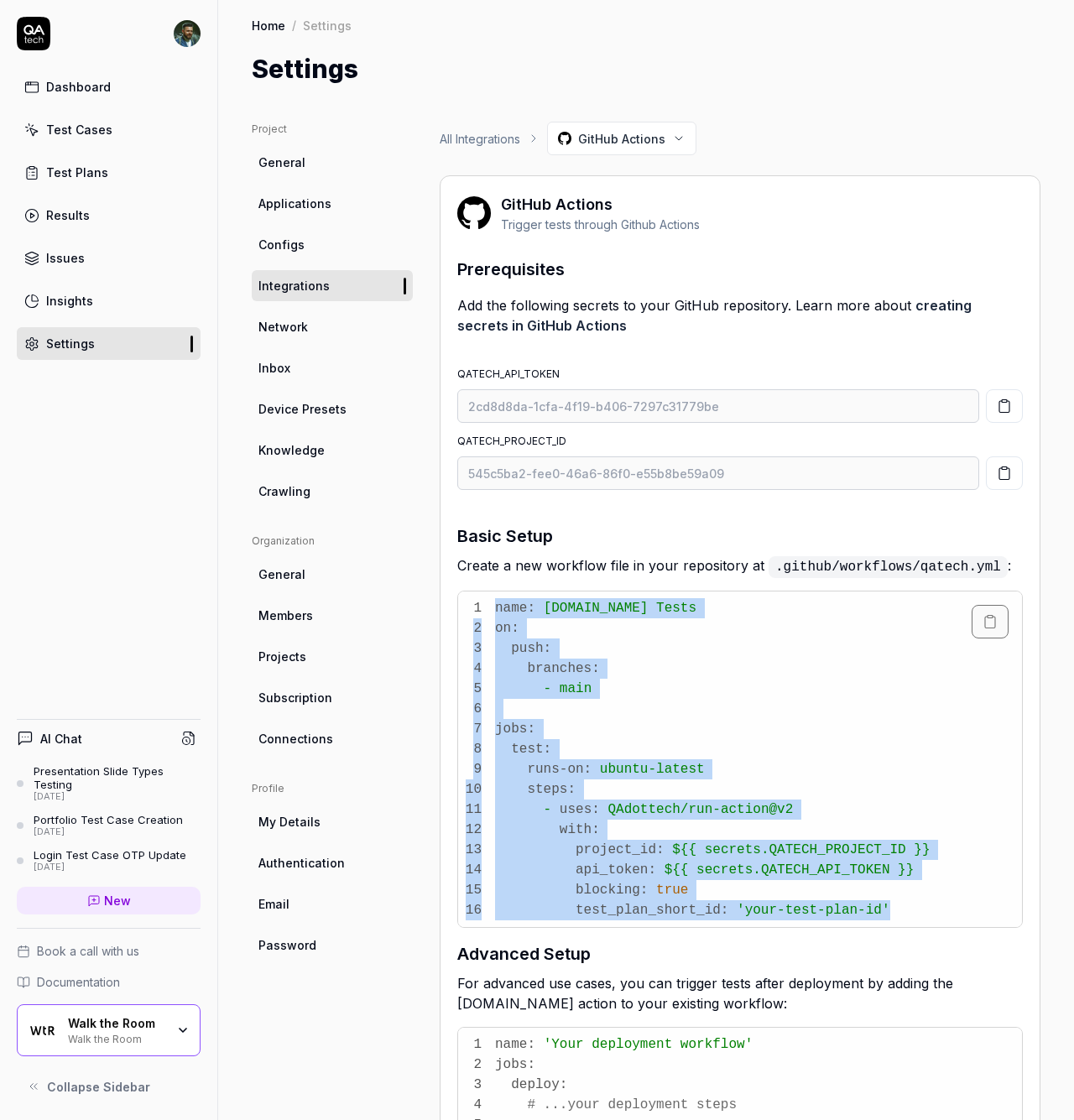
drag, startPoint x: 498, startPoint y: 603, endPoint x: 937, endPoint y: 903, distance: 531.7
click at [937, 903] on pre "1 name: QA.tech Tests 2 on: 3 push: 4 branches: 5 - main 6 7 jobs: 8 test: 9 ru…" at bounding box center [740, 759] width 564 height 335
copy code "name: QA.tech Tests 2 on: 3 push: 4 branches: 5 - main 6 7 jobs: 8 test: 9 runs…"
click at [897, 651] on pre "1 name: QA.tech Tests 2 on: 3 push: 4 branches: 5 - main 6 7 jobs: 8 test: 9 ru…" at bounding box center [740, 759] width 564 height 335
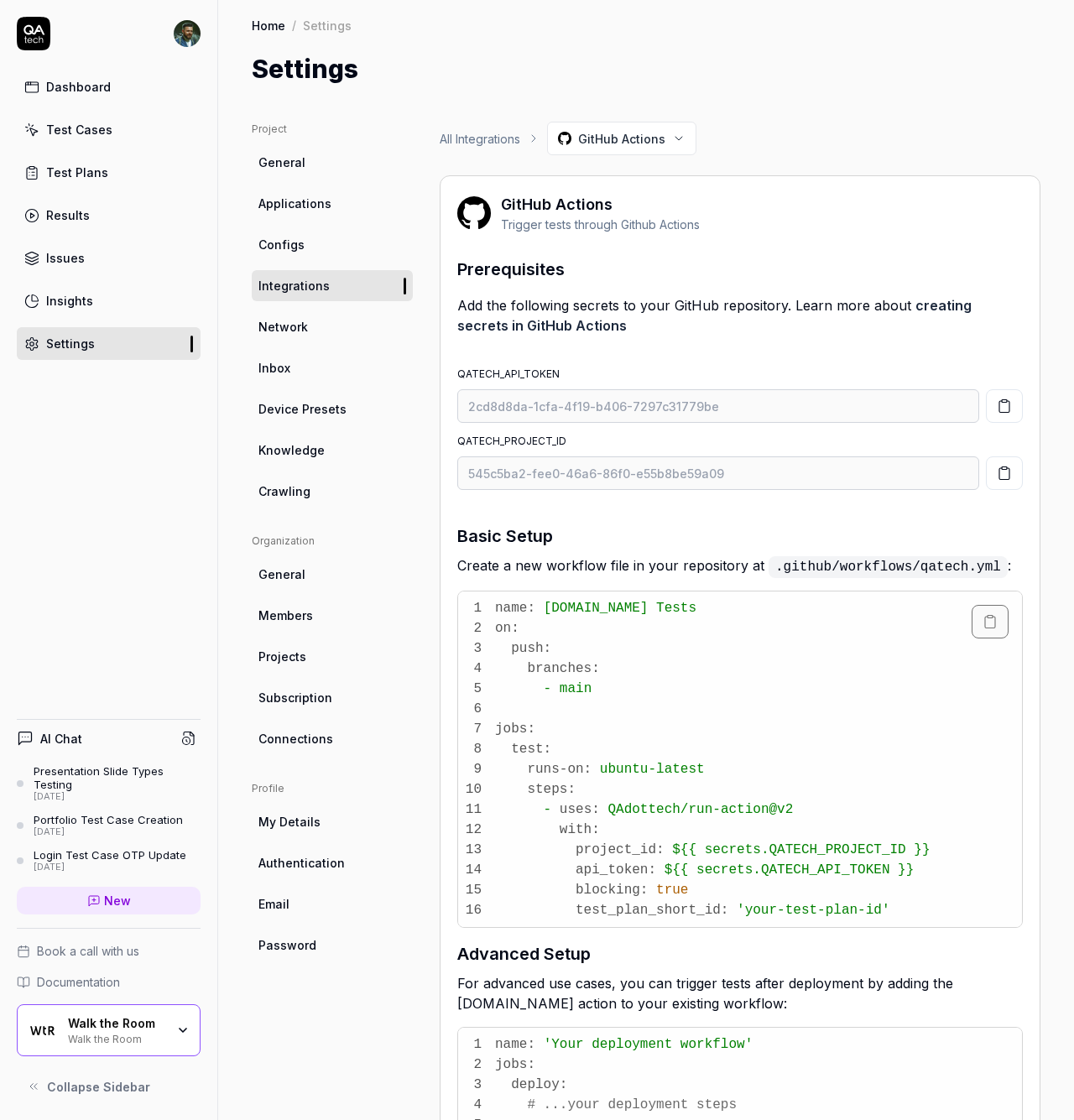
click at [982, 619] on icon "button" at bounding box center [989, 621] width 15 height 15
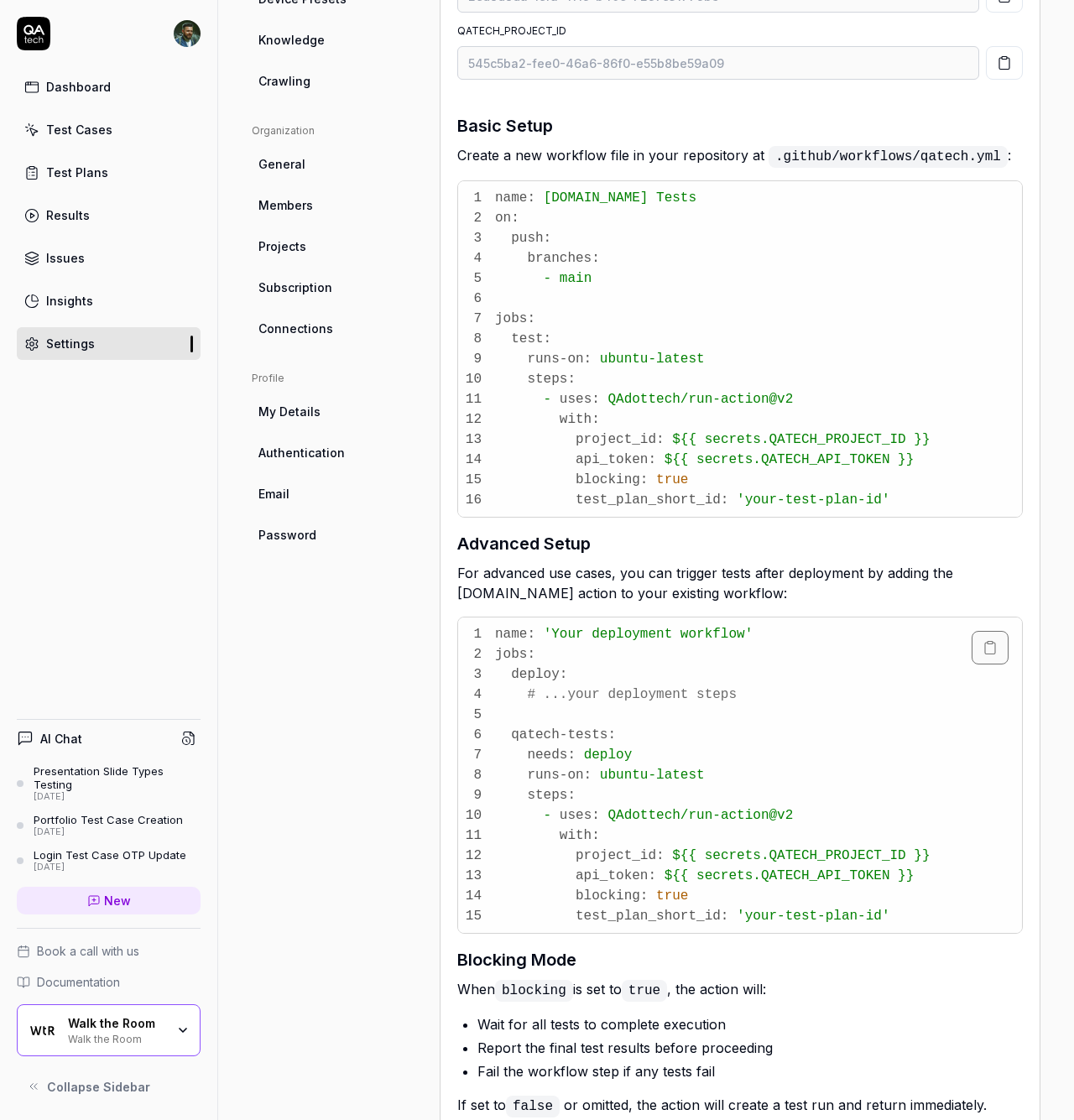
scroll to position [511, 0]
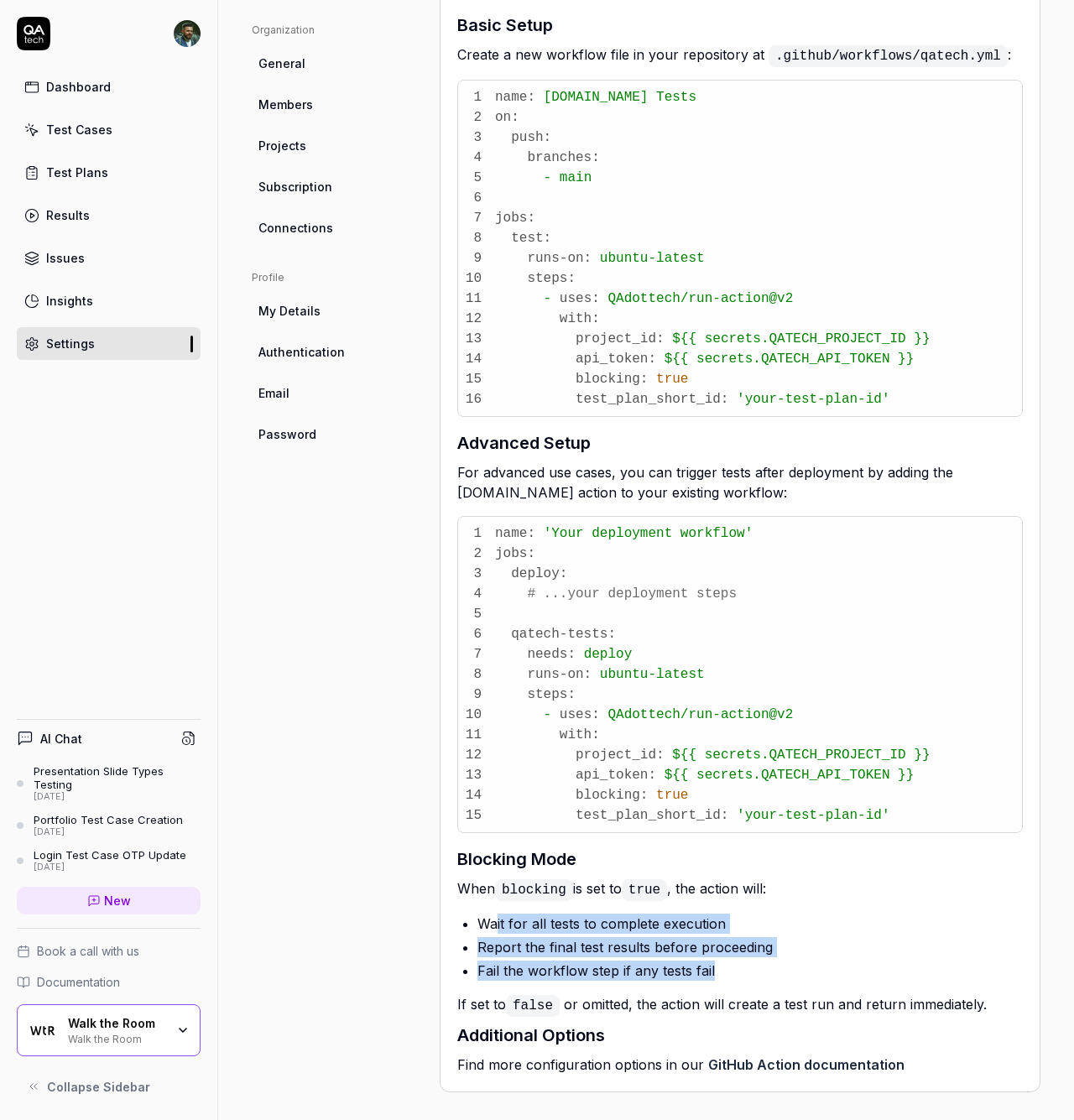
drag, startPoint x: 494, startPoint y: 917, endPoint x: 751, endPoint y: 971, distance: 262.6
click at [751, 971] on ul "Wait for all tests to complete execution Report the final test results before p…" at bounding box center [740, 947] width 565 height 81
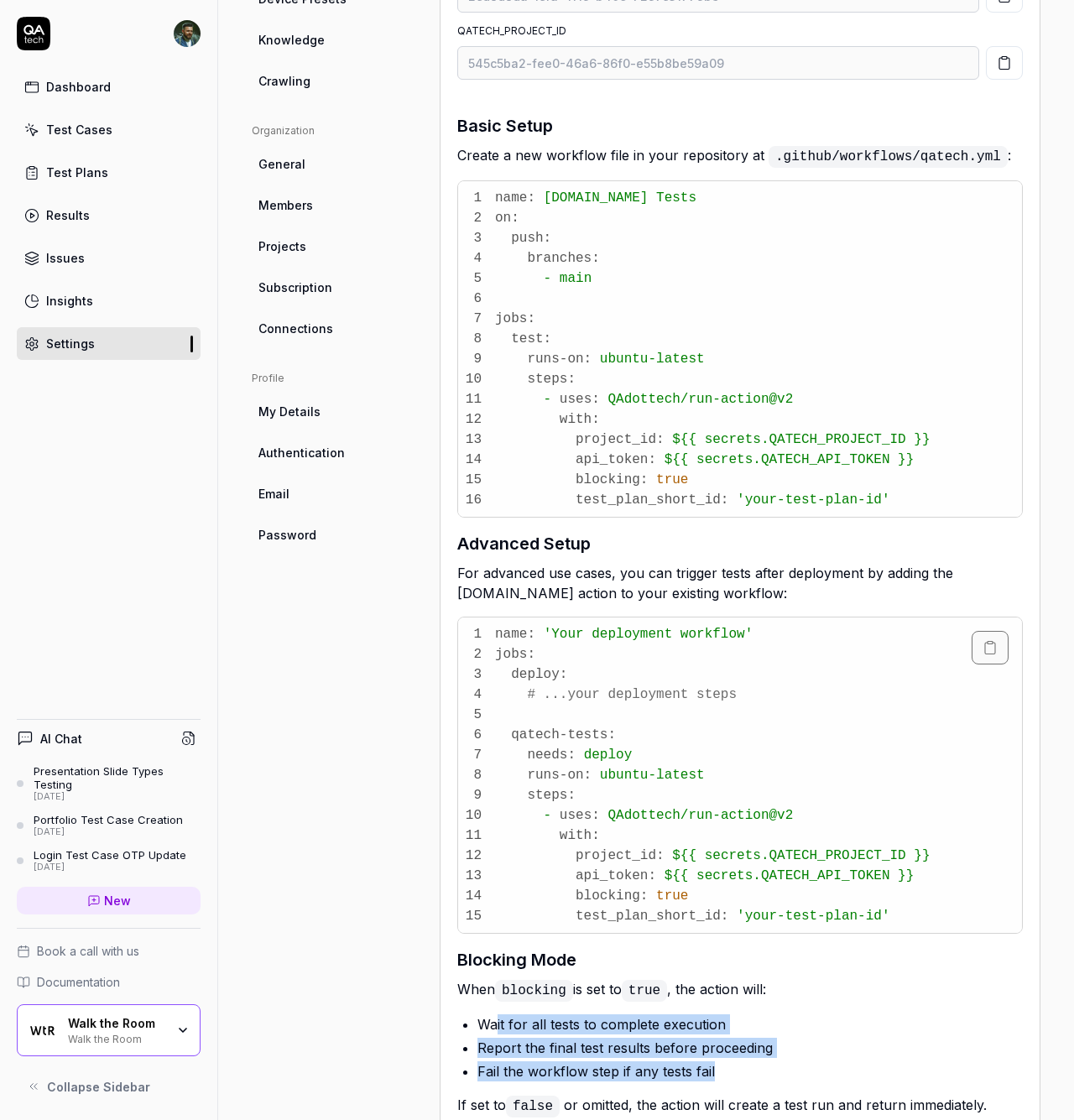
scroll to position [310, 0]
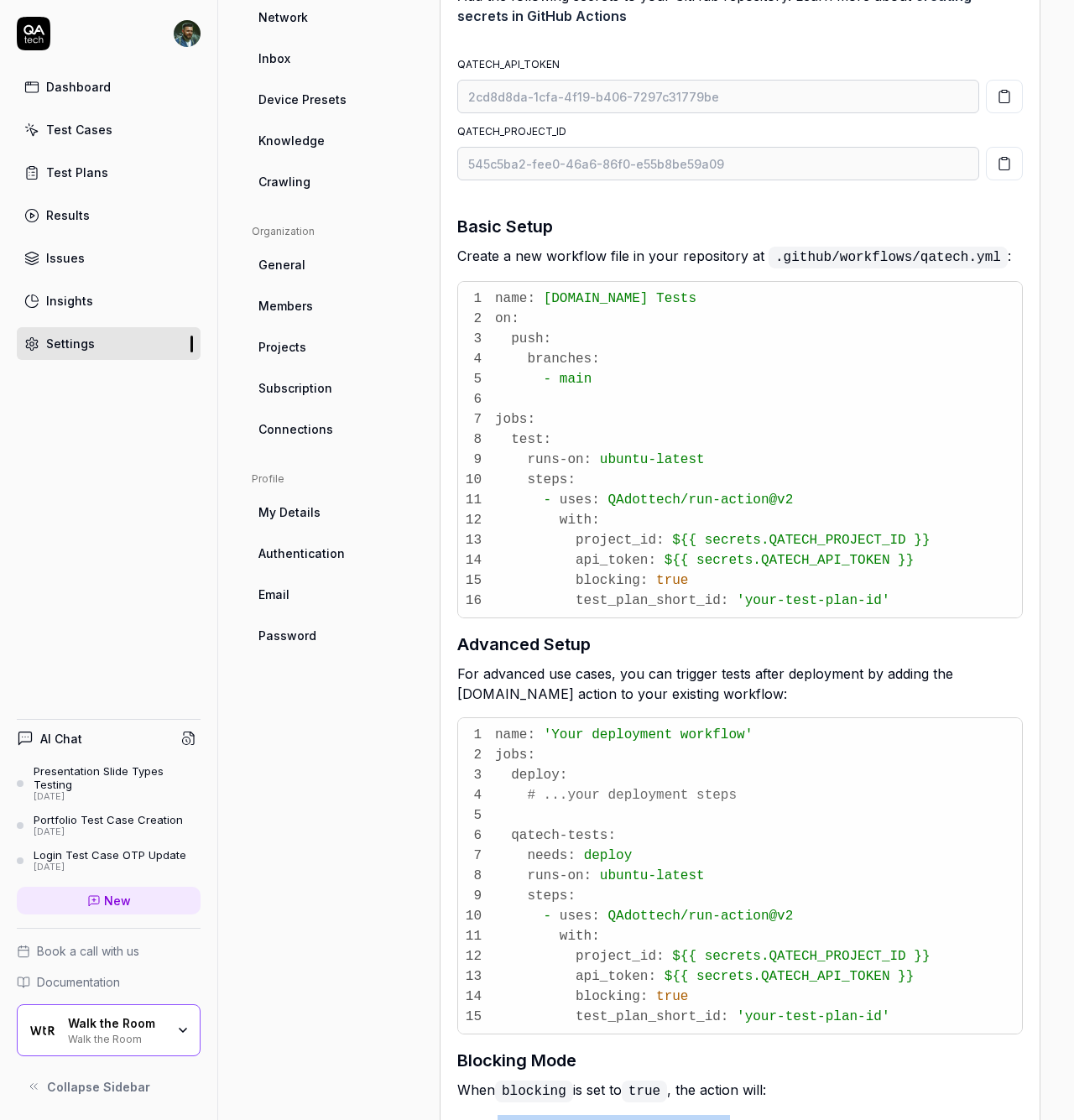
click at [73, 166] on div "Test Plans" at bounding box center [77, 173] width 62 height 18
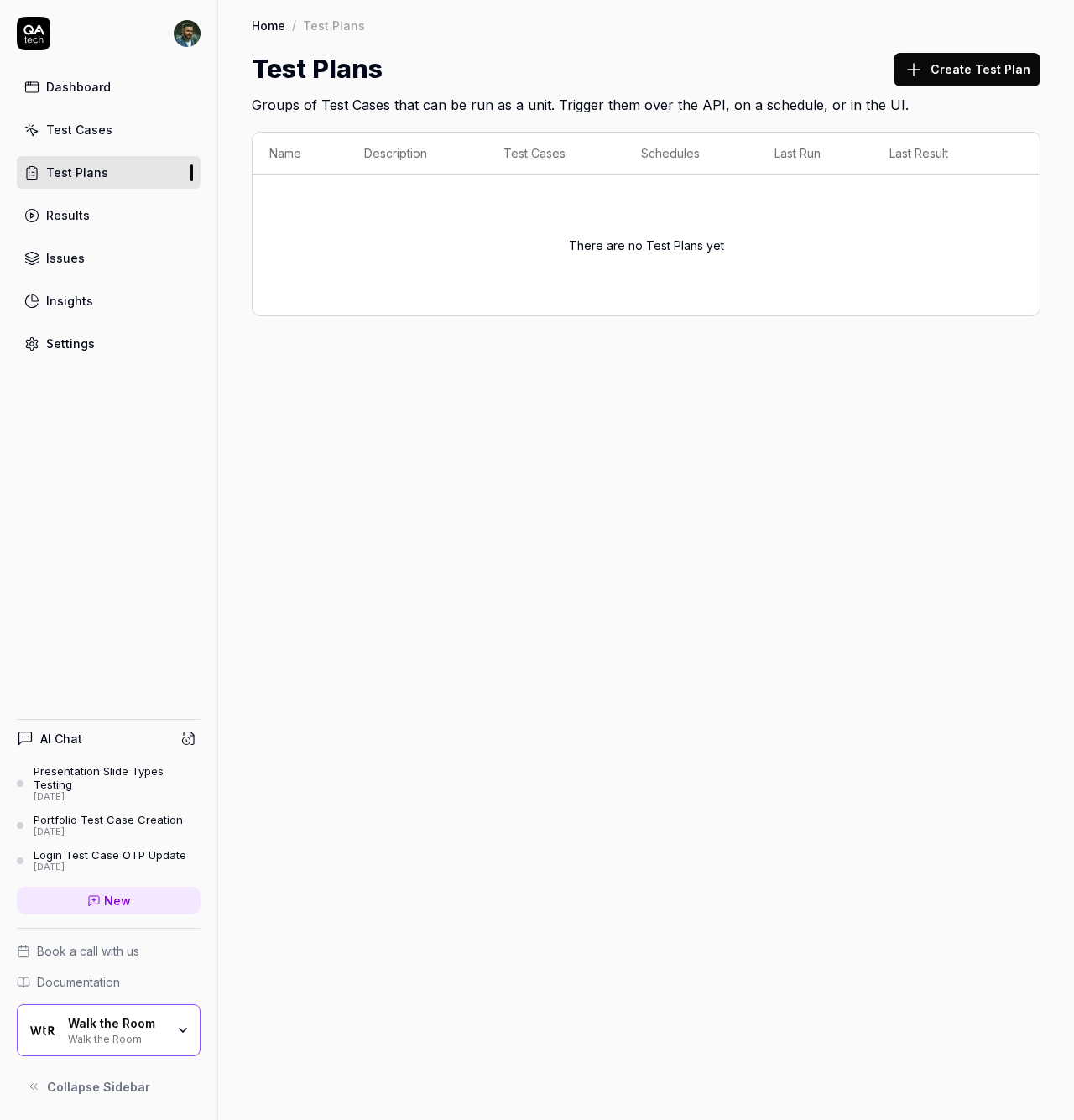
click at [969, 69] on button "Create Test Plan" at bounding box center [967, 69] width 147 height 33
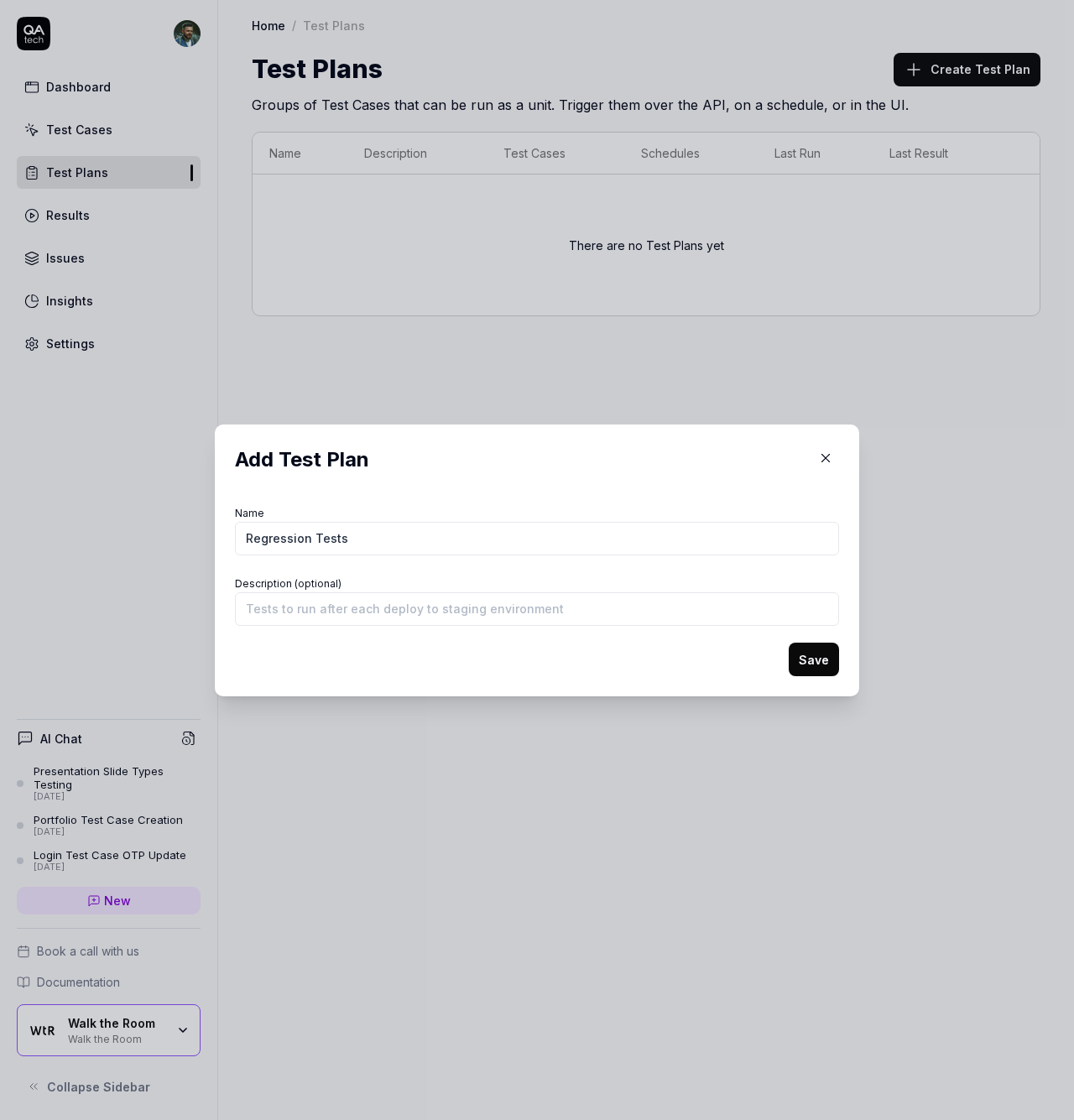
type input "Regression Tests"
click at [443, 610] on input "Description (optional)" at bounding box center [537, 609] width 604 height 33
type input "R"
type input "Tes"
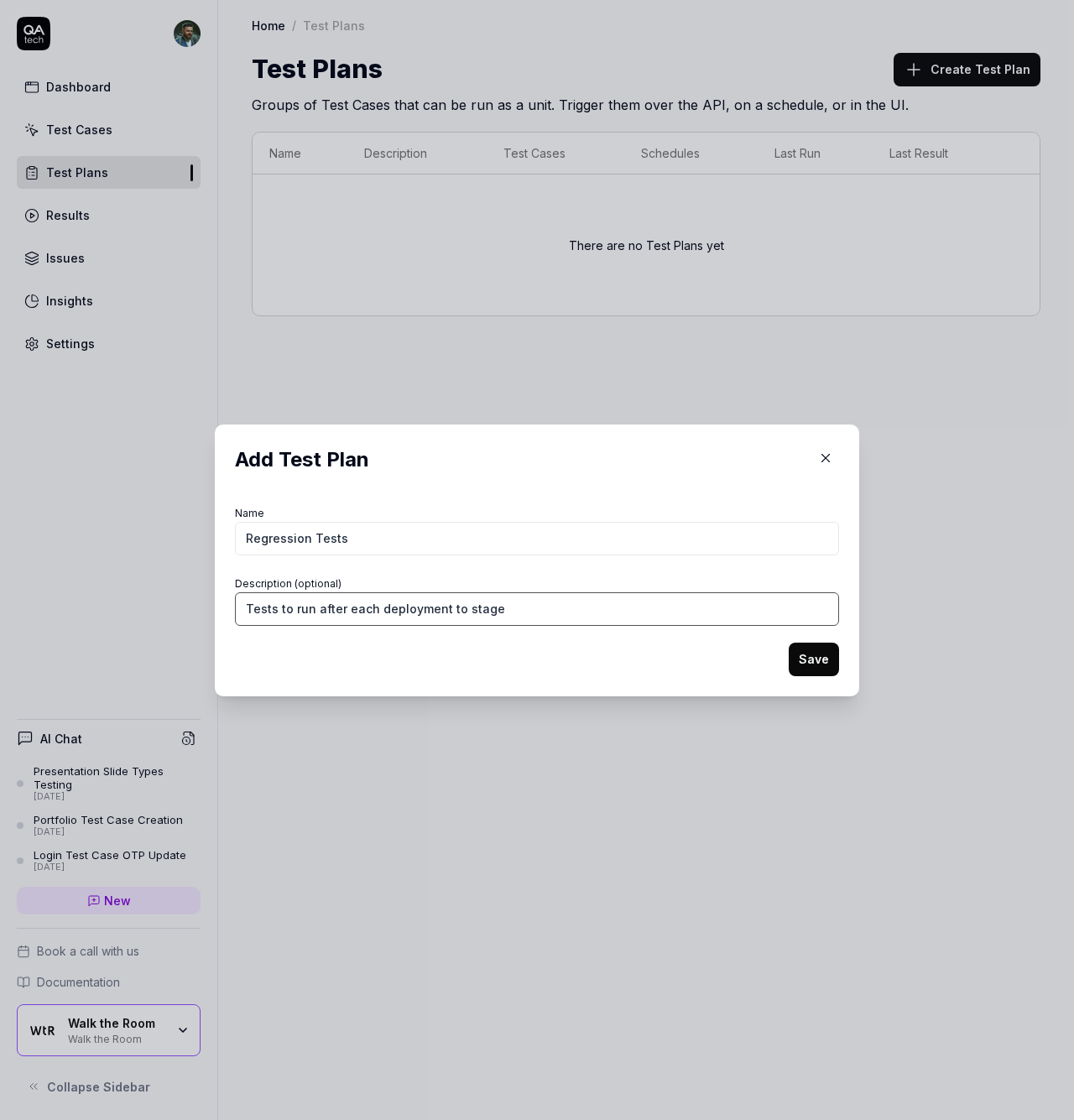
type input "Tests to run after each deployment to stage"
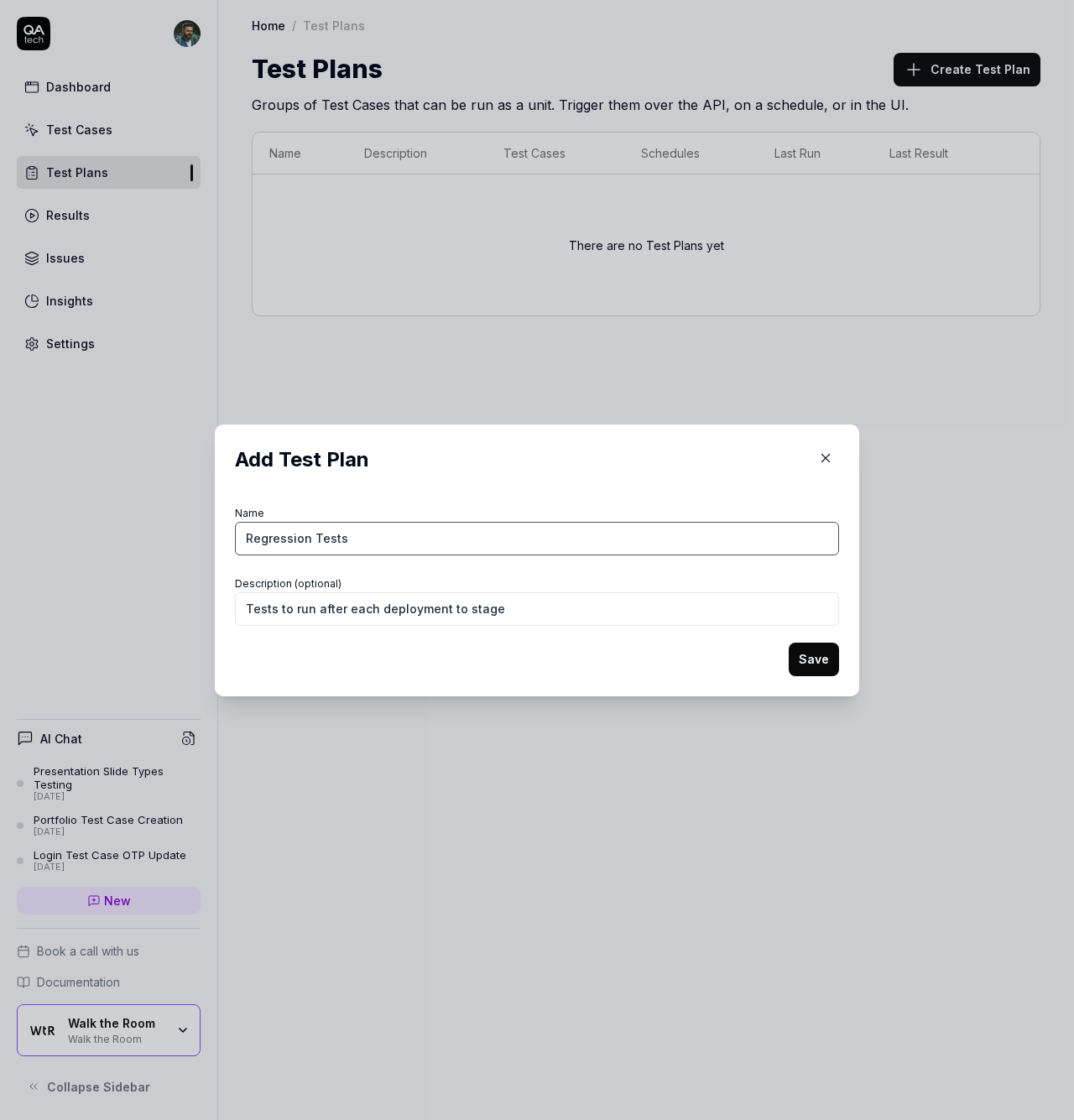
click at [536, 529] on input "Regression Tests" at bounding box center [537, 539] width 604 height 33
click at [826, 664] on button "Save" at bounding box center [814, 660] width 51 height 33
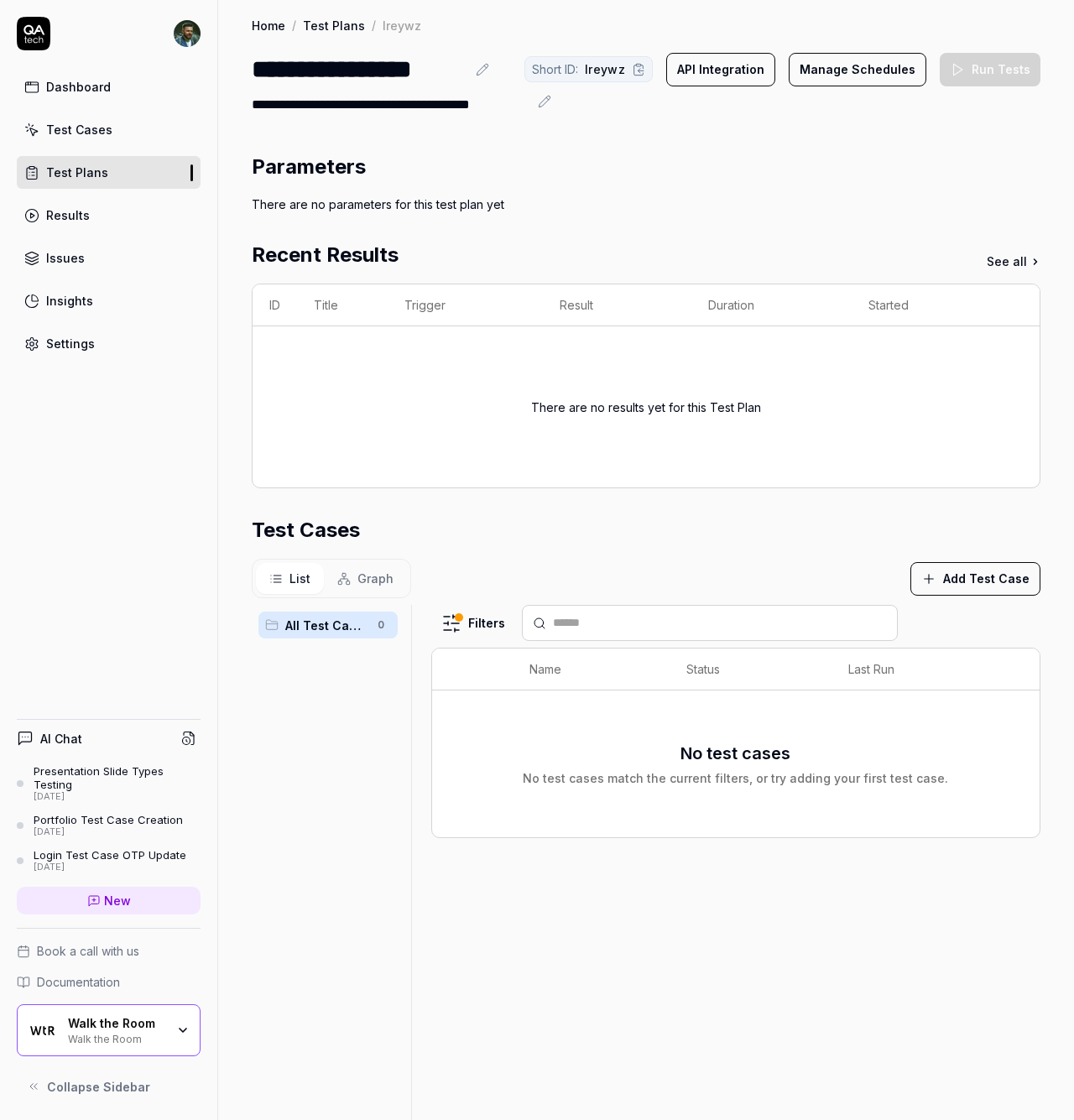
click at [639, 70] on icon at bounding box center [638, 70] width 3 height 4
click at [294, 577] on span "List" at bounding box center [300, 579] width 21 height 18
click at [370, 570] on span "Graph" at bounding box center [375, 579] width 36 height 18
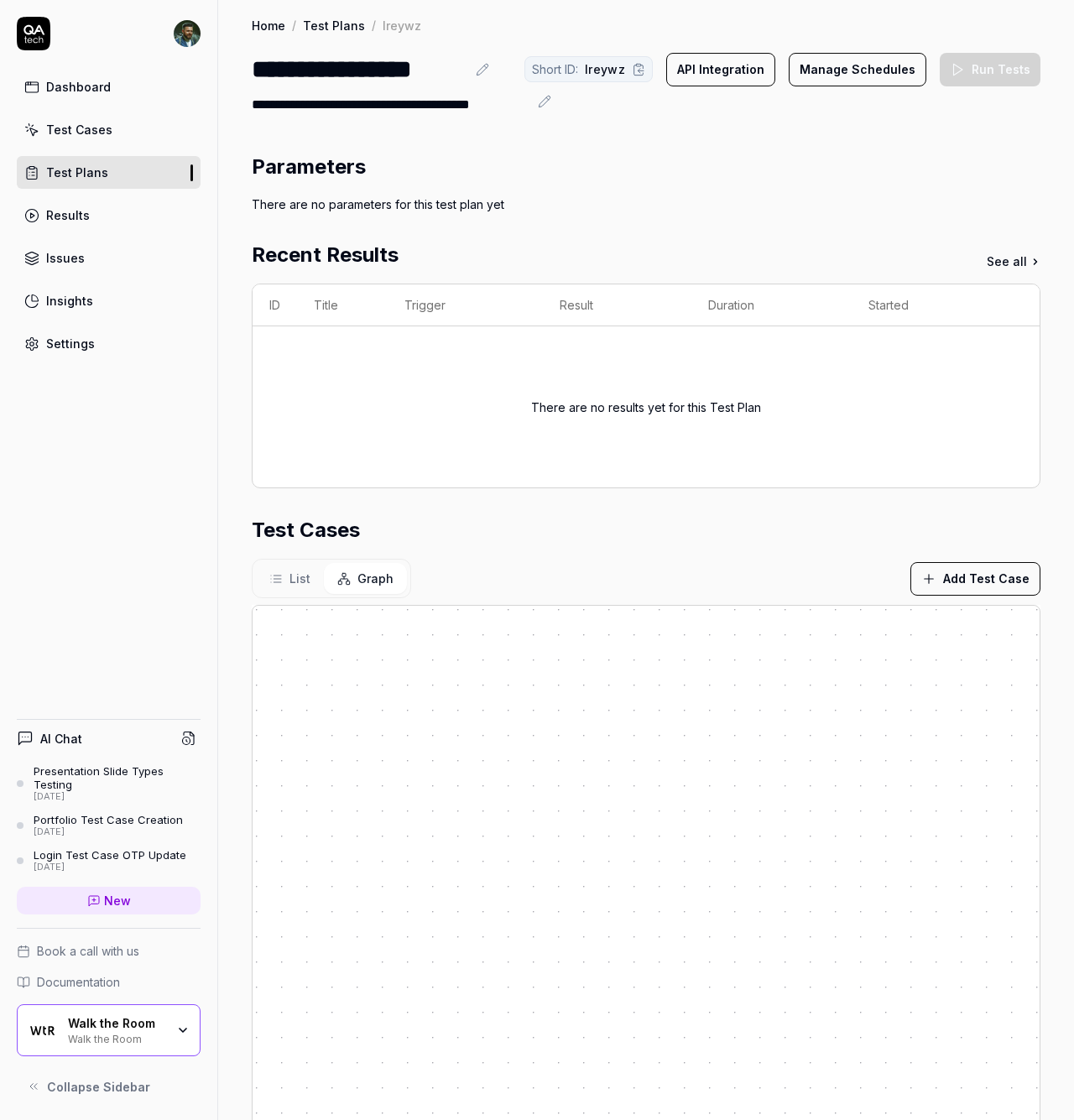
click at [287, 583] on button "List" at bounding box center [290, 579] width 68 height 31
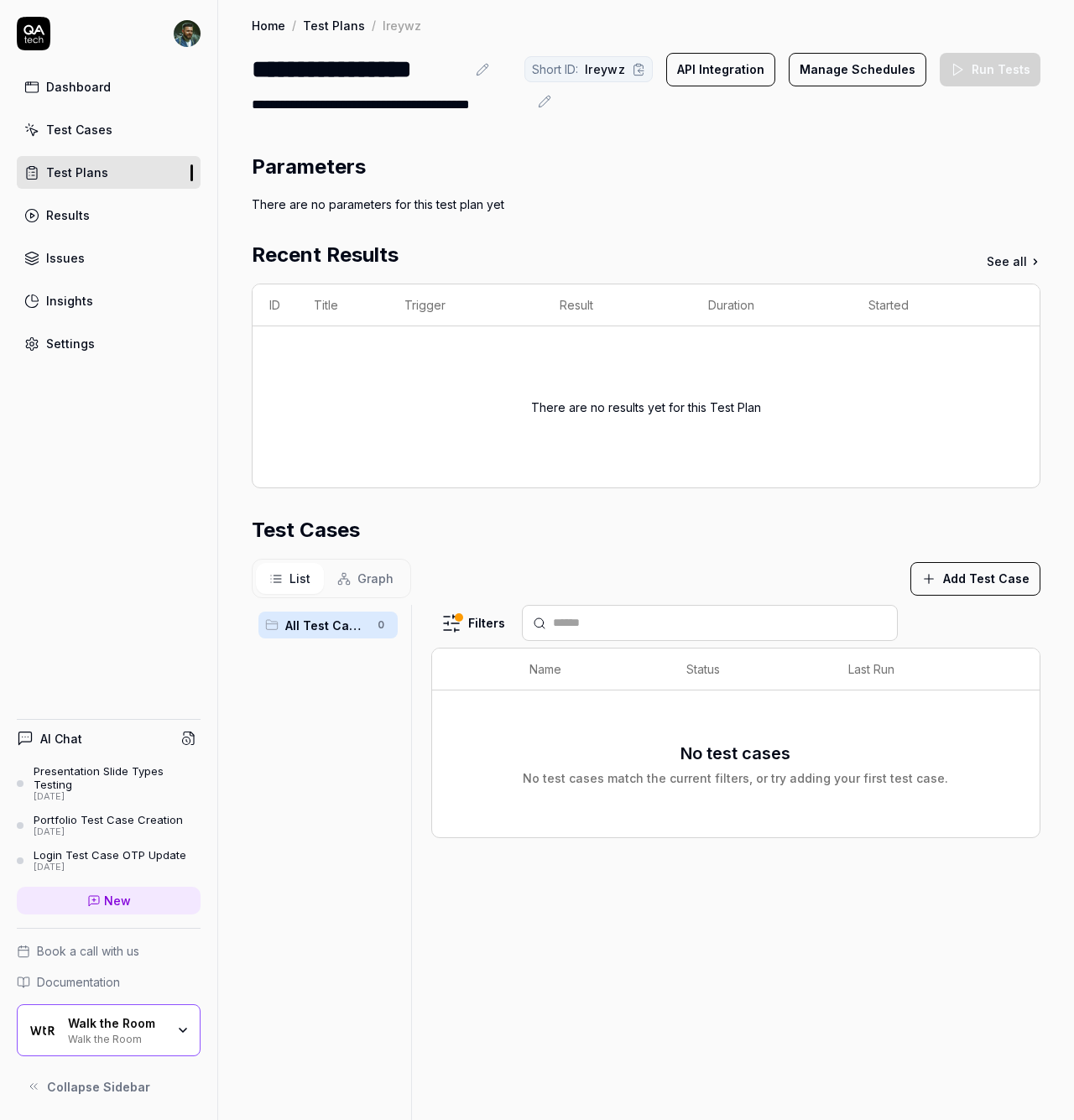
click at [324, 631] on span "All Test Cases" at bounding box center [326, 626] width 82 height 18
click at [371, 626] on html "**********" at bounding box center [537, 560] width 1074 height 1120
click at [462, 597] on html "**********" at bounding box center [537, 560] width 1074 height 1120
click at [87, 128] on div "Test Cases" at bounding box center [79, 130] width 66 height 18
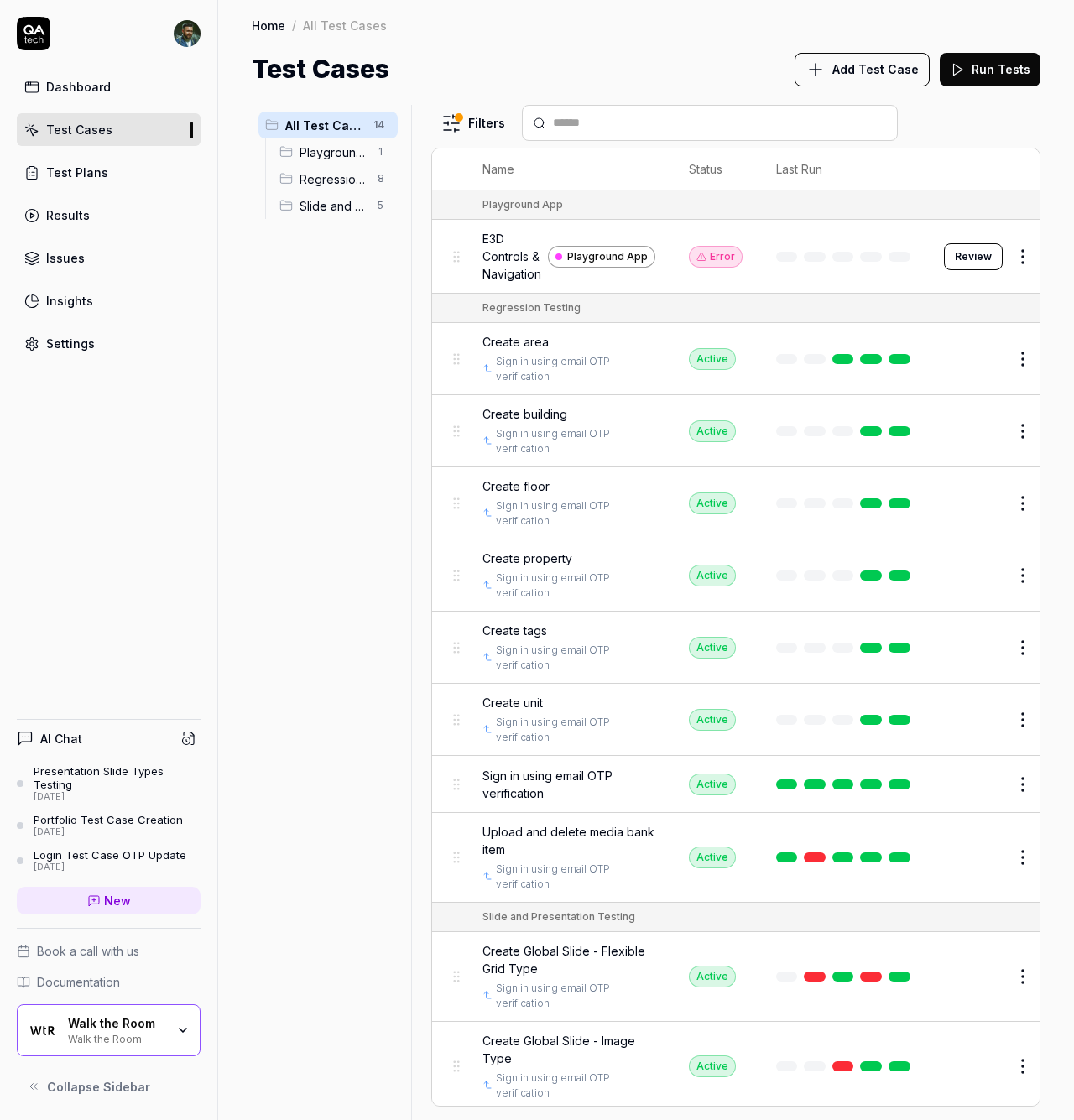
click at [113, 174] on link "Test Plans" at bounding box center [108, 173] width 184 height 33
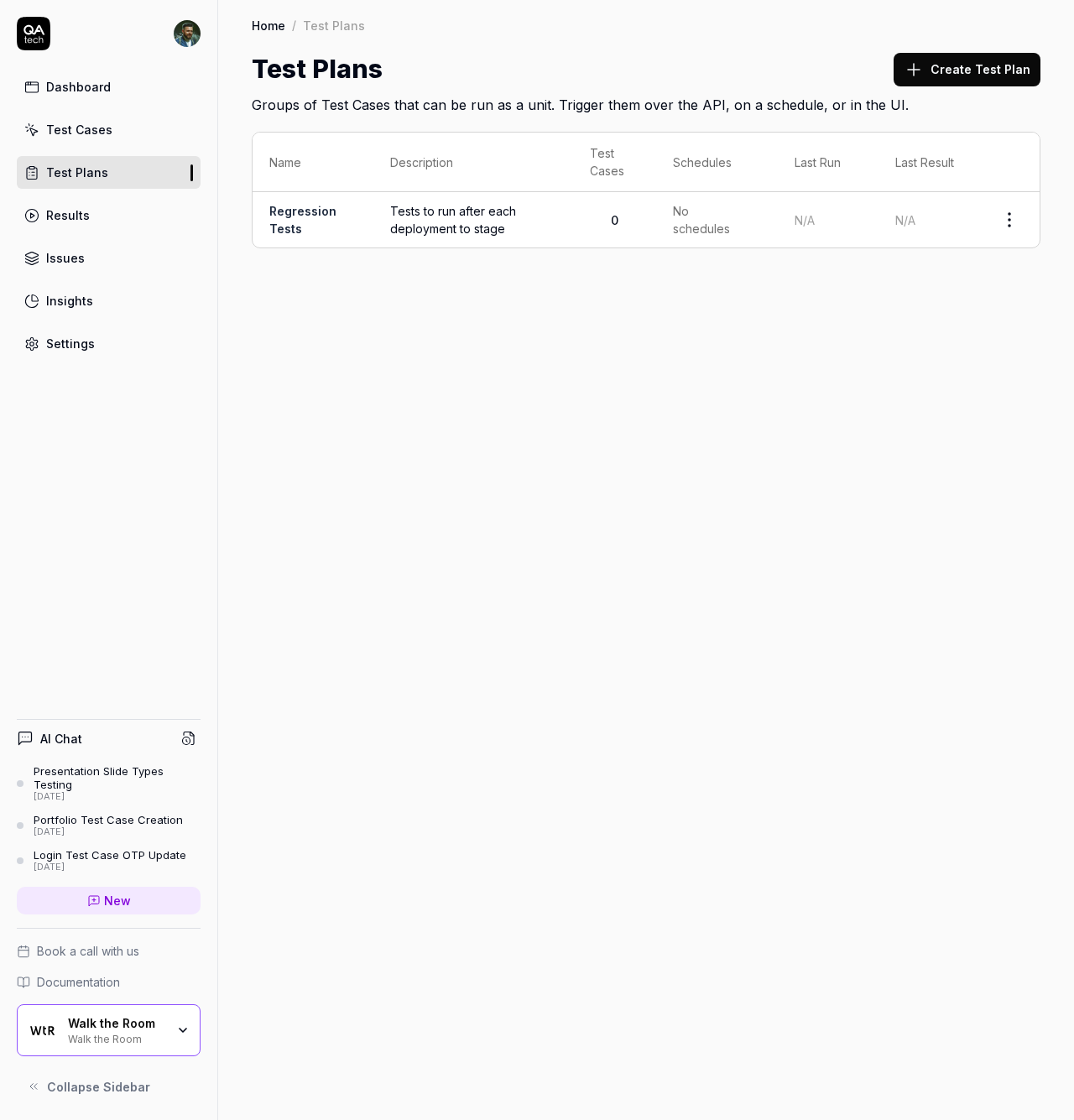
click at [328, 214] on link "Regression Tests" at bounding box center [302, 219] width 67 height 32
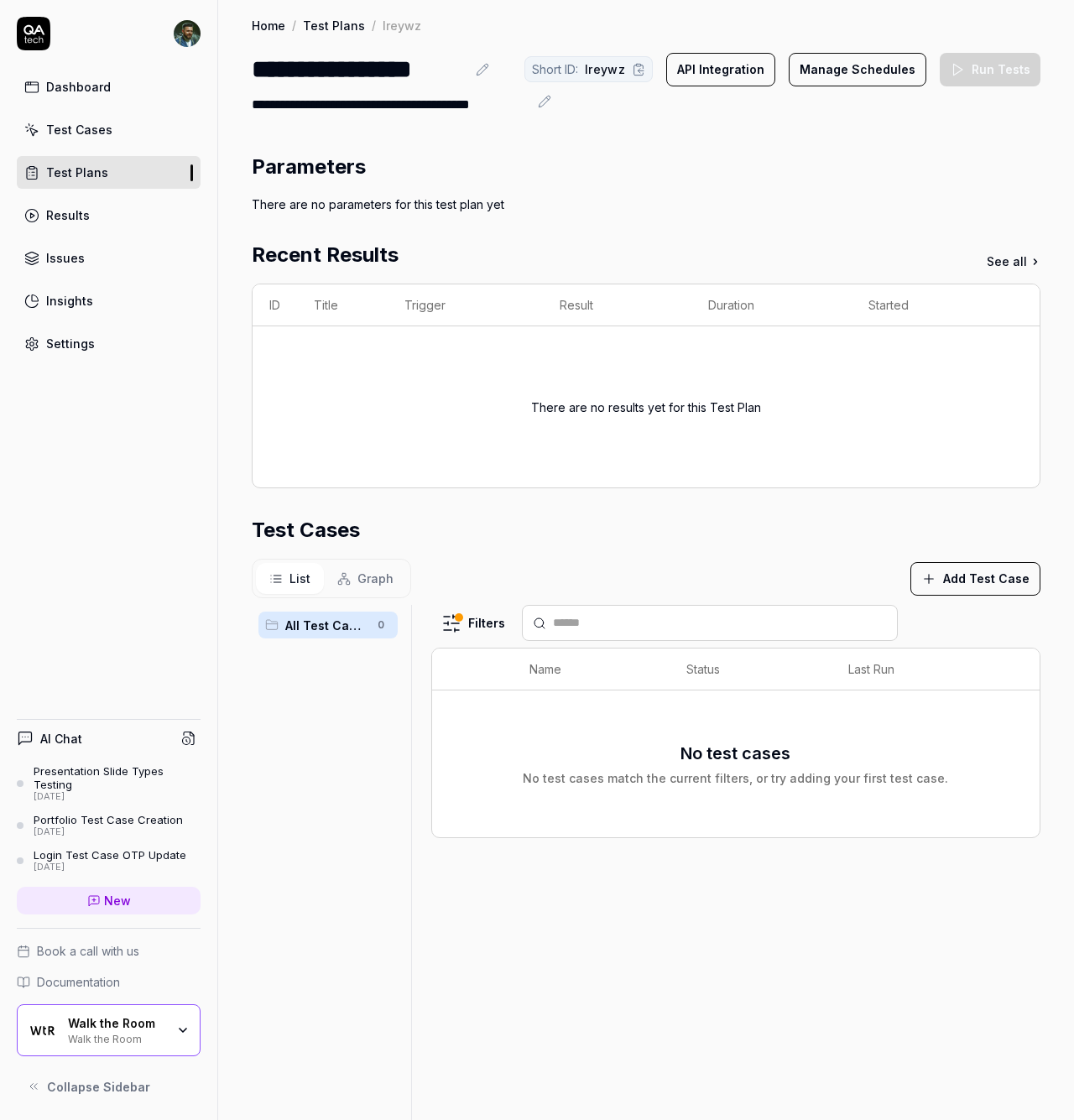
click at [418, 387] on div "There are no results yet for this Test Plan" at bounding box center [645, 407] width 753 height 121
click at [569, 628] on input "text" at bounding box center [719, 623] width 334 height 18
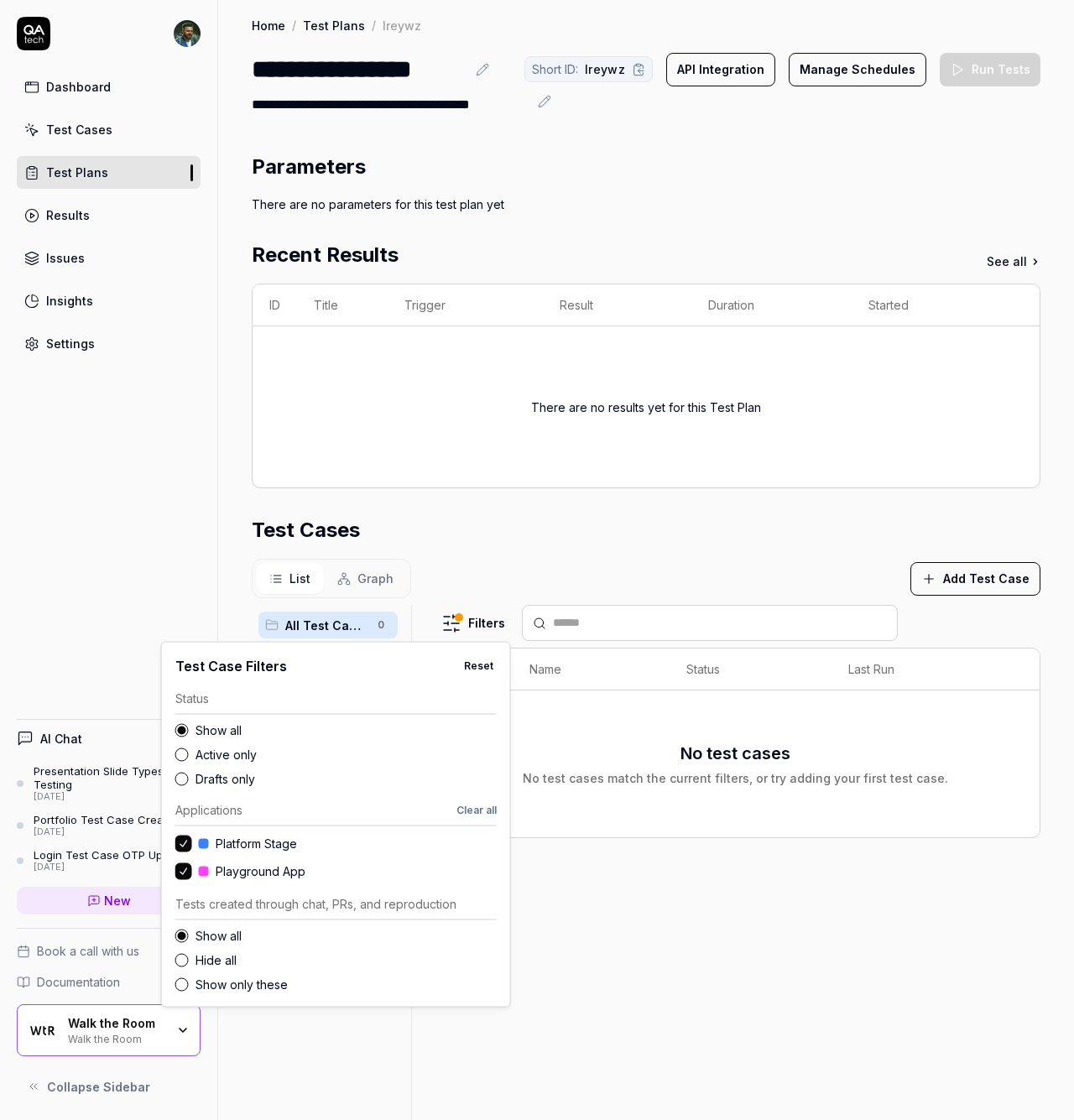
click at [474, 616] on html "**********" at bounding box center [537, 560] width 1074 height 1120
click at [232, 752] on label "Active only" at bounding box center [346, 754] width 301 height 18
click at [189, 752] on button "Active only" at bounding box center [182, 754] width 14 height 14
click at [220, 740] on div "Show all Active only Drafts only" at bounding box center [336, 754] width 322 height 66
click at [224, 727] on label "Show all" at bounding box center [346, 730] width 301 height 18
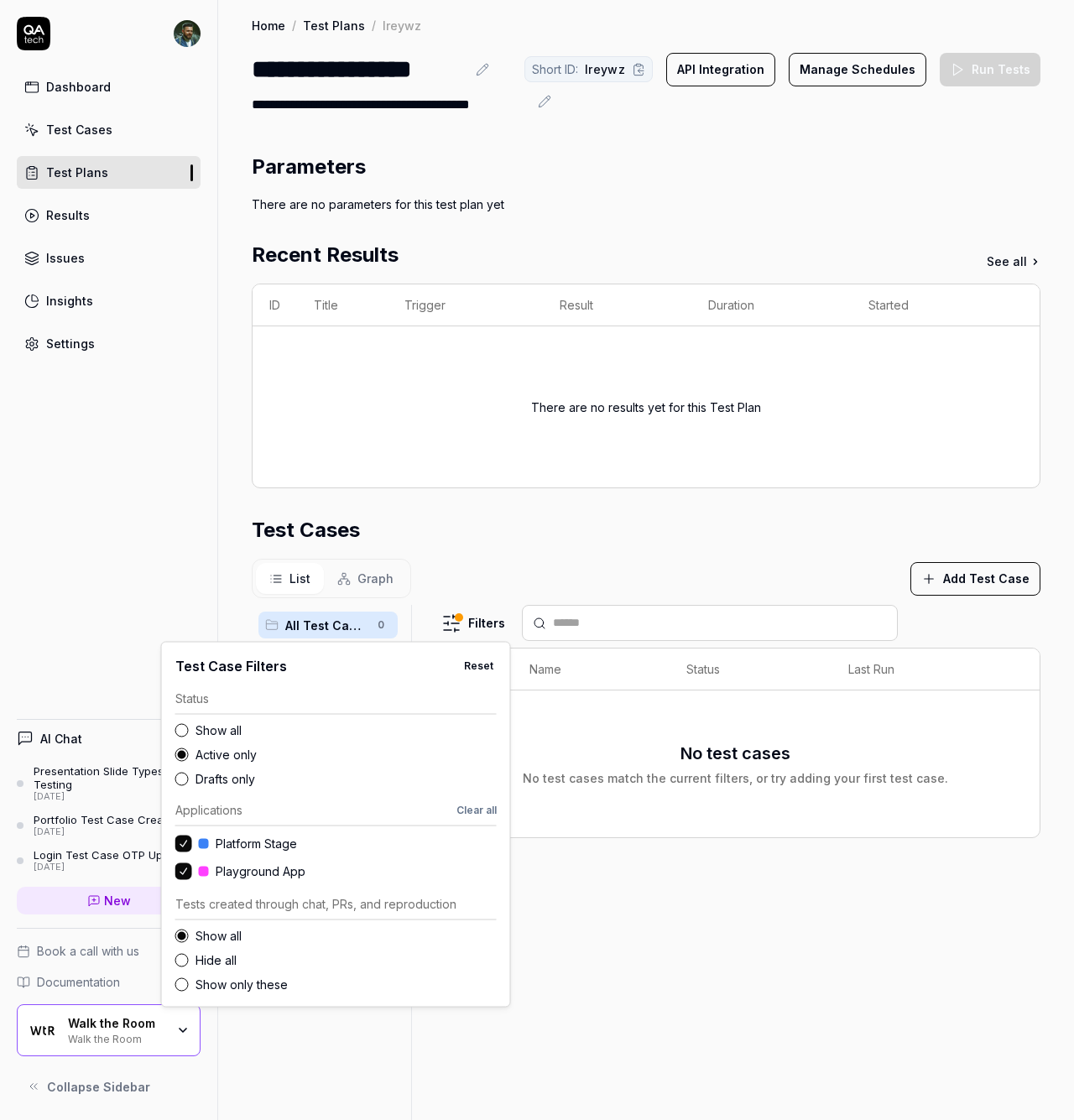
click at [189, 727] on button "Show all" at bounding box center [182, 730] width 14 height 14
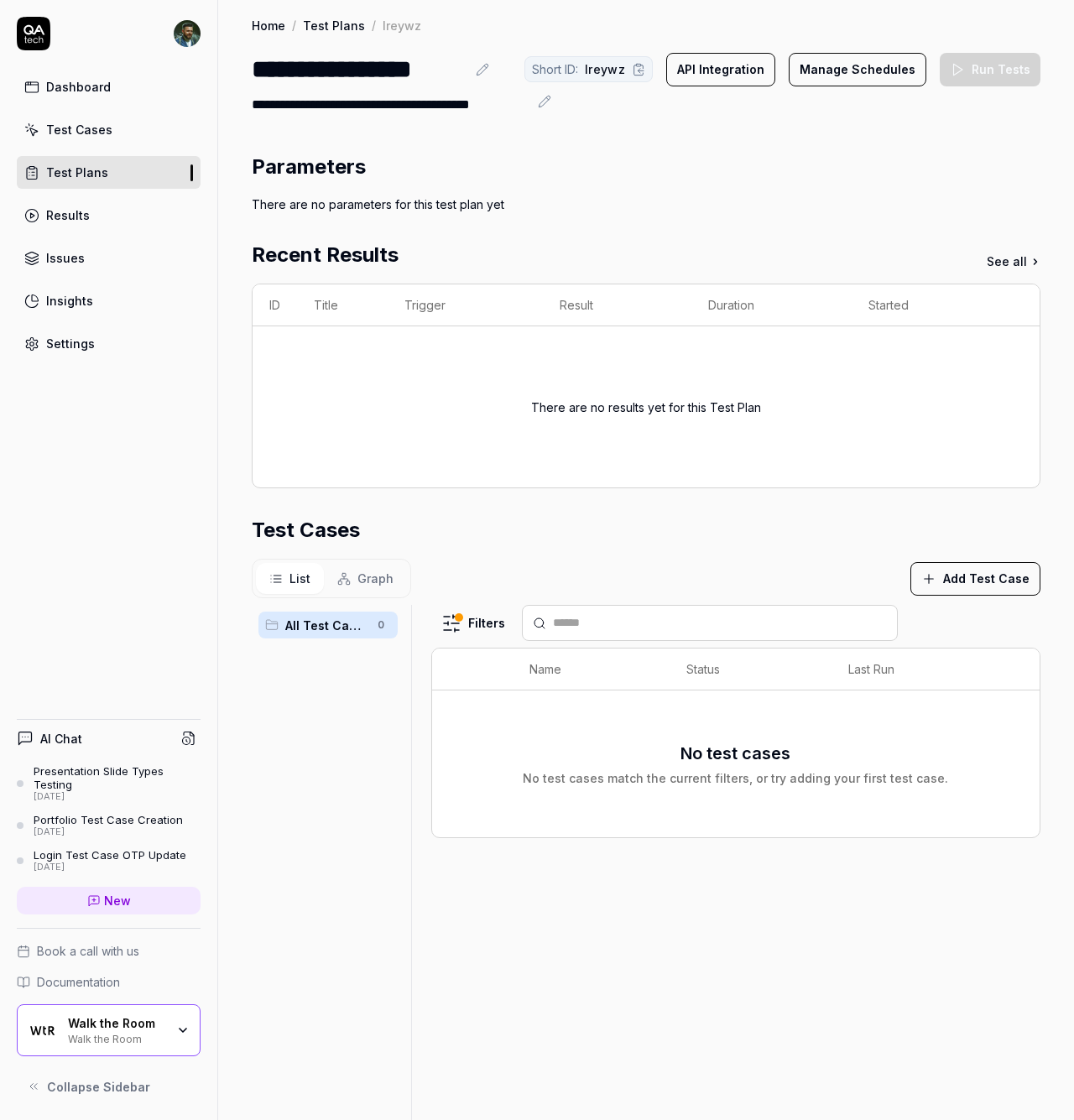
click at [645, 951] on html "**********" at bounding box center [537, 560] width 1074 height 1120
click at [547, 666] on th "Name" at bounding box center [592, 670] width 158 height 42
click at [637, 753] on div "No test cases No test cases match the current filters, or try adding your first…" at bounding box center [735, 763] width 426 height 46
click at [939, 578] on button "Add Test Case" at bounding box center [975, 579] width 130 height 33
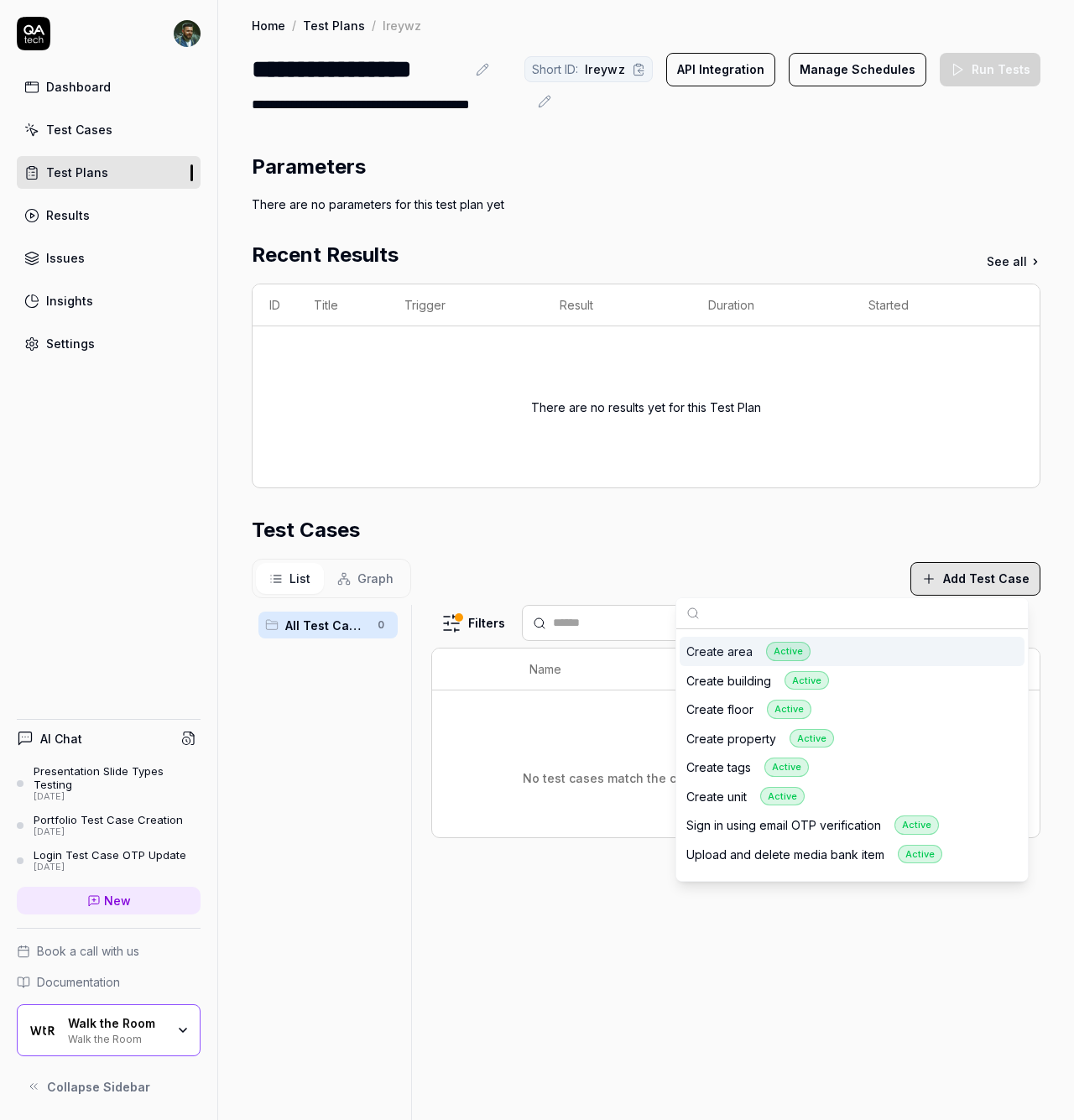
scroll to position [64, 0]
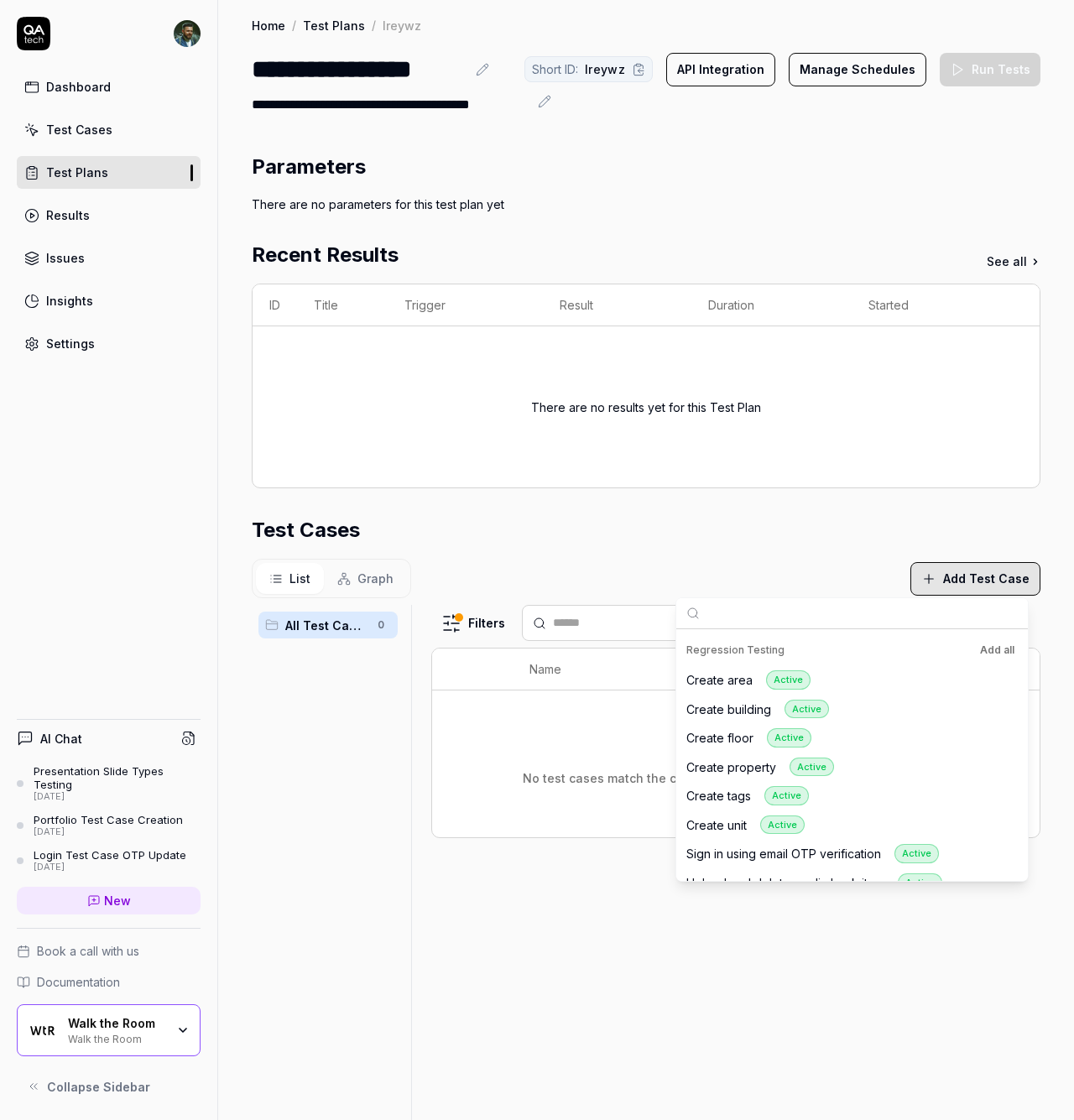
click at [96, 154] on div "Dashboard Test Cases Test Plans Results Issues Insights Settings" at bounding box center [108, 214] width 184 height 290
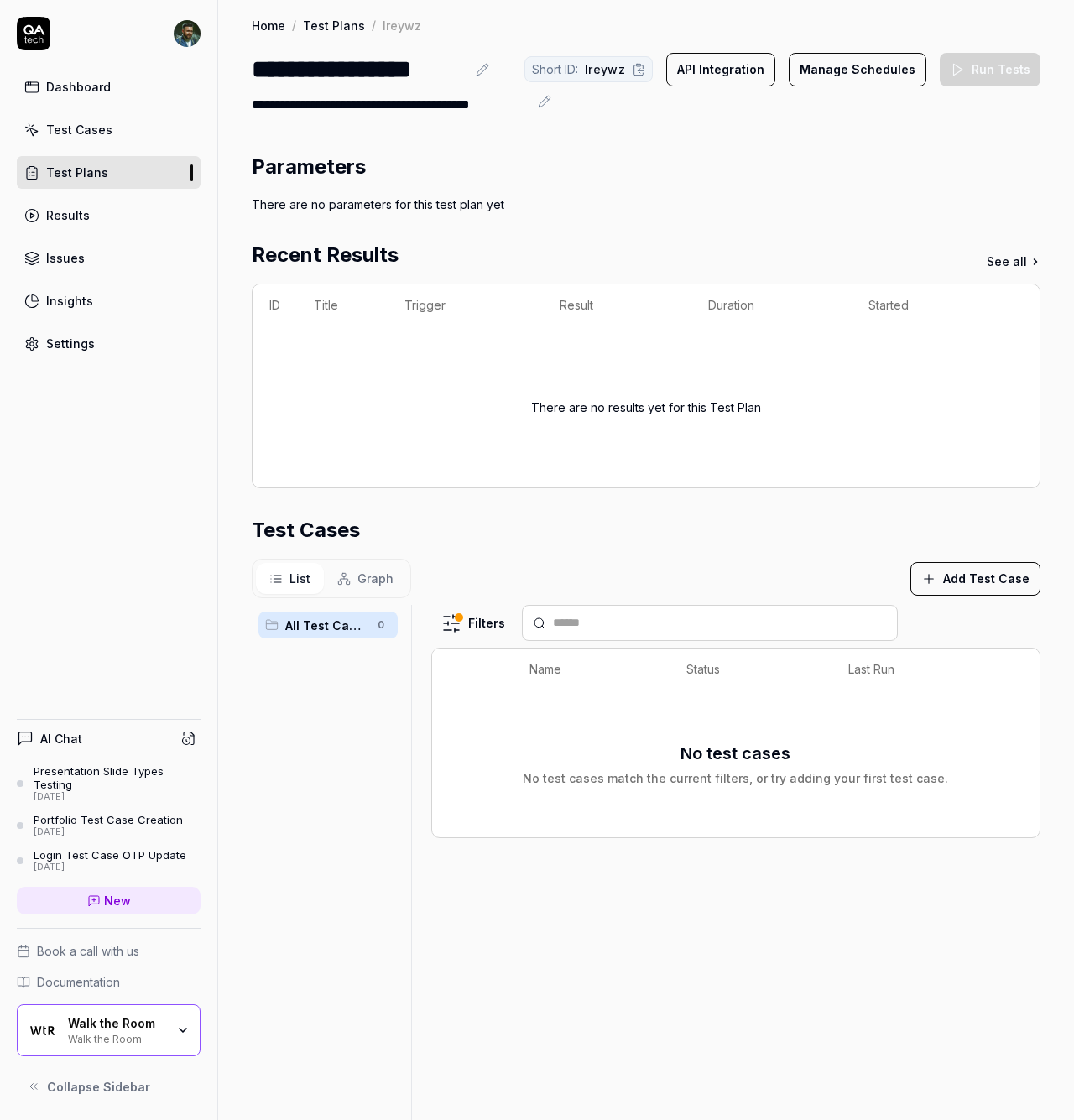
click at [96, 133] on div "Test Cases" at bounding box center [79, 130] width 66 height 18
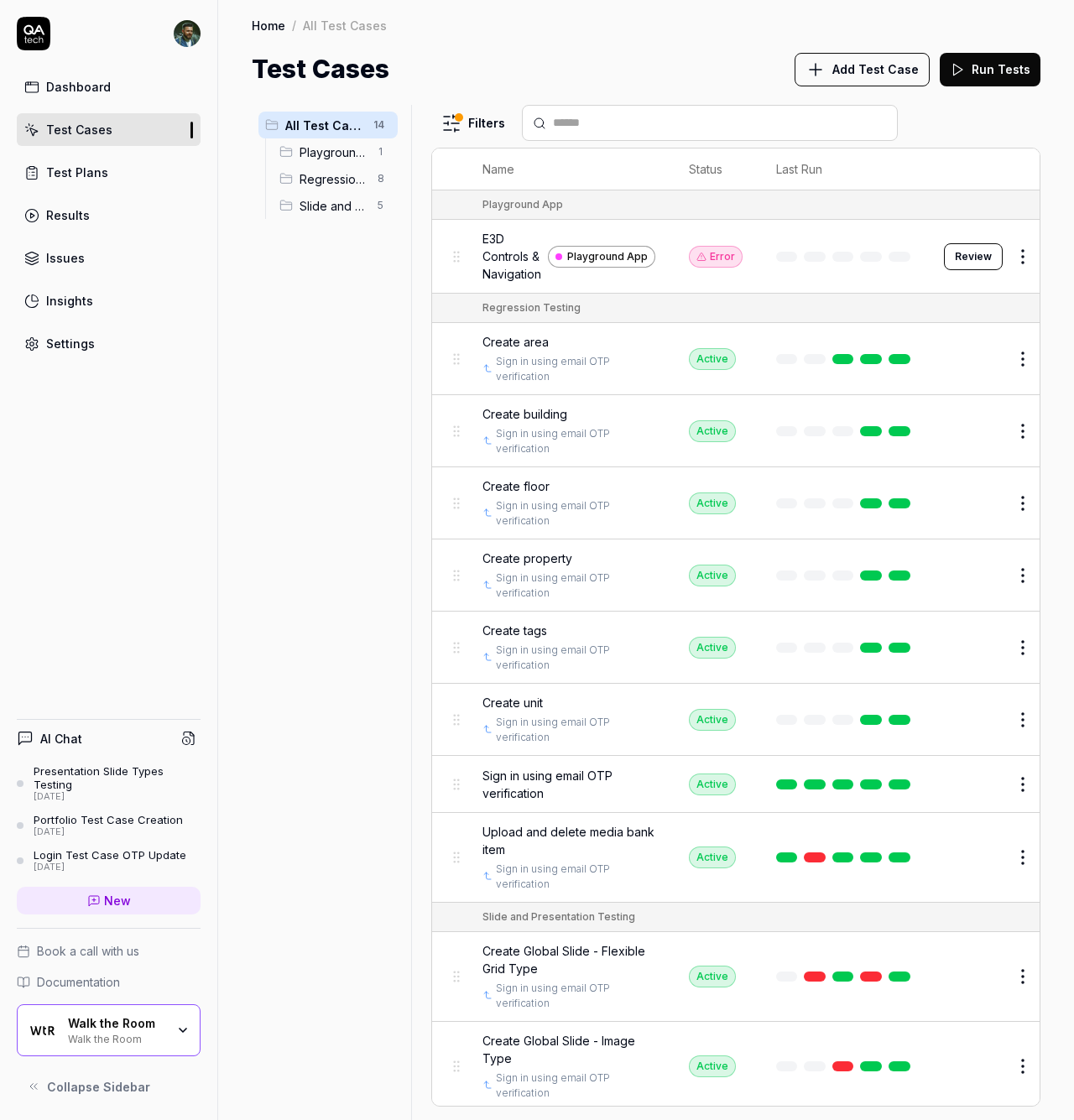
click at [349, 181] on span "Regression Testing" at bounding box center [333, 179] width 68 height 18
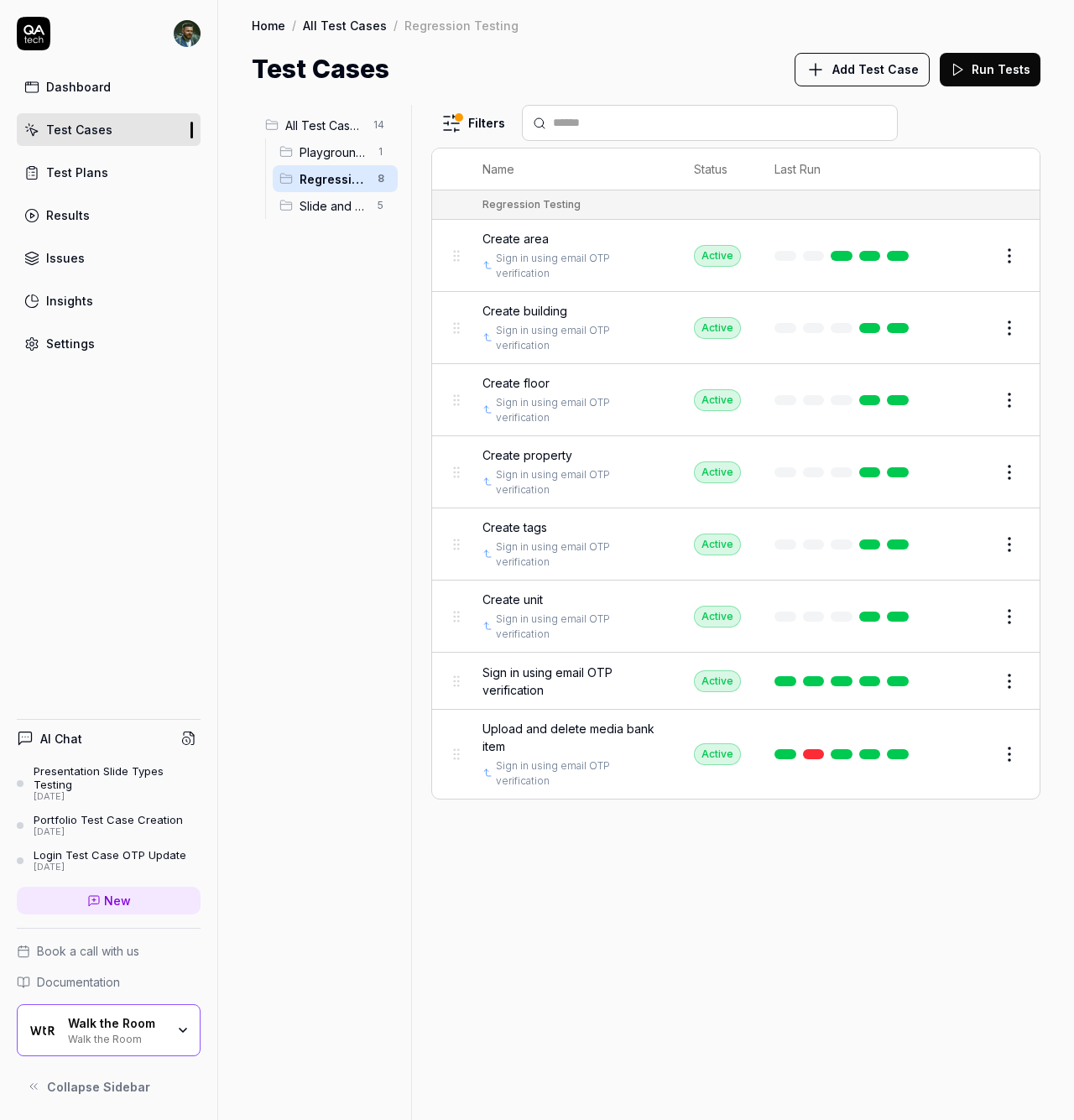
click at [383, 179] on html "Dashboard Test Cases Test Plans Results Issues Insights Settings AI Chat Presen…" at bounding box center [537, 560] width 1074 height 1120
click at [353, 214] on div "Rename Scenario" at bounding box center [310, 212] width 169 height 37
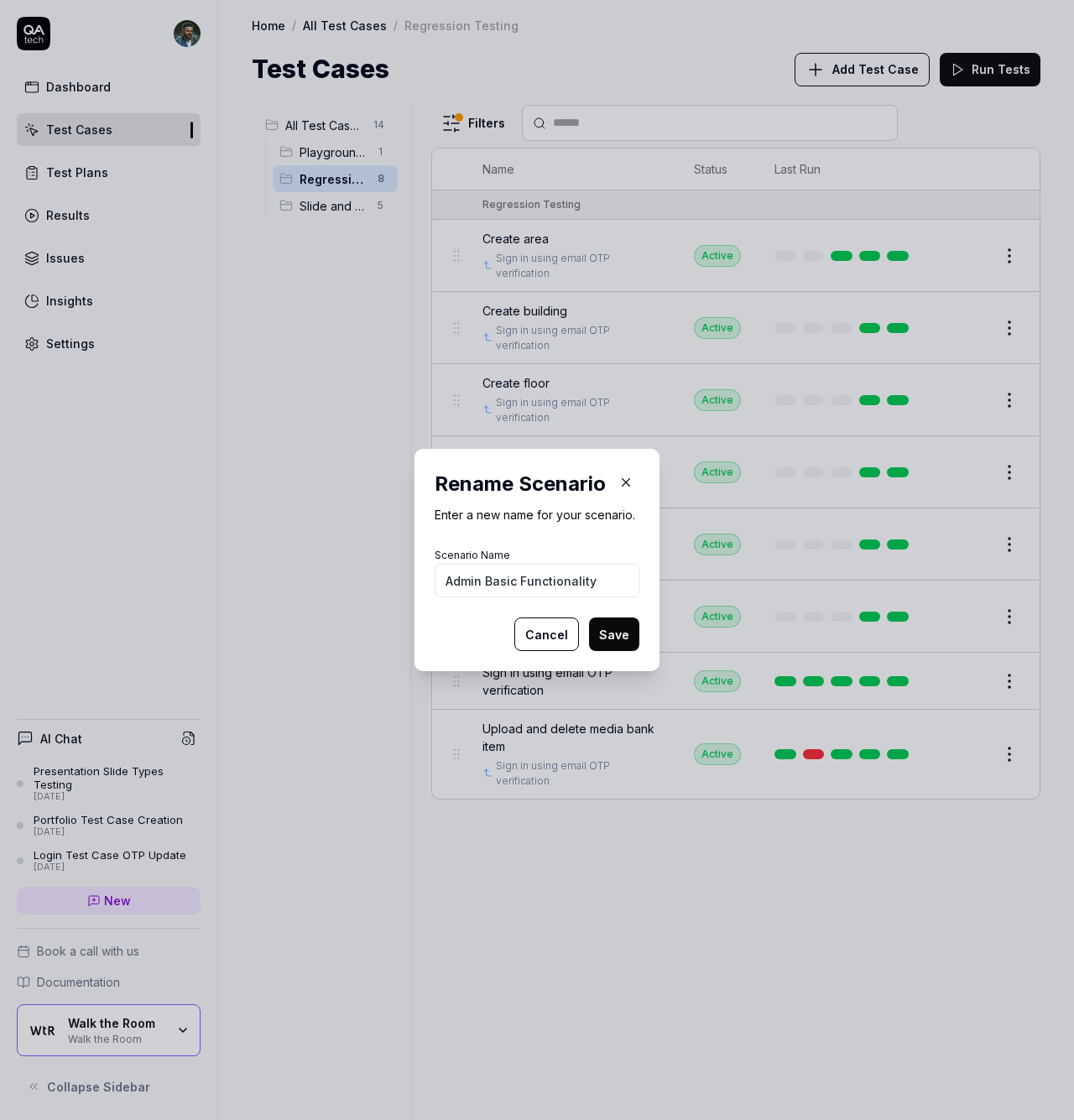
type input "Admin Basic Functionality"
click at [605, 637] on button "Save" at bounding box center [614, 635] width 51 height 33
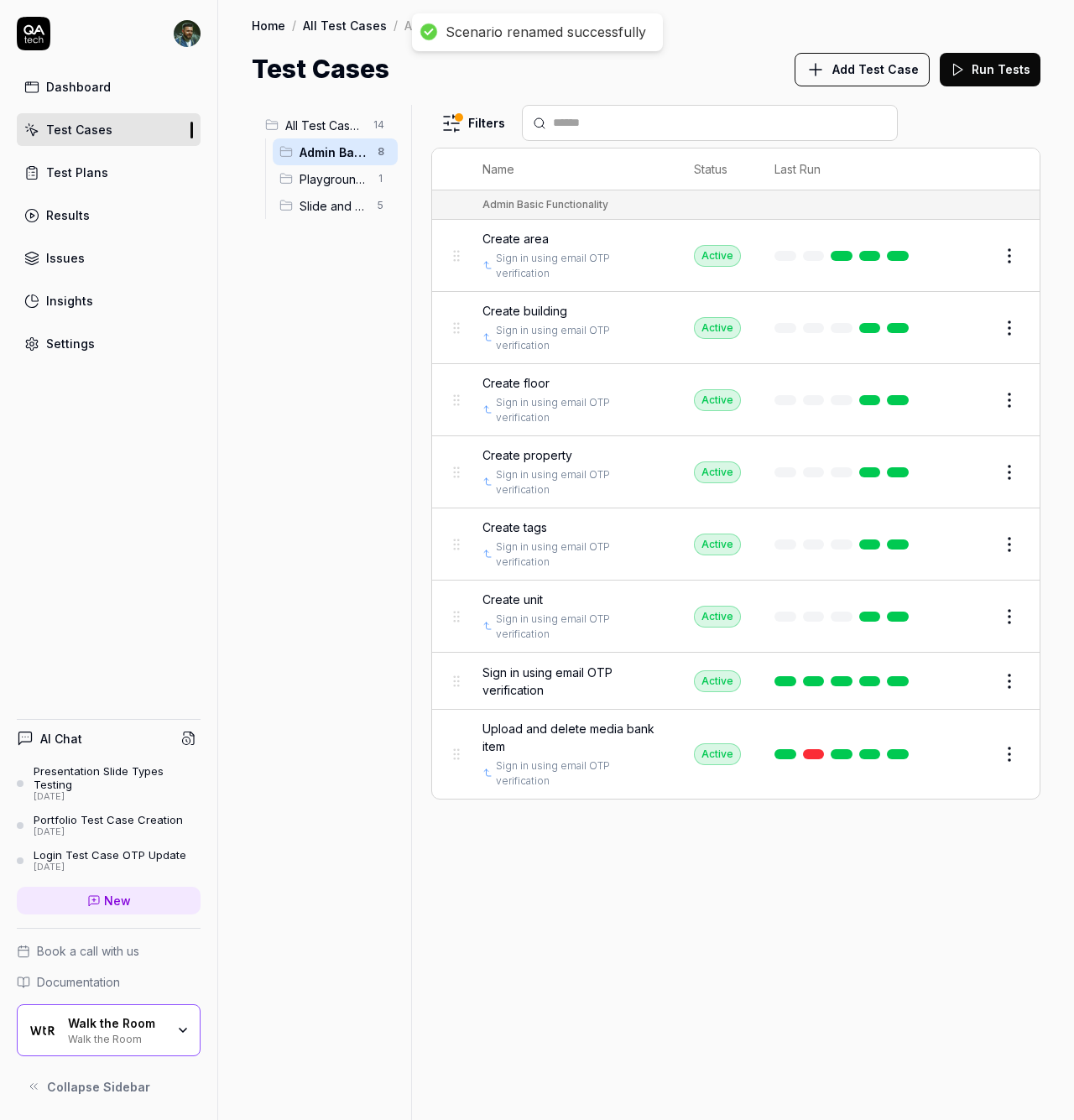
click at [329, 304] on div "All Test Cases 14 Admin Basic Functionality 8 Playground App 1 Slide and Presen…" at bounding box center [327, 602] width 153 height 995
click at [74, 178] on div "Test Plans" at bounding box center [77, 173] width 62 height 18
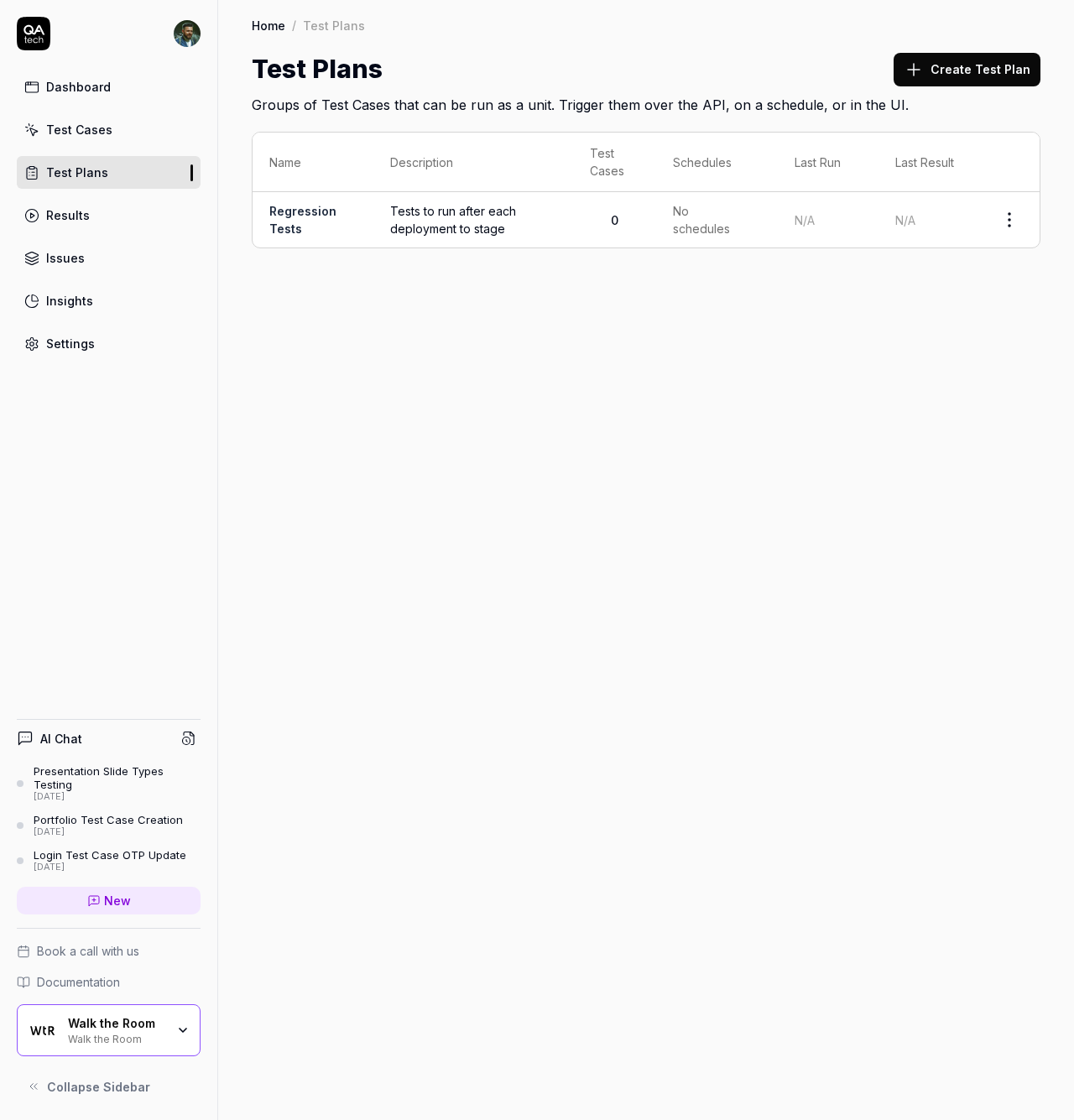
click at [1011, 220] on html "Dashboard Test Cases Test Plans Results Issues Insights Settings AI Chat Presen…" at bounding box center [537, 560] width 1074 height 1120
click at [669, 267] on html "Dashboard Test Cases Test Plans Results Issues Insights Settings AI Chat Presen…" at bounding box center [537, 560] width 1074 height 1120
click at [451, 217] on span "Tests to run after each deployment to stage" at bounding box center [473, 219] width 166 height 35
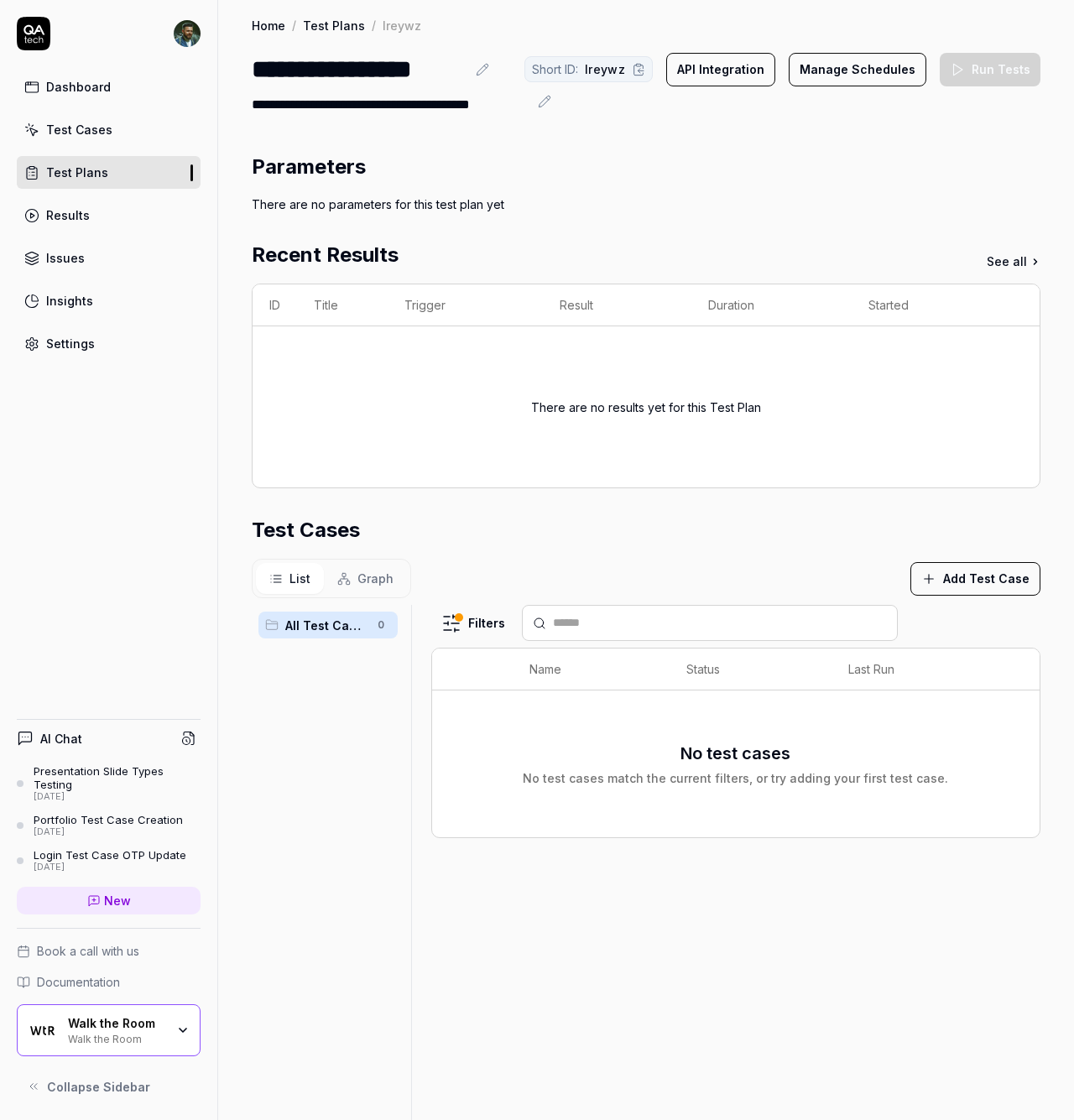
click at [987, 580] on button "Add Test Case" at bounding box center [975, 579] width 130 height 33
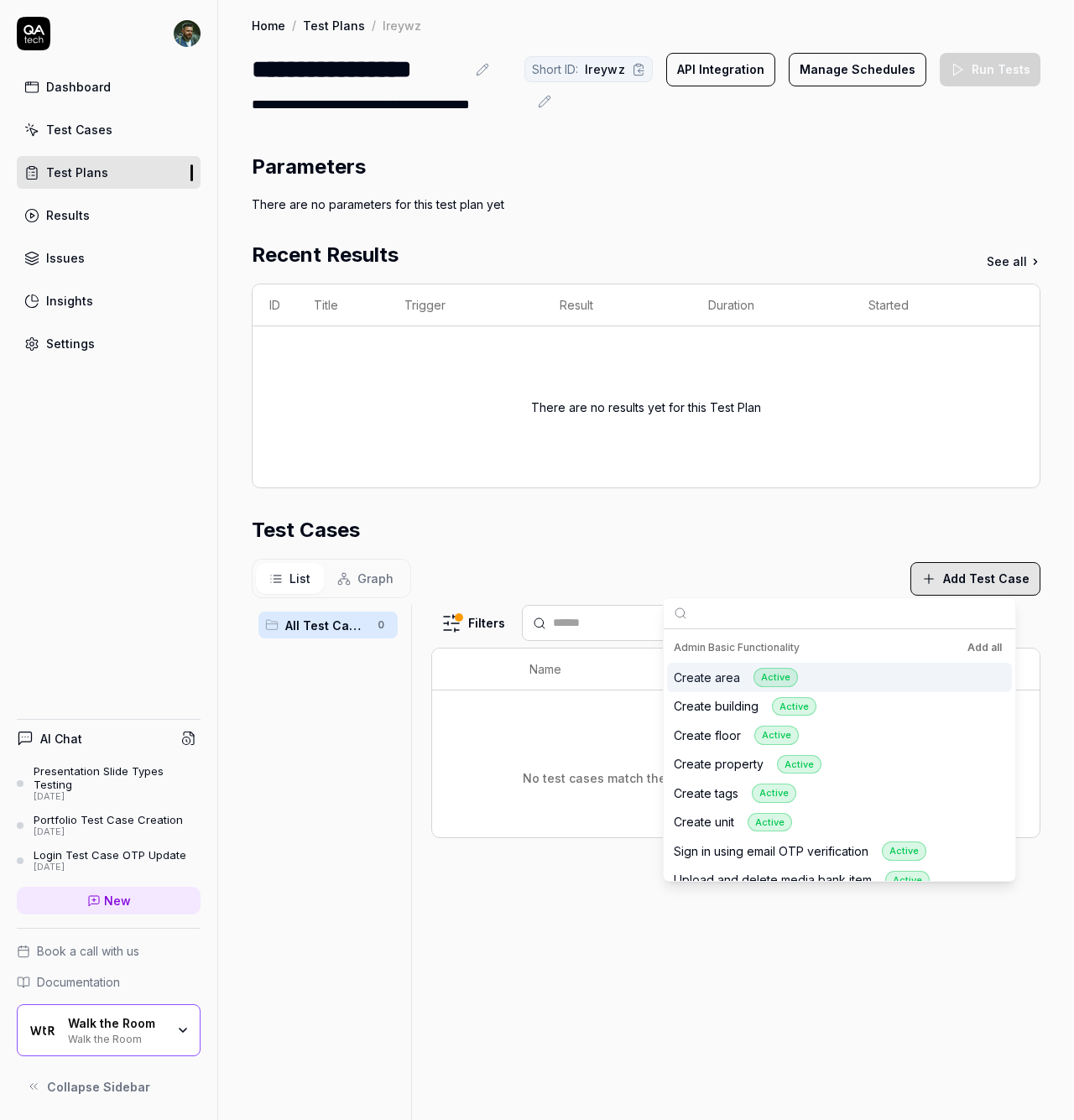
click at [992, 649] on button "Add all" at bounding box center [984, 647] width 41 height 20
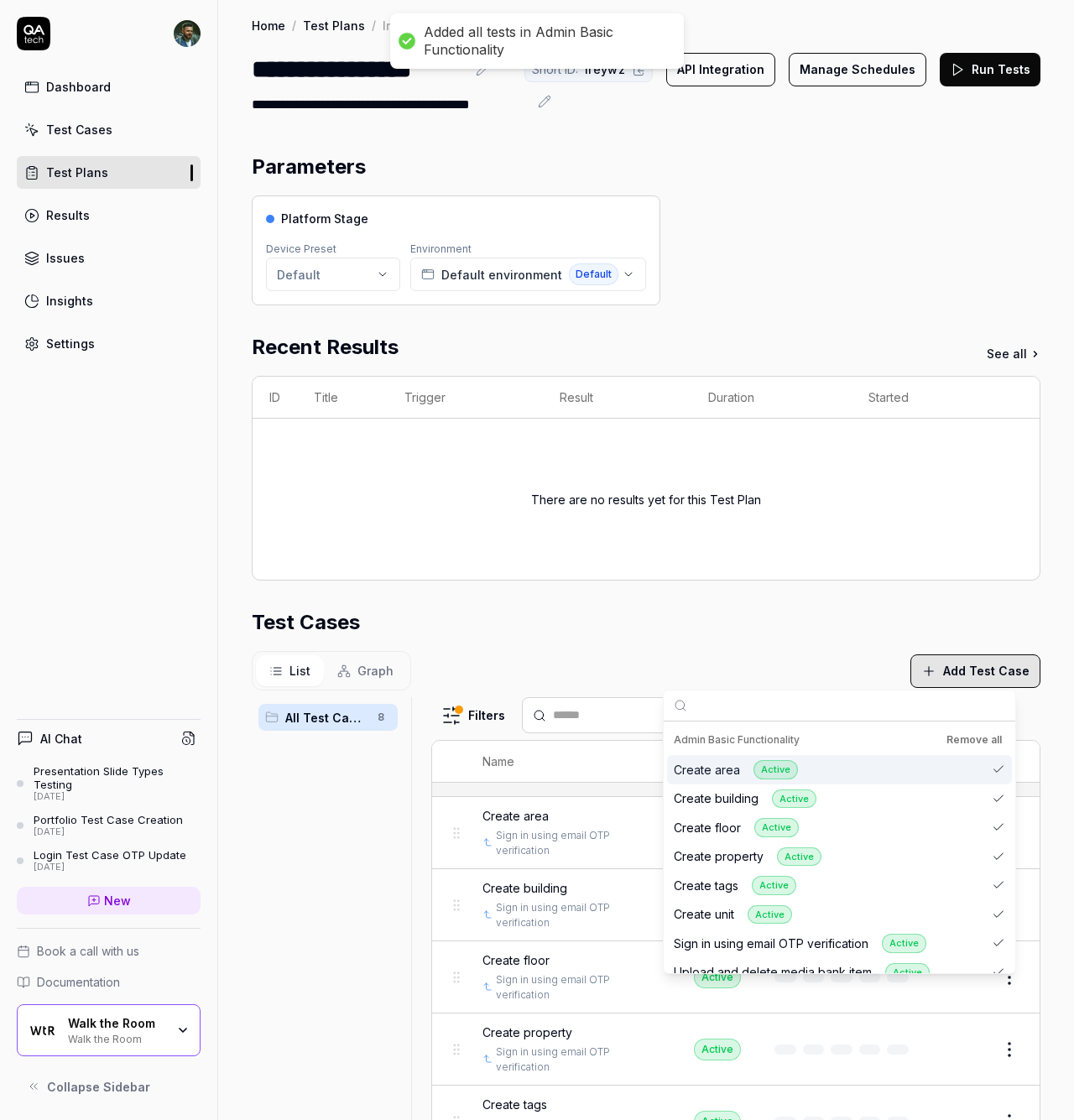
click at [638, 664] on div "List Graph Add Test Case" at bounding box center [645, 671] width 788 height 39
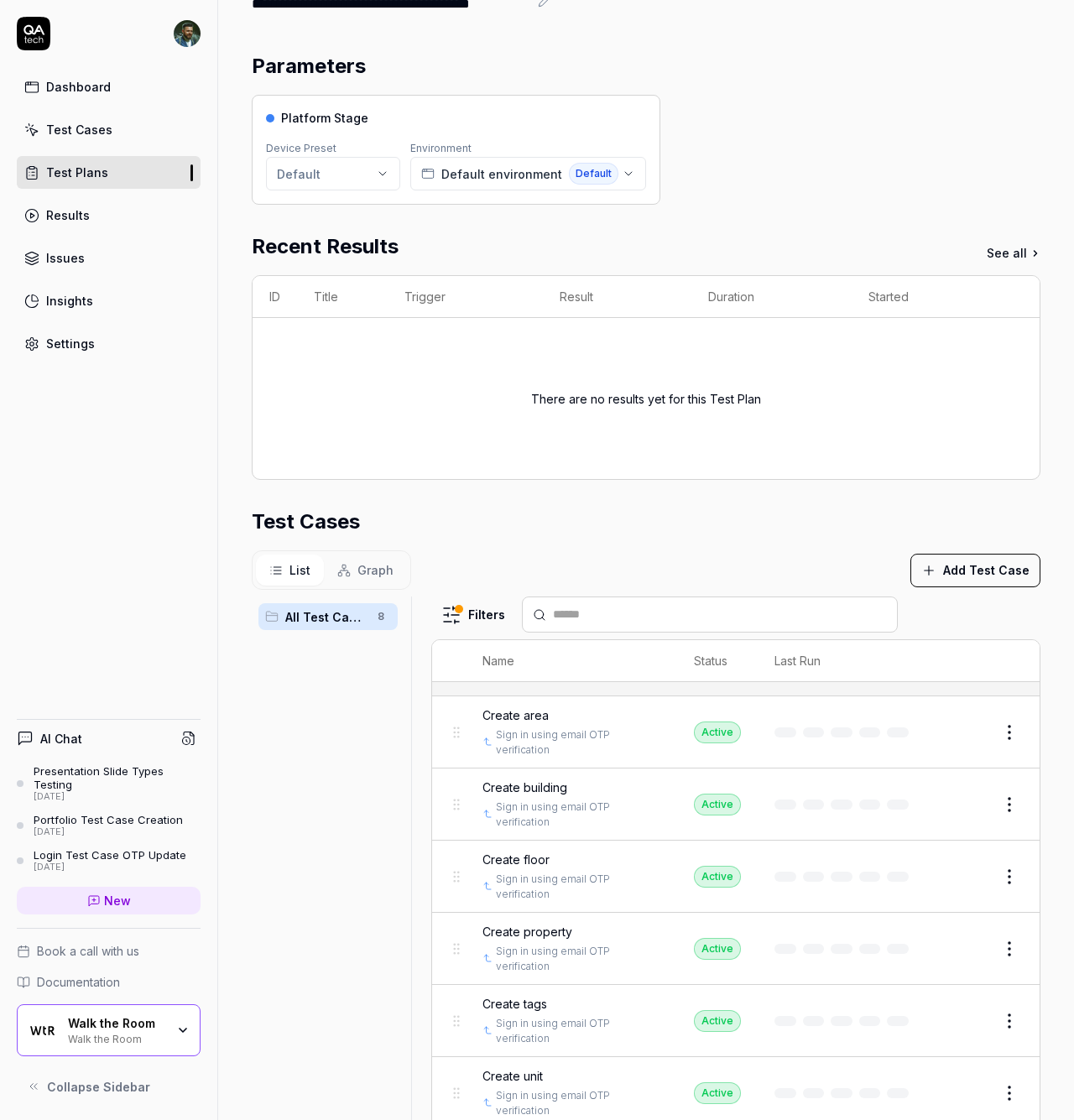
scroll to position [100, 0]
click at [977, 578] on button "Add Test Case" at bounding box center [975, 570] width 130 height 33
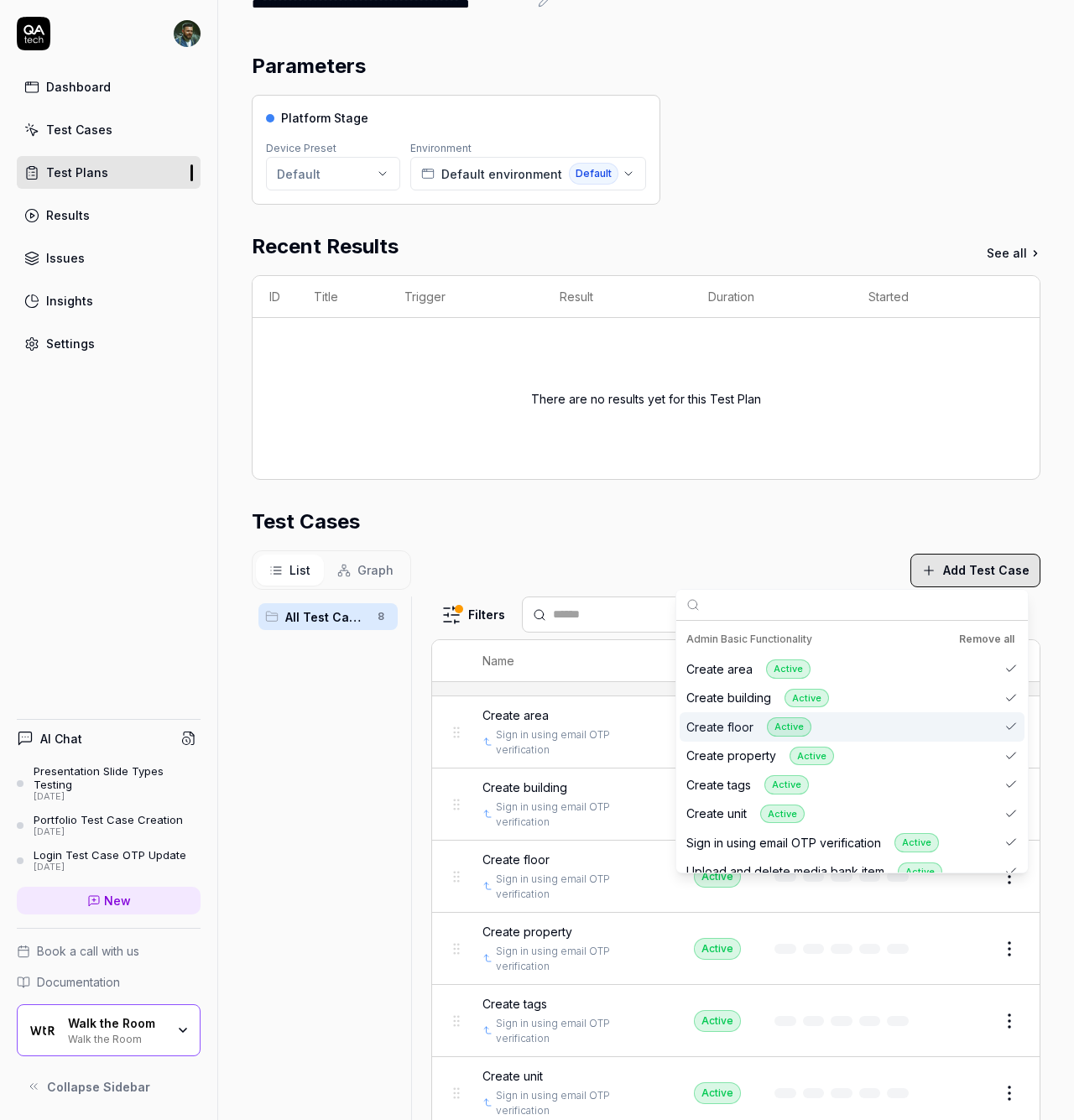
scroll to position [275, 0]
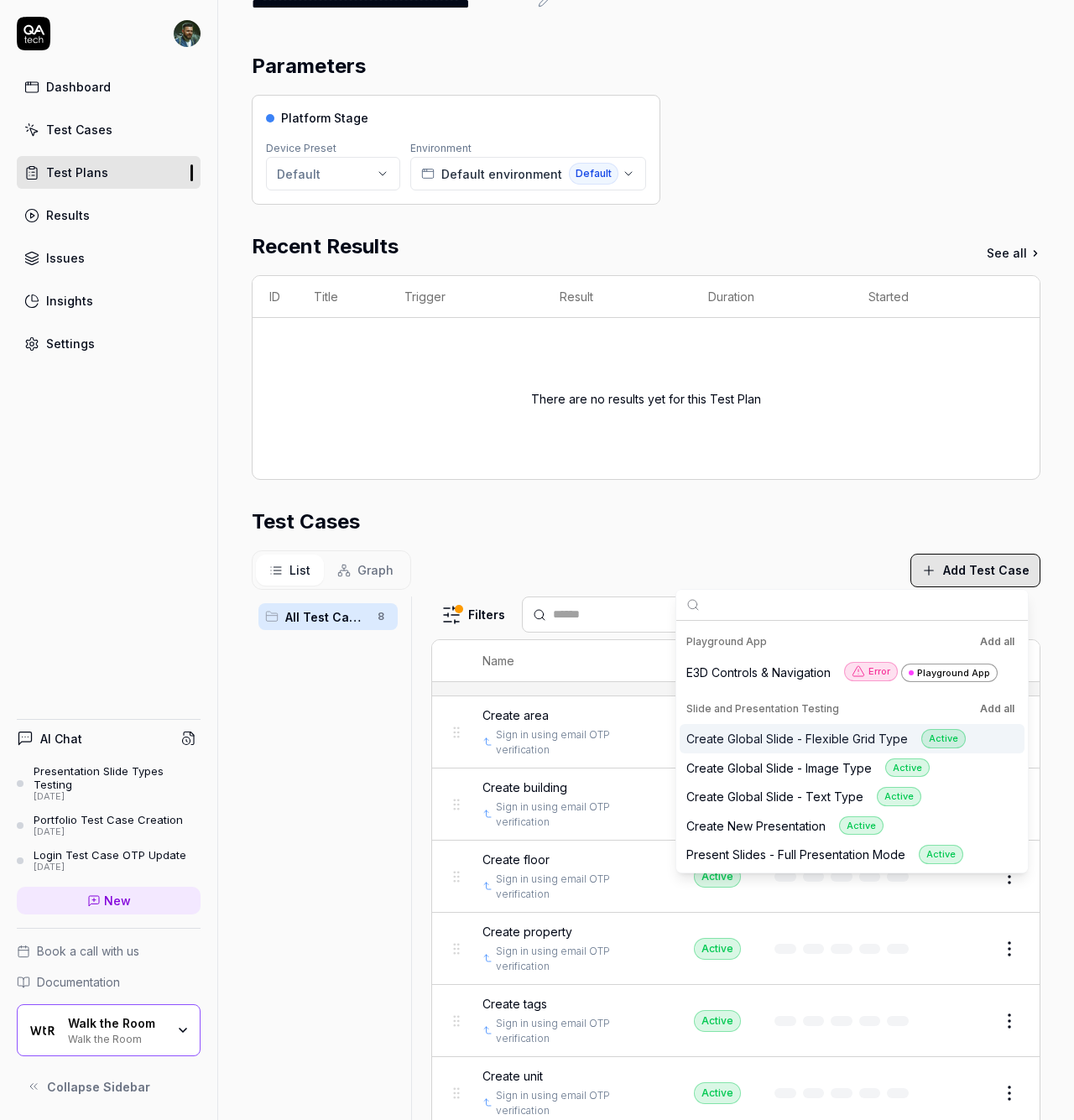
click at [989, 710] on button "Add all" at bounding box center [997, 709] width 41 height 20
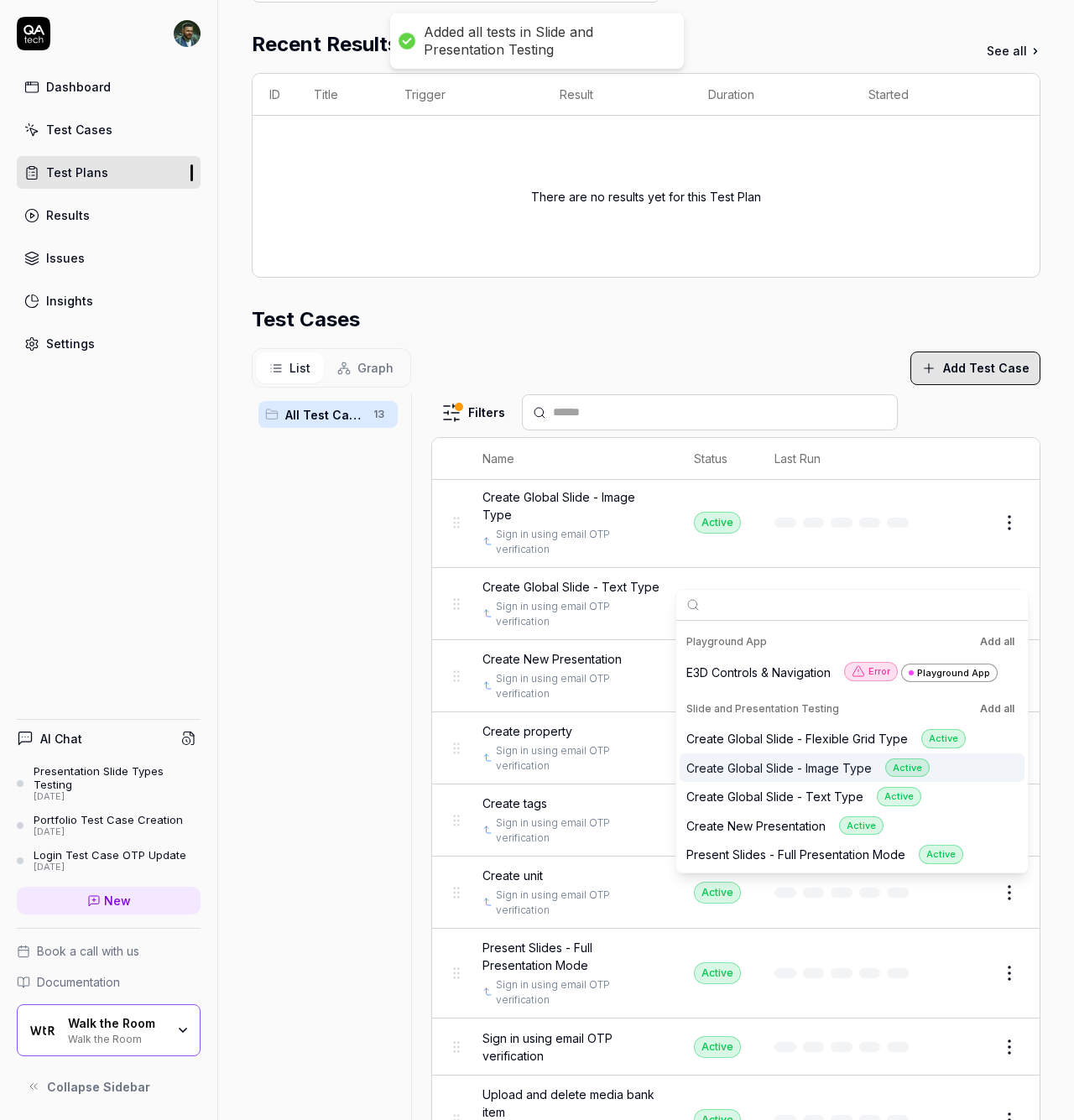
scroll to position [260, 0]
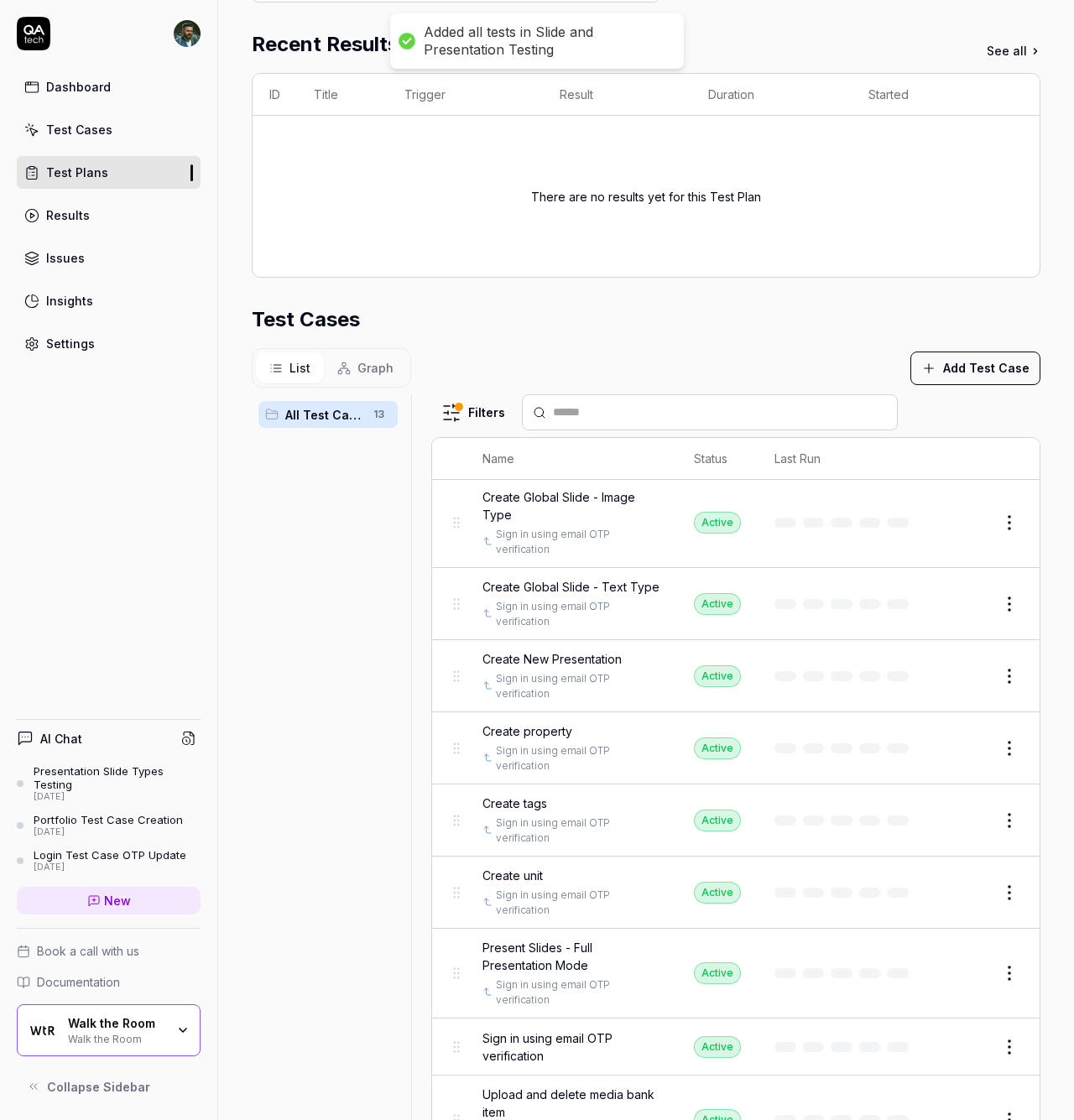
click at [380, 811] on div "All Test Cases 13" at bounding box center [327, 777] width 153 height 764
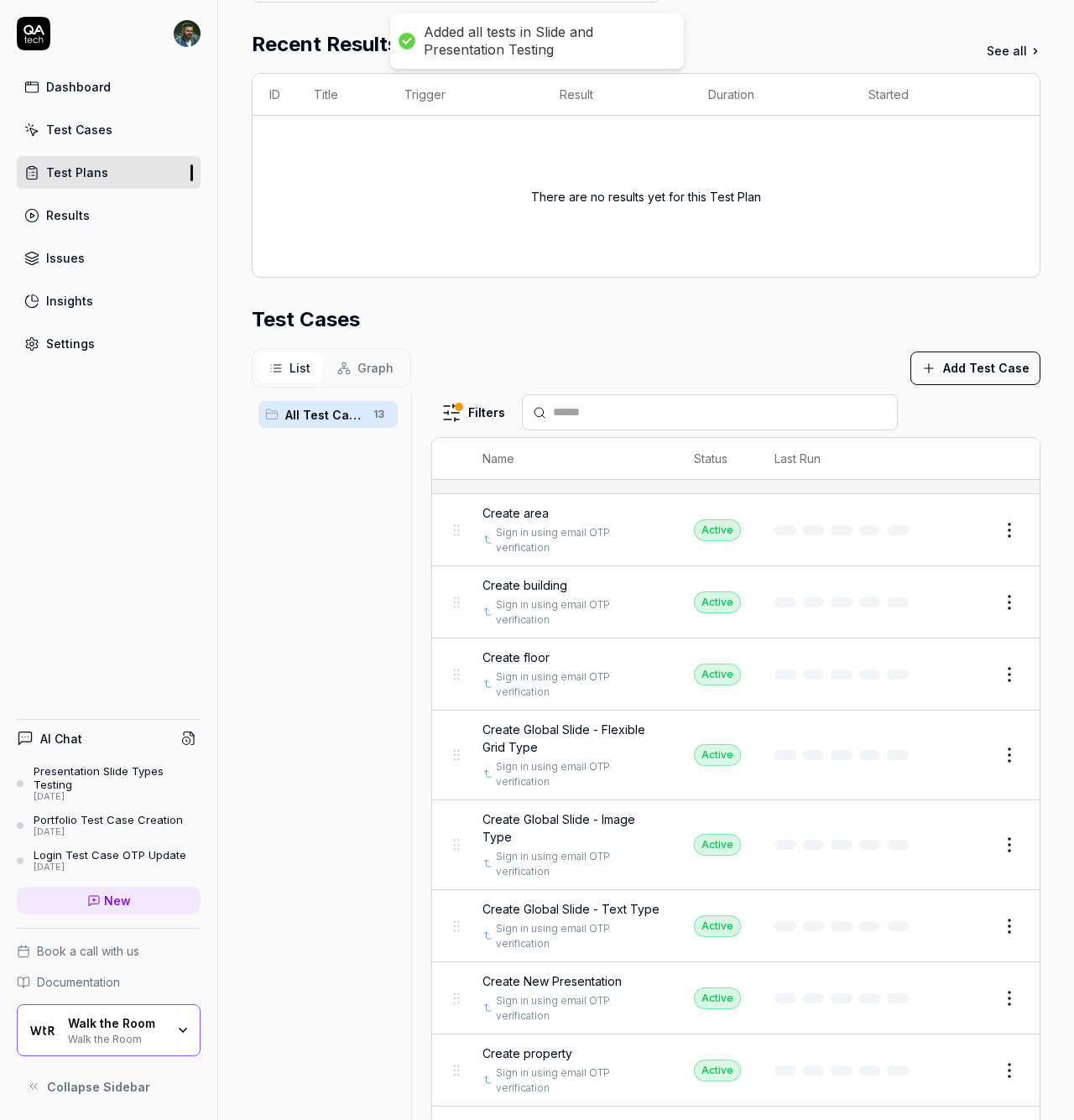
scroll to position [0, 0]
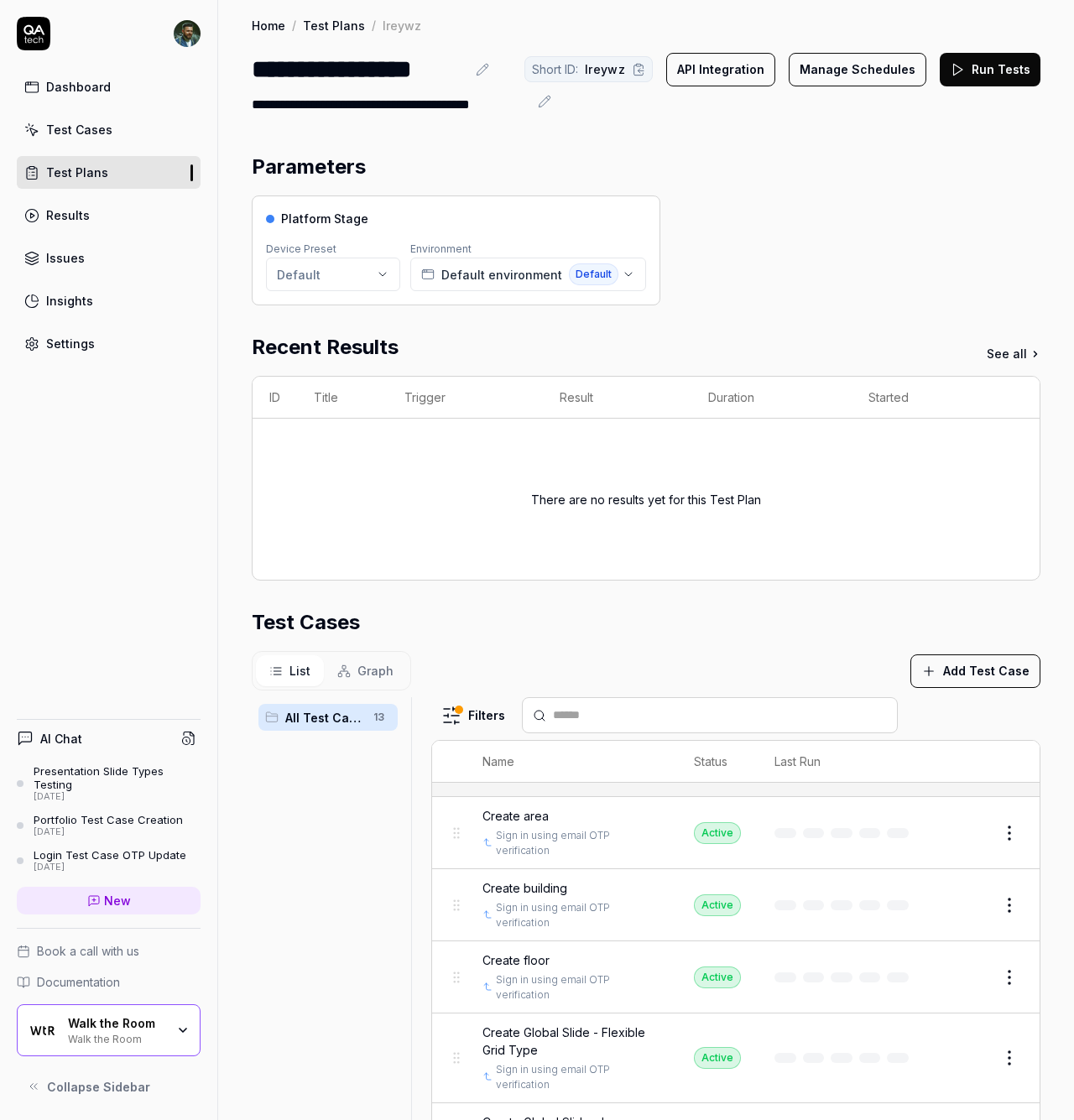
click at [727, 643] on section "Test Cases List Graph Add Test Case All Test Cases 13 Filters Name Status Last …" at bounding box center [645, 1044] width 788 height 874
drag, startPoint x: 839, startPoint y: 245, endPoint x: 686, endPoint y: 254, distance: 153.3
click at [839, 245] on div "Platform Stage Device Preset Default Environment Default environment Default" at bounding box center [645, 251] width 788 height 110
click at [604, 269] on span "Default" at bounding box center [594, 274] width 50 height 21
click at [786, 270] on div "Platform Stage Device Preset Default Environment Default environment Default" at bounding box center [645, 251] width 788 height 110
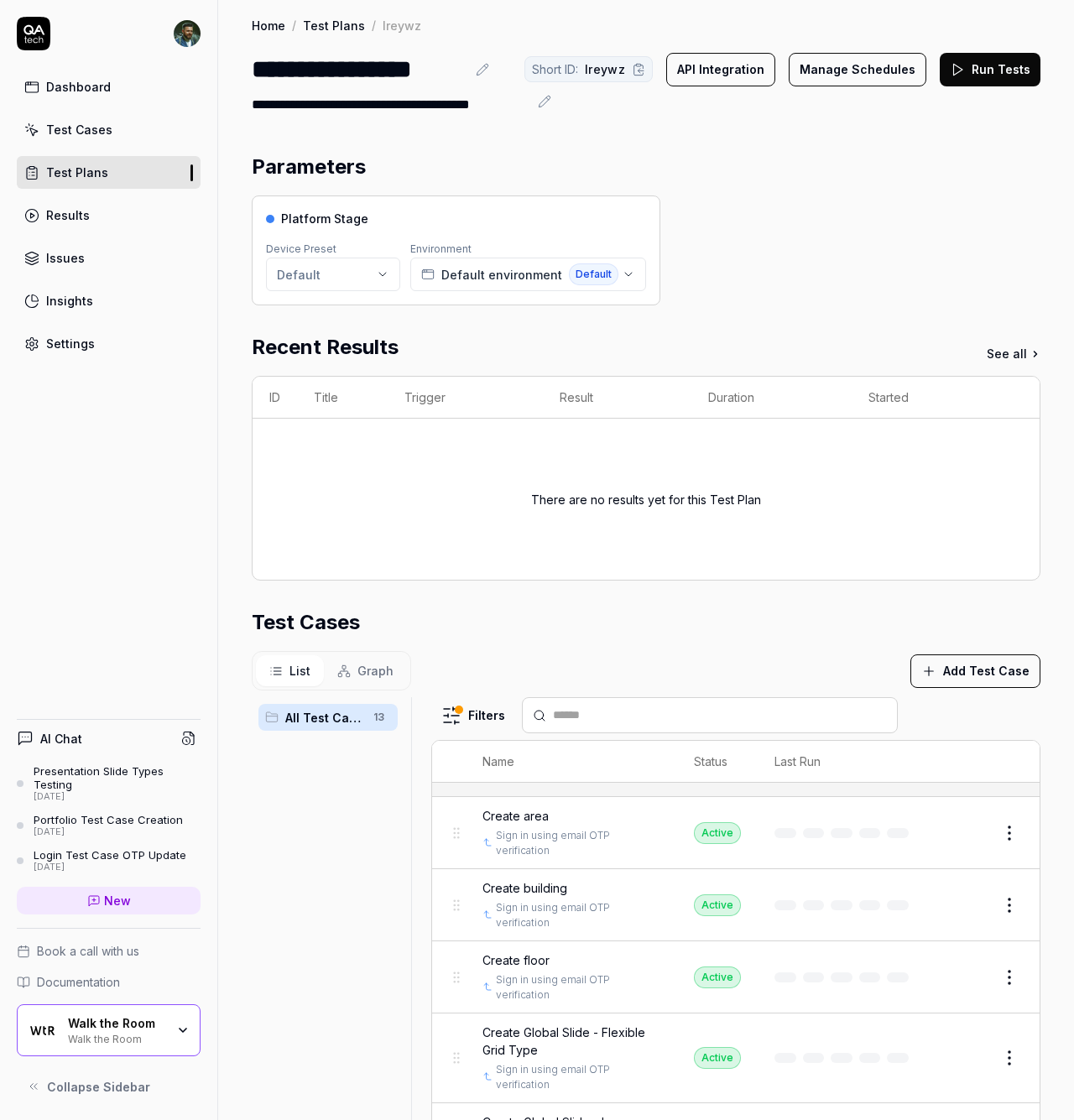
click at [800, 277] on div "Platform Stage Device Preset Default Environment Default environment Default" at bounding box center [645, 251] width 788 height 110
click at [810, 305] on div "Platform Stage Device Preset Default Environment Default environment Default" at bounding box center [645, 251] width 788 height 110
click at [638, 66] on rect at bounding box center [638, 64] width 4 height 3
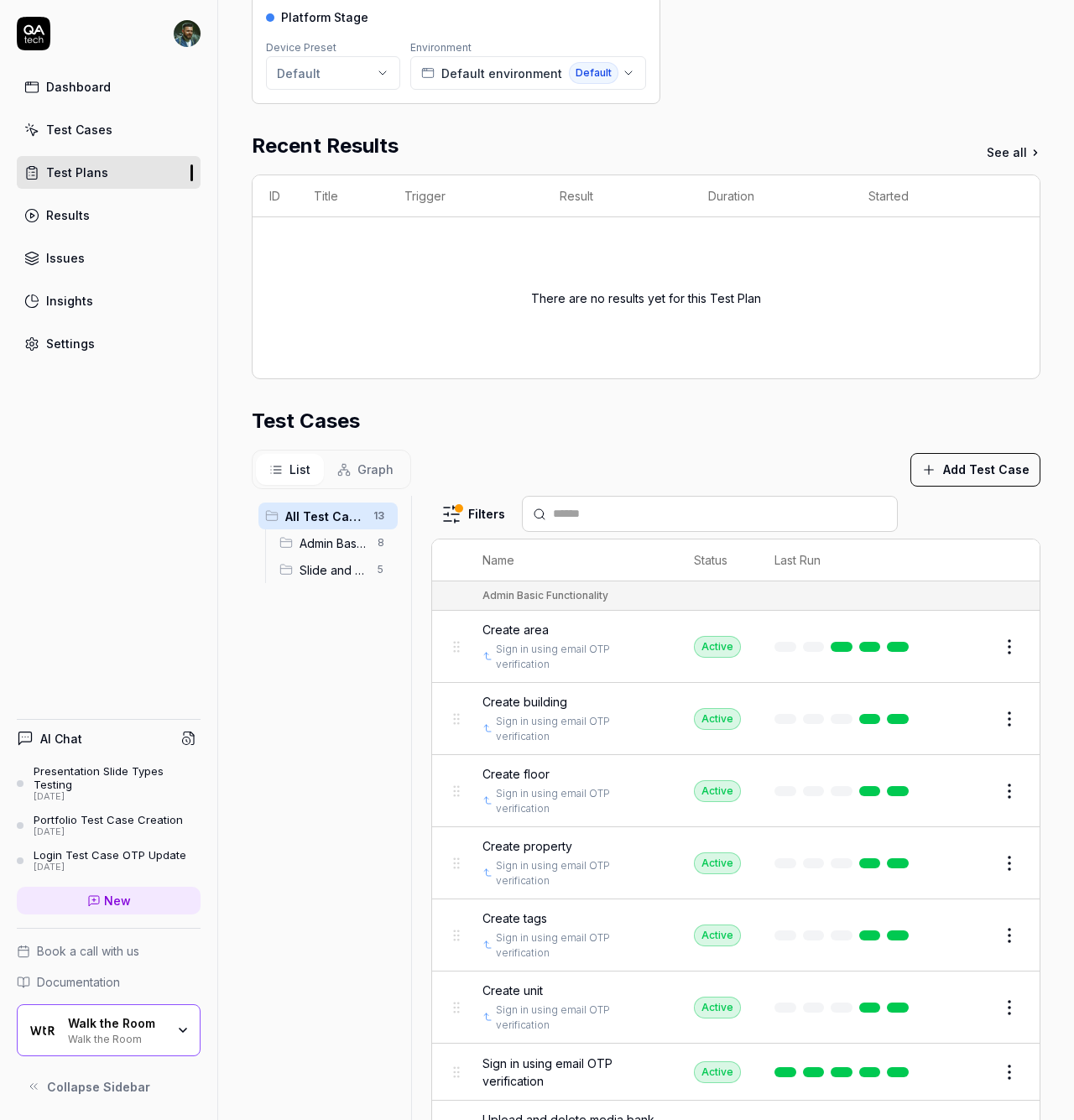
scroll to position [303, 0]
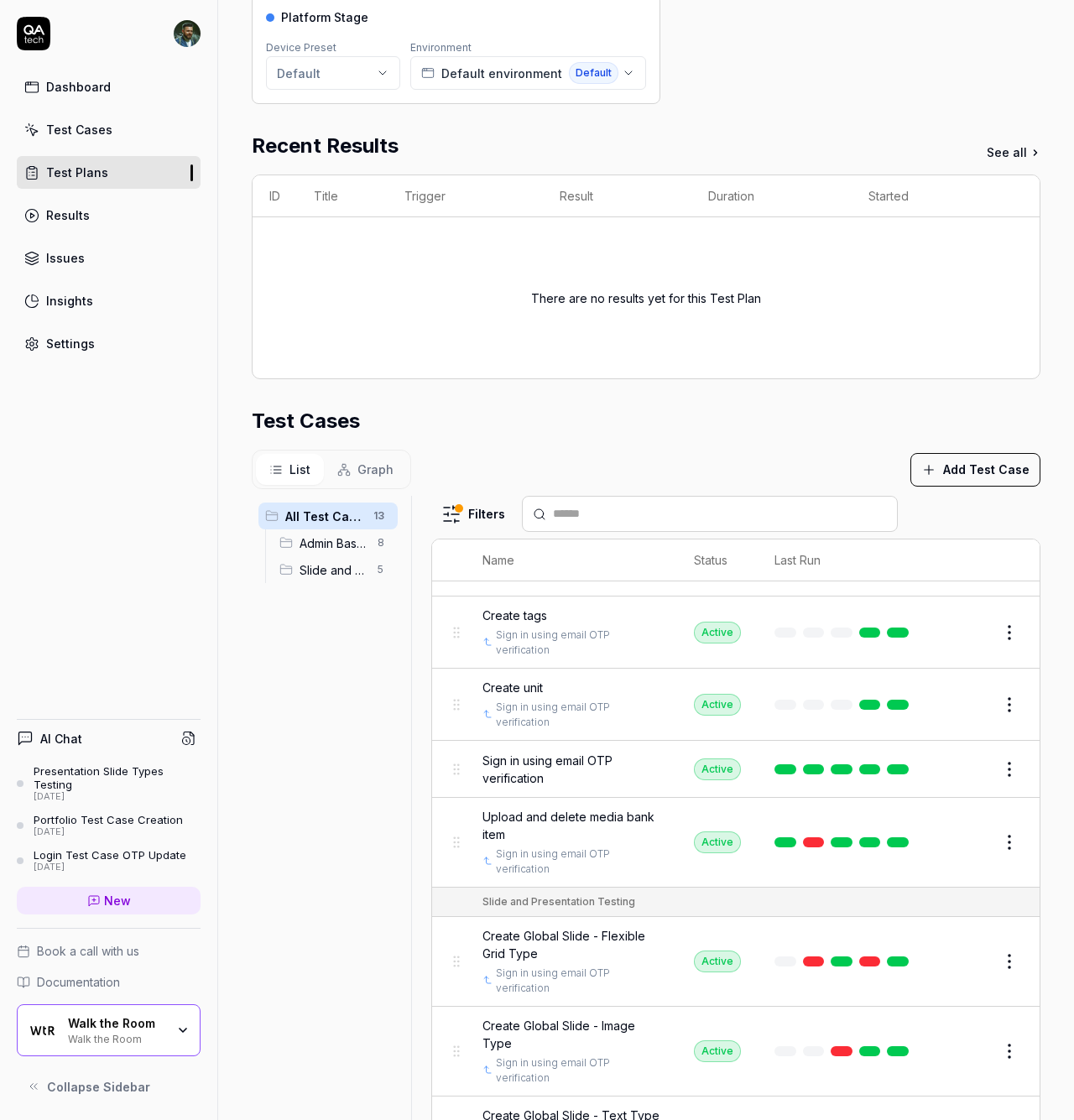
click at [373, 477] on span "Graph" at bounding box center [375, 470] width 36 height 18
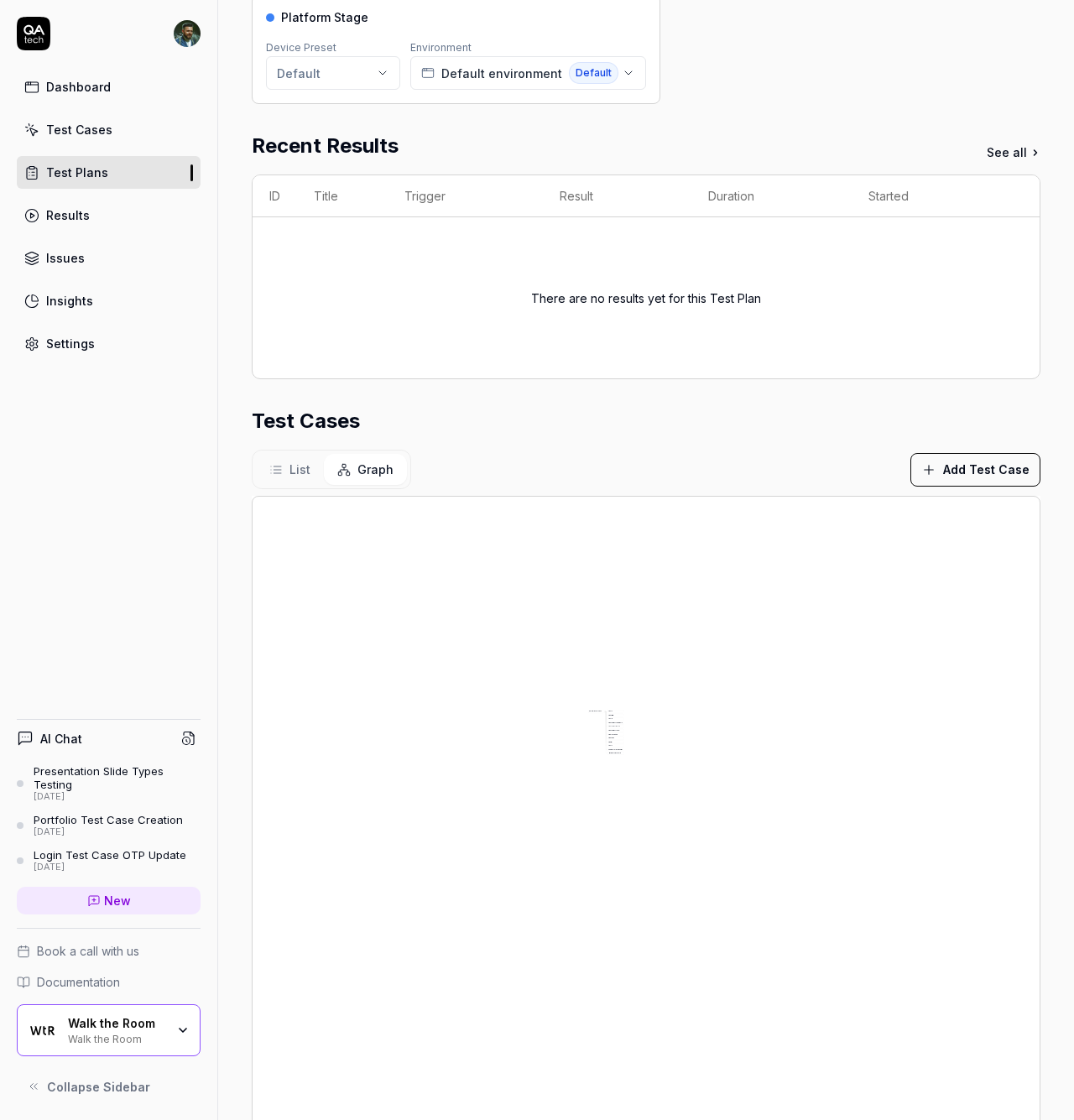
drag, startPoint x: 613, startPoint y: 724, endPoint x: 650, endPoint y: 646, distance: 86.3
click at [646, 837] on div "C r e a t e a r e a S i g n i n u s i n g e m a i l O T P v e r i f i c a t i o…" at bounding box center [646, 888] width 787 height 783
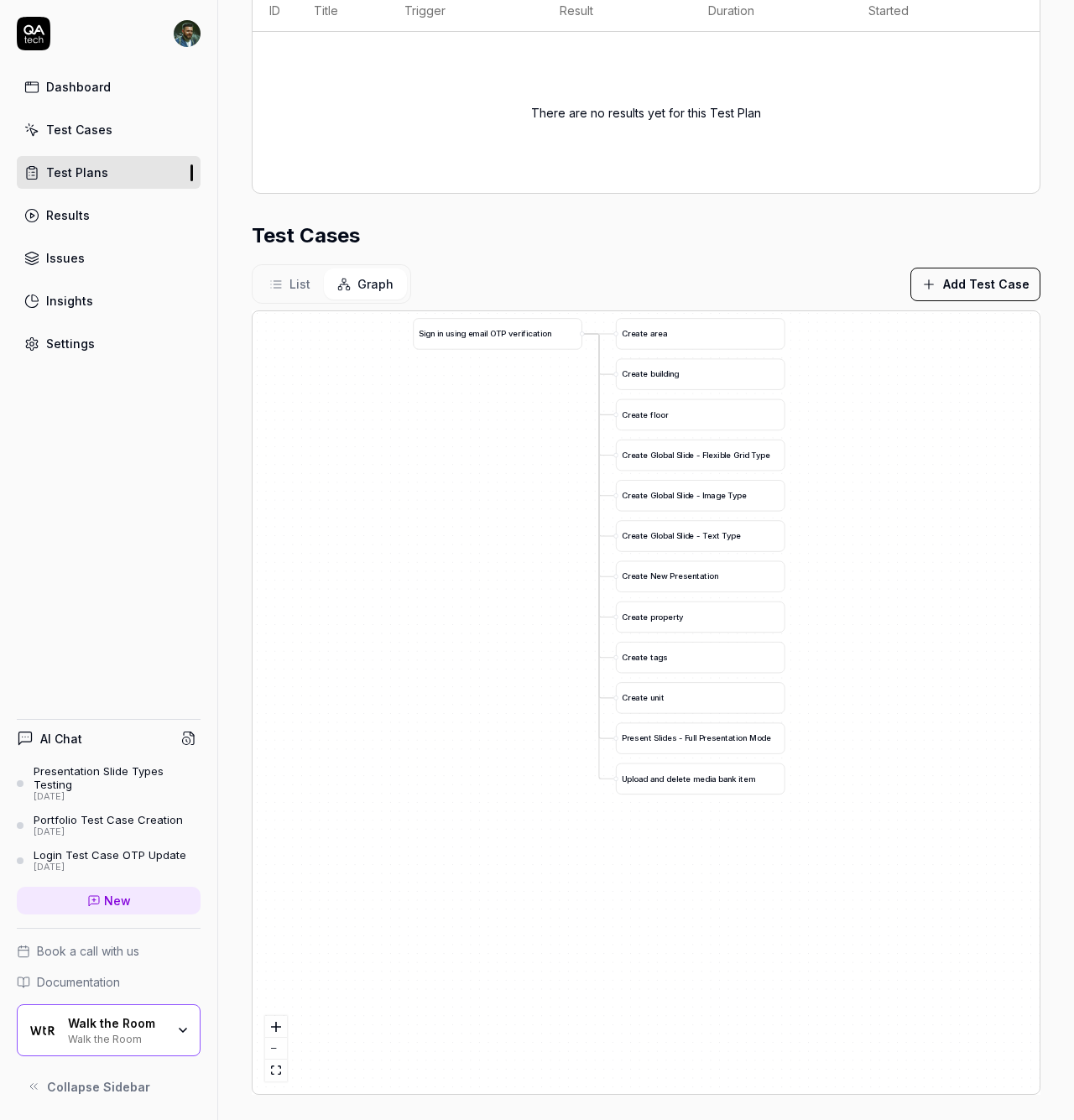
drag, startPoint x: 680, startPoint y: 464, endPoint x: 642, endPoint y: 800, distance: 338.1
click at [642, 800] on div "C r e a t e a r e a S i g n i n u s i n g e m a i l O T P v e r i f i c a t i o…" at bounding box center [646, 702] width 787 height 783
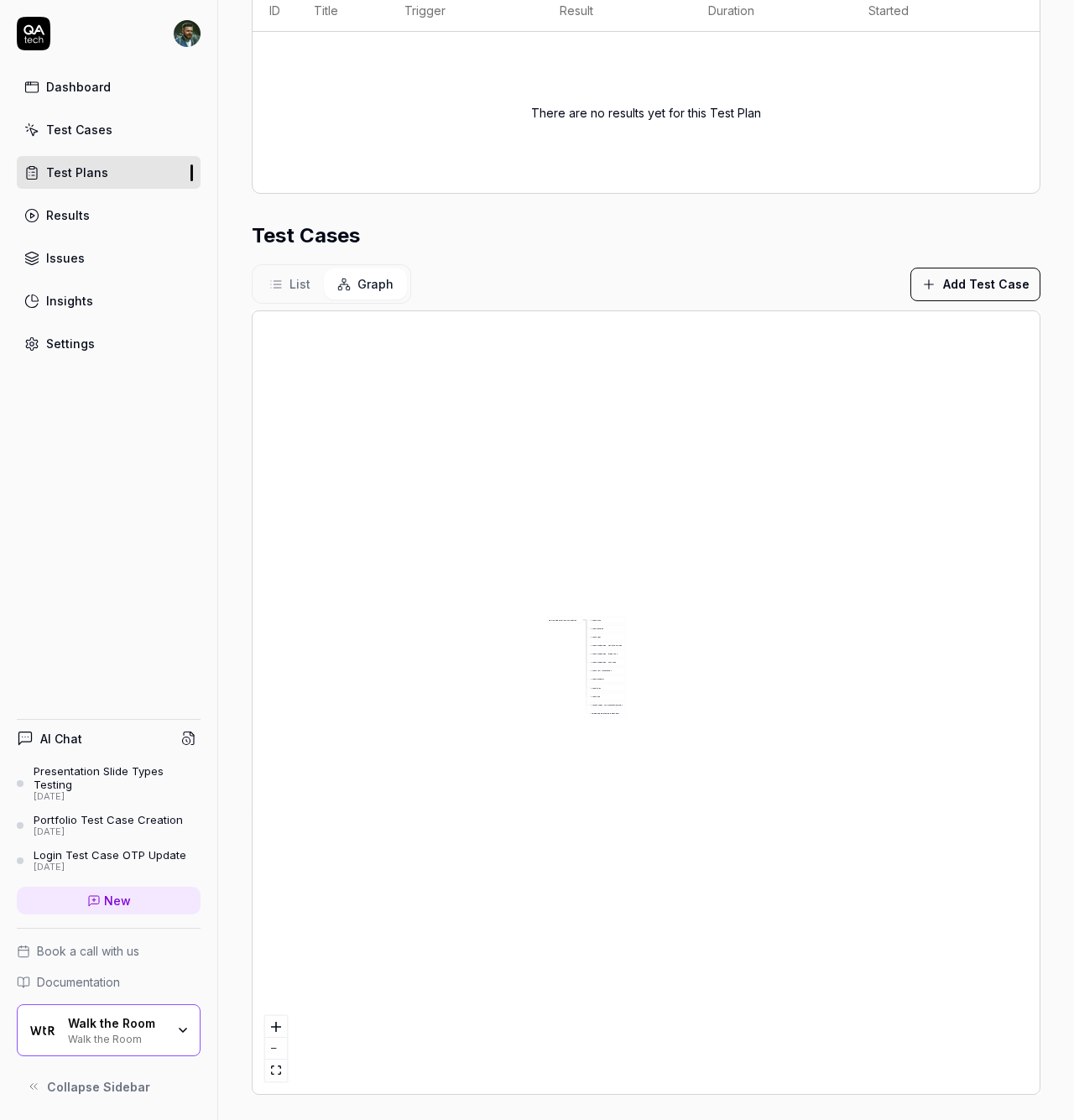
click at [288, 280] on button "List" at bounding box center [290, 285] width 68 height 31
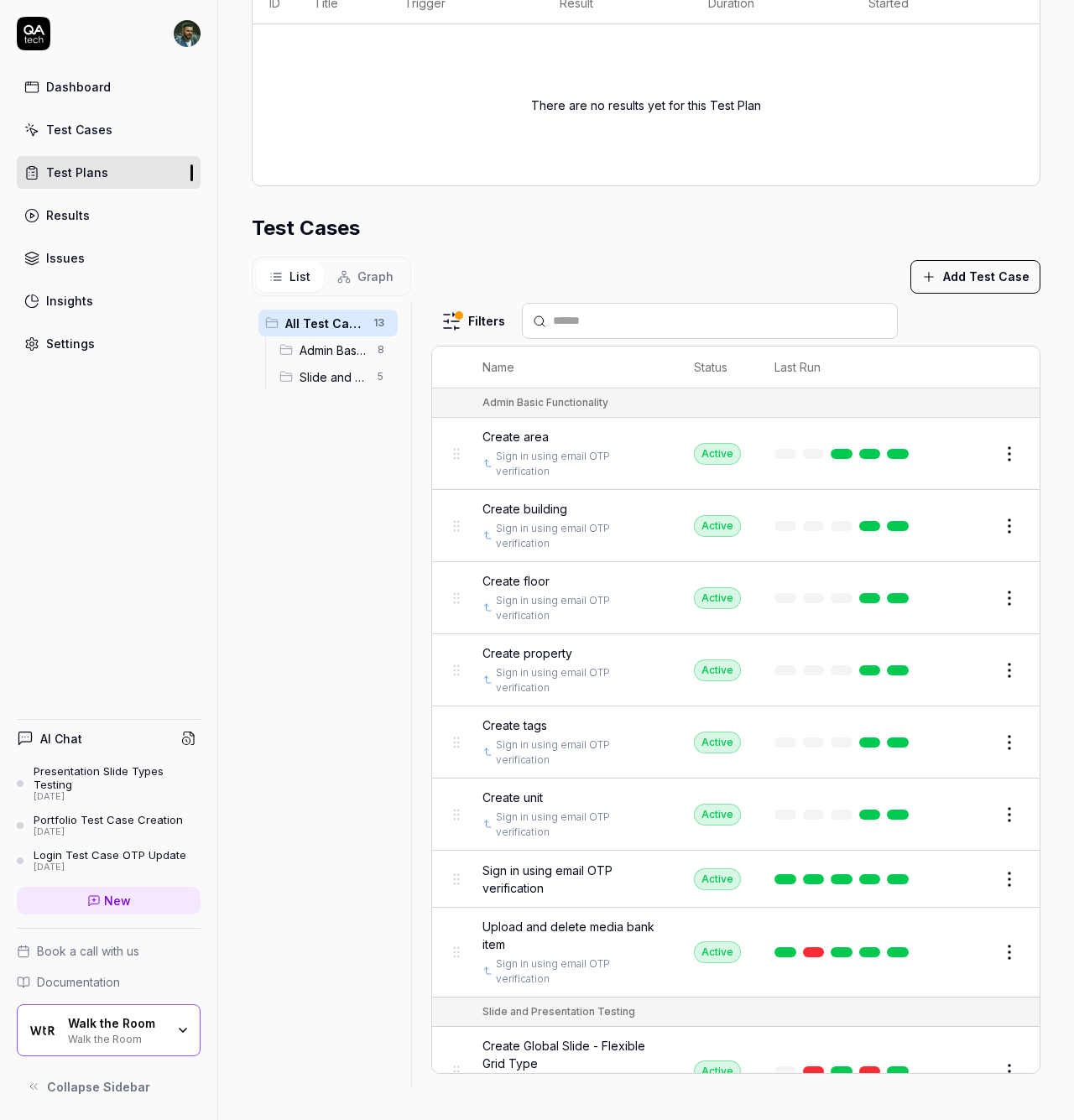
scroll to position [0, 0]
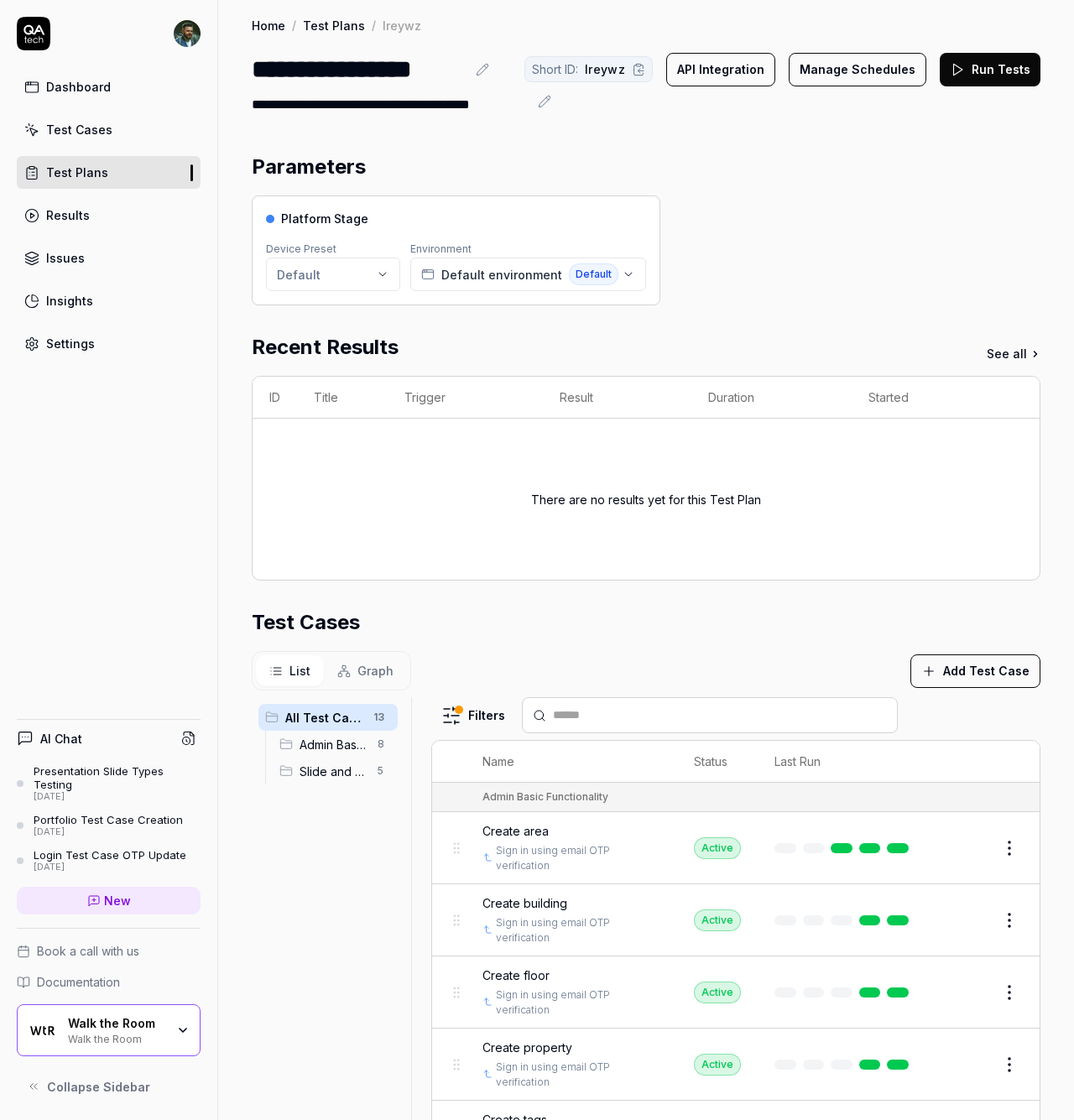
click at [371, 674] on span "Graph" at bounding box center [375, 671] width 36 height 18
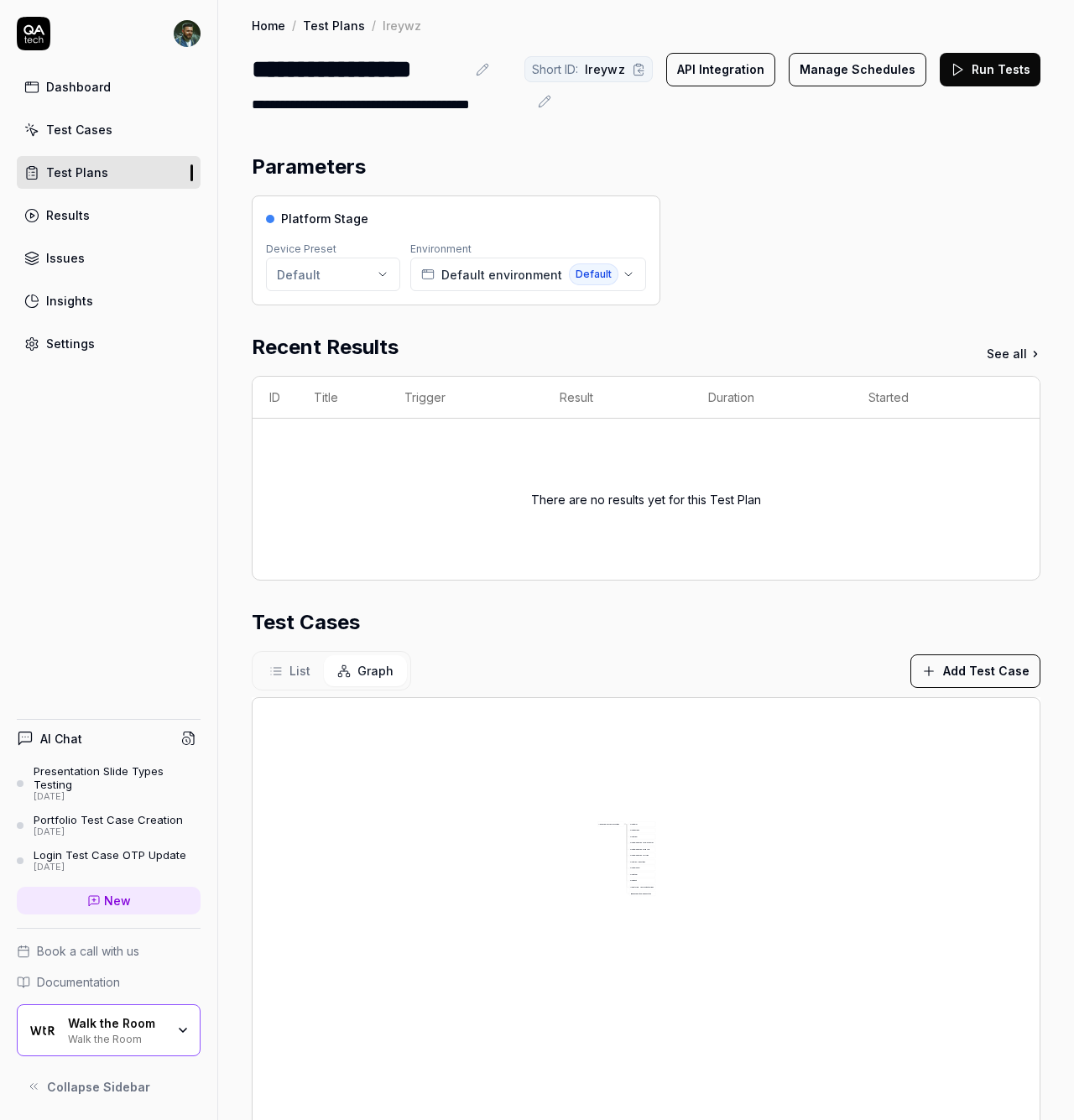
drag, startPoint x: 886, startPoint y: 957, endPoint x: 786, endPoint y: 903, distance: 113.6
click at [786, 903] on div "C r e a t e a r e a S i g n i n u s i n g e m a i l O T P v e r i f i c a t i o…" at bounding box center [646, 1089] width 787 height 783
drag, startPoint x: 667, startPoint y: 864, endPoint x: 694, endPoint y: 861, distance: 27.2
click at [694, 861] on div "C r e a t e a r e a S i g n i n u s i n g e m a i l O T P v e r i f i c a t i o…" at bounding box center [646, 1089] width 787 height 783
drag, startPoint x: 659, startPoint y: 832, endPoint x: 642, endPoint y: 939, distance: 108.3
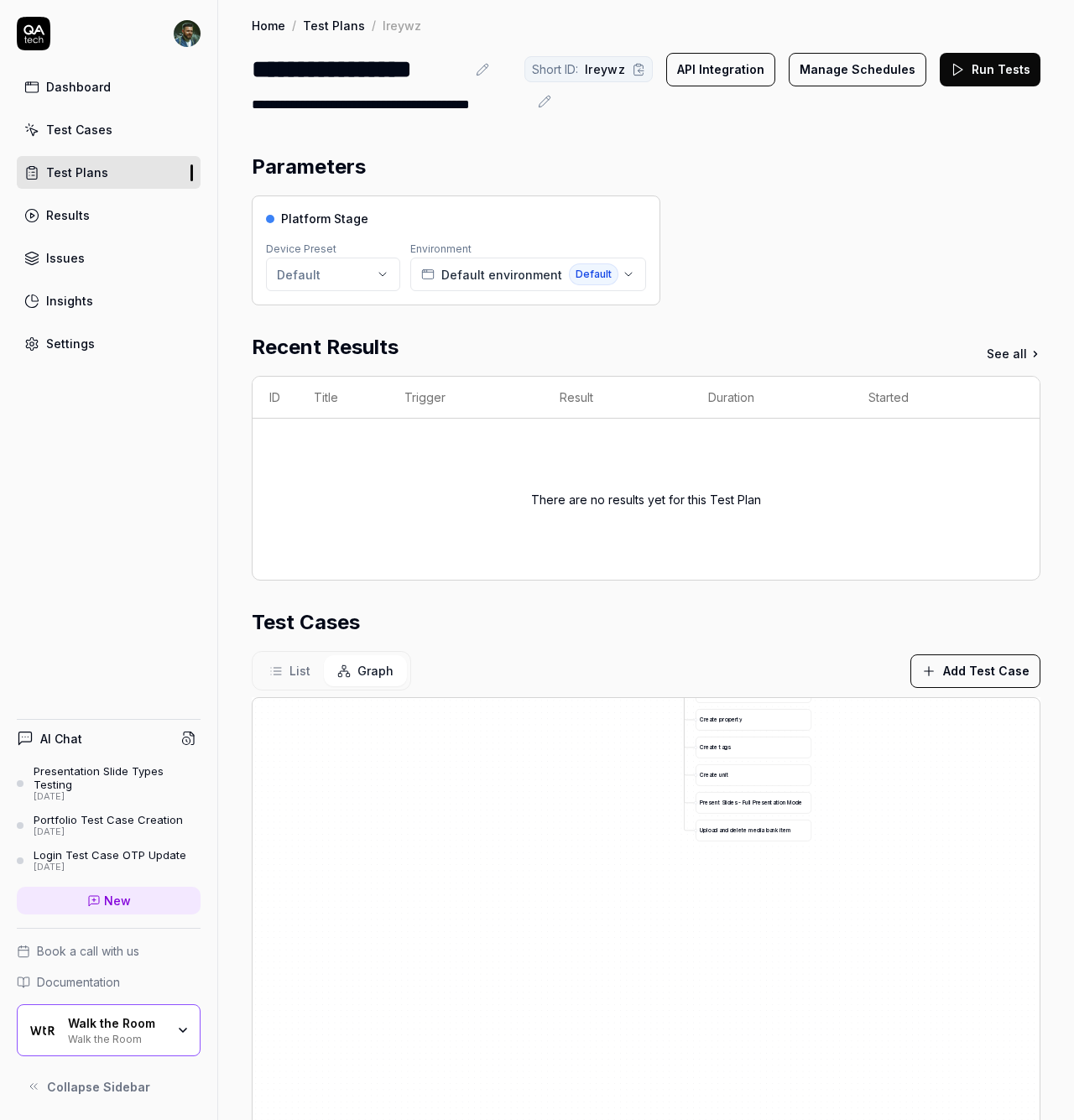
click at [642, 939] on div "C r e a t e a r e a S i g n i n u s i n g e m a i l O T P v e r i f i c a t i o…" at bounding box center [646, 1089] width 787 height 783
click at [576, 605] on div "Parameters Platform Stage Device Preset Default Environment Default environment…" at bounding box center [645, 817] width 788 height 1331
click at [63, 355] on link "Settings" at bounding box center [108, 344] width 184 height 33
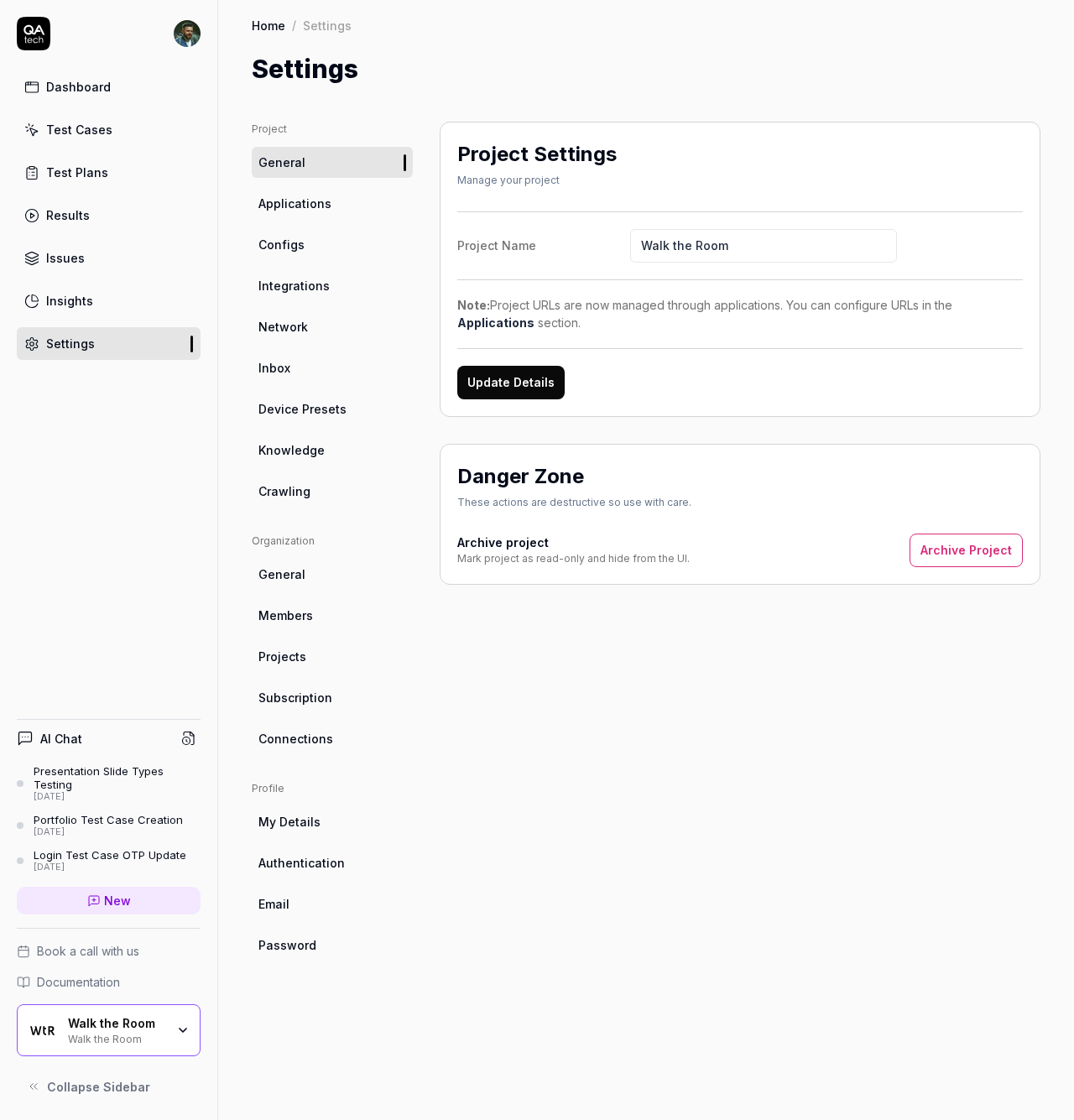
click at [323, 286] on span "Integrations" at bounding box center [293, 286] width 71 height 18
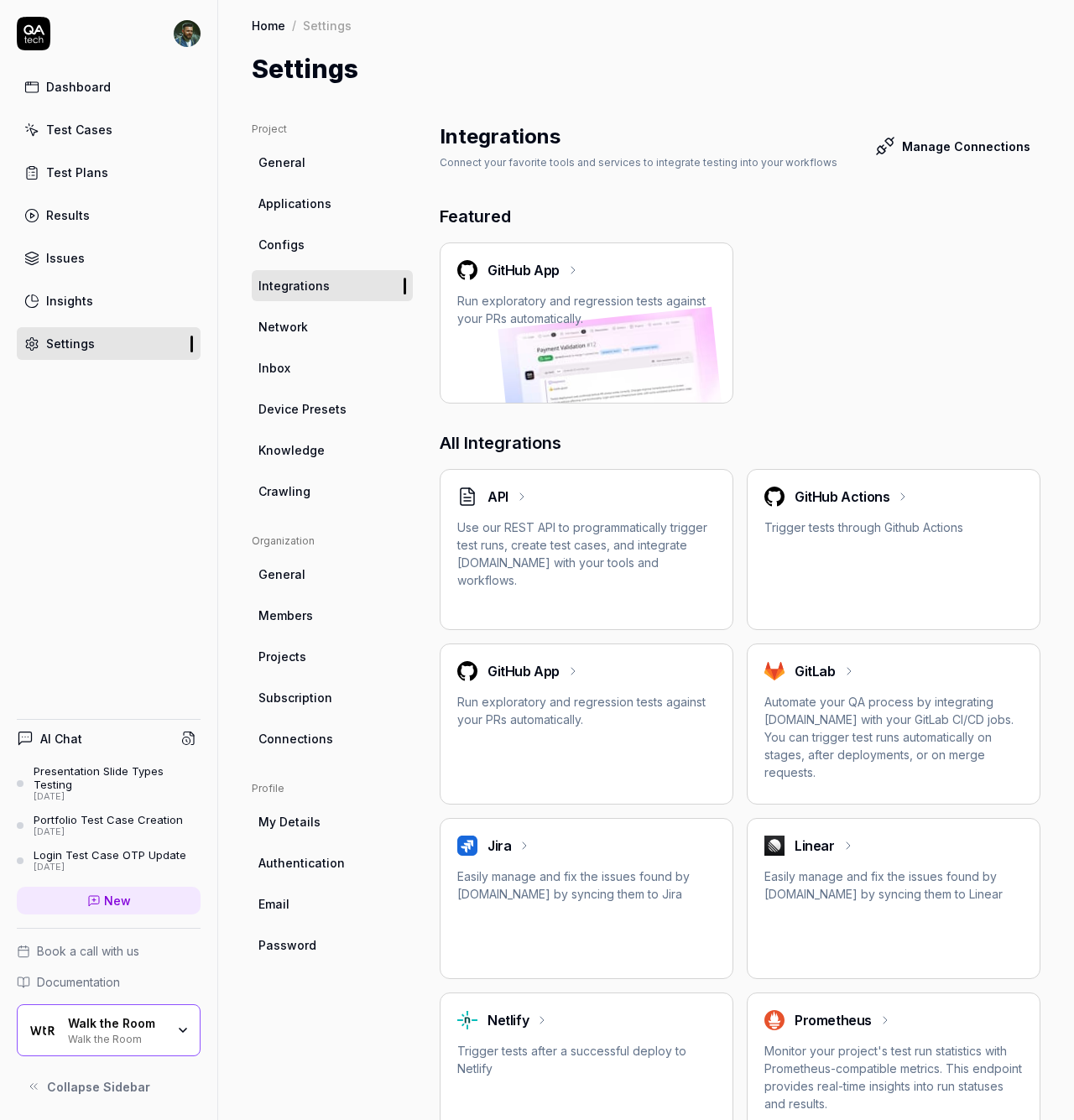
click at [287, 212] on span "Applications" at bounding box center [294, 204] width 73 height 18
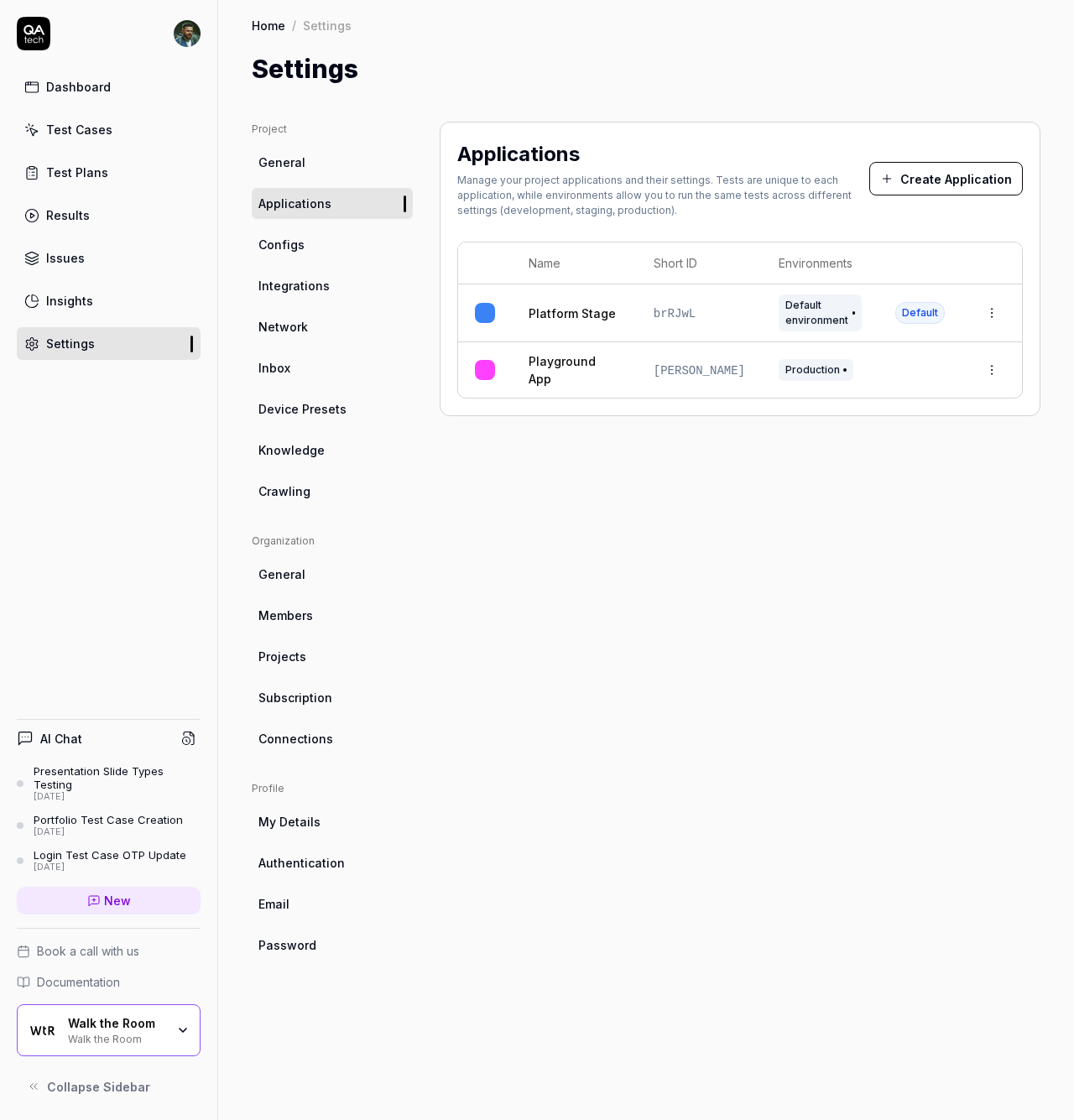
click at [304, 239] on link "Configs" at bounding box center [331, 245] width 161 height 31
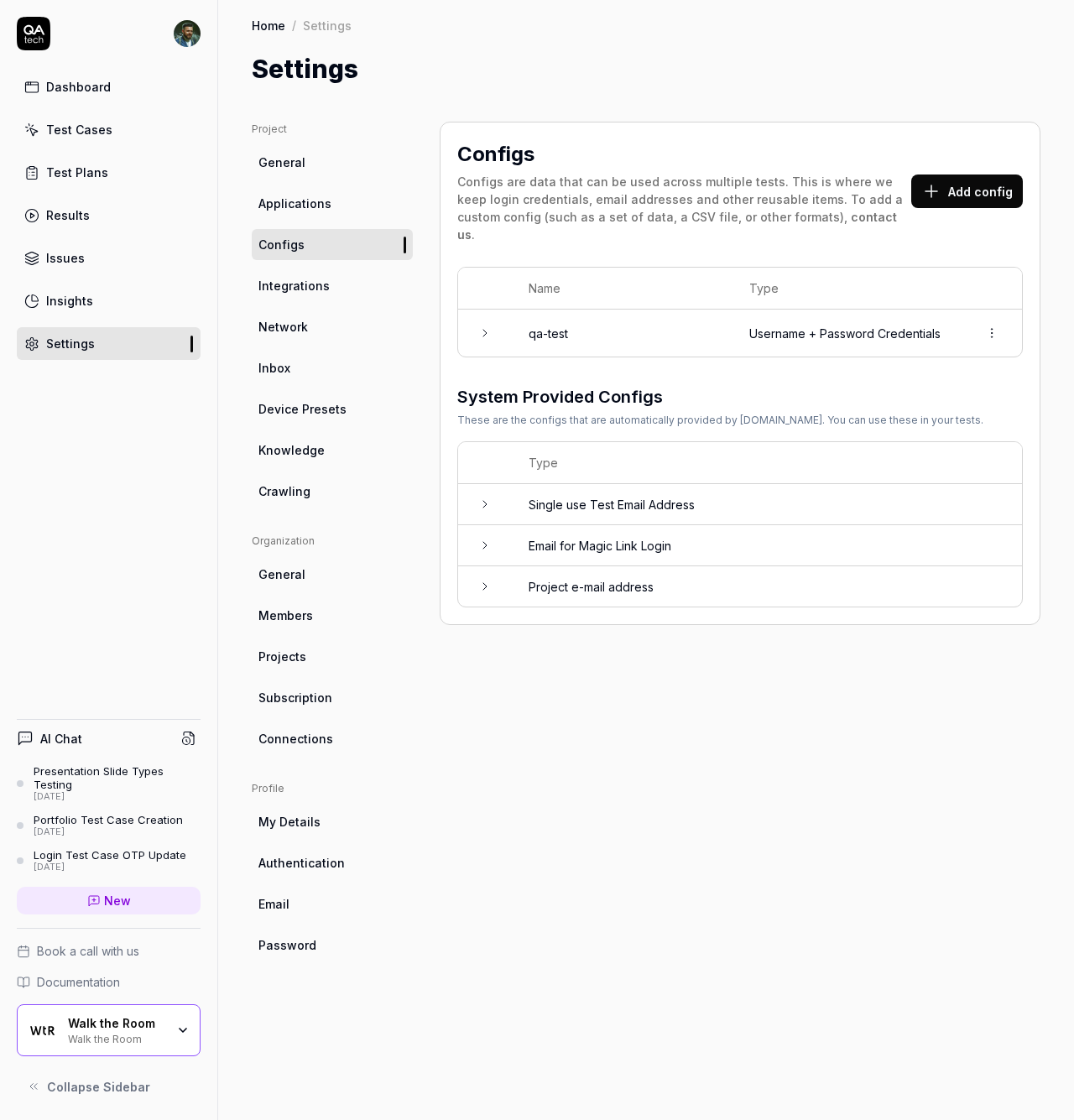
click at [949, 183] on button "Add config" at bounding box center [967, 191] width 112 height 33
click at [312, 295] on link "Integrations" at bounding box center [331, 286] width 161 height 31
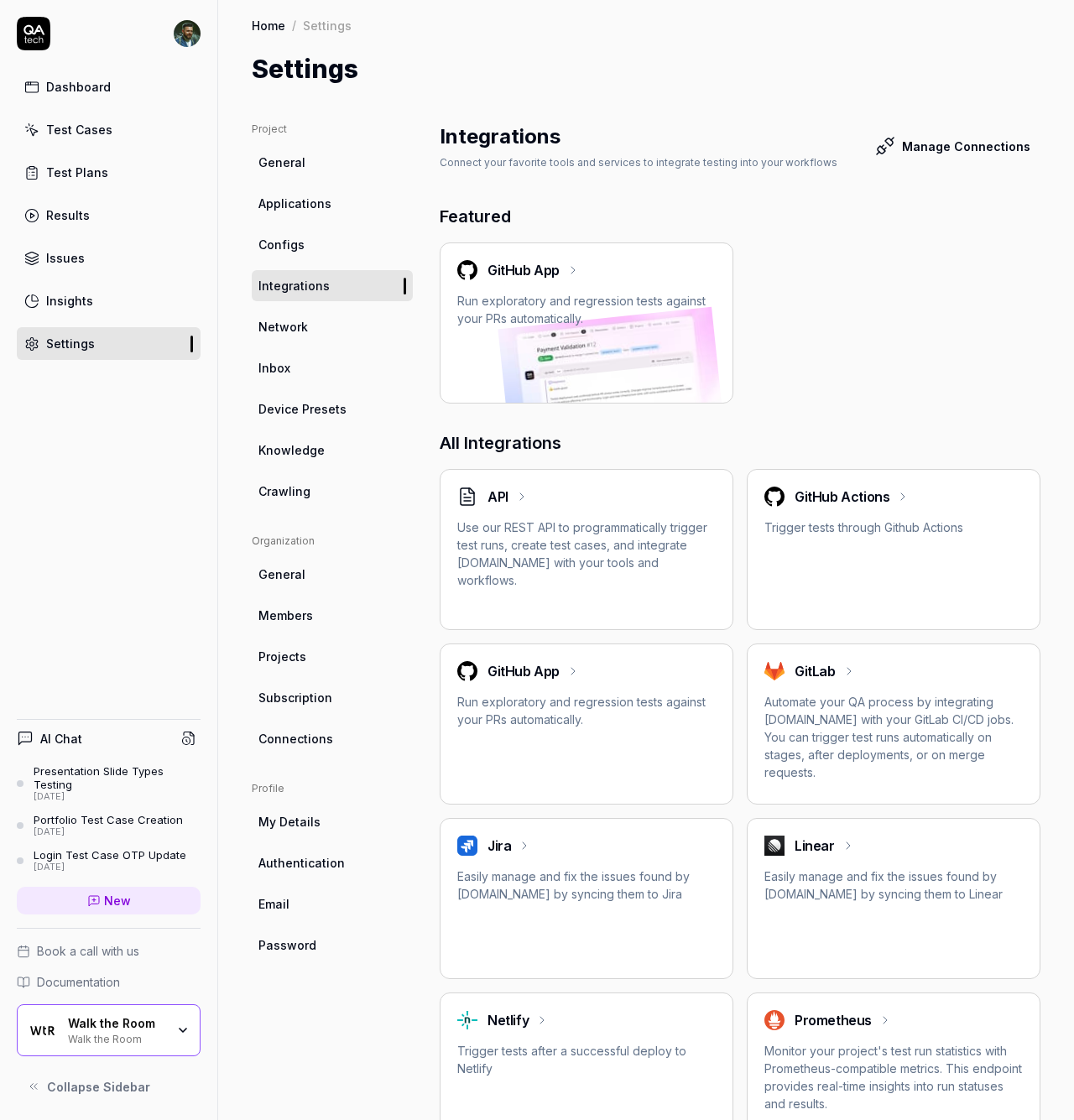
click at [936, 162] on button "Manage Connections" at bounding box center [953, 146] width 175 height 33
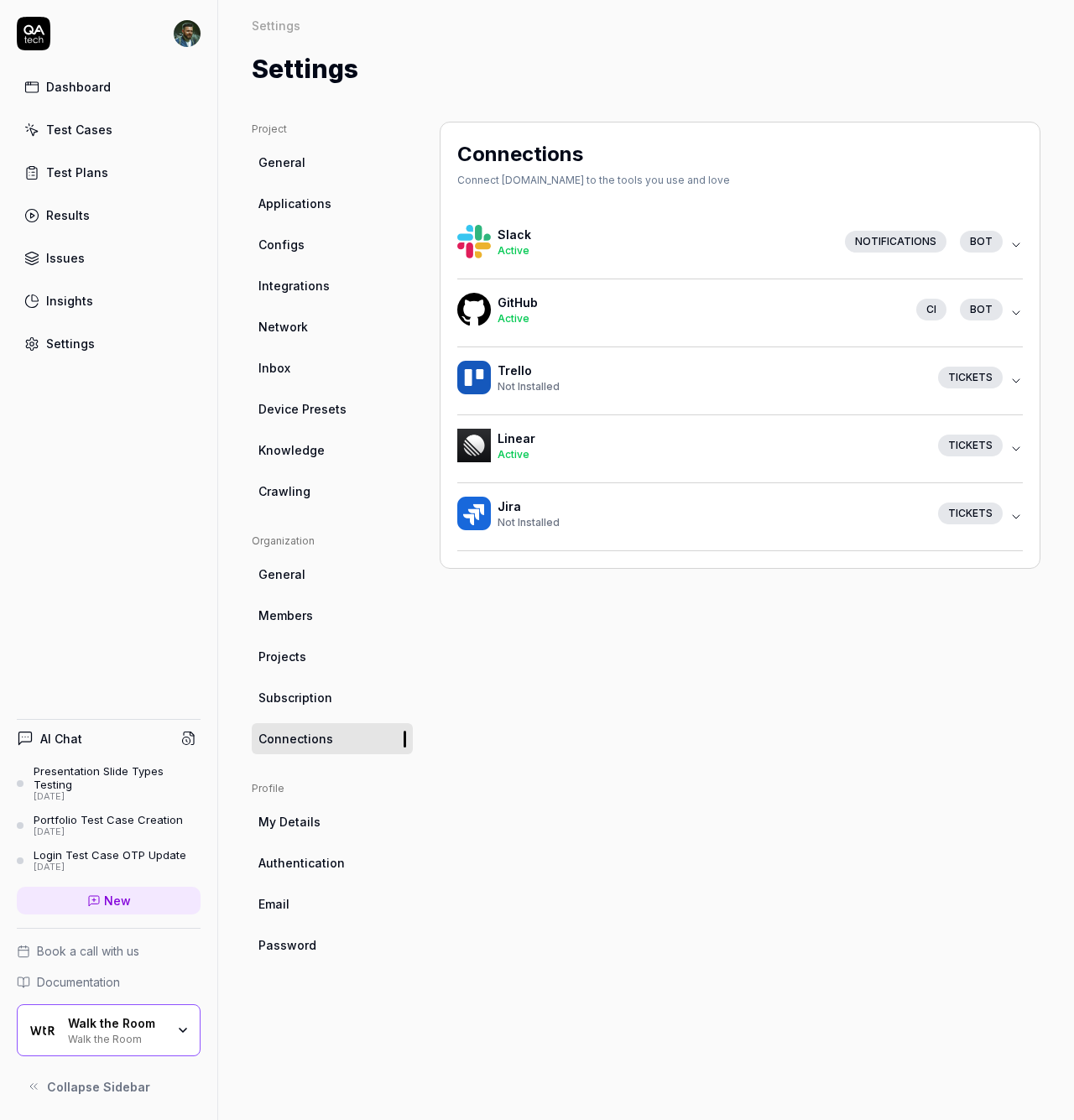
click at [1013, 305] on button "GitHub Active CI bot" at bounding box center [740, 313] width 565 height 67
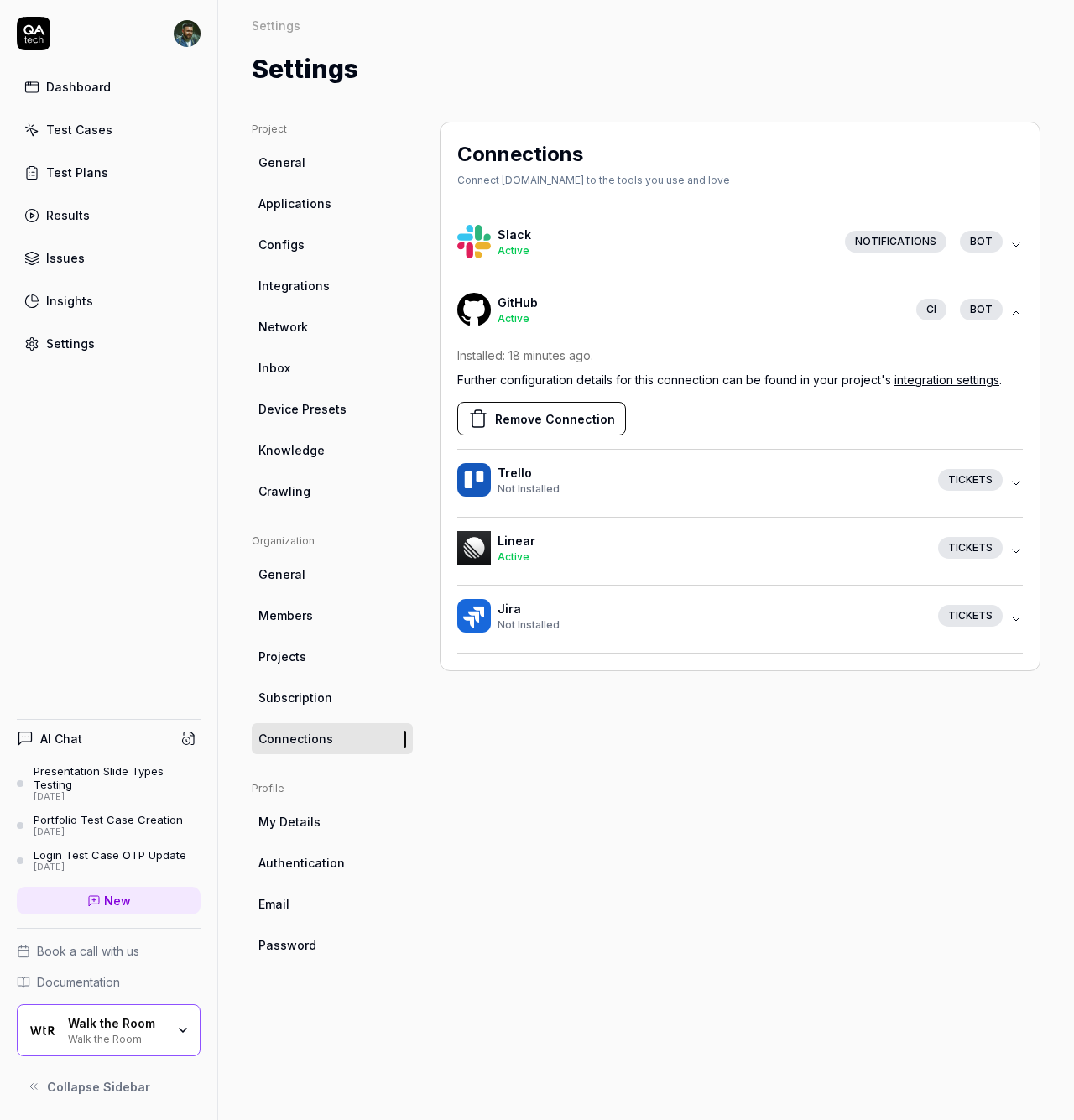
click at [1016, 312] on icon "button" at bounding box center [1016, 312] width 7 height 3
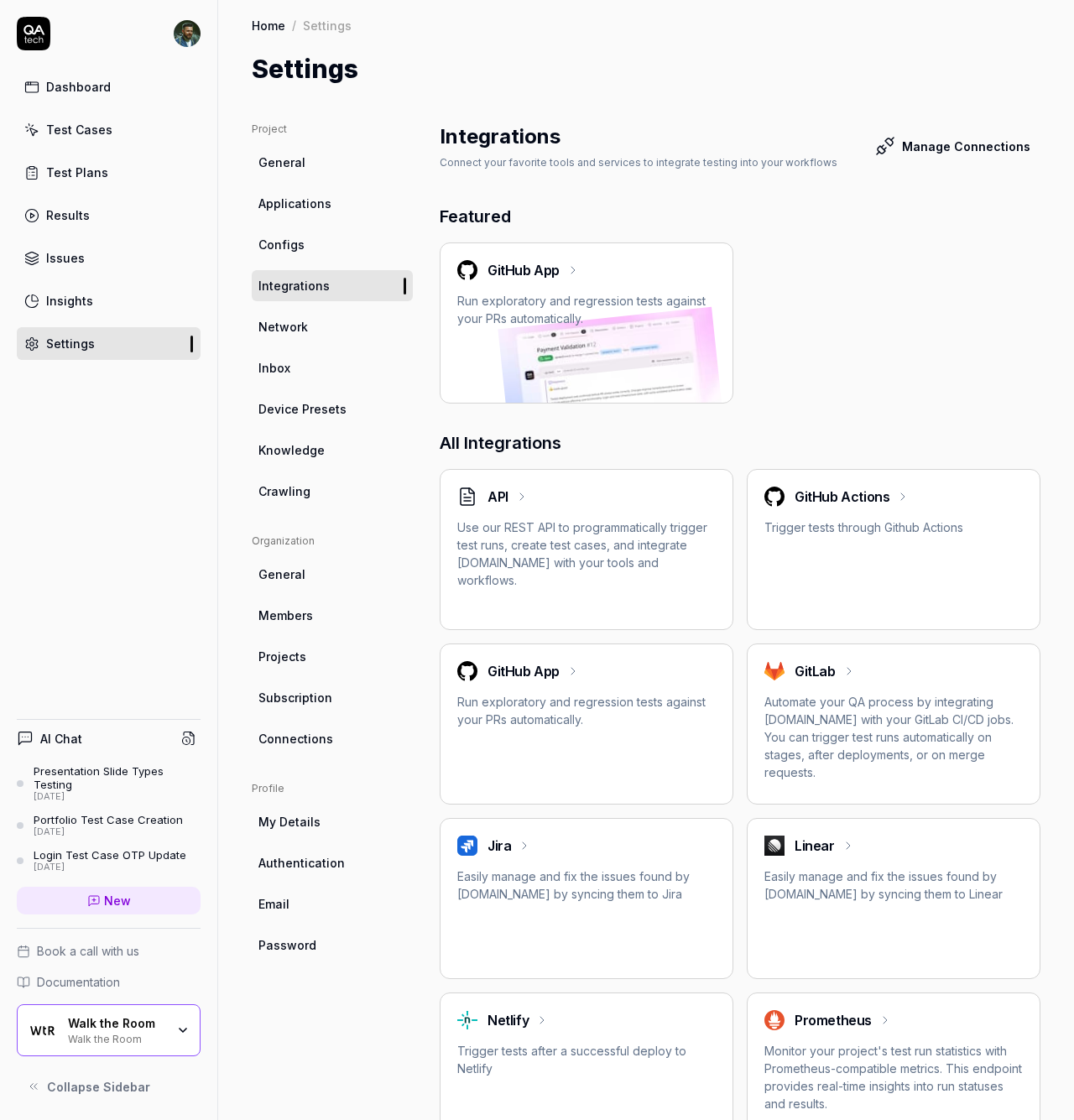
click at [830, 516] on div "GitHub Actions Trigger tests through Github Actions" at bounding box center [893, 511] width 258 height 50
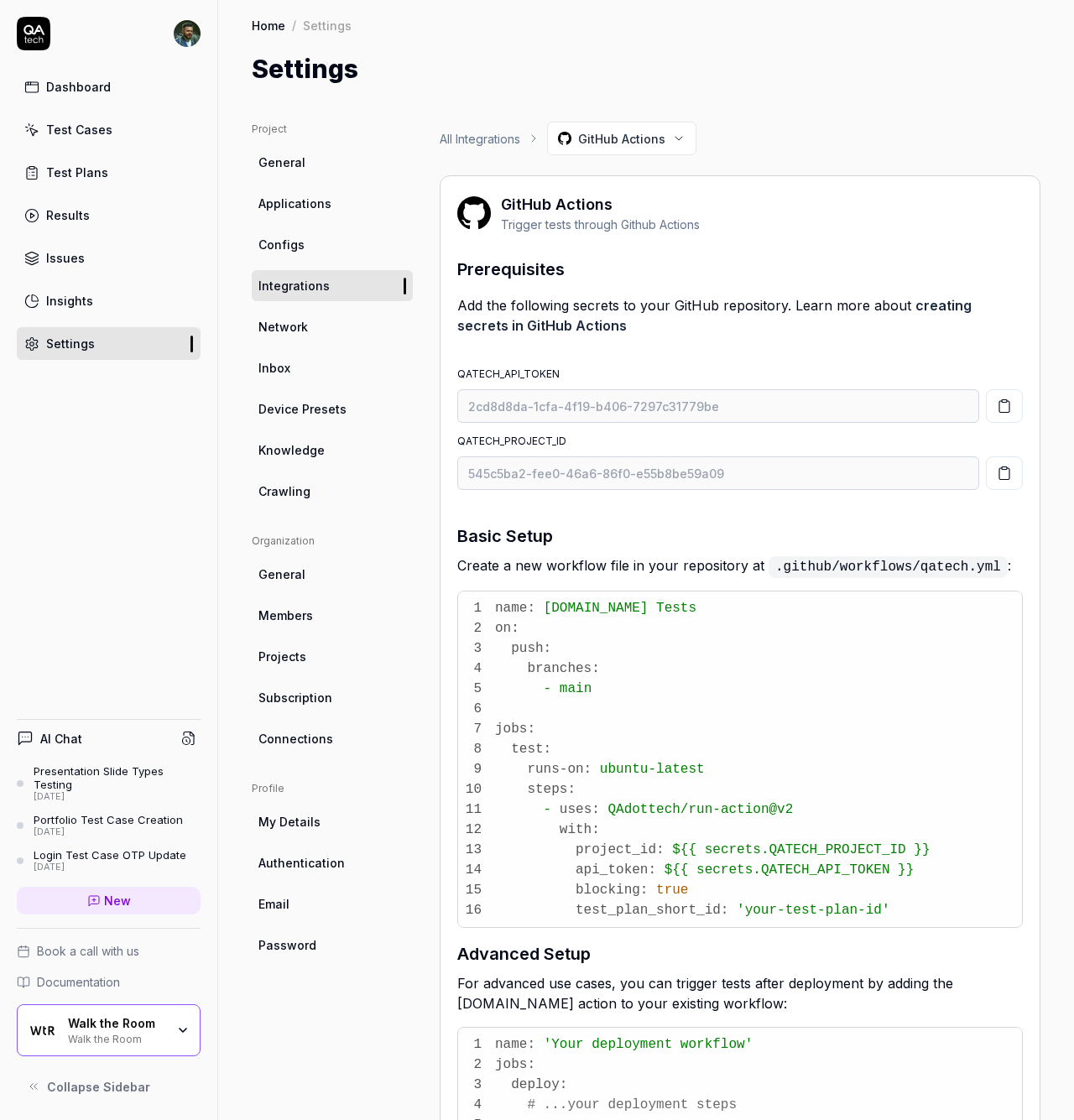
click at [824, 104] on div "Project General Applications Configs Integrations Network Inbox Device Presets …" at bounding box center [646, 862] width 856 height 1549
click at [499, 369] on label "QATECH_API_TOKEN" at bounding box center [508, 373] width 102 height 13
click at [997, 410] on icon "button" at bounding box center [1004, 406] width 15 height 15
drag, startPoint x: 455, startPoint y: 367, endPoint x: 569, endPoint y: 370, distance: 114.0
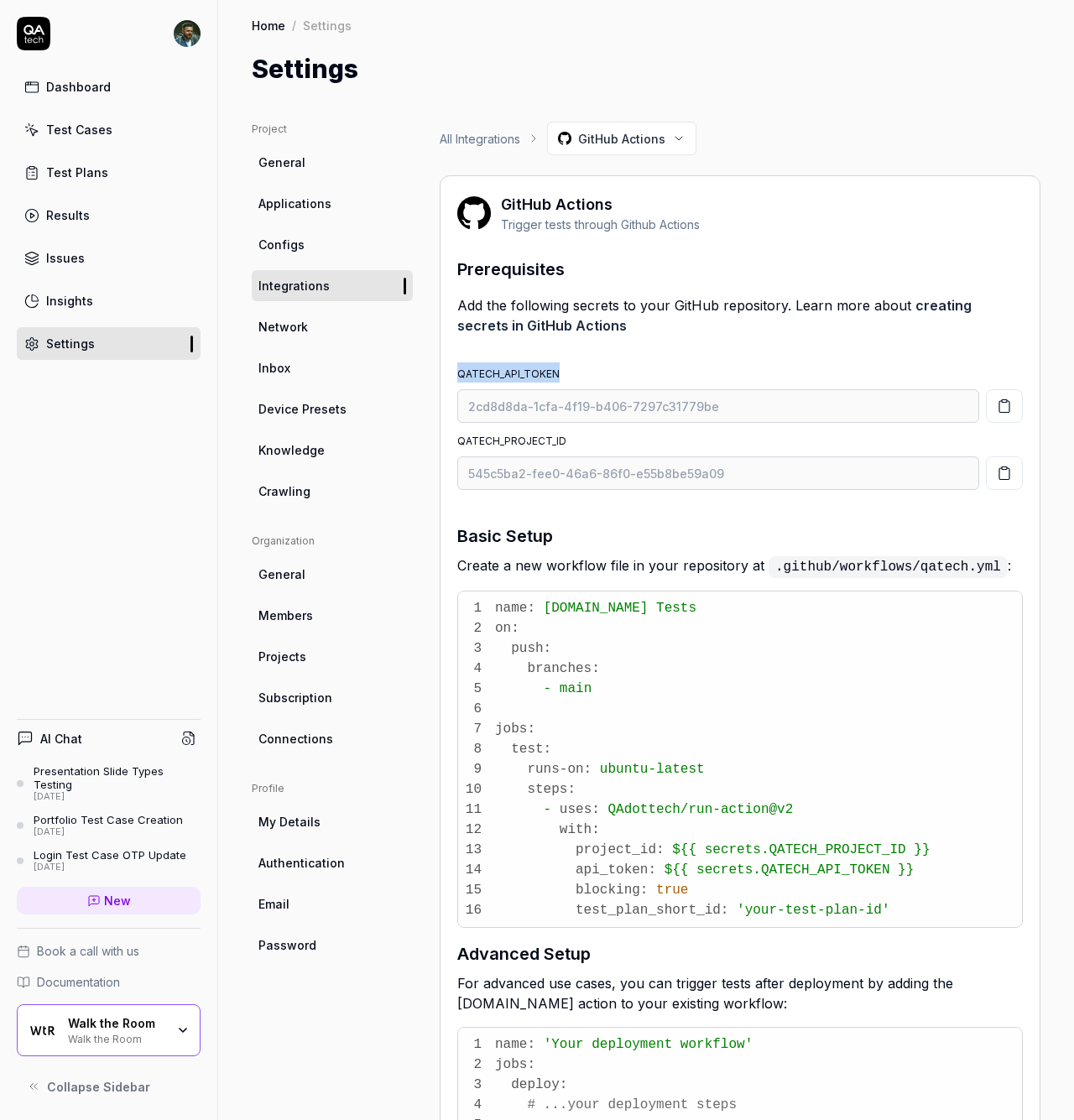
click at [569, 370] on div "GitHub Actions Trigger tests through Github Actions Prerequisites Add the follo…" at bounding box center [740, 889] width 600 height 1428
copy label "QATECH_API_TOKEN"
click at [999, 475] on icon "button" at bounding box center [1004, 474] width 10 height 12
drag, startPoint x: 456, startPoint y: 441, endPoint x: 612, endPoint y: 444, distance: 156.0
click at [612, 444] on li "QATECH_PROJECT_ID 545c5ba2-fee0-46a6-86f0-e55b8be59a09" at bounding box center [740, 463] width 565 height 67
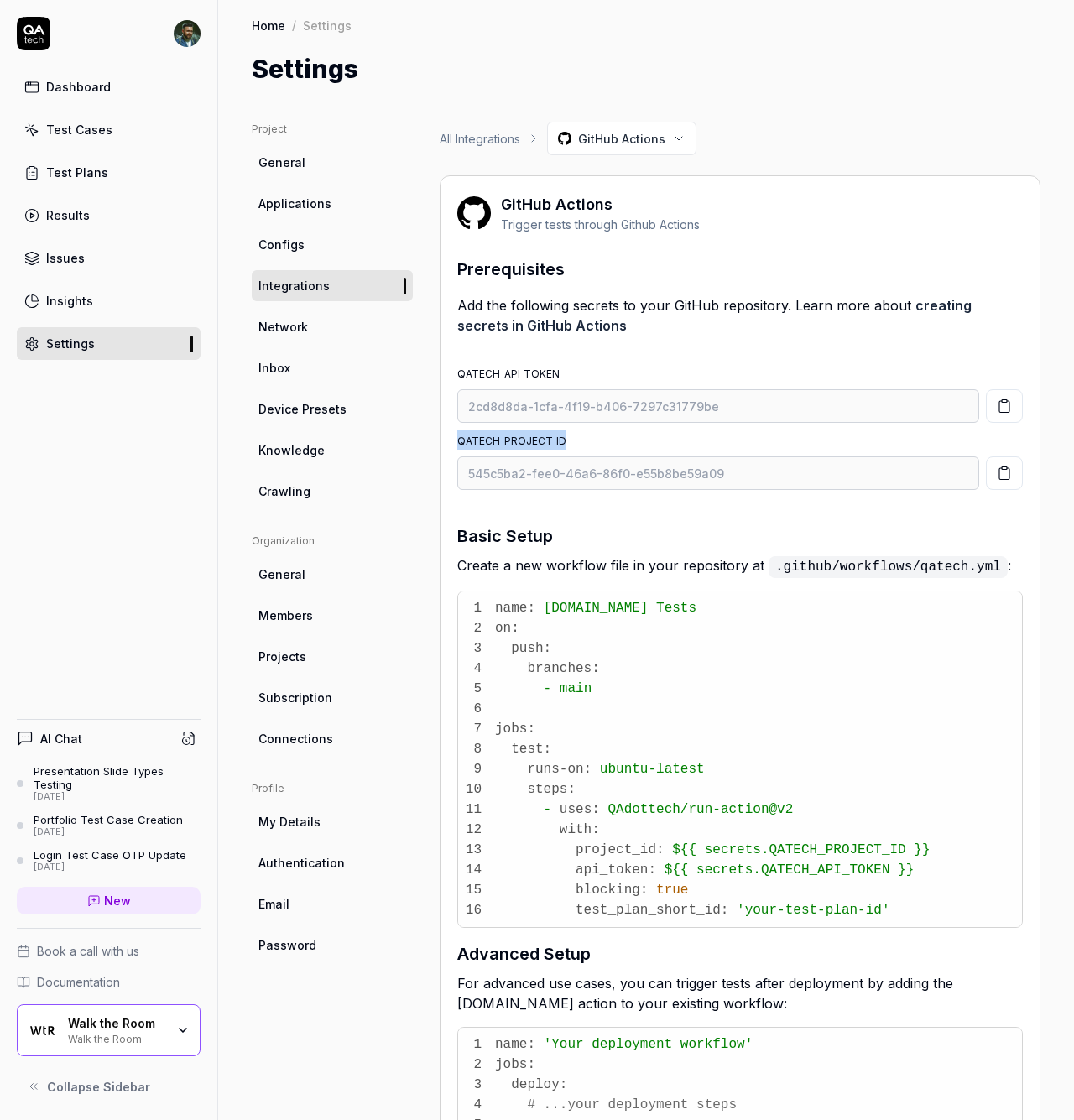
copy label "QATECH_PROJECT_ID"
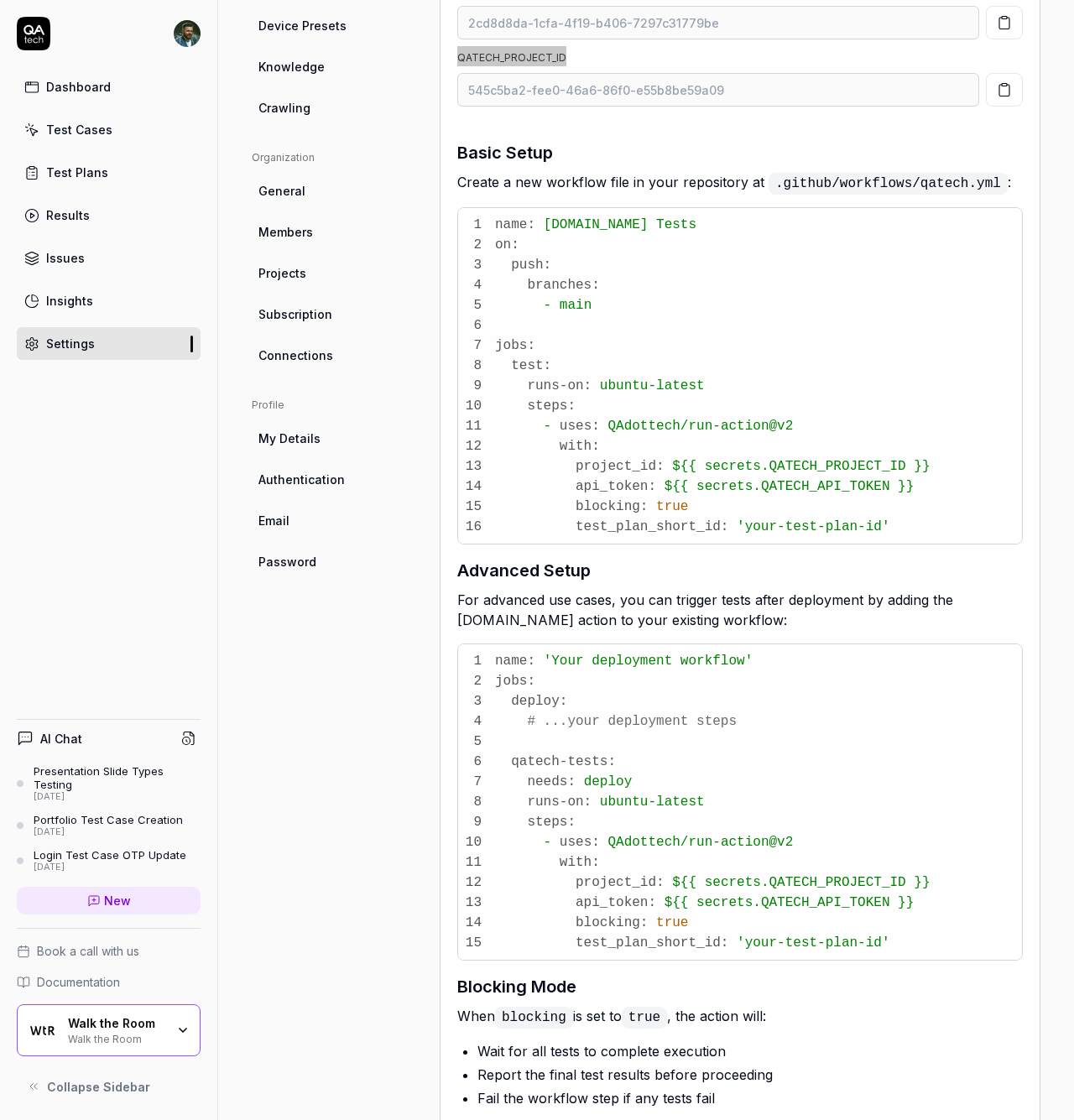
scroll to position [511, 0]
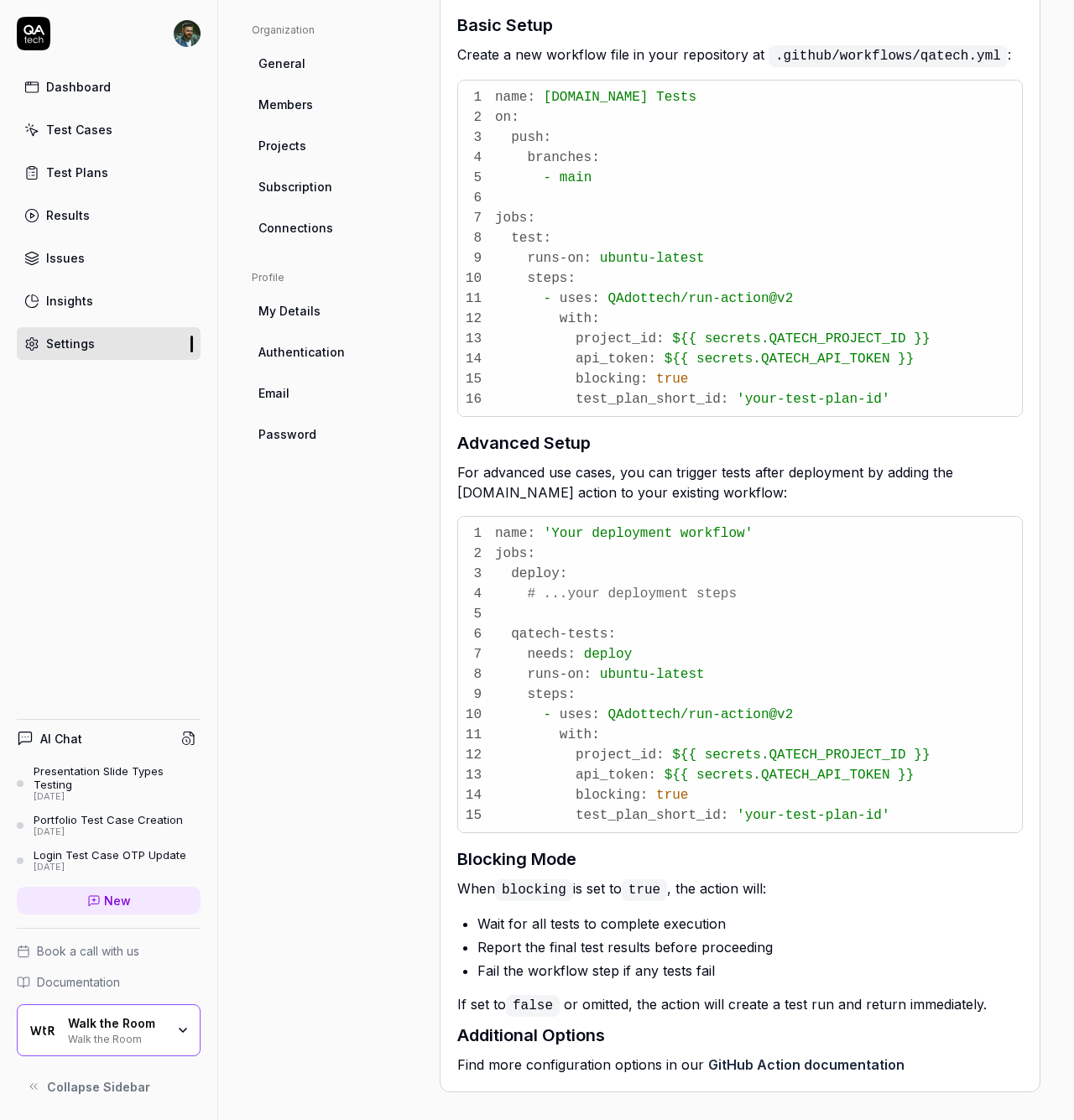
click at [800, 1064] on link "GitHub Action documentation" at bounding box center [806, 1064] width 196 height 17
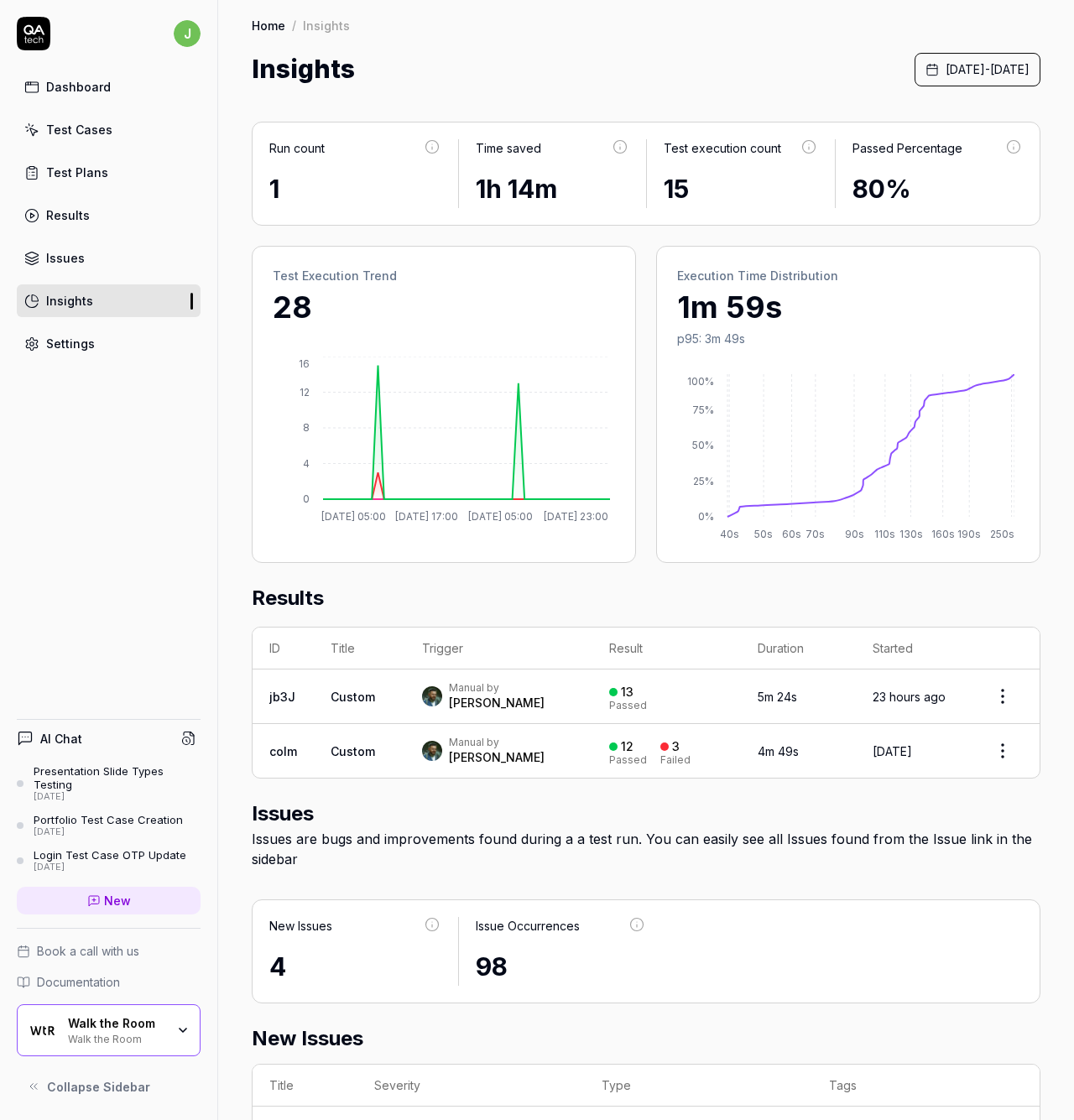
click at [93, 94] on div "Dashboard" at bounding box center [78, 87] width 64 height 18
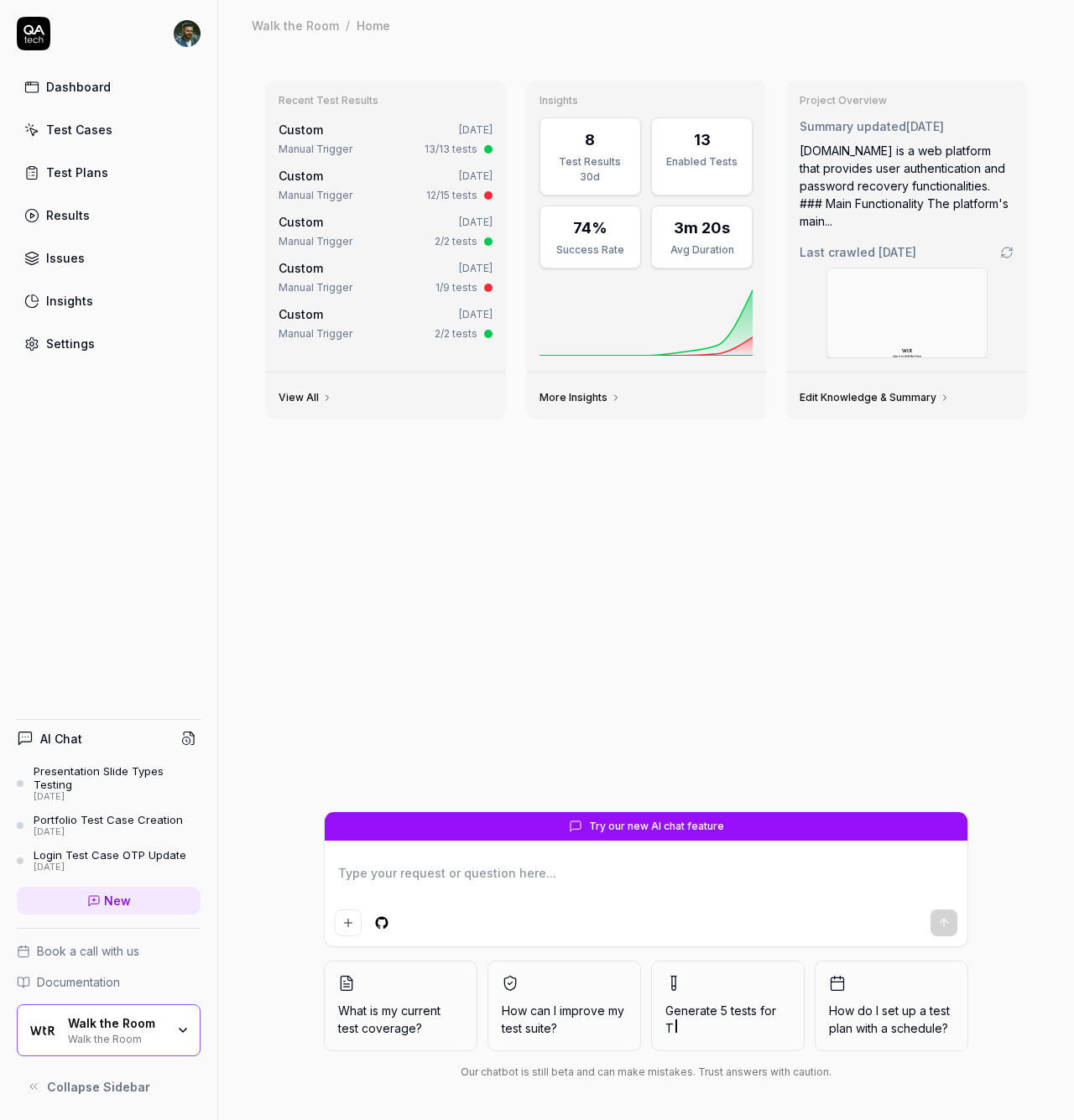
type textarea "*"
